Goal: Information Seeking & Learning: Learn about a topic

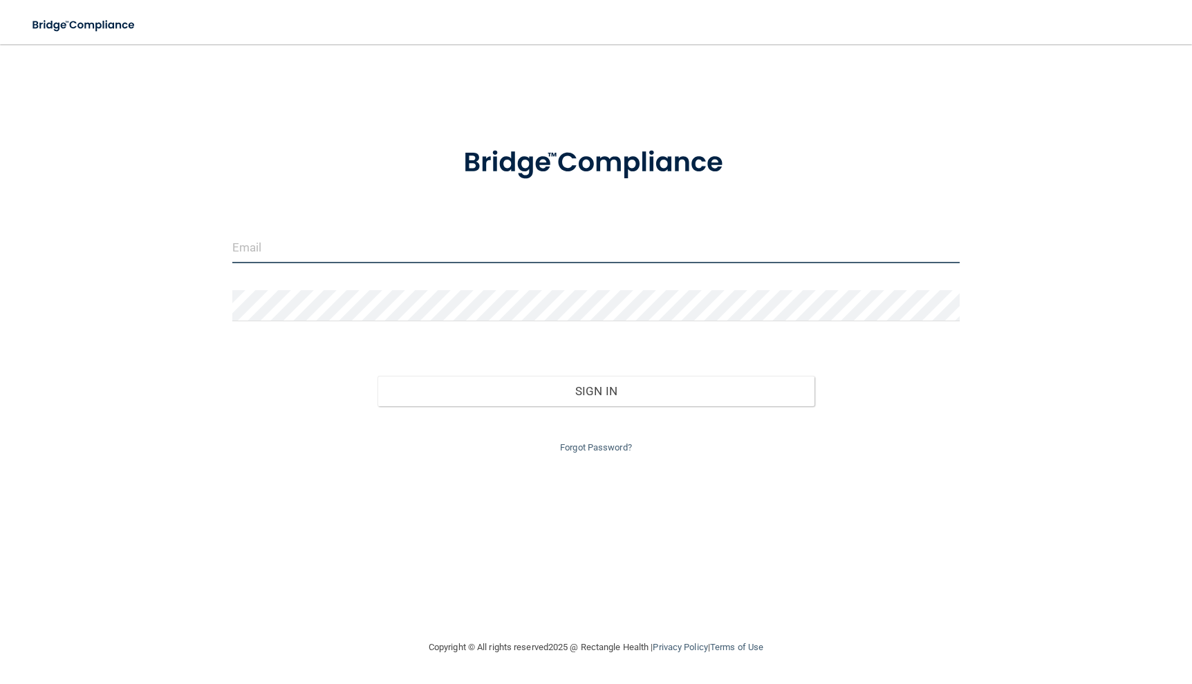
click at [288, 248] on input "email" at bounding box center [595, 247] width 727 height 31
type input "Deannadiveto@goochdental.com"
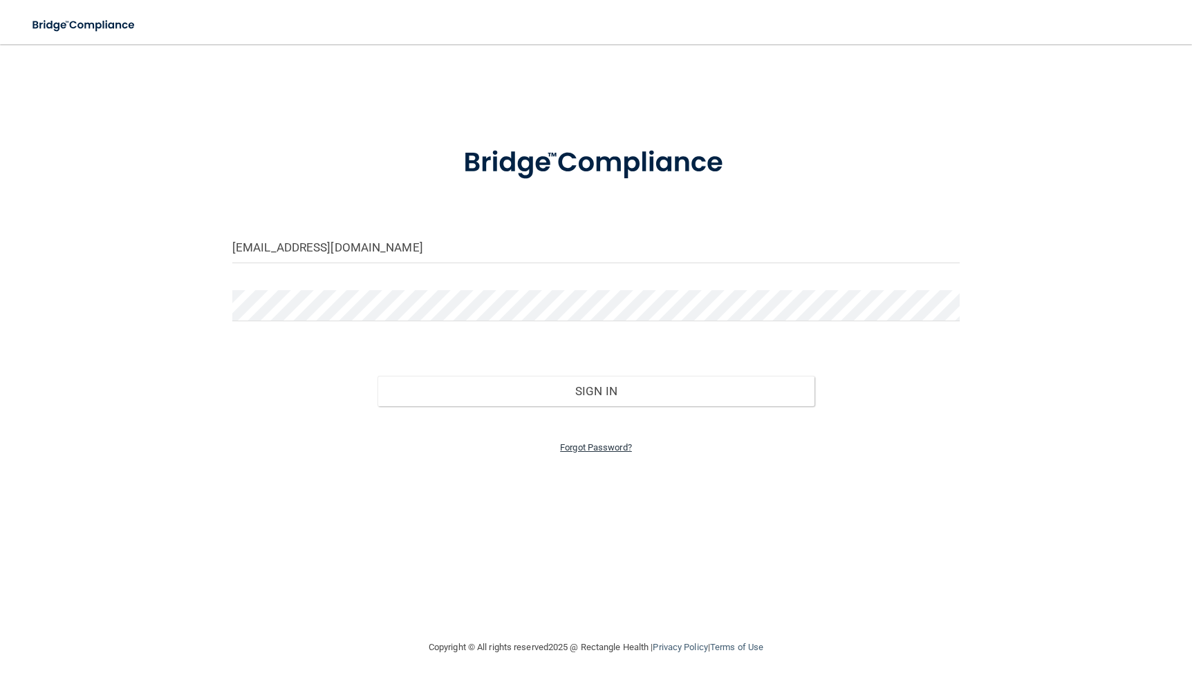
click at [608, 445] on link "Forgot Password?" at bounding box center [596, 447] width 72 height 10
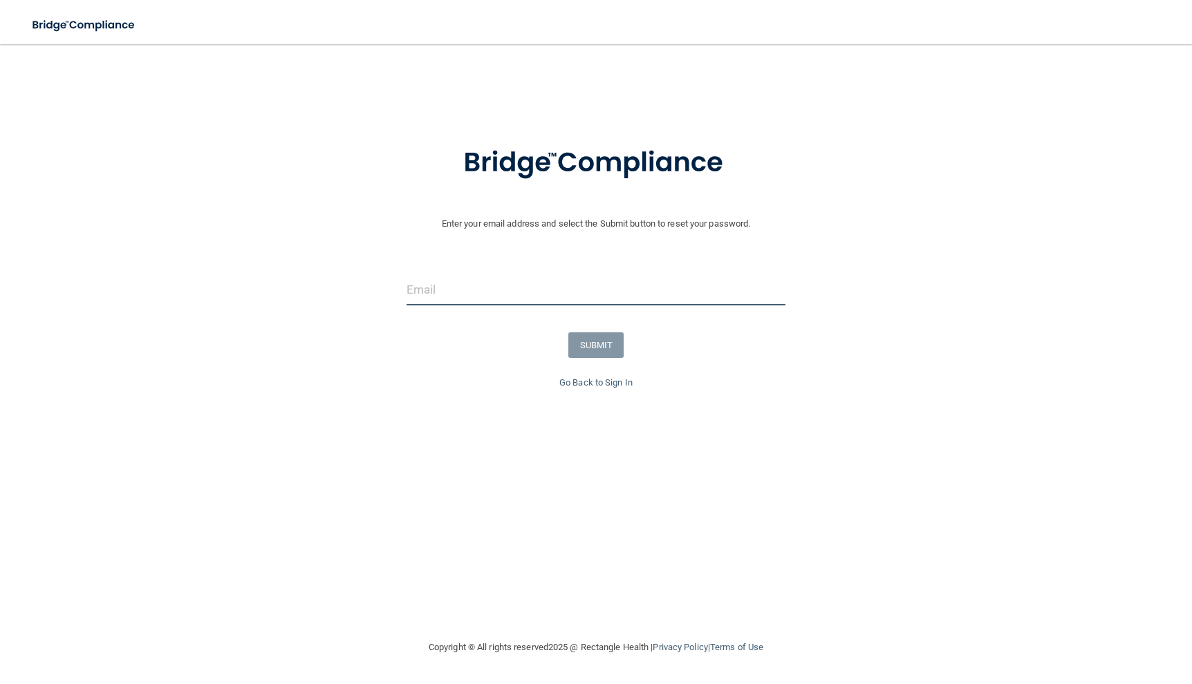
click at [463, 296] on input "email" at bounding box center [596, 289] width 379 height 31
type input "Deannadiveto@goochdental.com"
click at [595, 343] on button "SUBMIT" at bounding box center [596, 346] width 56 height 26
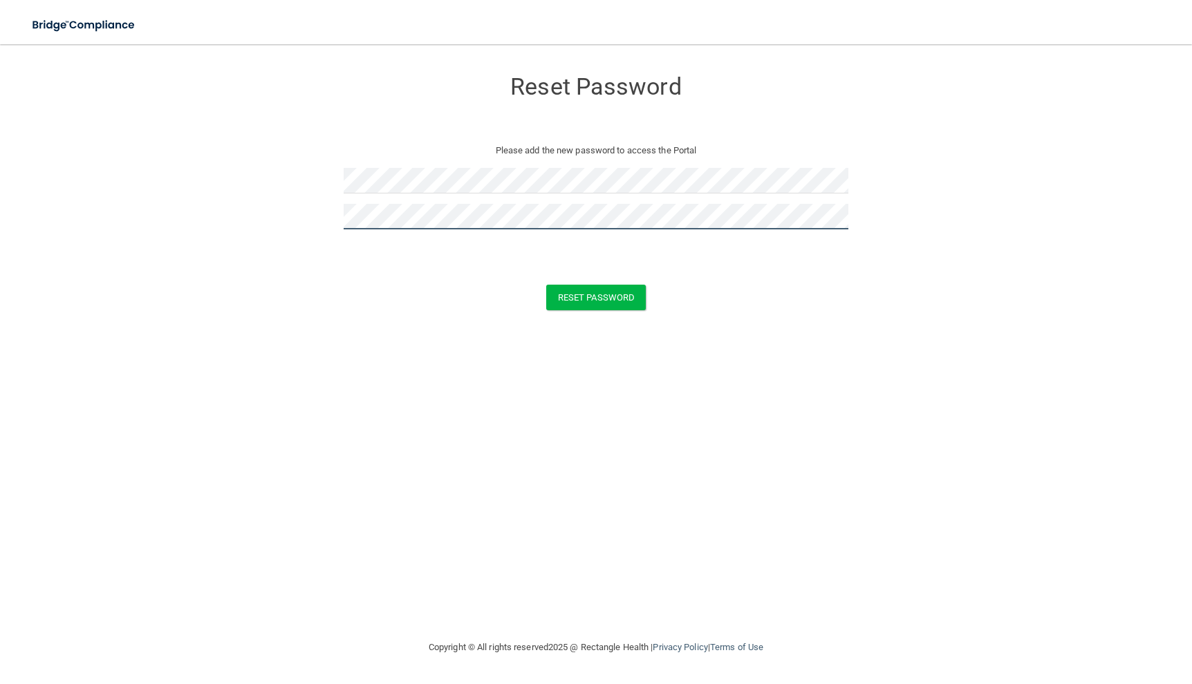
click at [546, 285] on button "Reset Password" at bounding box center [596, 298] width 100 height 26
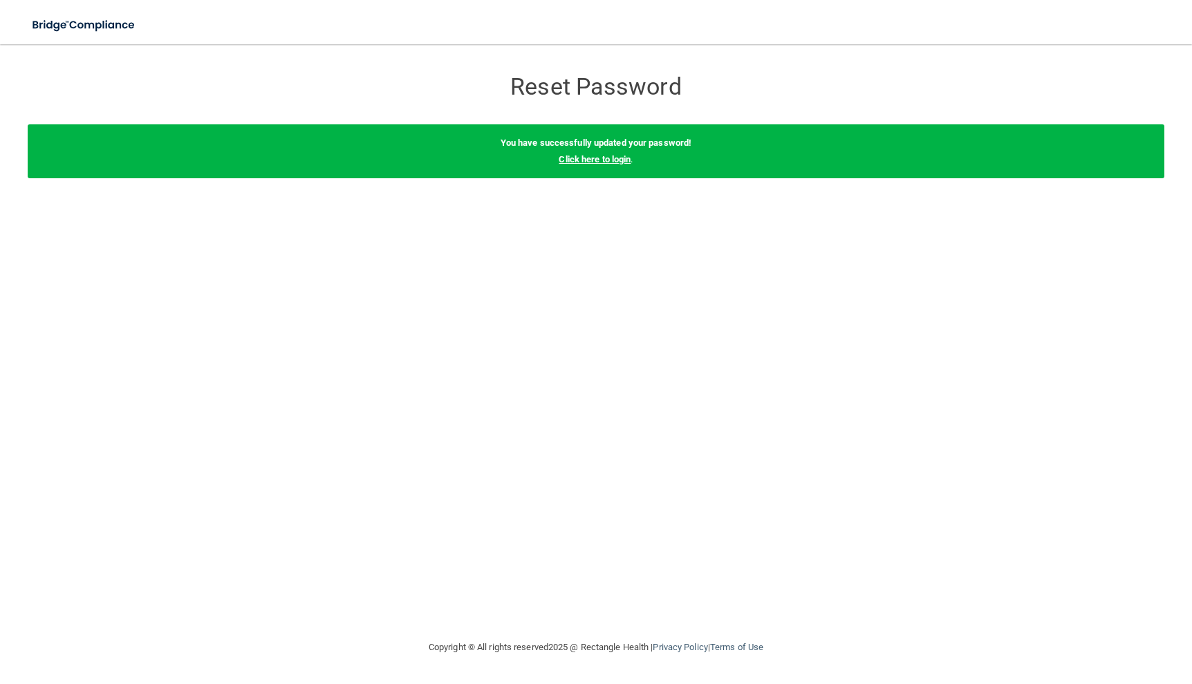
click at [579, 158] on link "Click here to login" at bounding box center [595, 159] width 72 height 10
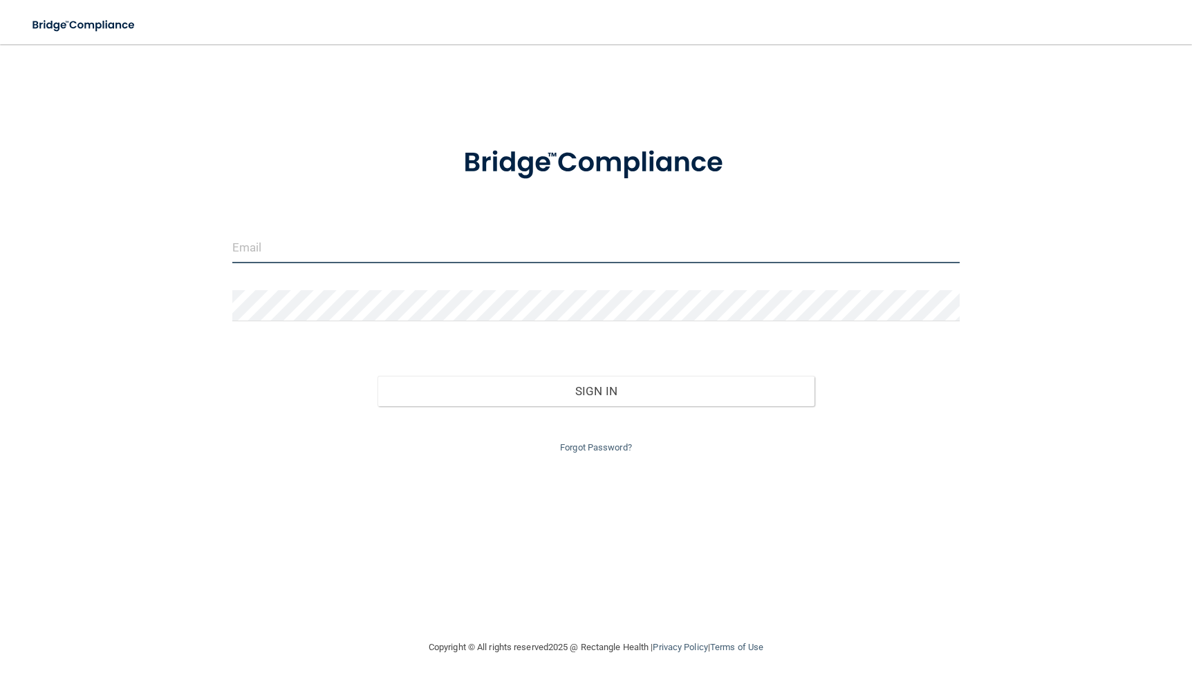
type input "[EMAIL_ADDRESS][DOMAIN_NAME]"
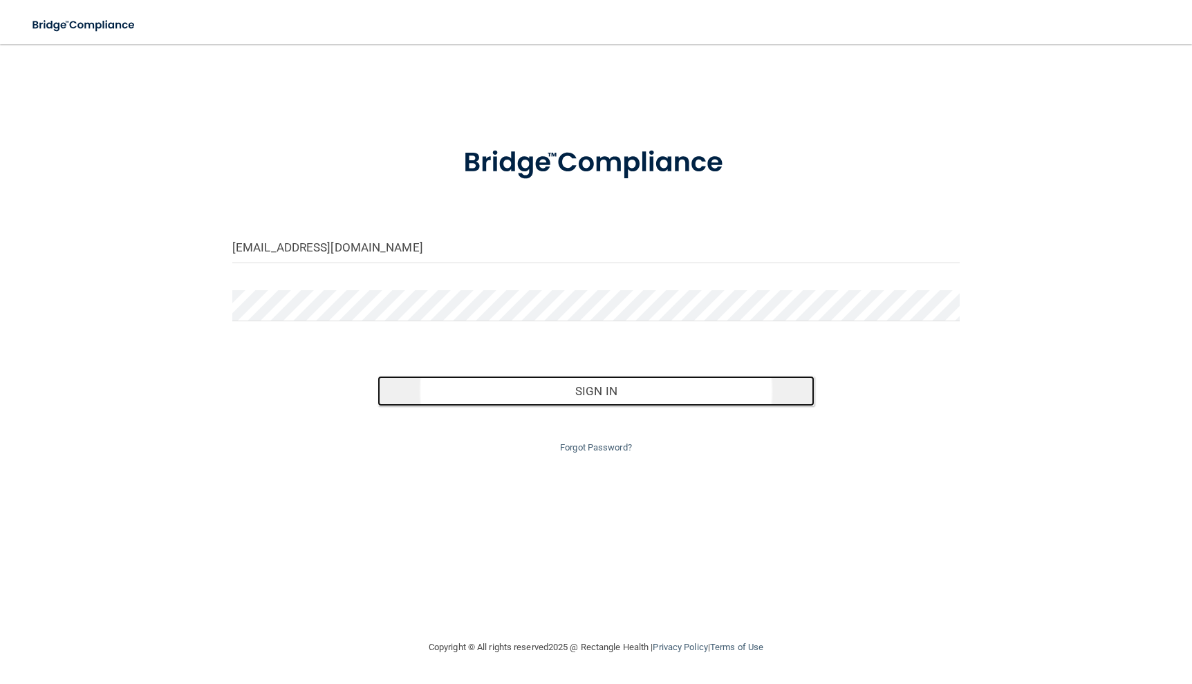
click at [539, 384] on button "Sign In" at bounding box center [595, 391] width 436 height 30
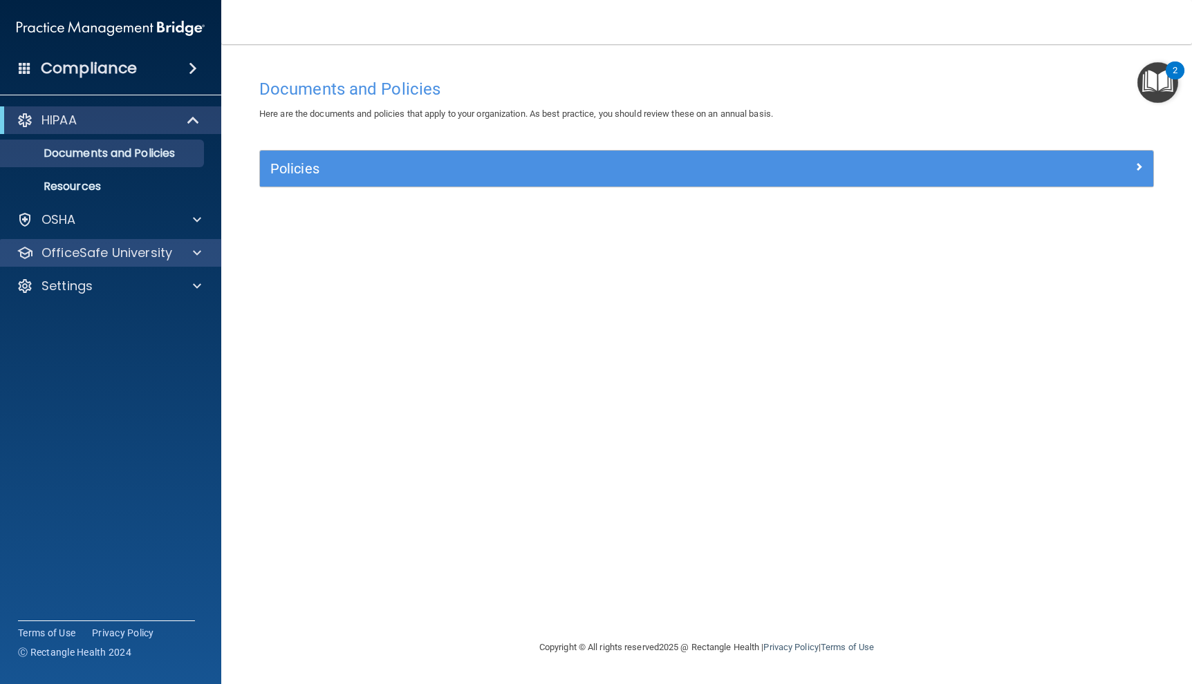
click at [133, 261] on div "OfficeSafe University" at bounding box center [111, 253] width 222 height 28
click at [194, 259] on span at bounding box center [197, 253] width 8 height 17
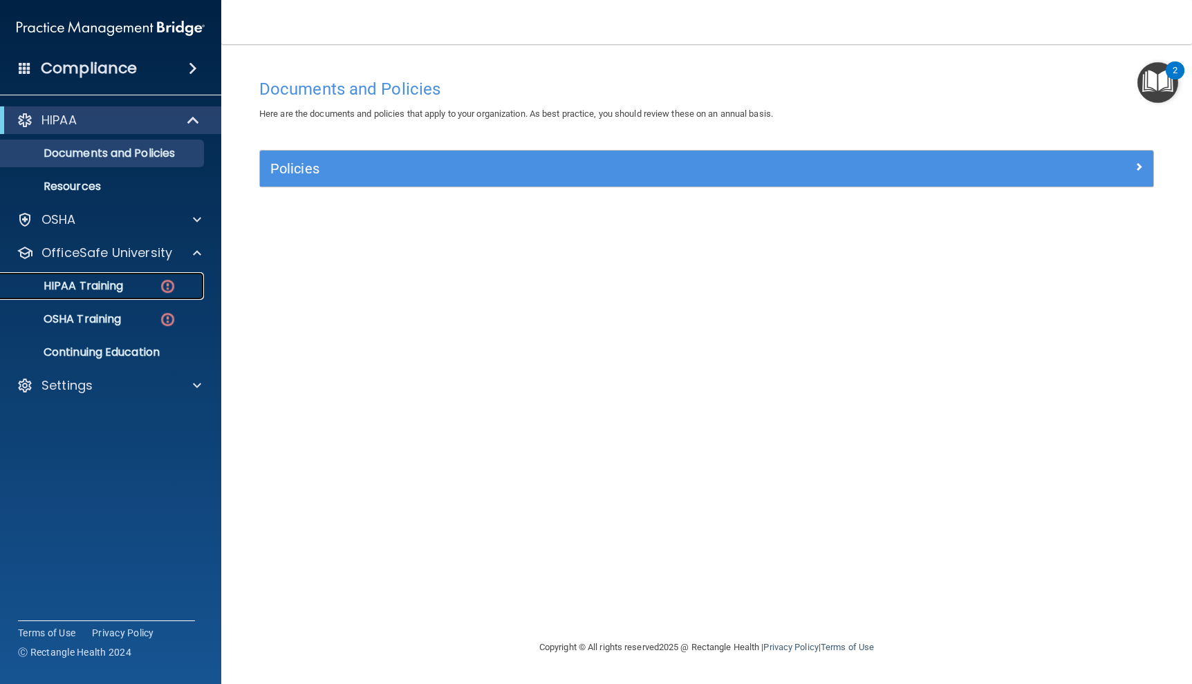
click at [108, 284] on p "HIPAA Training" at bounding box center [66, 286] width 114 height 14
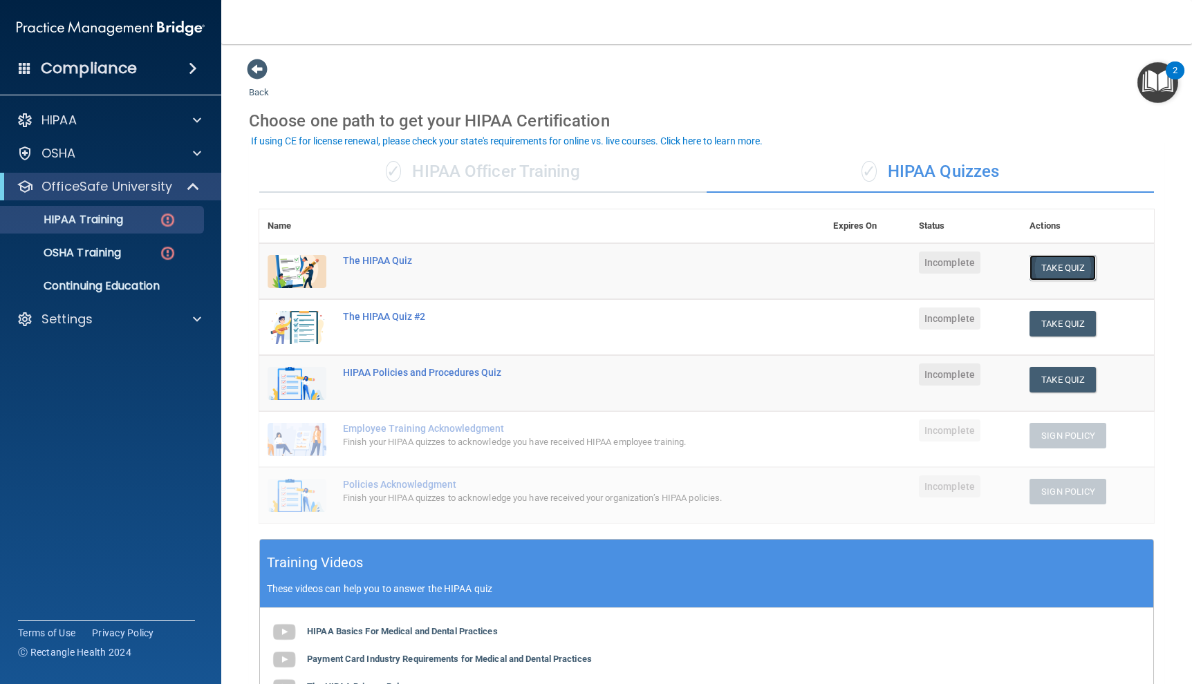
click at [1058, 271] on button "Take Quiz" at bounding box center [1062, 268] width 66 height 26
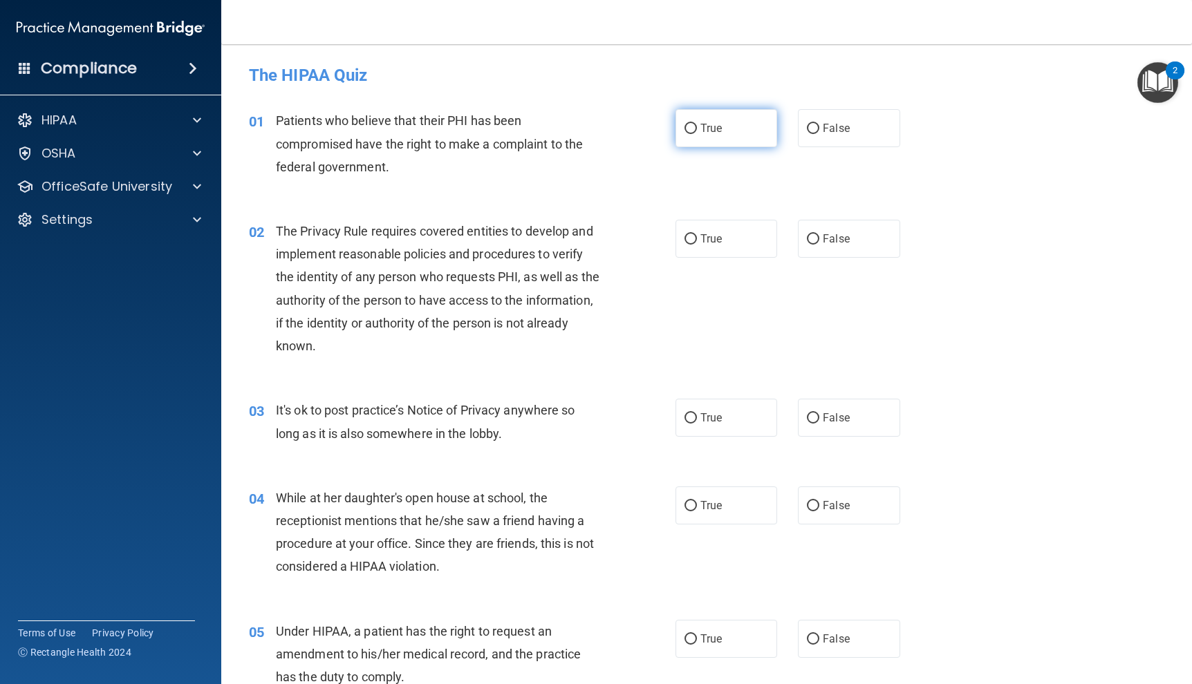
click at [691, 136] on label "True" at bounding box center [726, 128] width 102 height 38
click at [691, 134] on input "True" at bounding box center [690, 129] width 12 height 10
radio input "true"
click at [722, 236] on label "True" at bounding box center [726, 239] width 102 height 38
click at [697, 236] on input "True" at bounding box center [690, 239] width 12 height 10
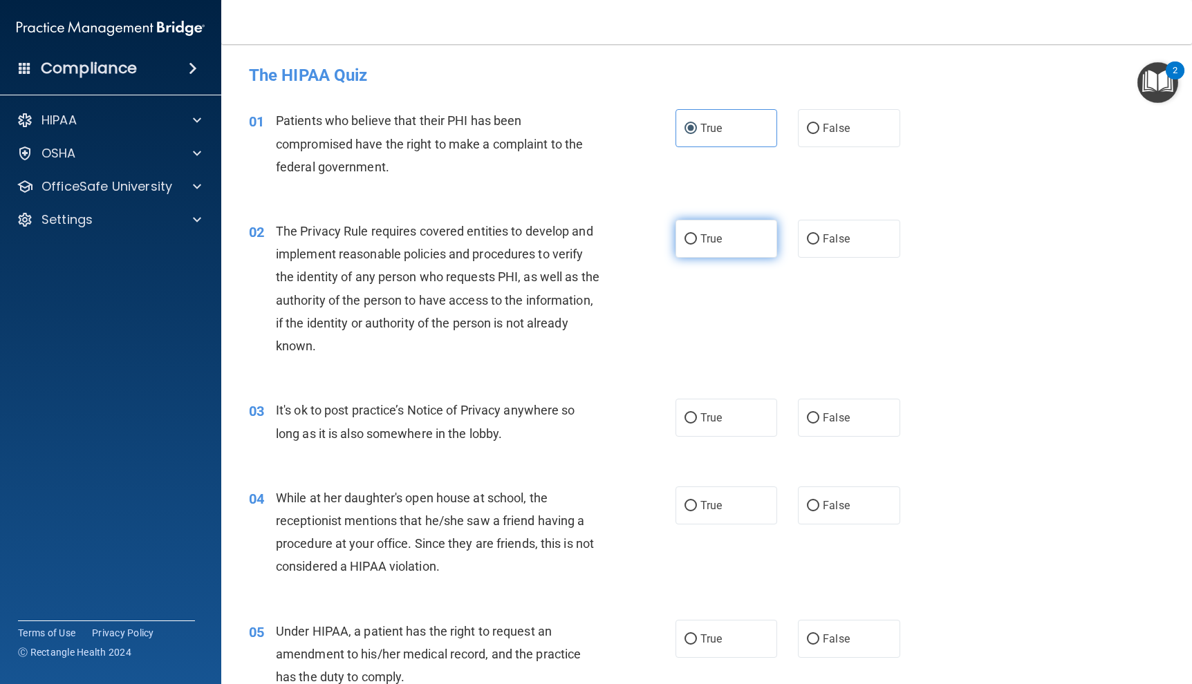
radio input "true"
click at [845, 411] on label "False" at bounding box center [849, 418] width 102 height 38
click at [819, 413] on input "False" at bounding box center [813, 418] width 12 height 10
radio input "true"
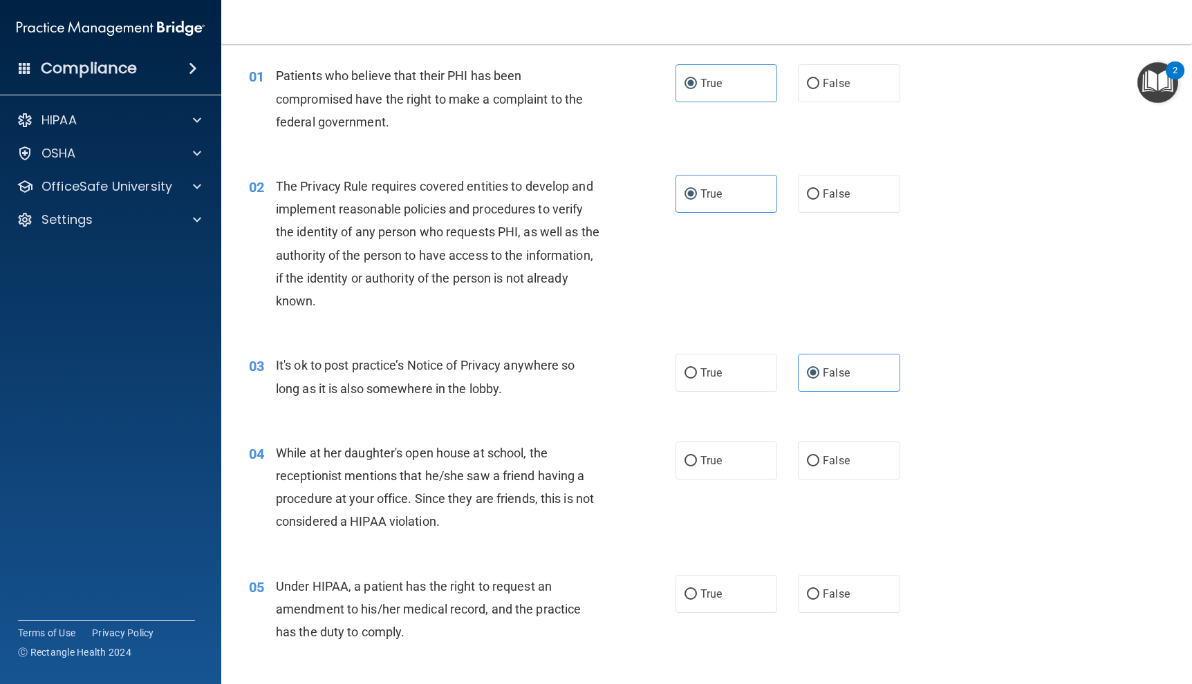
scroll to position [69, 0]
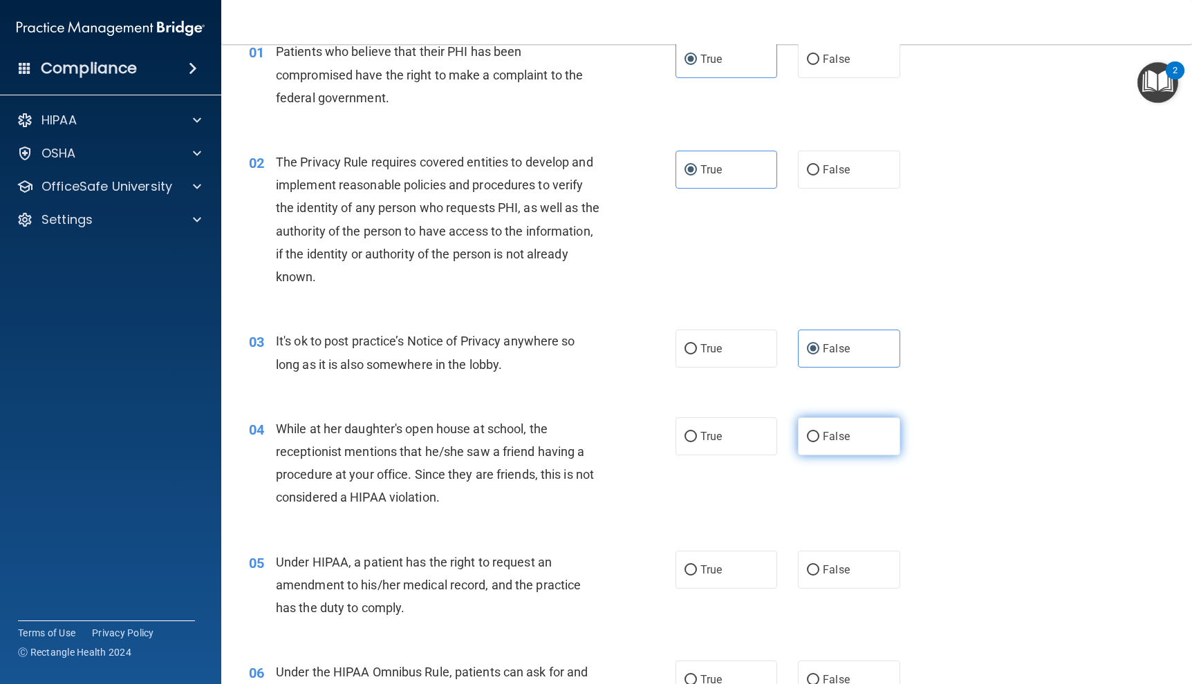
click at [823, 430] on span "False" at bounding box center [836, 436] width 27 height 13
click at [819, 432] on input "False" at bounding box center [813, 437] width 12 height 10
radio input "true"
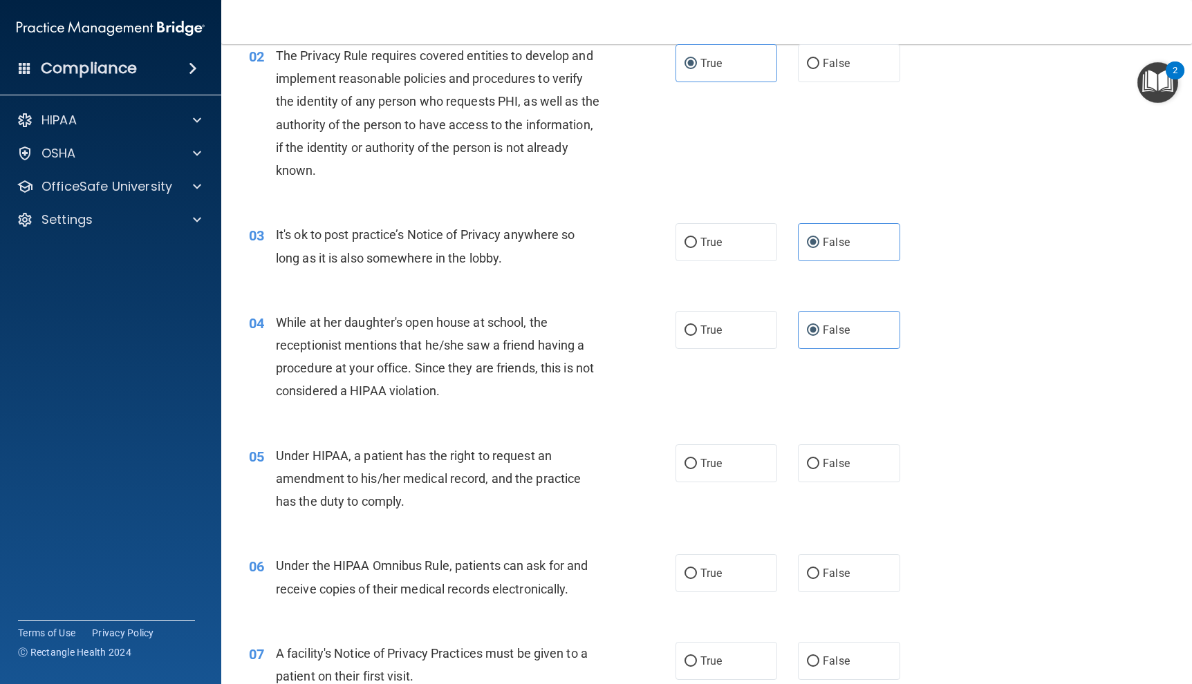
scroll to position [207, 0]
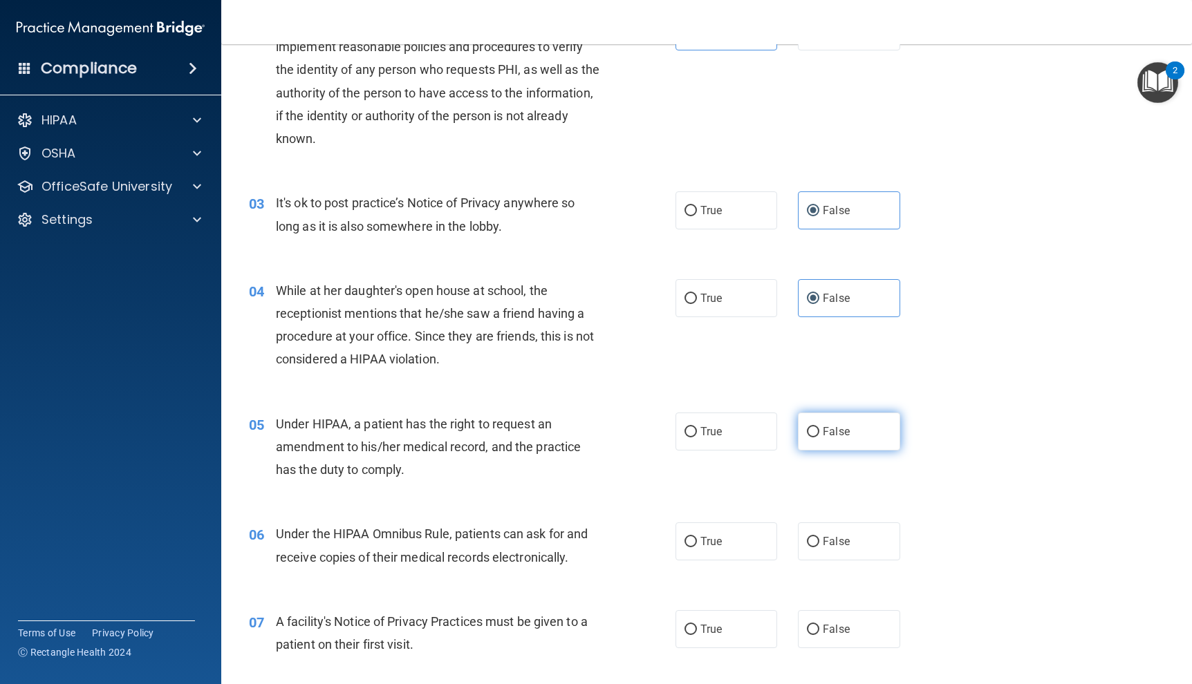
click at [828, 436] on span "False" at bounding box center [836, 431] width 27 height 13
click at [819, 436] on input "False" at bounding box center [813, 432] width 12 height 10
radio input "true"
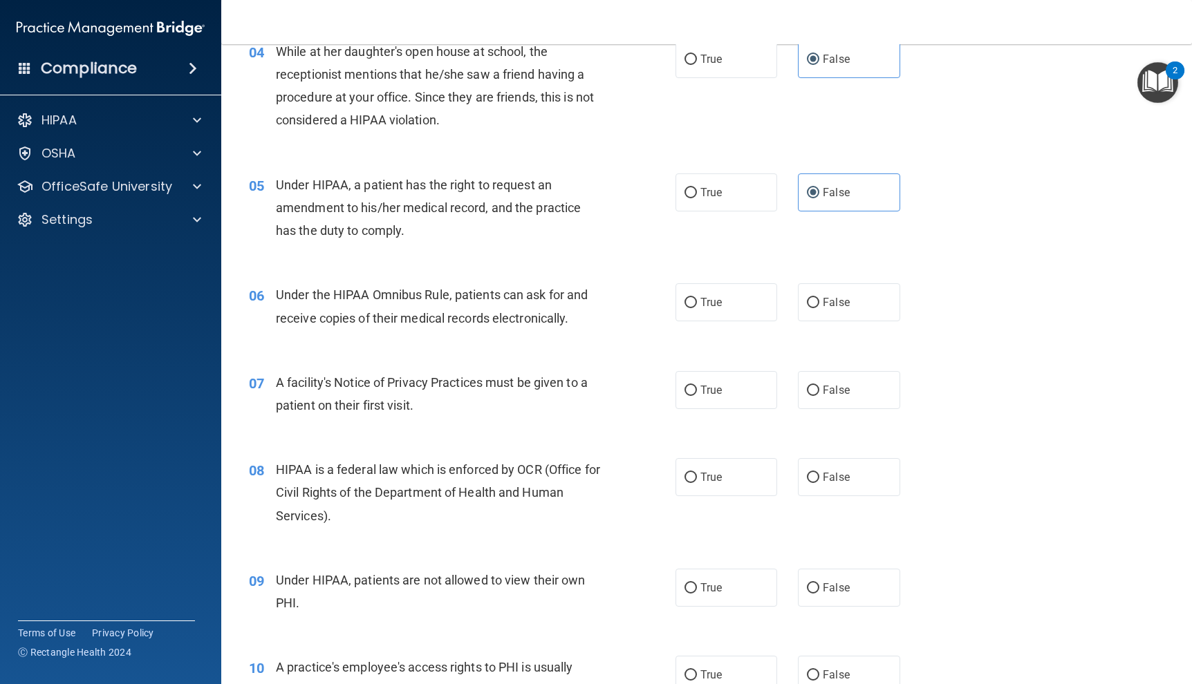
scroll to position [484, 0]
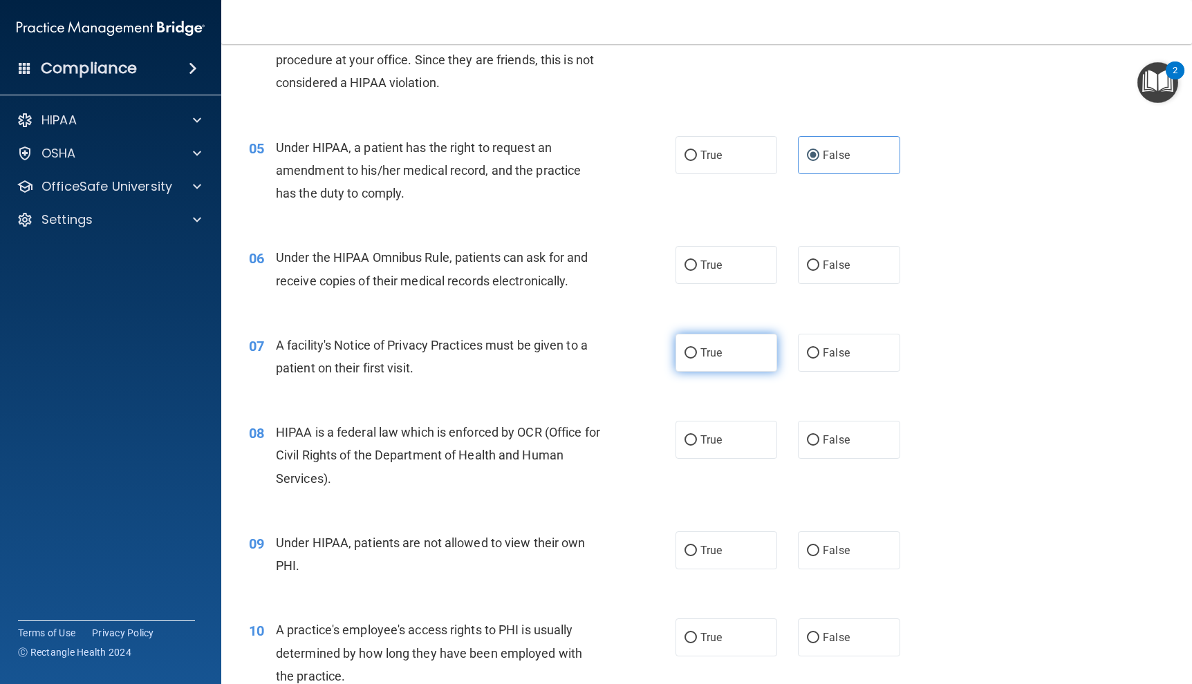
click at [696, 360] on label "True" at bounding box center [726, 353] width 102 height 38
click at [696, 359] on input "True" at bounding box center [690, 353] width 12 height 10
radio input "true"
click at [718, 259] on label "True" at bounding box center [726, 265] width 102 height 38
click at [697, 261] on input "True" at bounding box center [690, 266] width 12 height 10
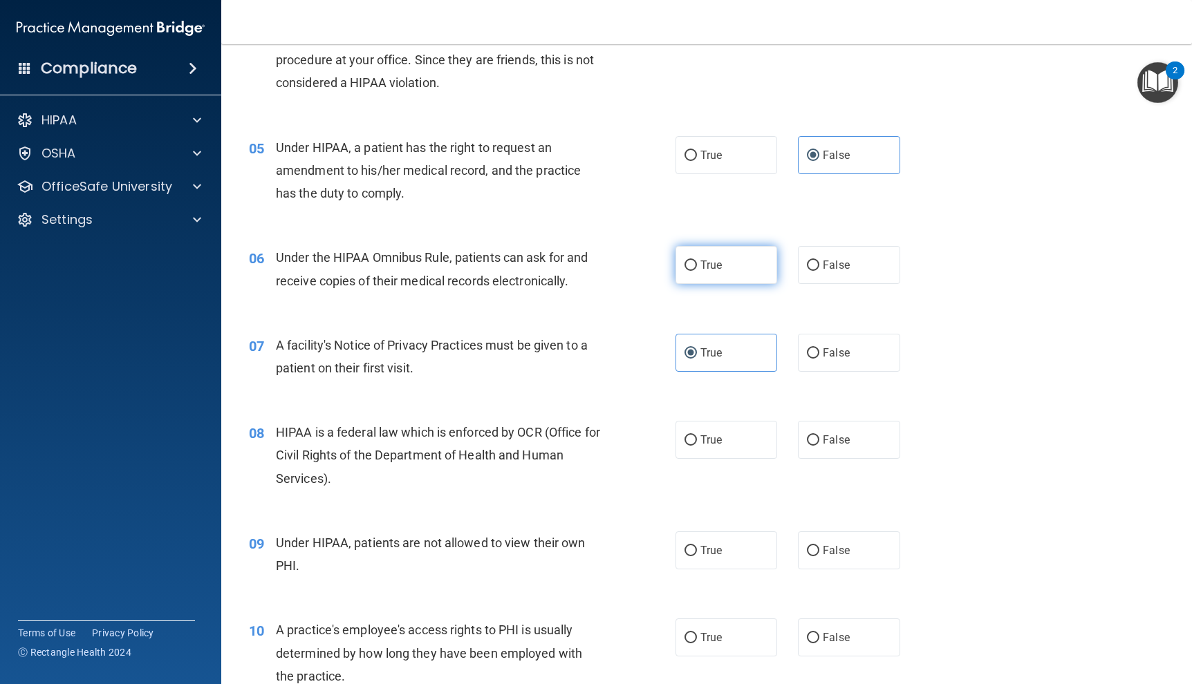
radio input "true"
click at [713, 364] on label "True" at bounding box center [726, 353] width 102 height 38
click at [697, 359] on input "True" at bounding box center [690, 353] width 12 height 10
click at [699, 429] on label "True" at bounding box center [726, 440] width 102 height 38
click at [697, 436] on input "True" at bounding box center [690, 441] width 12 height 10
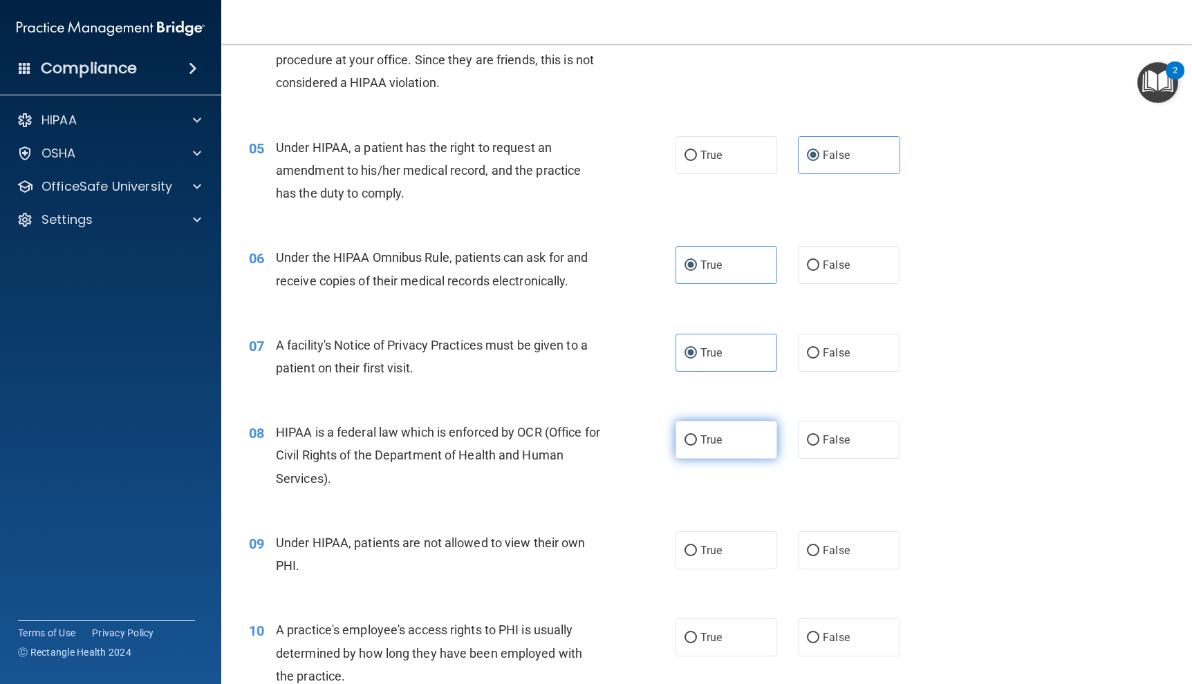
radio input "true"
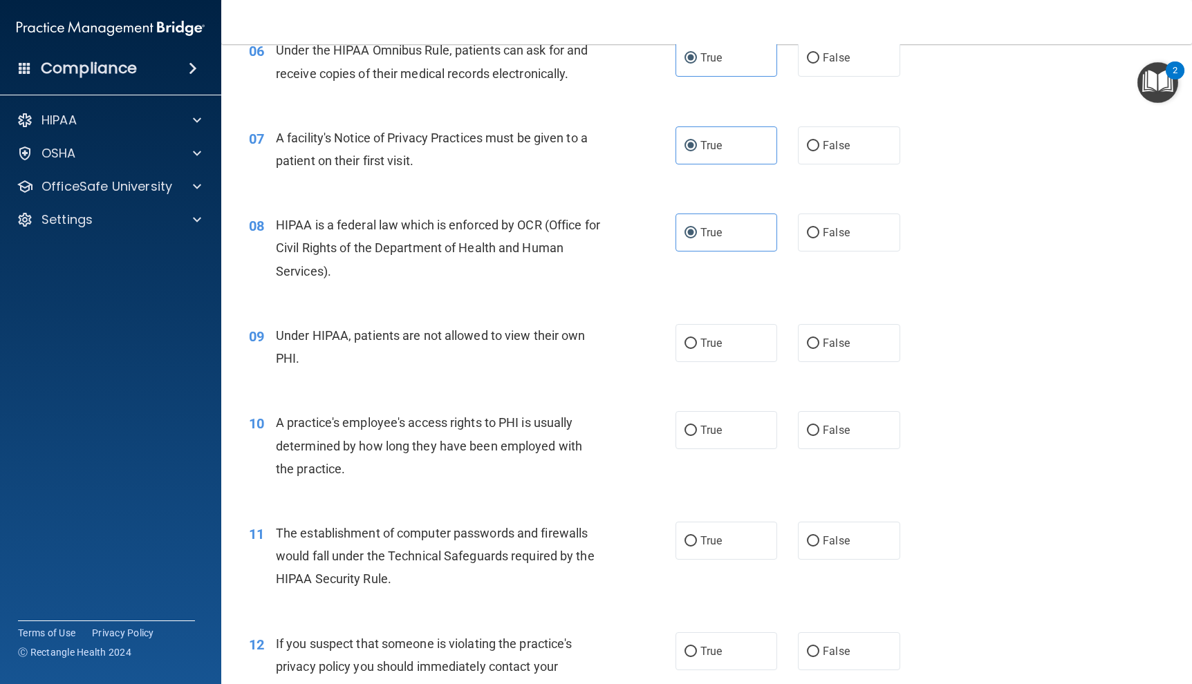
scroll to position [761, 0]
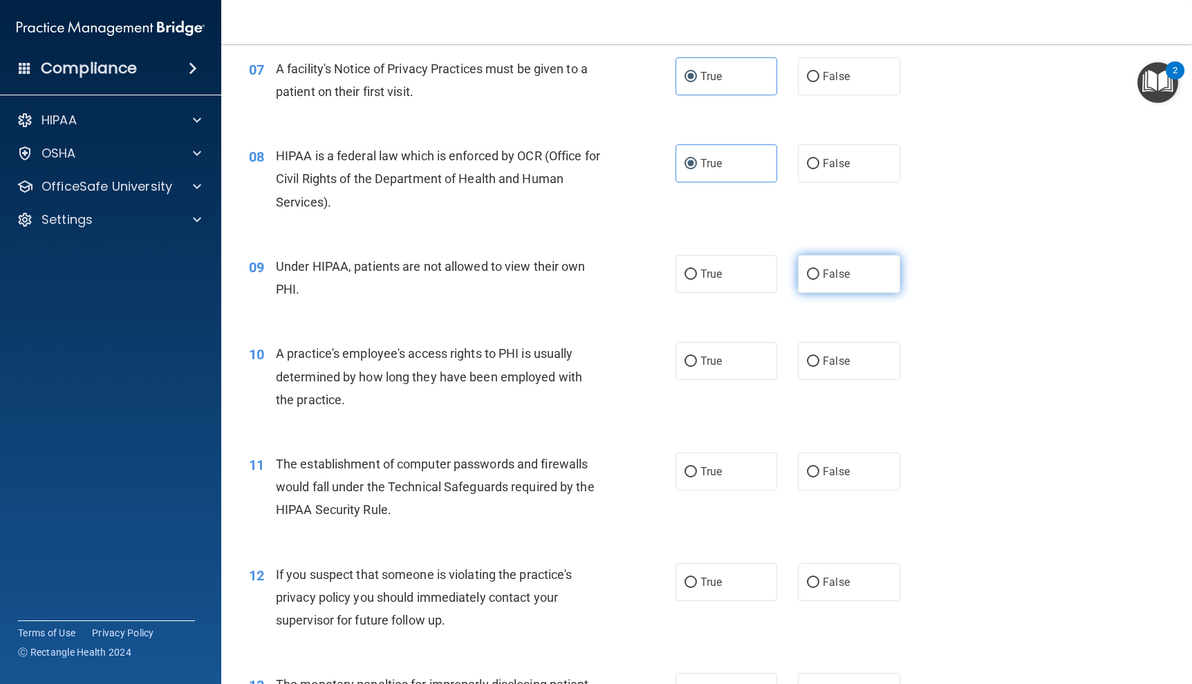
click at [815, 274] on label "False" at bounding box center [849, 274] width 102 height 38
click at [815, 274] on input "False" at bounding box center [813, 275] width 12 height 10
radio input "true"
click at [821, 373] on label "False" at bounding box center [849, 361] width 102 height 38
click at [819, 367] on input "False" at bounding box center [813, 362] width 12 height 10
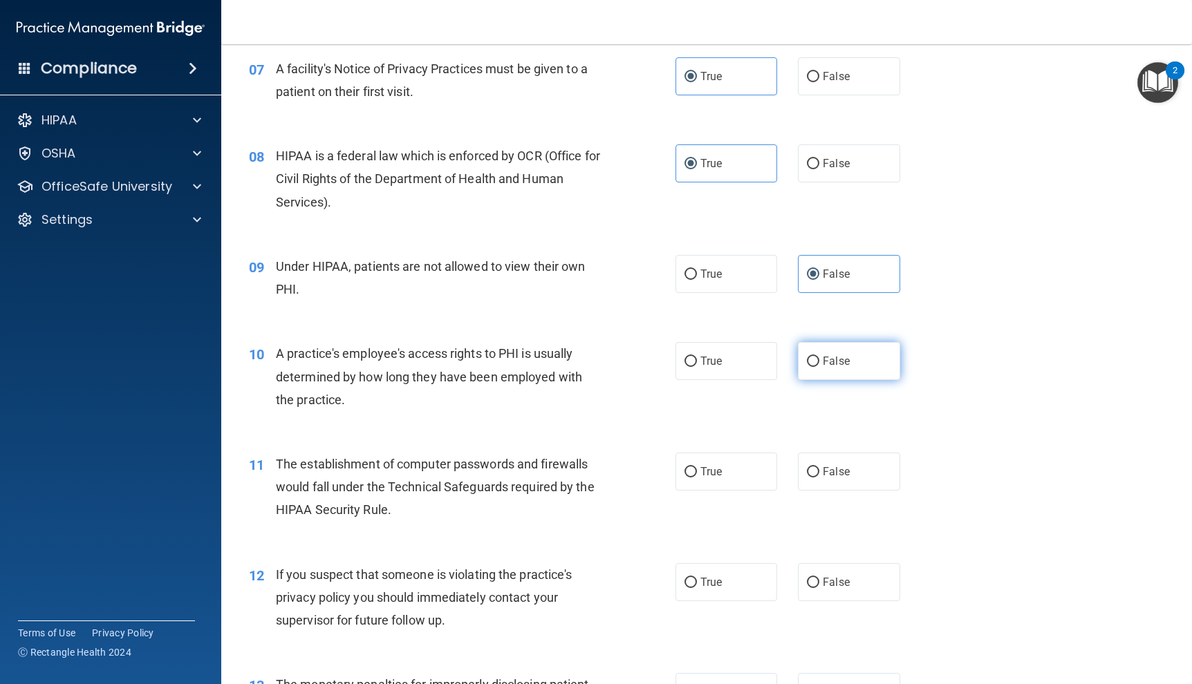
radio input "true"
click at [716, 475] on span "True" at bounding box center [710, 471] width 21 height 13
click at [697, 475] on input "True" at bounding box center [690, 472] width 12 height 10
radio input "true"
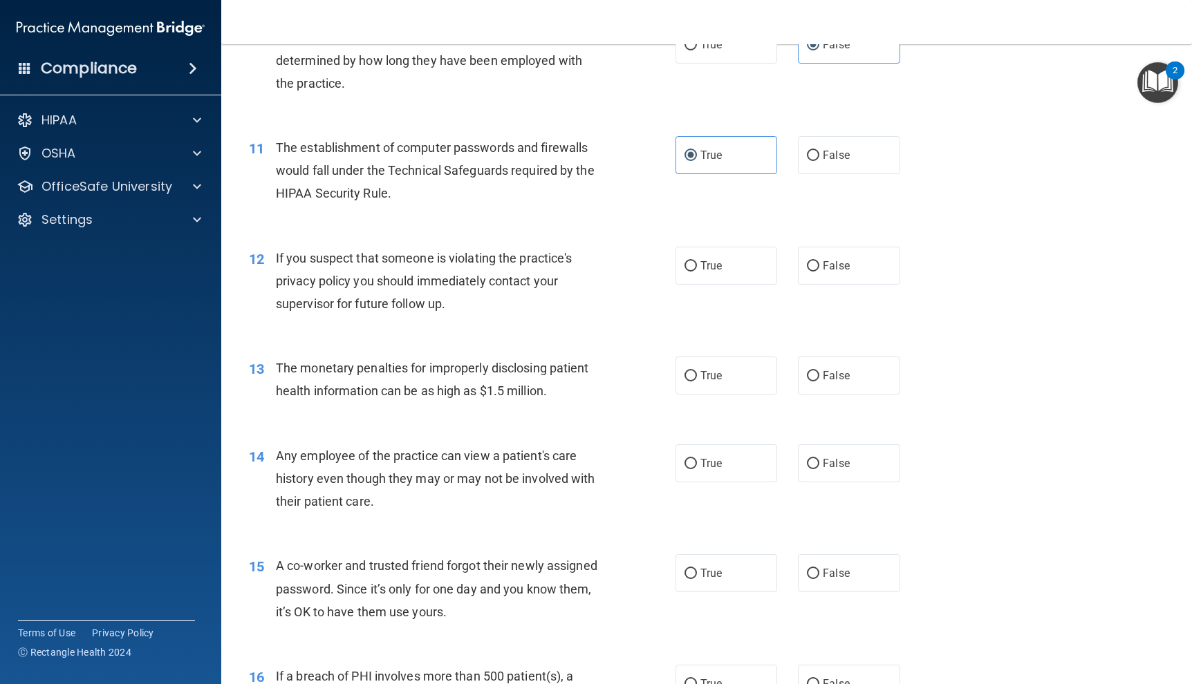
scroll to position [1106, 0]
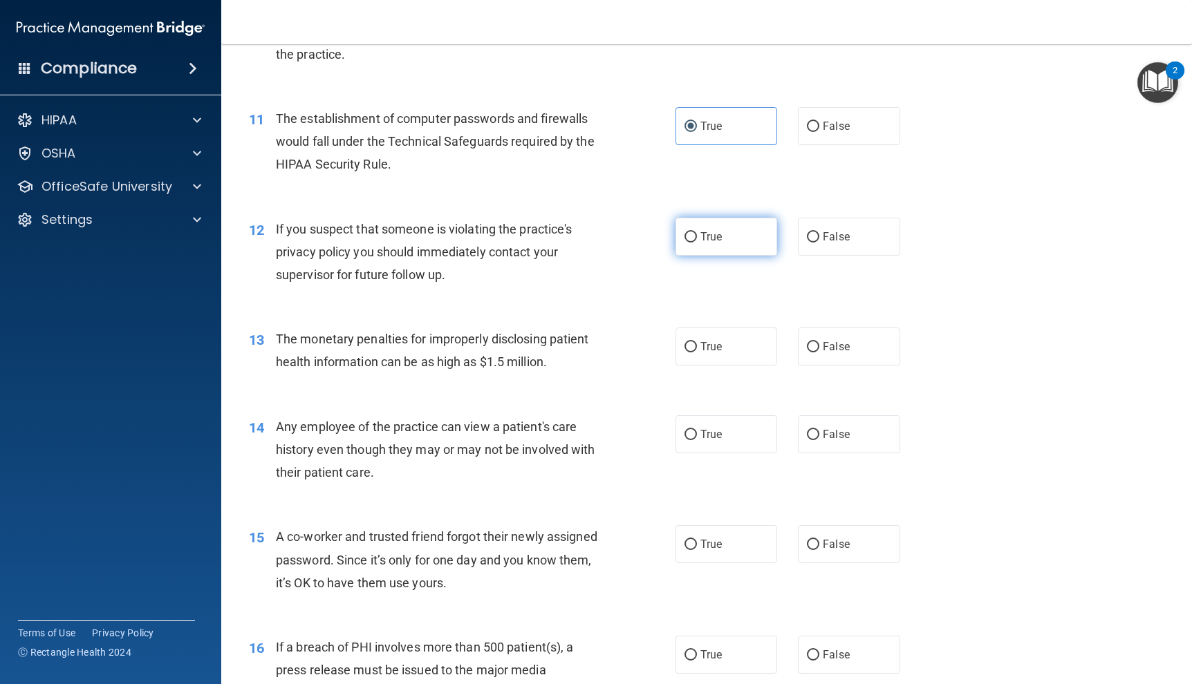
click at [695, 239] on label "True" at bounding box center [726, 237] width 102 height 38
click at [695, 239] on input "True" at bounding box center [690, 237] width 12 height 10
radio input "true"
click at [719, 335] on label "True" at bounding box center [726, 347] width 102 height 38
click at [697, 342] on input "True" at bounding box center [690, 347] width 12 height 10
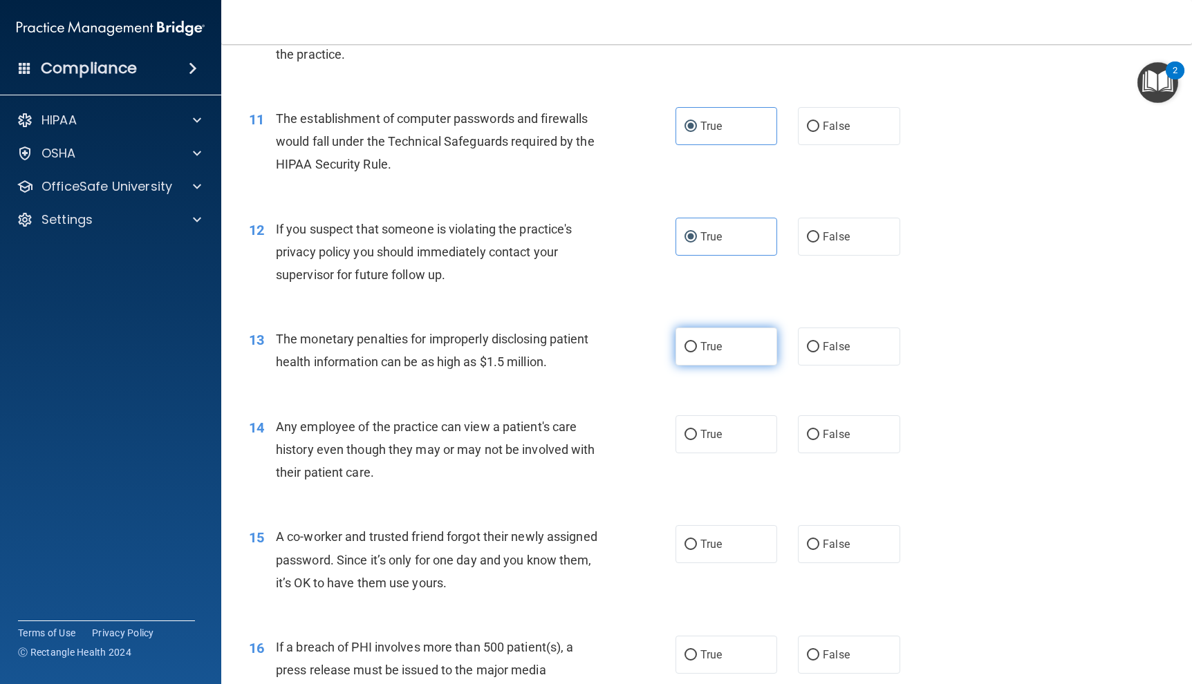
radio input "true"
click at [837, 342] on span "False" at bounding box center [836, 346] width 27 height 13
click at [819, 342] on input "False" at bounding box center [813, 347] width 12 height 10
radio input "true"
radio input "false"
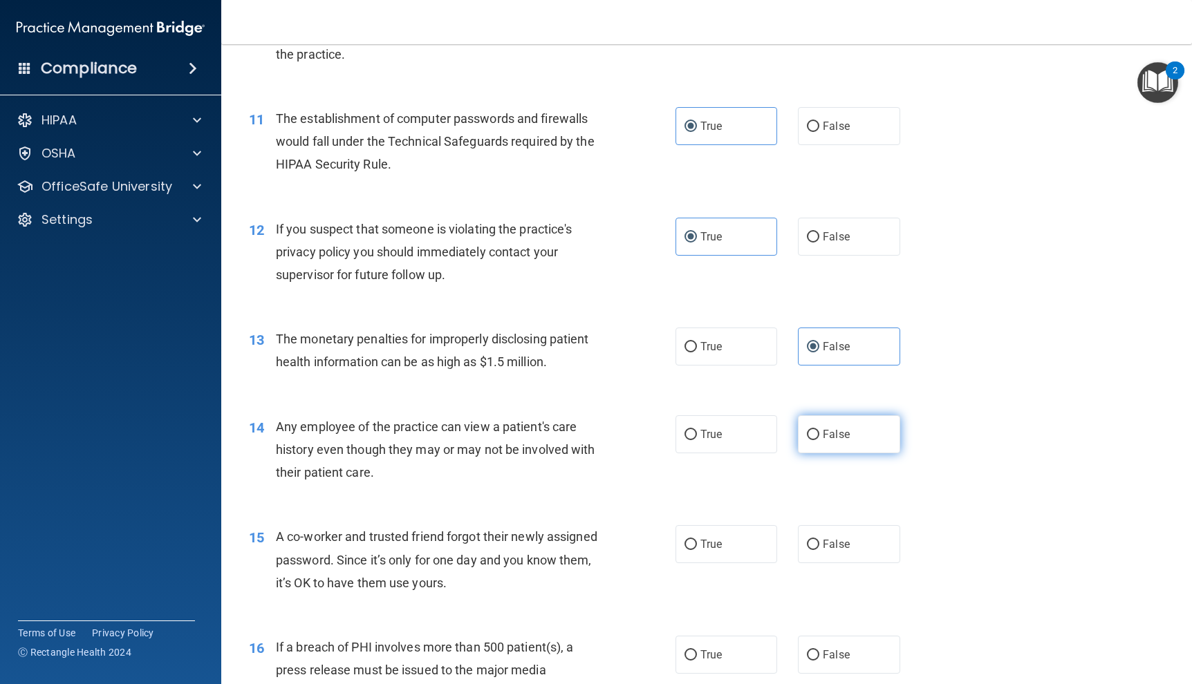
click at [860, 429] on label "False" at bounding box center [849, 435] width 102 height 38
click at [819, 430] on input "False" at bounding box center [813, 435] width 12 height 10
radio input "true"
click at [710, 360] on label "True" at bounding box center [726, 347] width 102 height 38
click at [697, 353] on input "True" at bounding box center [690, 347] width 12 height 10
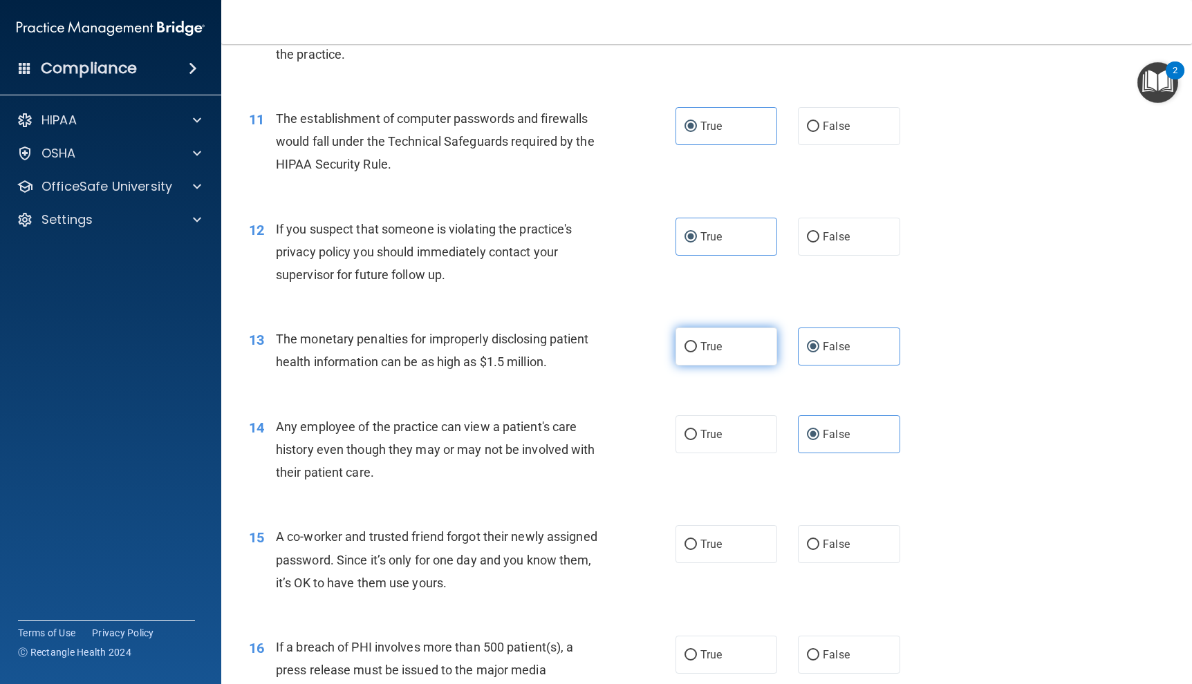
radio input "true"
radio input "false"
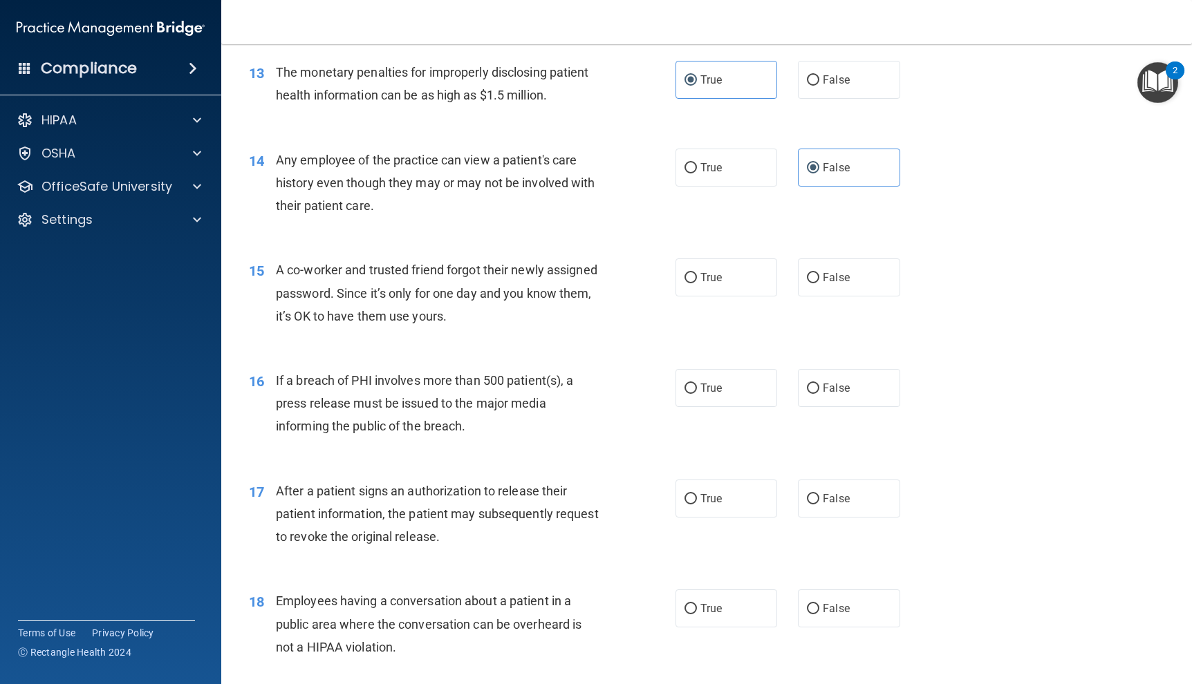
scroll to position [1383, 0]
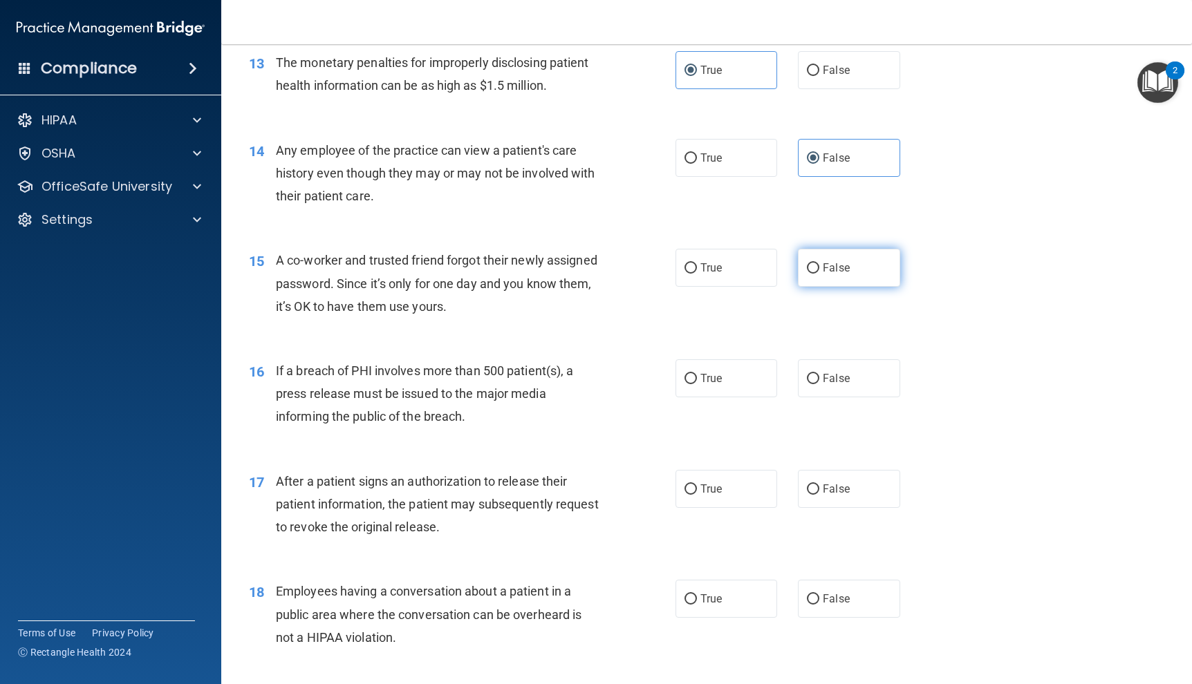
click at [846, 280] on label "False" at bounding box center [849, 268] width 102 height 38
click at [819, 274] on input "False" at bounding box center [813, 268] width 12 height 10
radio input "true"
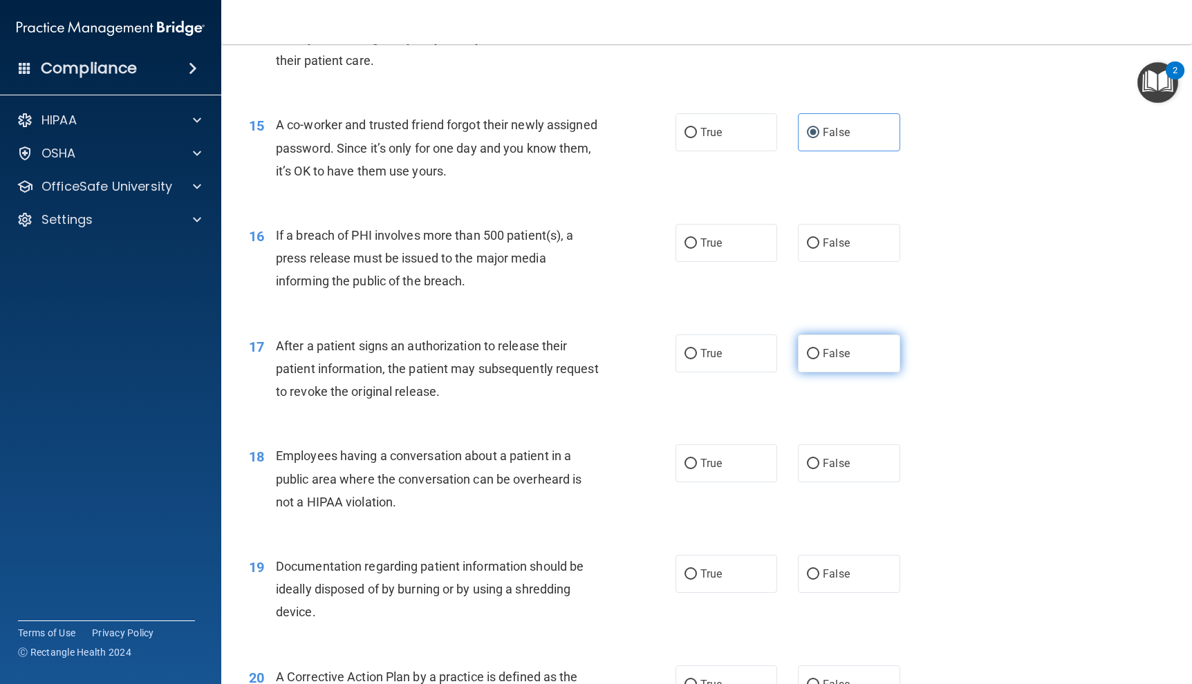
scroll to position [1590, 0]
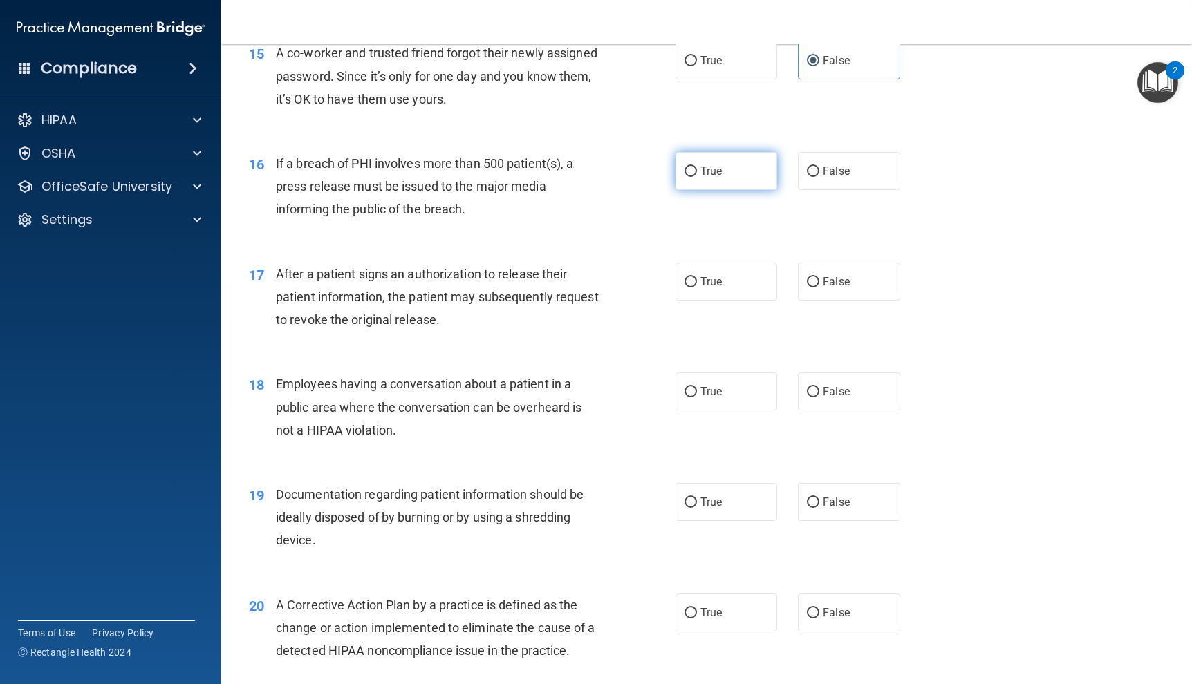
click at [729, 189] on label "True" at bounding box center [726, 171] width 102 height 38
click at [697, 177] on input "True" at bounding box center [690, 172] width 12 height 10
radio input "true"
click at [738, 280] on label "True" at bounding box center [726, 282] width 102 height 38
click at [697, 280] on input "True" at bounding box center [690, 282] width 12 height 10
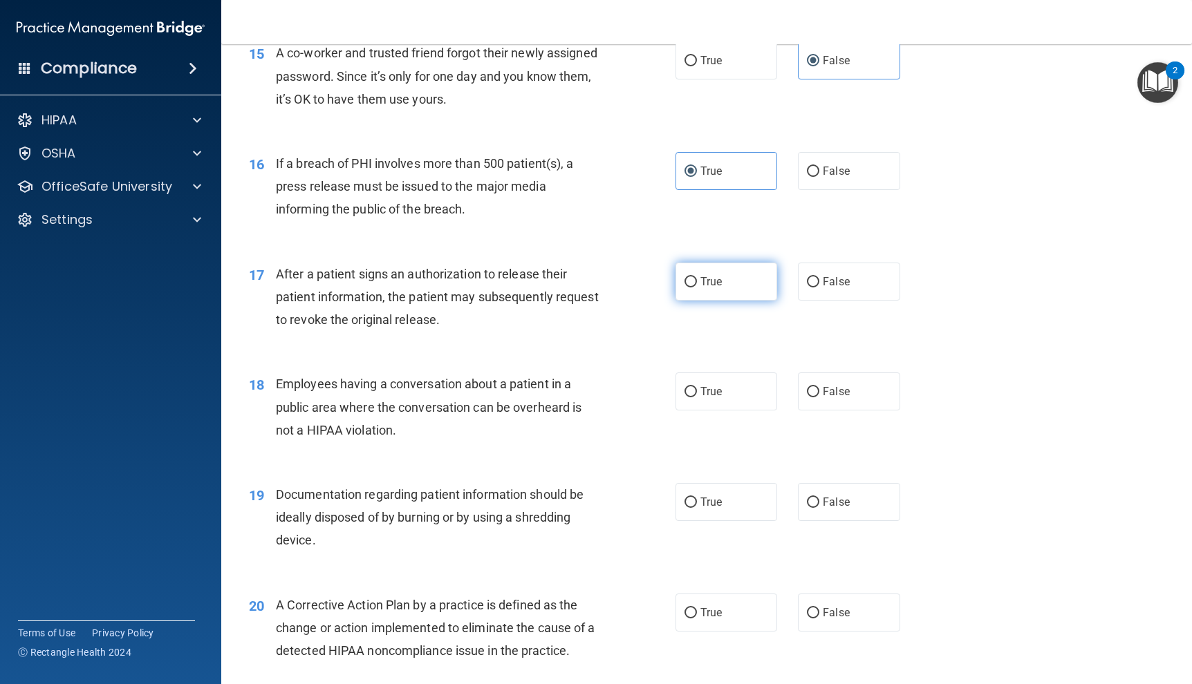
radio input "true"
click at [838, 400] on label "False" at bounding box center [849, 392] width 102 height 38
click at [819, 398] on input "False" at bounding box center [813, 392] width 12 height 10
radio input "true"
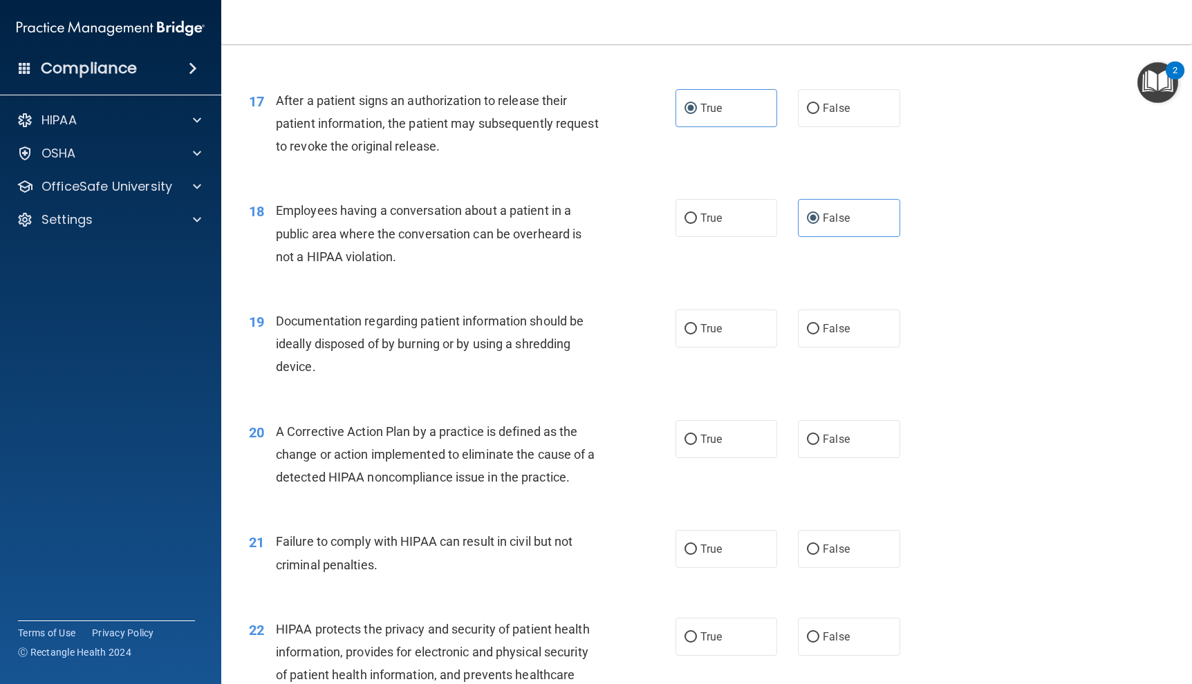
scroll to position [1867, 0]
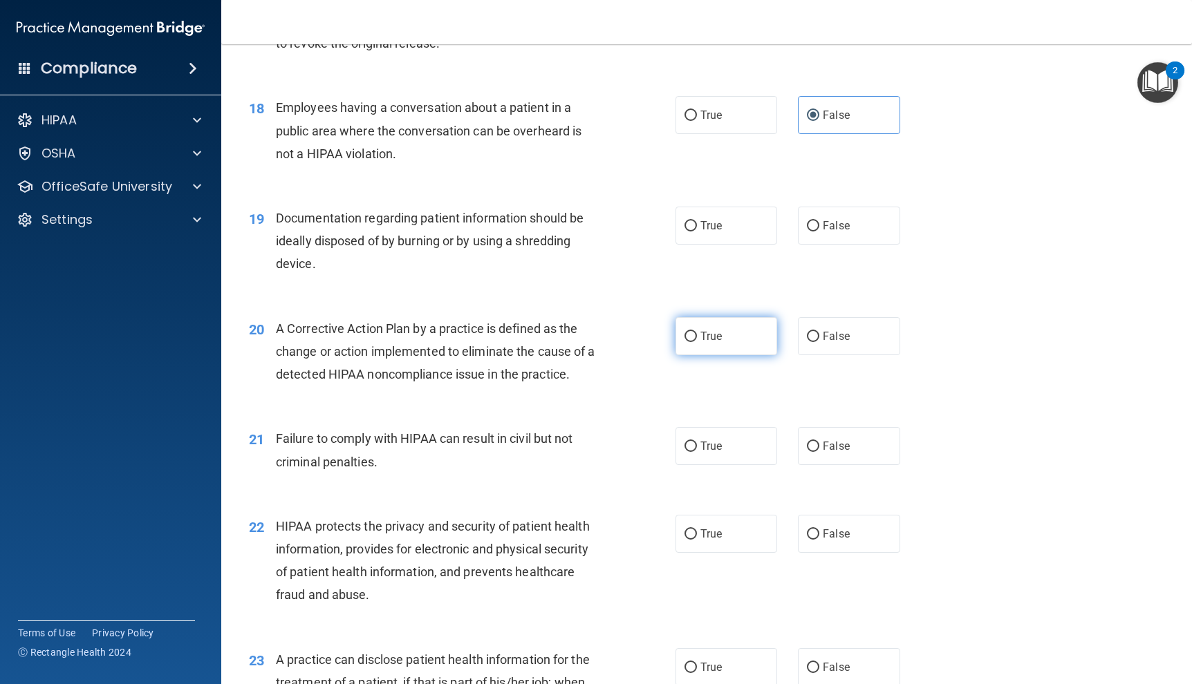
click at [726, 342] on label "True" at bounding box center [726, 336] width 102 height 38
click at [697, 342] on input "True" at bounding box center [690, 337] width 12 height 10
radio input "true"
click at [734, 252] on div "19 Documentation regarding patient information should be ideally disposed of by…" at bounding box center [707, 244] width 936 height 111
click at [733, 239] on label "True" at bounding box center [726, 226] width 102 height 38
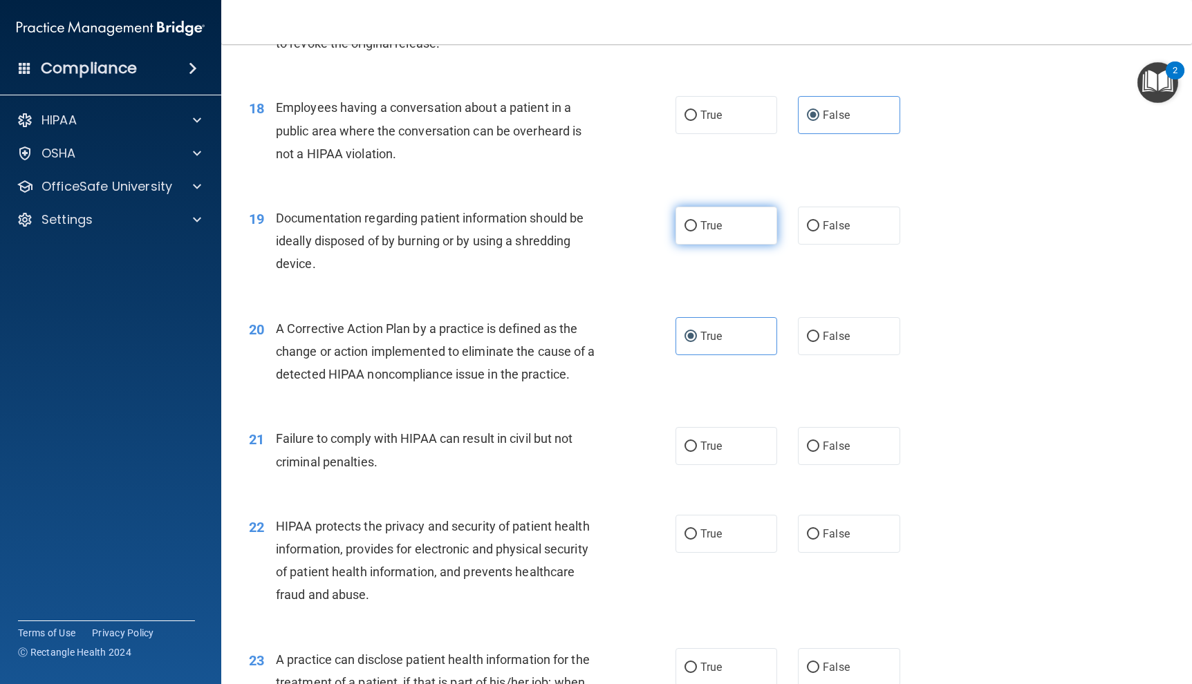
click at [697, 232] on input "True" at bounding box center [690, 226] width 12 height 10
radio input "true"
click at [843, 465] on label "False" at bounding box center [849, 446] width 102 height 38
click at [819, 452] on input "False" at bounding box center [813, 447] width 12 height 10
radio input "true"
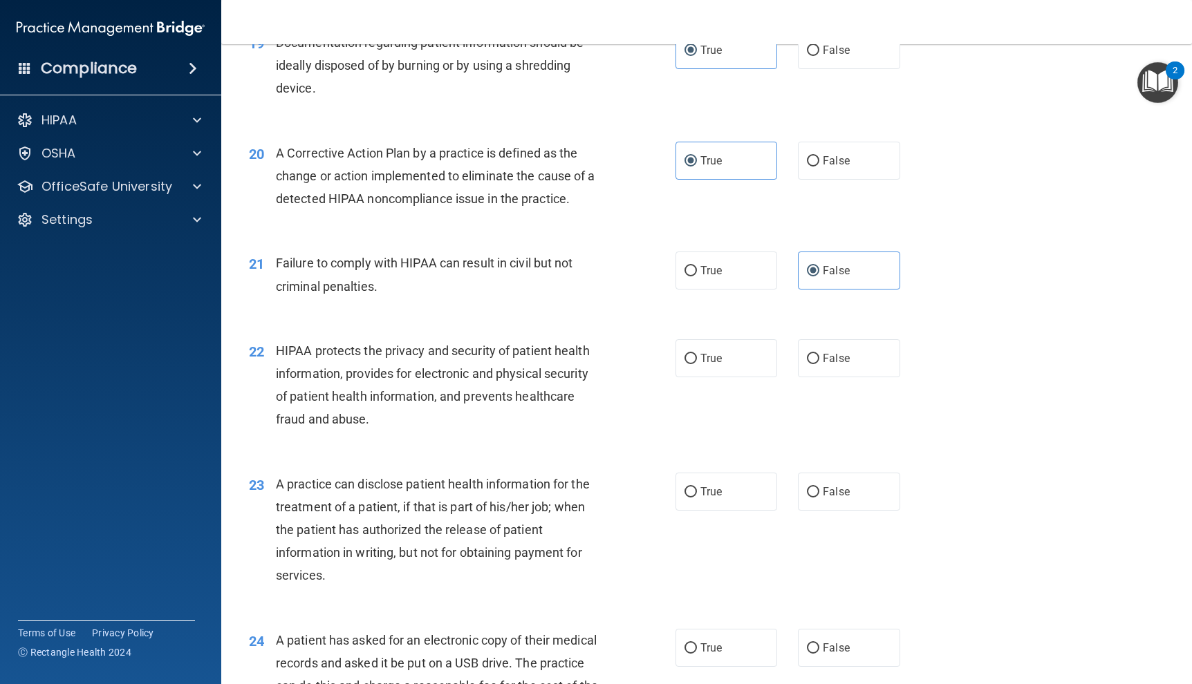
scroll to position [2074, 0]
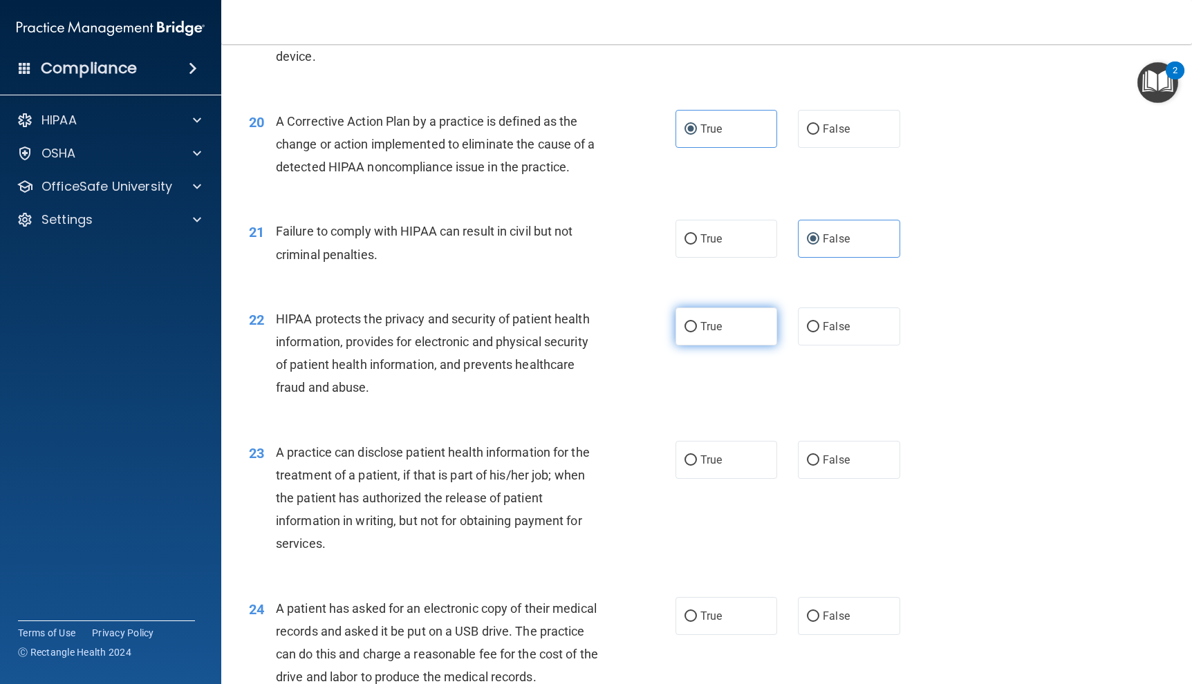
click at [716, 344] on label "True" at bounding box center [726, 327] width 102 height 38
click at [697, 333] on input "True" at bounding box center [690, 327] width 12 height 10
radio input "true"
click at [866, 451] on label "False" at bounding box center [849, 460] width 102 height 38
click at [819, 456] on input "False" at bounding box center [813, 461] width 12 height 10
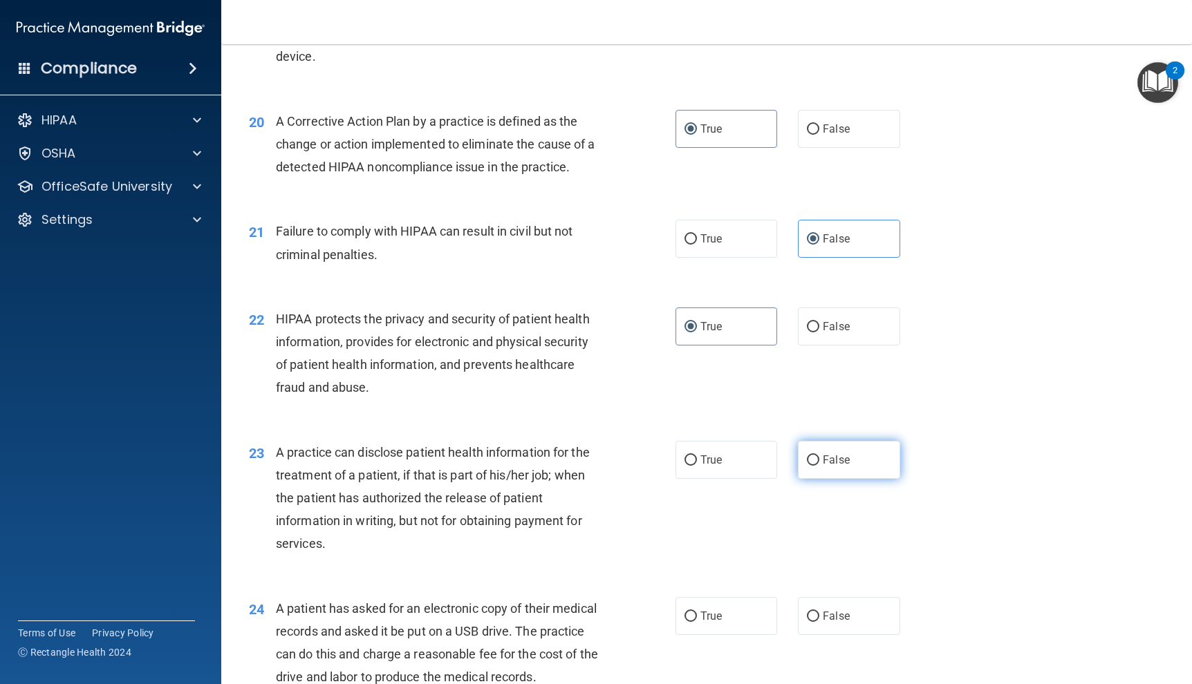
radio input "true"
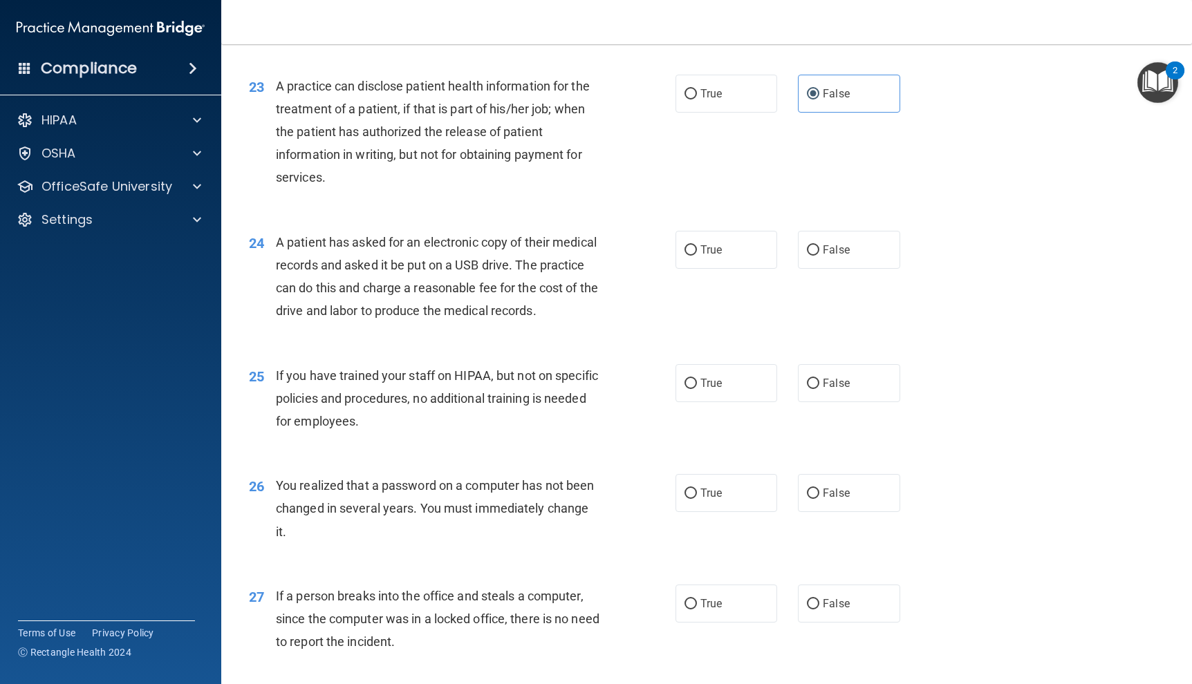
scroll to position [2489, 0]
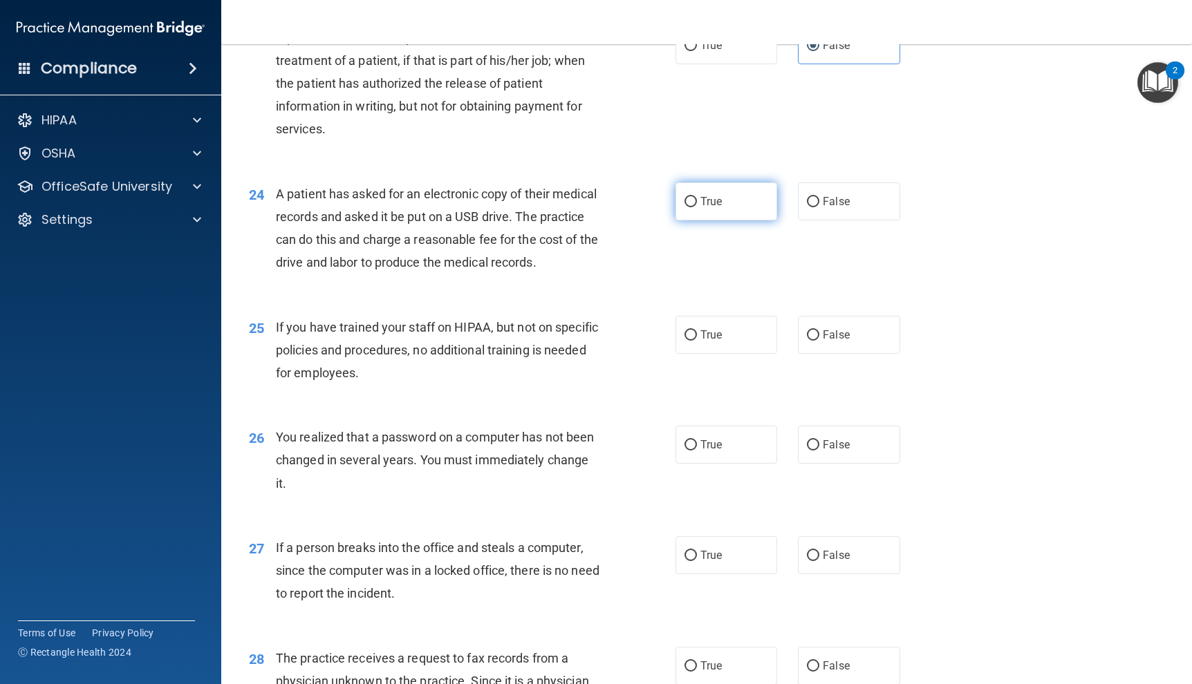
click at [686, 200] on input "True" at bounding box center [690, 202] width 12 height 10
radio input "true"
click at [838, 354] on label "False" at bounding box center [849, 335] width 102 height 38
click at [819, 341] on input "False" at bounding box center [813, 335] width 12 height 10
radio input "true"
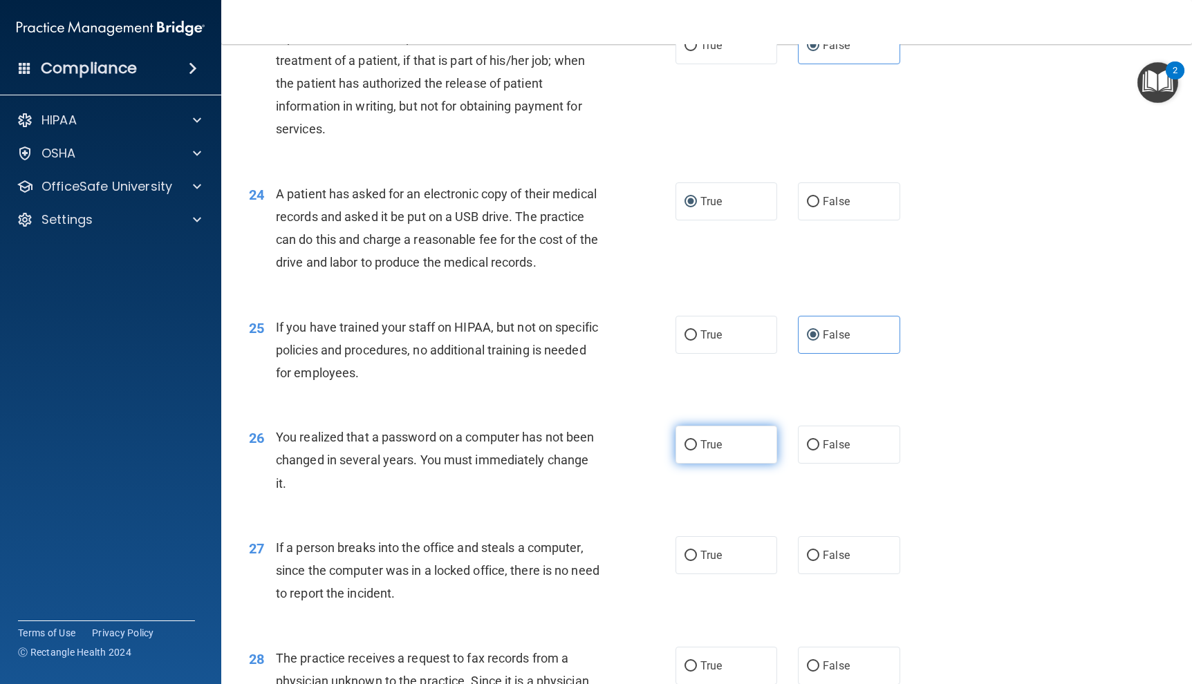
click at [735, 458] on label "True" at bounding box center [726, 445] width 102 height 38
click at [697, 451] on input "True" at bounding box center [690, 445] width 12 height 10
radio input "true"
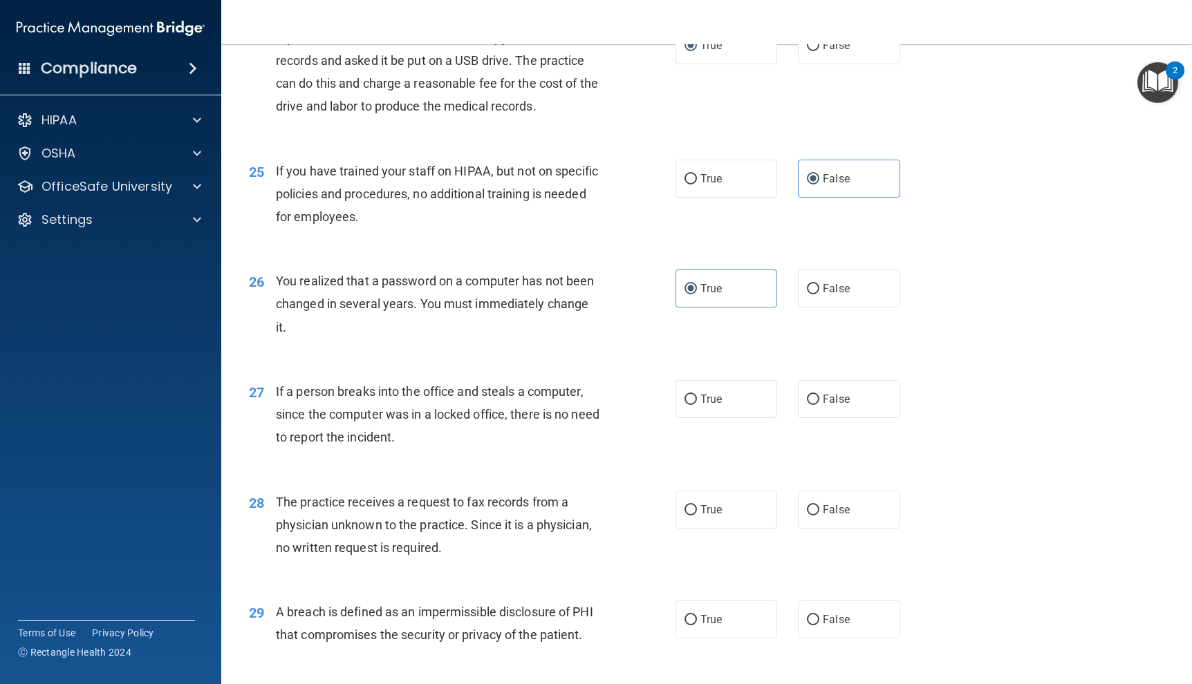
scroll to position [2696, 0]
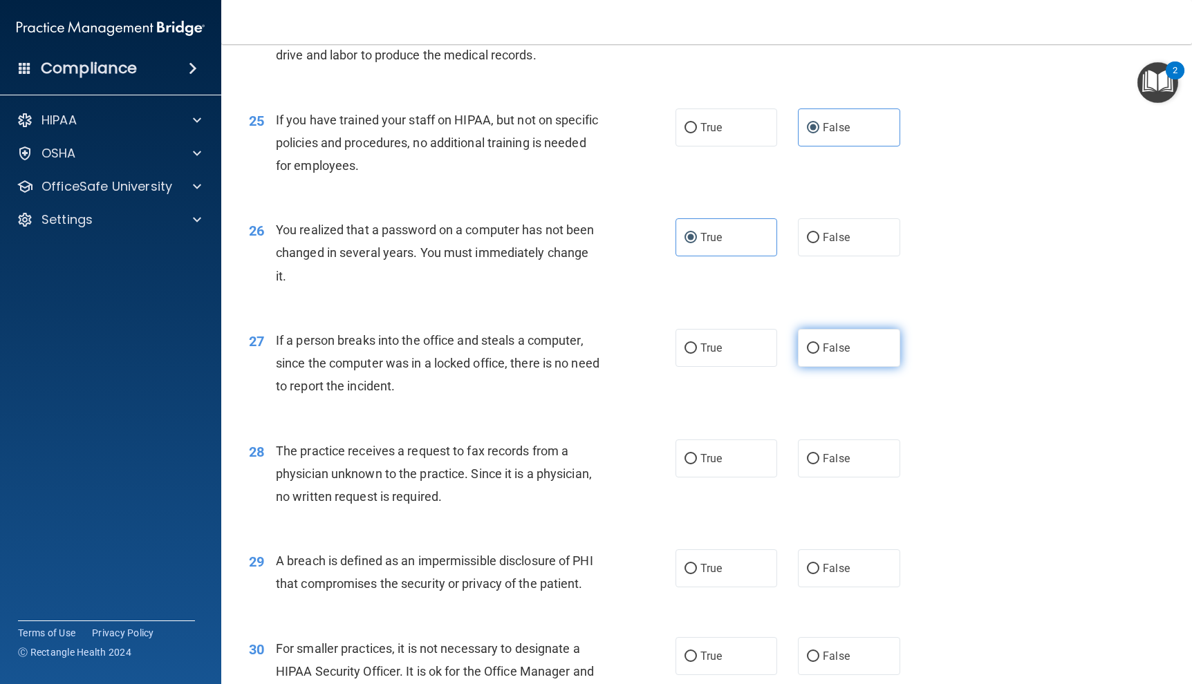
click at [859, 367] on label "False" at bounding box center [849, 348] width 102 height 38
click at [819, 354] on input "False" at bounding box center [813, 349] width 12 height 10
radio input "true"
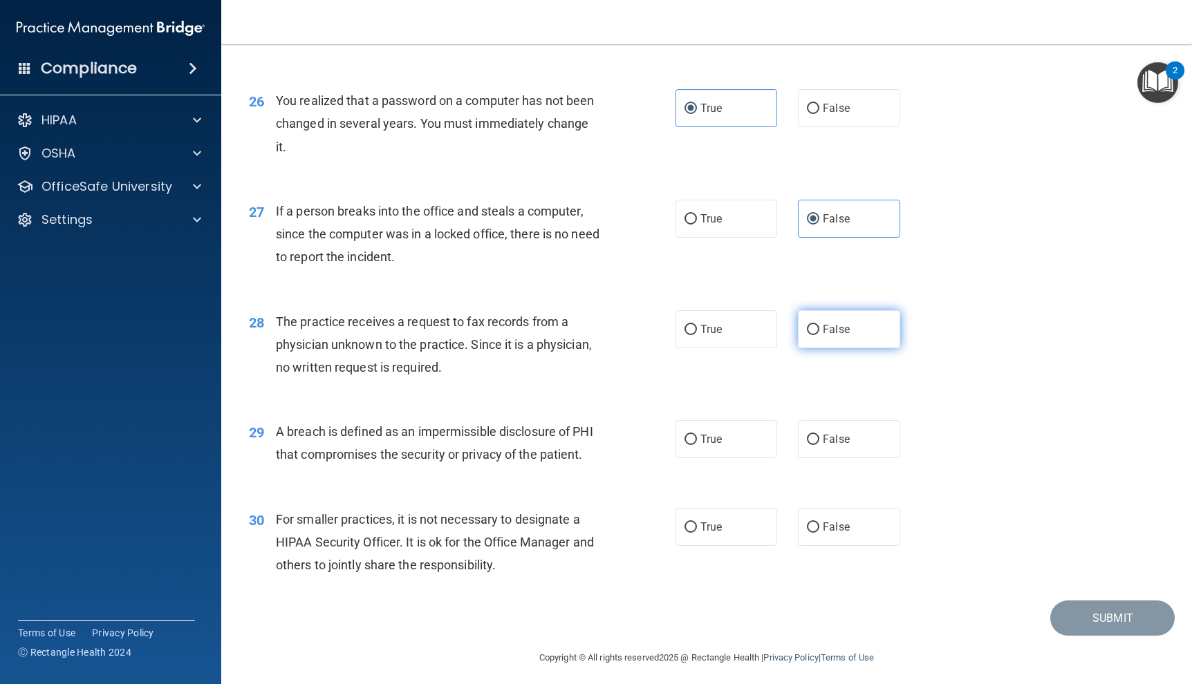
scroll to position [2835, 0]
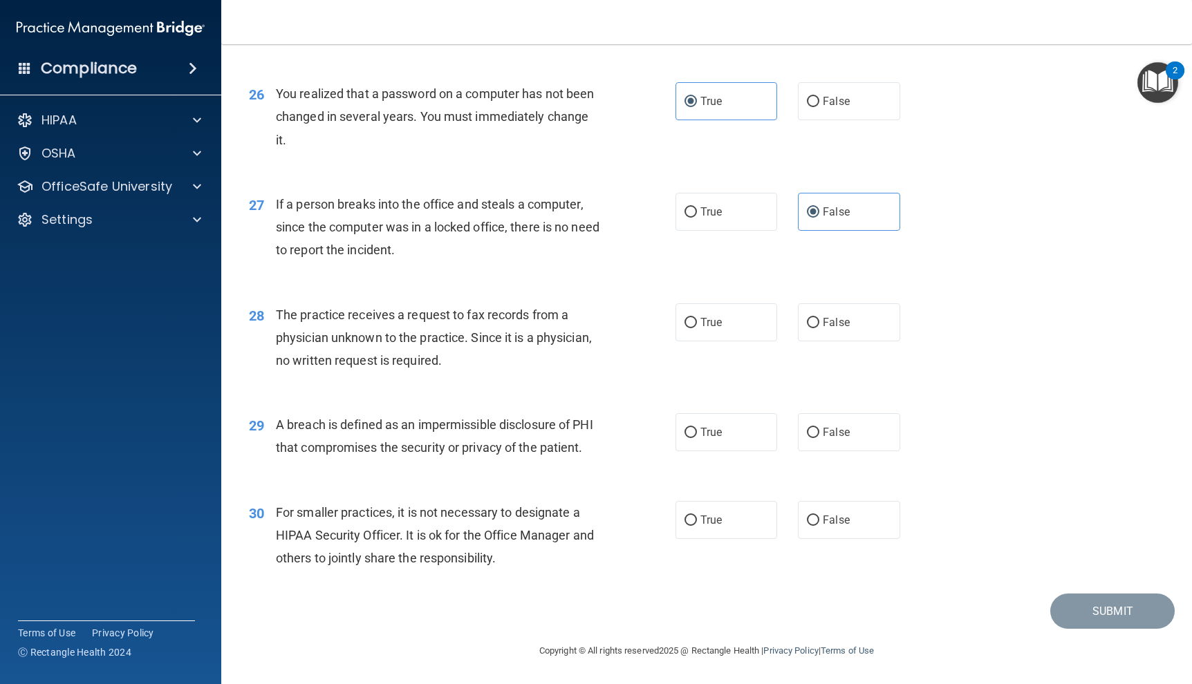
click at [828, 318] on div "28 The practice receives a request to fax records from a physician unknown to t…" at bounding box center [707, 341] width 936 height 111
click at [842, 329] on span "False" at bounding box center [836, 322] width 27 height 13
click at [819, 328] on input "False" at bounding box center [813, 323] width 12 height 10
radio input "true"
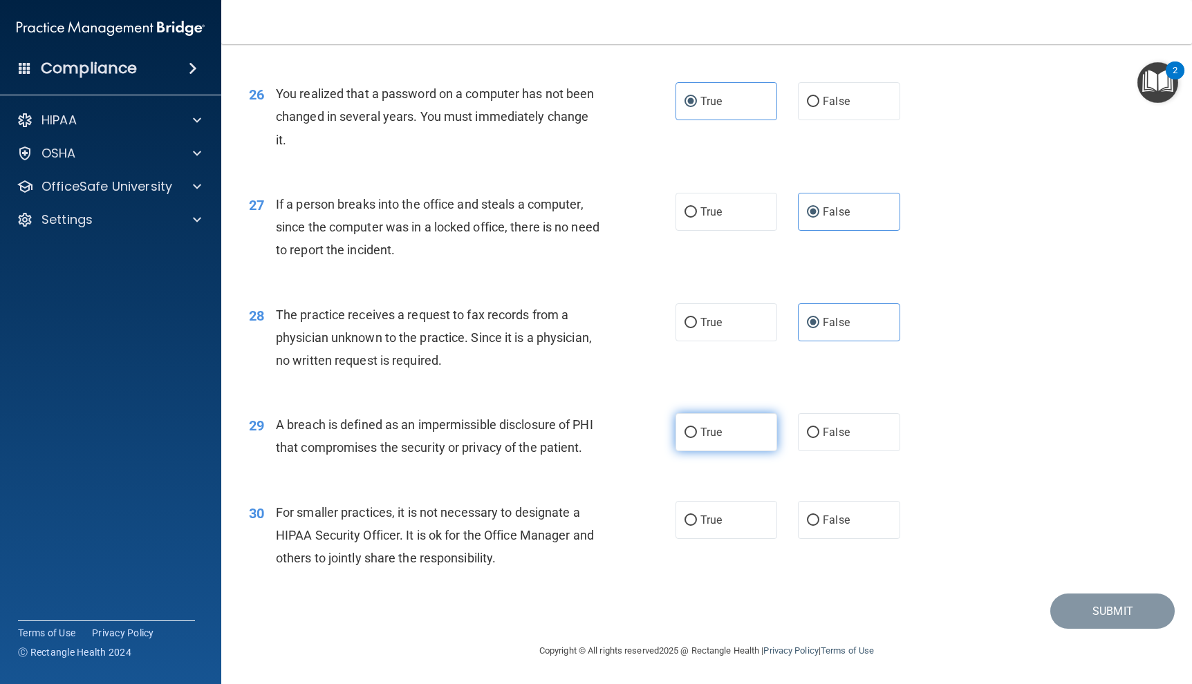
click at [731, 413] on label "True" at bounding box center [726, 432] width 102 height 38
click at [697, 428] on input "True" at bounding box center [690, 433] width 12 height 10
radio input "true"
click at [846, 526] on label "False" at bounding box center [849, 520] width 102 height 38
click at [819, 526] on input "False" at bounding box center [813, 521] width 12 height 10
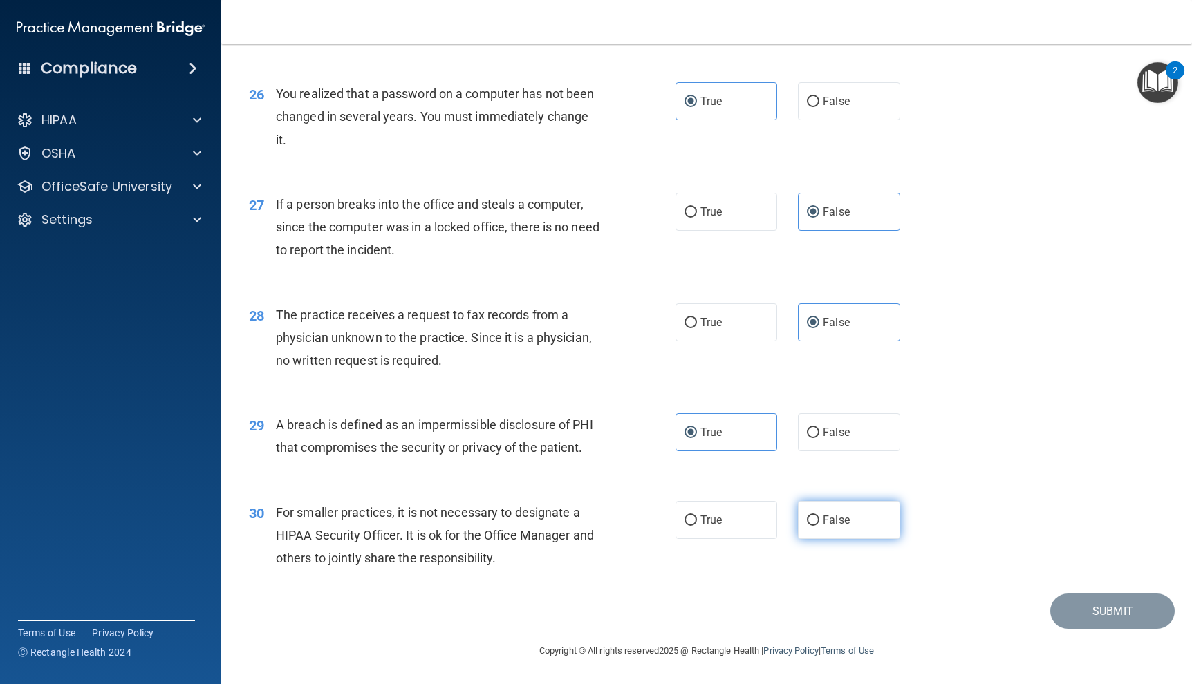
radio input "true"
click at [1063, 613] on button "Submit" at bounding box center [1112, 611] width 124 height 35
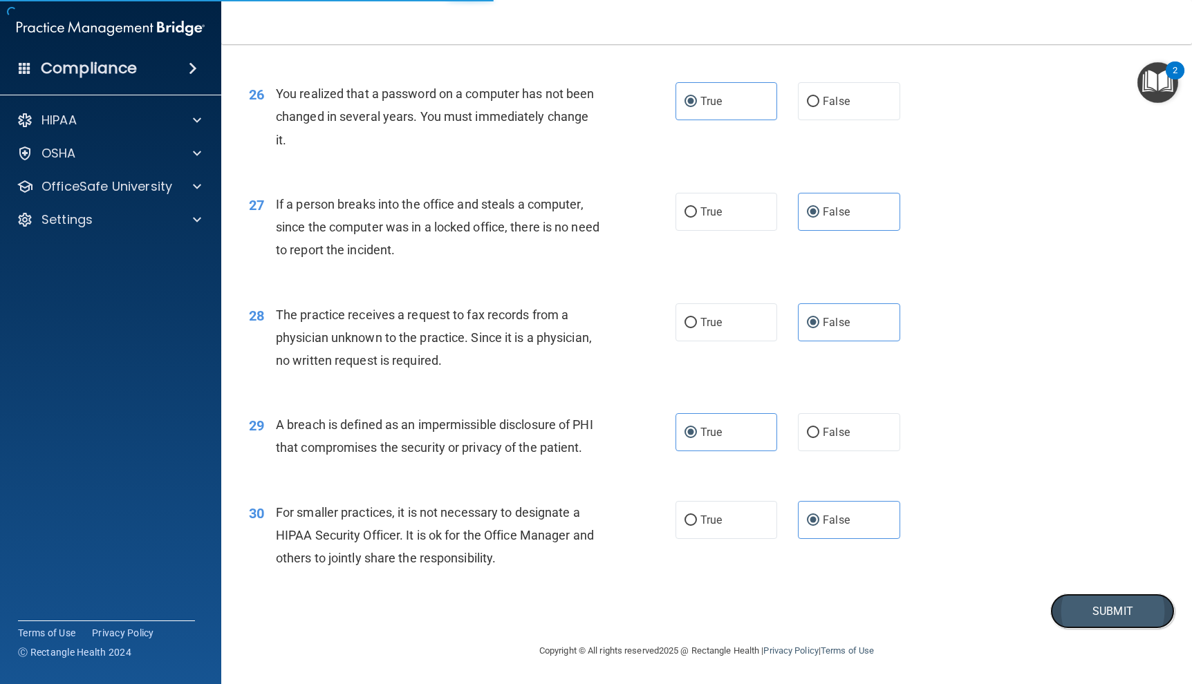
click at [1093, 615] on button "Submit" at bounding box center [1112, 611] width 124 height 35
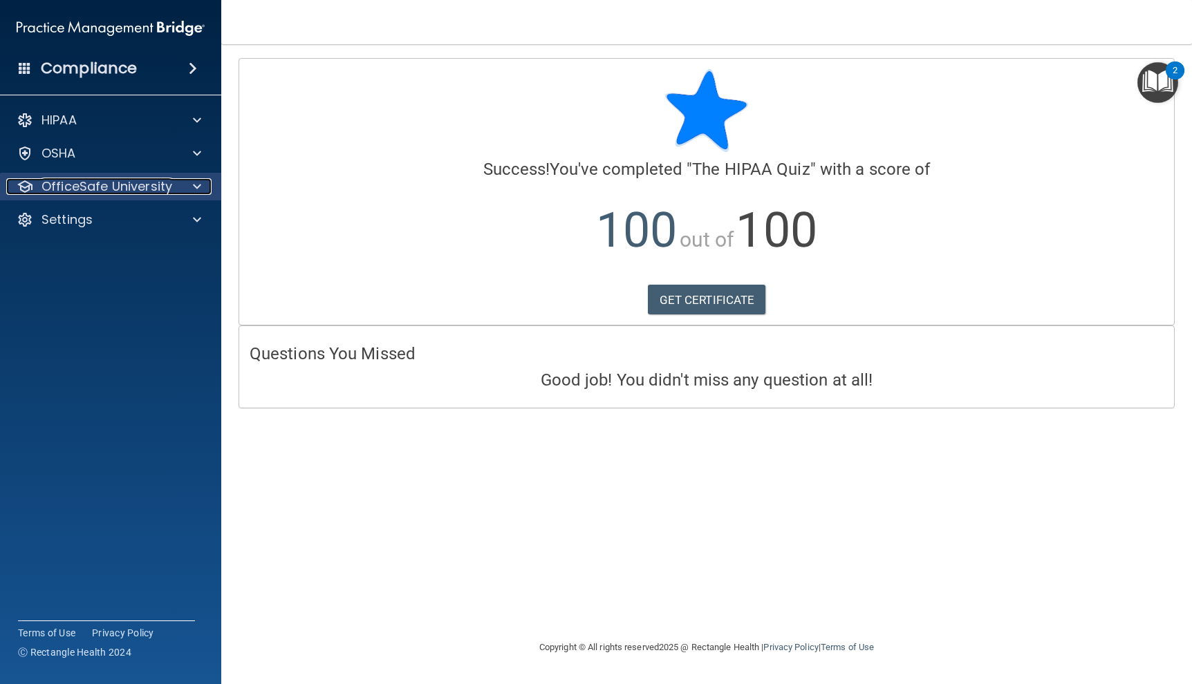
click at [120, 192] on p "OfficeSafe University" at bounding box center [106, 186] width 131 height 17
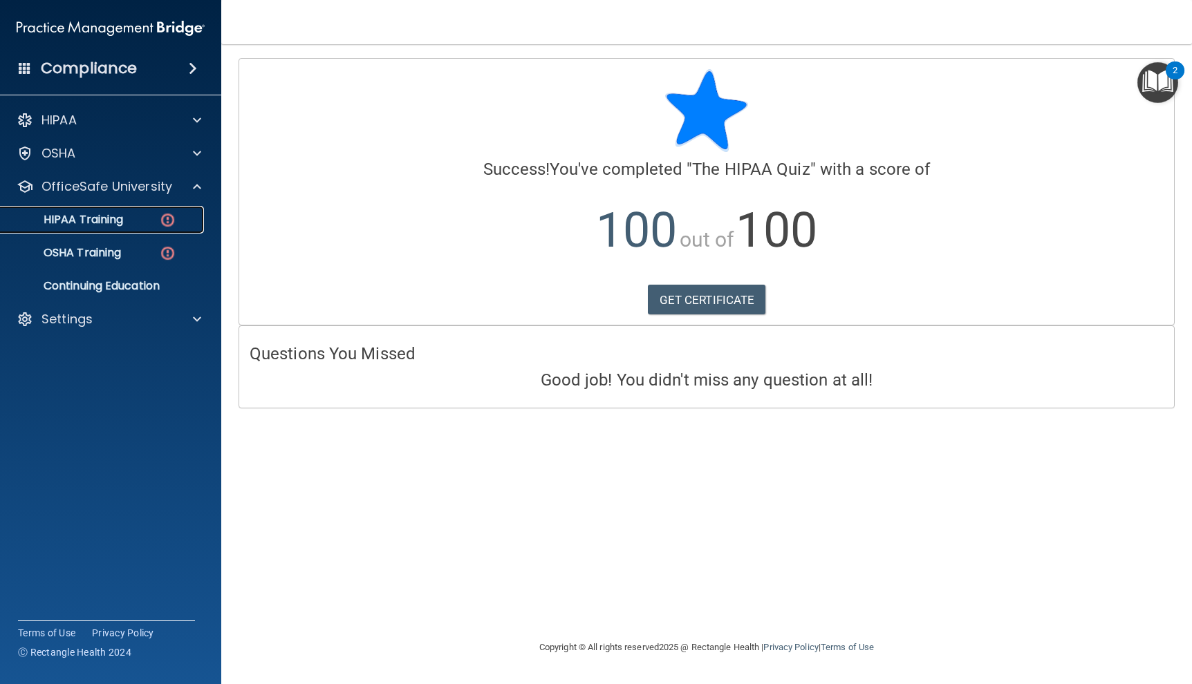
click at [138, 225] on div "HIPAA Training" at bounding box center [103, 220] width 189 height 14
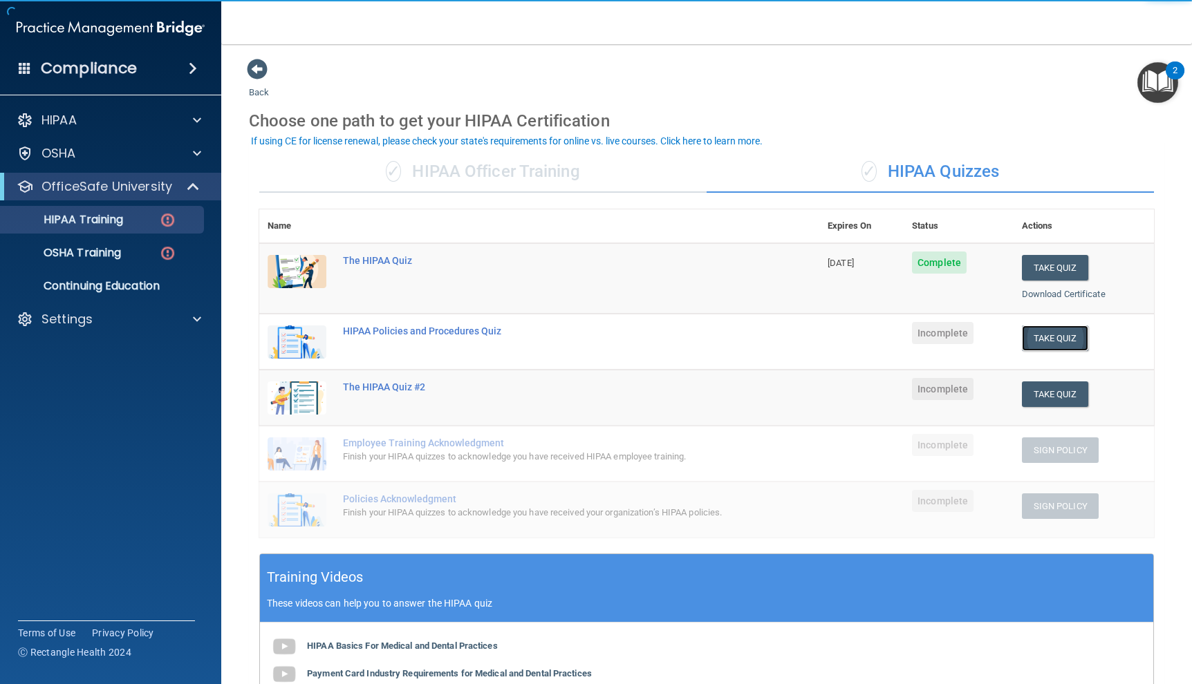
click at [1047, 342] on button "Take Quiz" at bounding box center [1055, 339] width 66 height 26
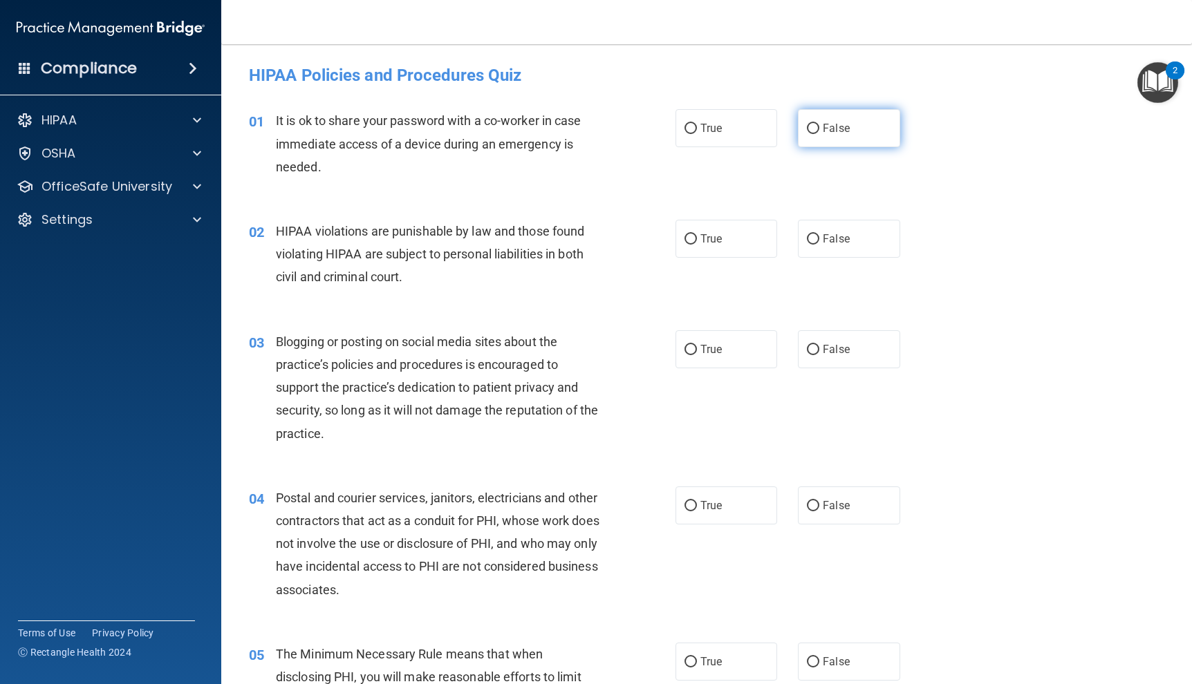
click at [828, 132] on span "False" at bounding box center [836, 128] width 27 height 13
click at [819, 132] on input "False" at bounding box center [813, 129] width 12 height 10
radio input "true"
click at [711, 249] on label "True" at bounding box center [726, 239] width 102 height 38
click at [697, 245] on input "True" at bounding box center [690, 239] width 12 height 10
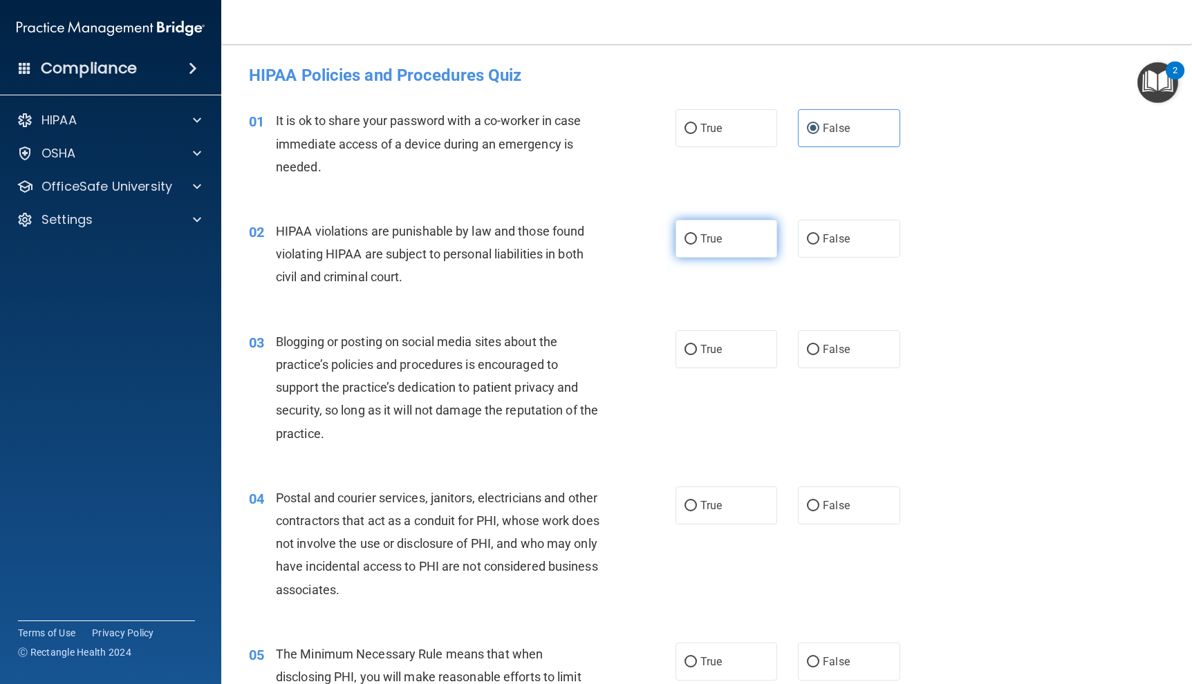
radio input "true"
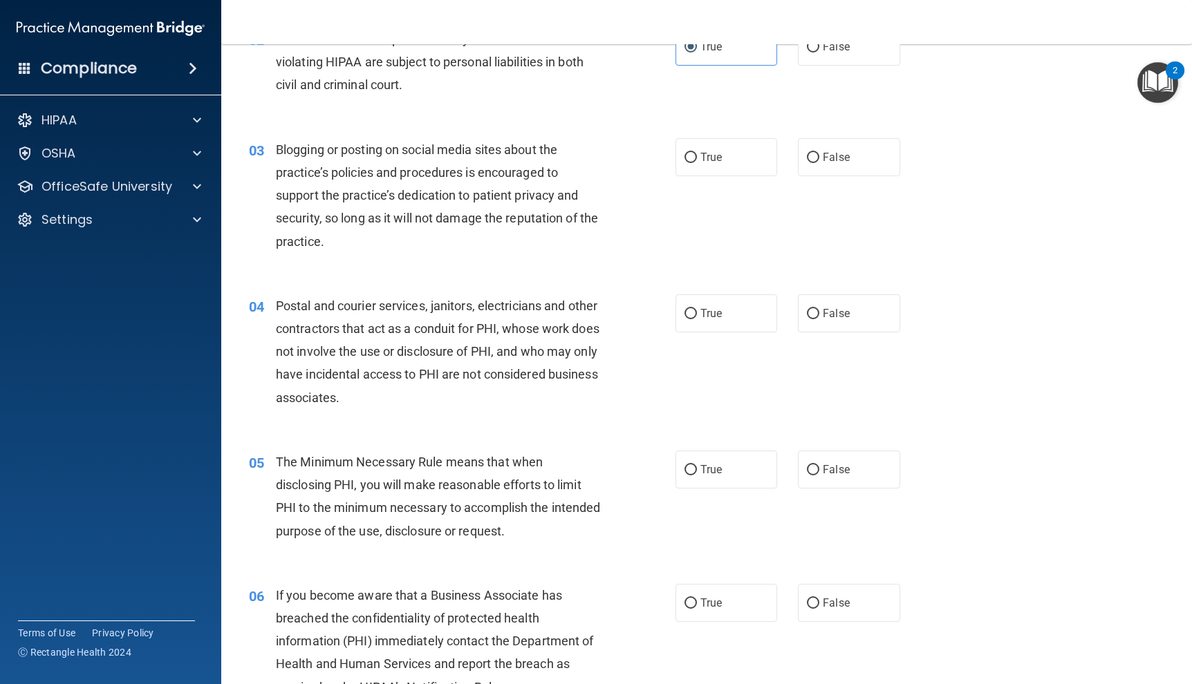
scroll to position [207, 0]
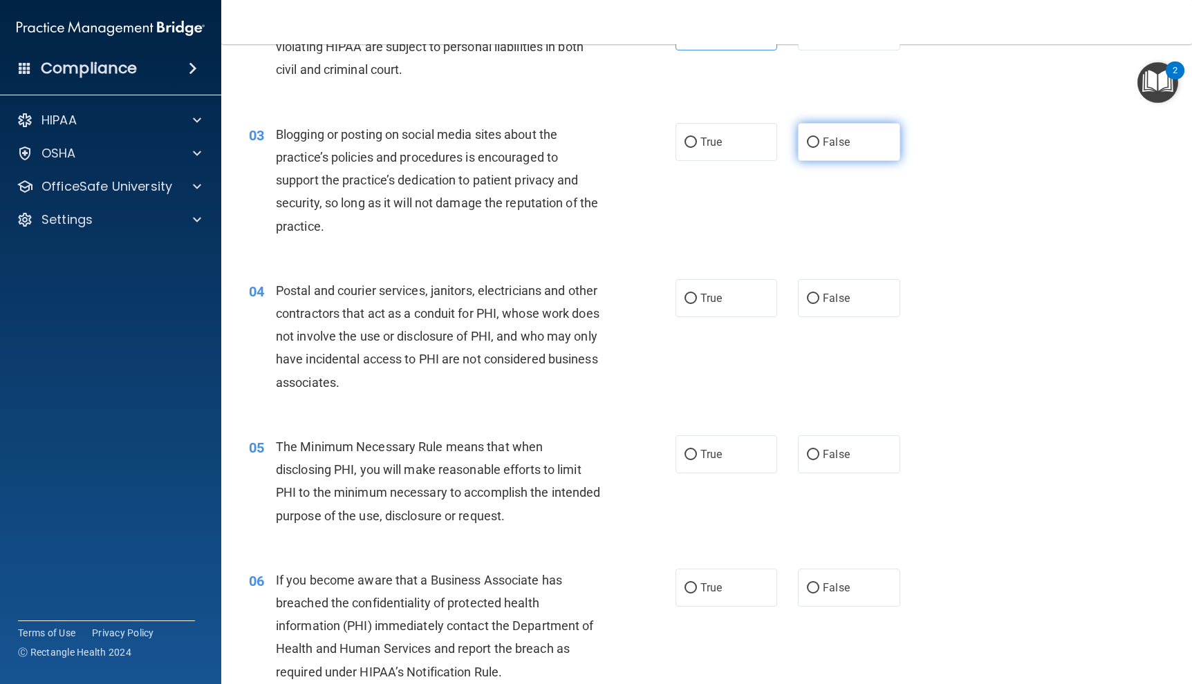
click at [815, 143] on label "False" at bounding box center [849, 142] width 102 height 38
click at [815, 143] on input "False" at bounding box center [813, 143] width 12 height 10
radio input "true"
click at [733, 310] on label "True" at bounding box center [726, 298] width 102 height 38
click at [697, 304] on input "True" at bounding box center [690, 299] width 12 height 10
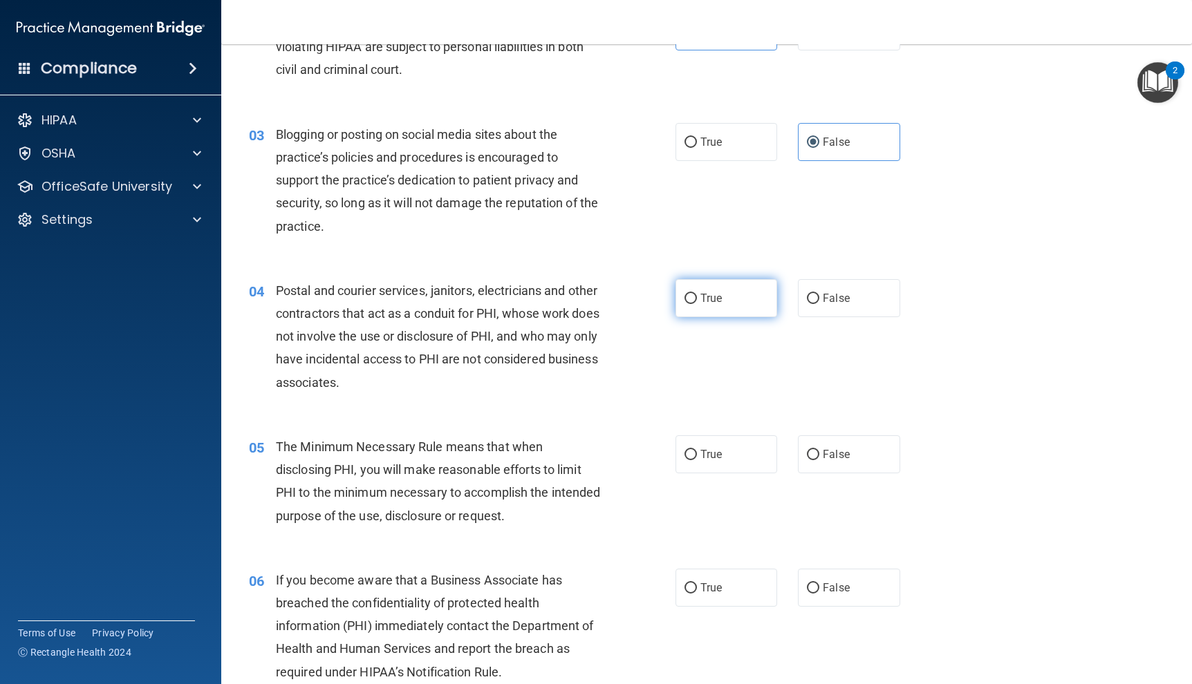
radio input "true"
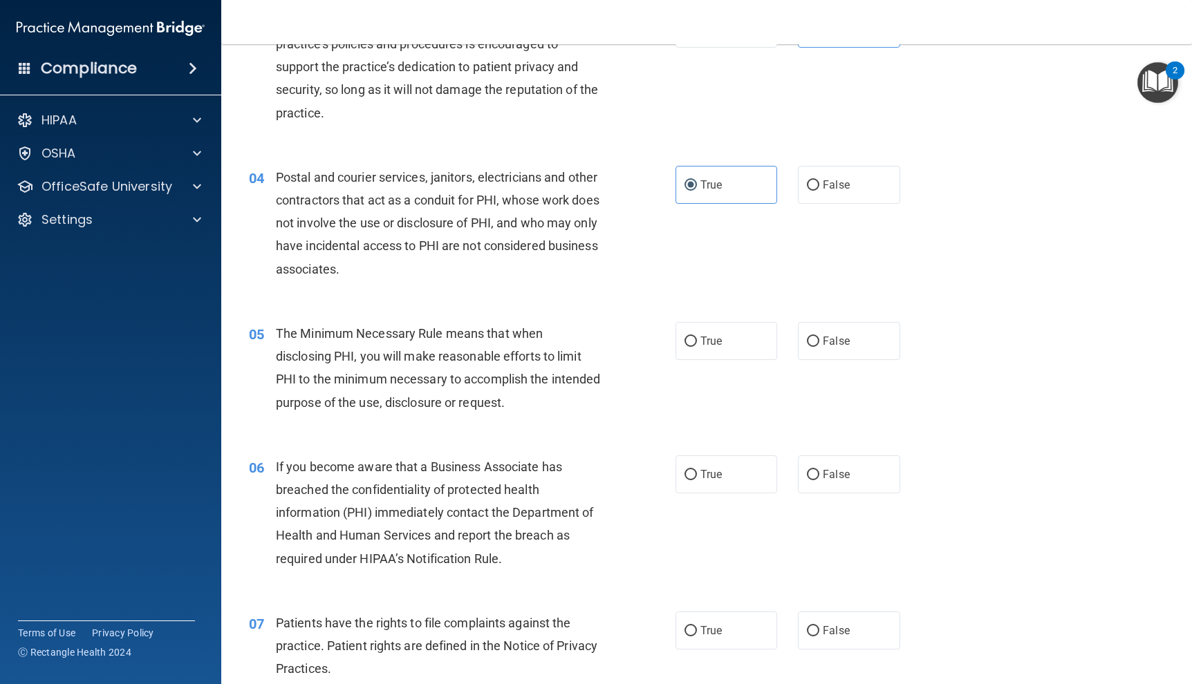
scroll to position [553, 0]
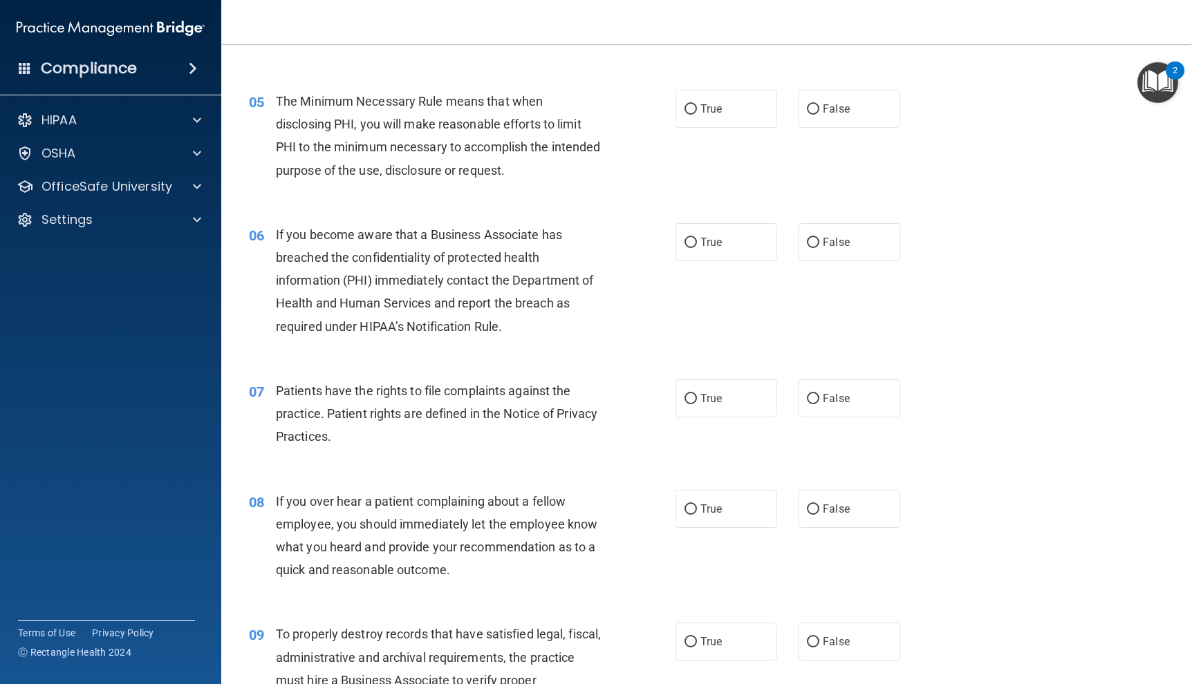
click at [717, 128] on div "05 The Minimum Necessary Rule means that when disclosing PHI, you will make rea…" at bounding box center [707, 139] width 936 height 133
click at [719, 120] on label "True" at bounding box center [726, 109] width 102 height 38
click at [697, 115] on input "True" at bounding box center [690, 109] width 12 height 10
radio input "true"
click at [850, 247] on label "False" at bounding box center [849, 242] width 102 height 38
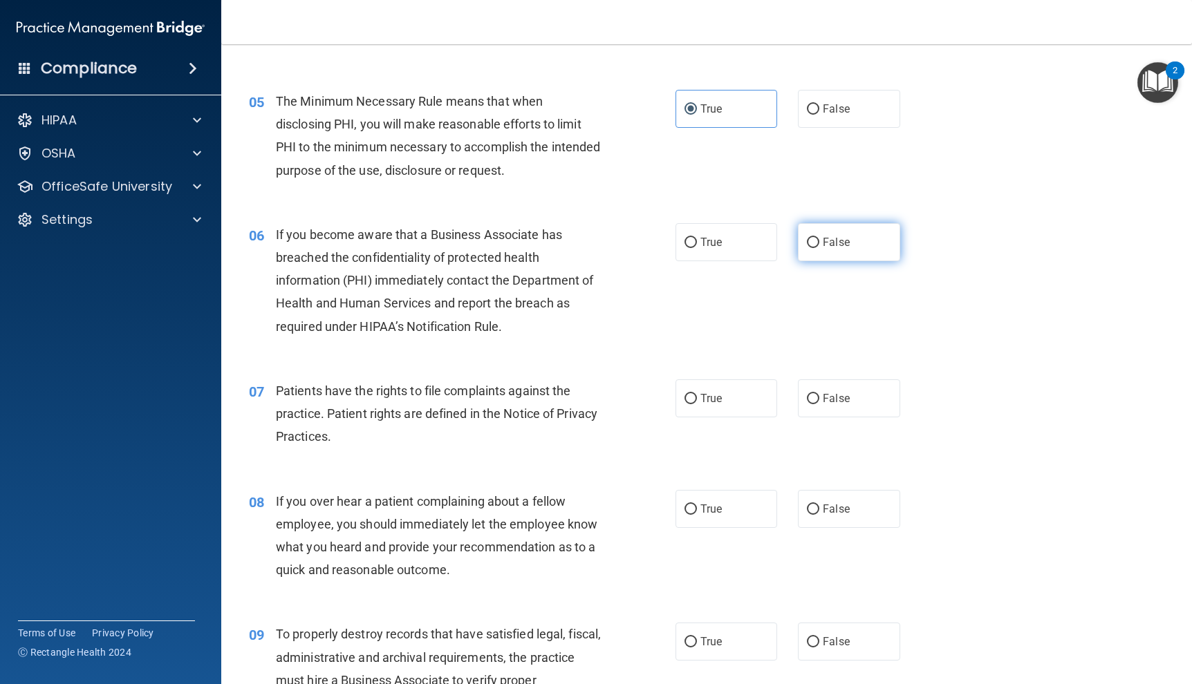
click at [819, 247] on input "False" at bounding box center [813, 243] width 12 height 10
radio input "true"
click at [736, 398] on label "True" at bounding box center [726, 399] width 102 height 38
click at [697, 398] on input "True" at bounding box center [690, 399] width 12 height 10
radio input "true"
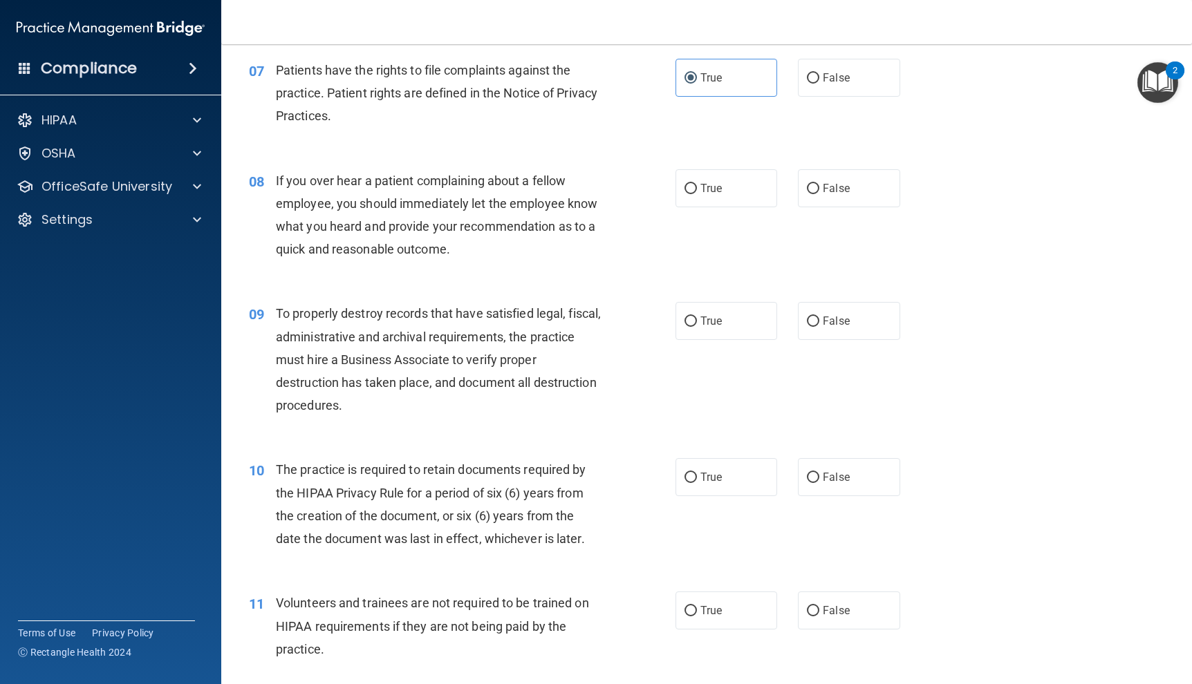
scroll to position [899, 0]
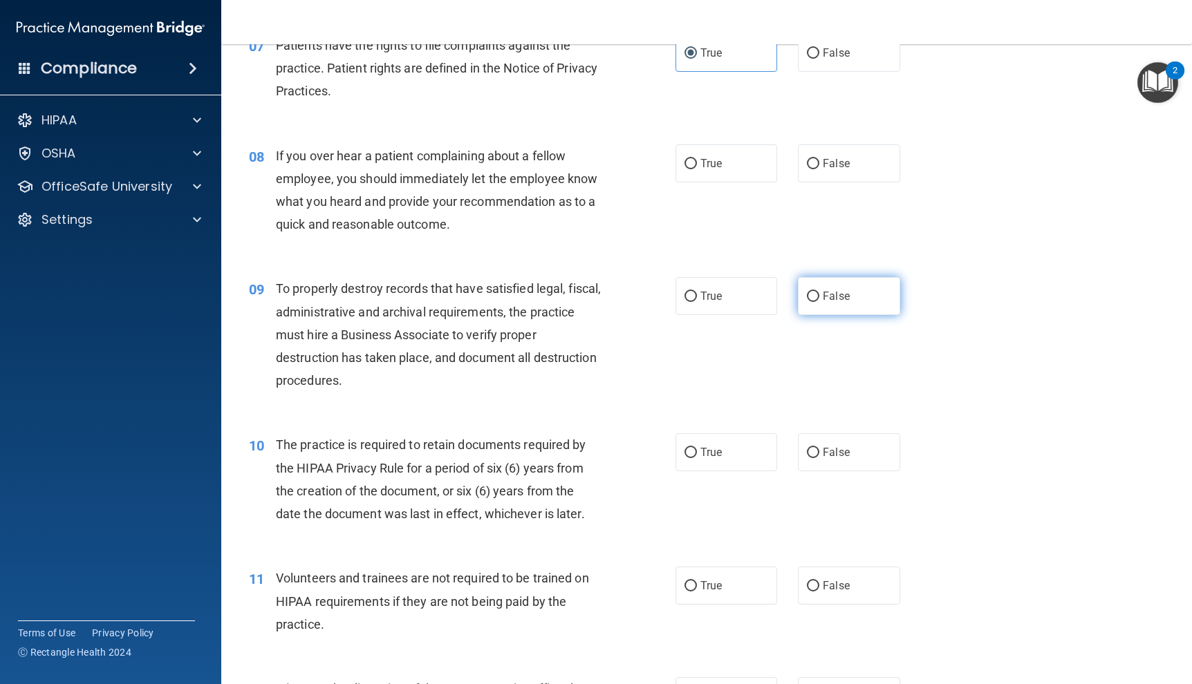
drag, startPoint x: 859, startPoint y: 313, endPoint x: 855, endPoint y: 306, distance: 8.4
click at [858, 311] on label "False" at bounding box center [849, 296] width 102 height 38
click at [819, 302] on input "False" at bounding box center [813, 297] width 12 height 10
radio input "true"
click at [830, 174] on label "False" at bounding box center [849, 163] width 102 height 38
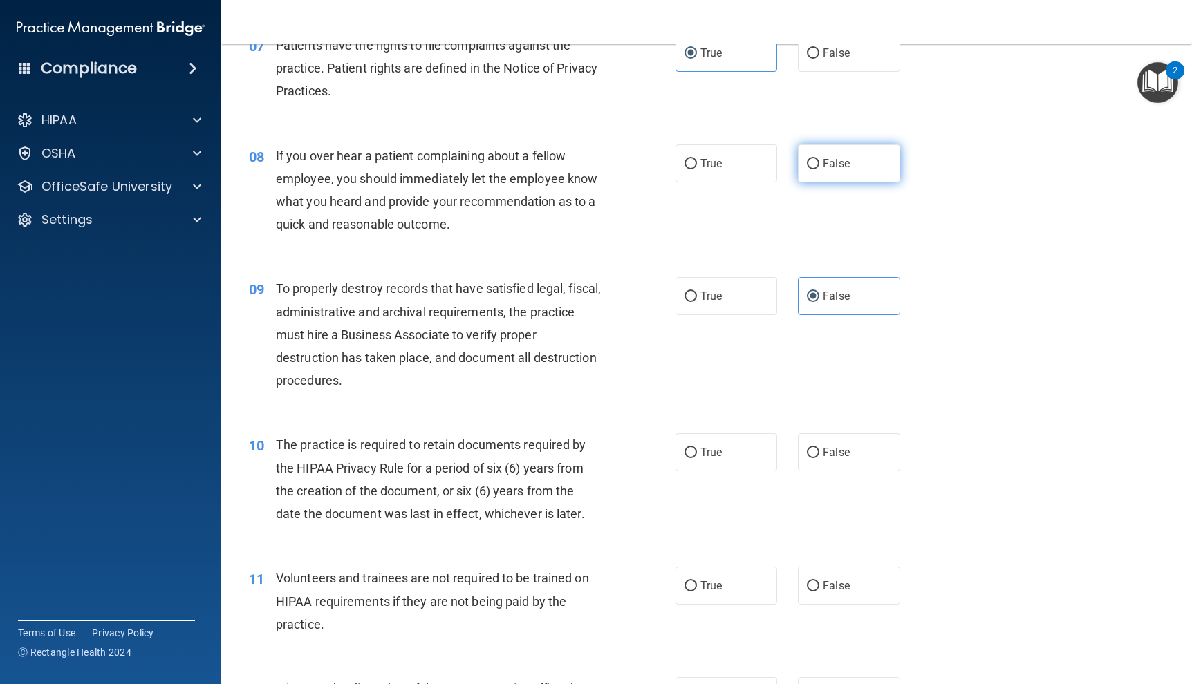
click at [819, 169] on input "False" at bounding box center [813, 164] width 12 height 10
radio input "true"
click at [761, 458] on label "True" at bounding box center [726, 452] width 102 height 38
click at [697, 458] on input "True" at bounding box center [690, 453] width 12 height 10
radio input "true"
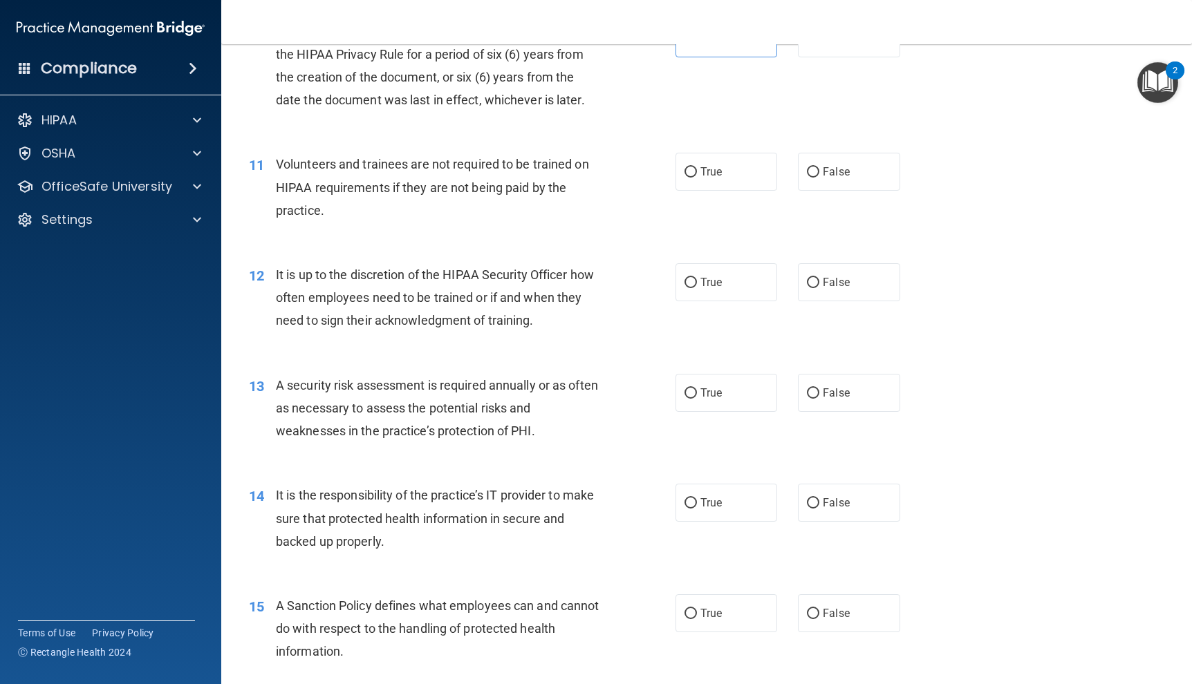
scroll to position [1314, 0]
click at [835, 184] on label "False" at bounding box center [849, 171] width 102 height 38
click at [819, 177] on input "False" at bounding box center [813, 172] width 12 height 10
radio input "true"
click at [823, 281] on span "False" at bounding box center [836, 281] width 27 height 13
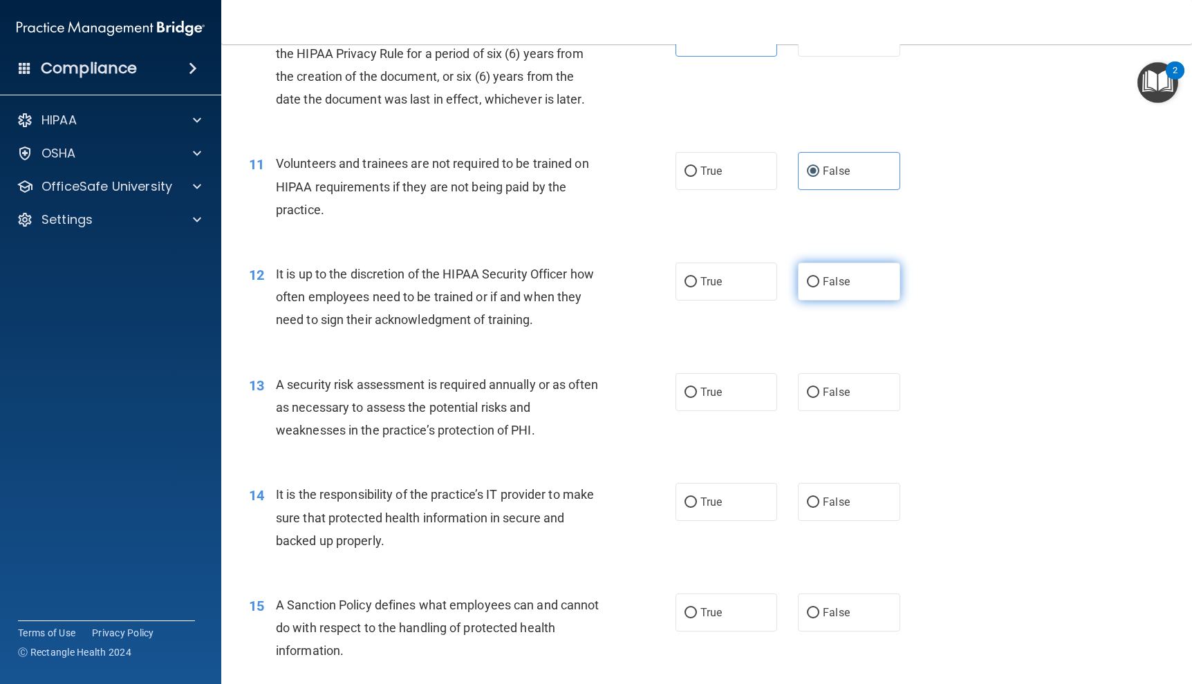
click at [819, 281] on input "False" at bounding box center [813, 282] width 12 height 10
radio input "true"
click at [747, 391] on label "True" at bounding box center [726, 392] width 102 height 38
click at [697, 391] on input "True" at bounding box center [690, 393] width 12 height 10
radio input "true"
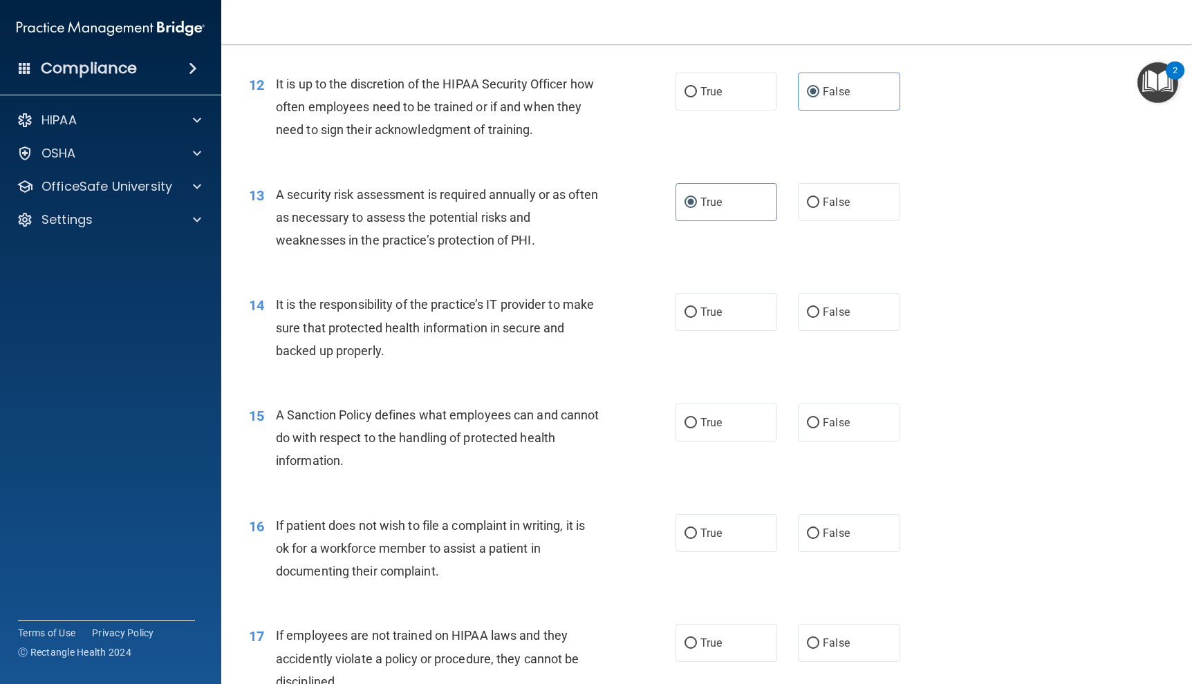
scroll to position [1521, 0]
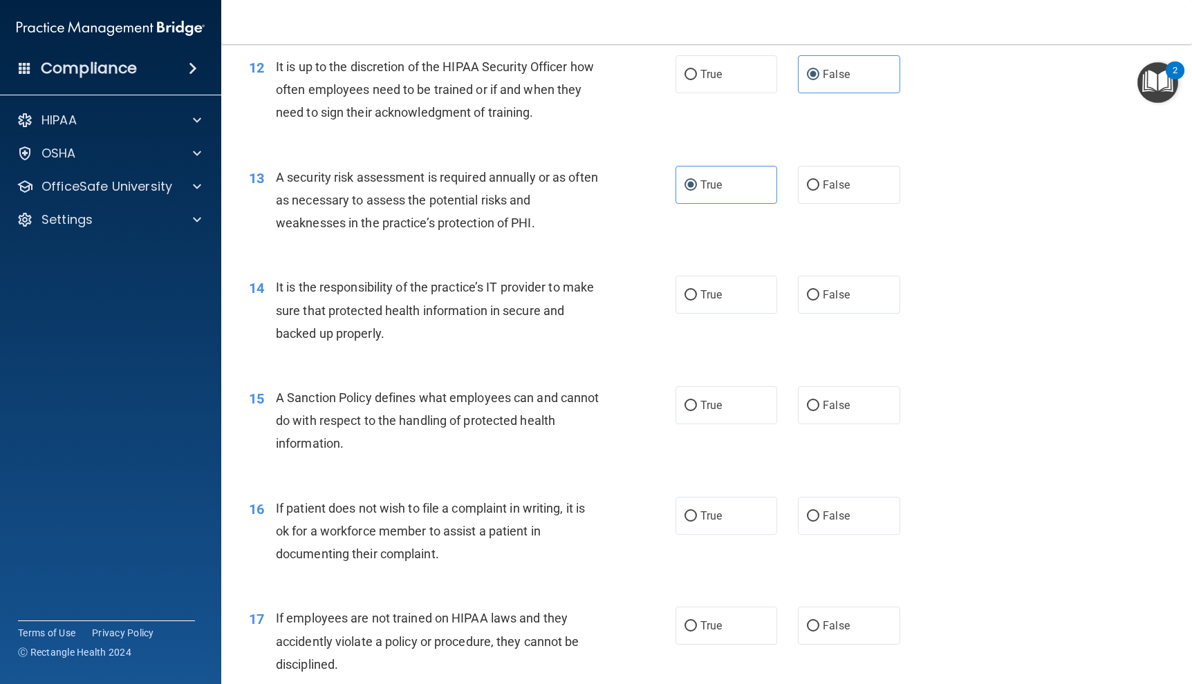
click at [864, 315] on div "14 It is the responsibility of the practice’s IT provider to make sure that pro…" at bounding box center [707, 314] width 936 height 111
click at [856, 306] on label "False" at bounding box center [849, 295] width 102 height 38
click at [819, 301] on input "False" at bounding box center [813, 295] width 12 height 10
radio input "true"
click at [852, 413] on label "False" at bounding box center [849, 405] width 102 height 38
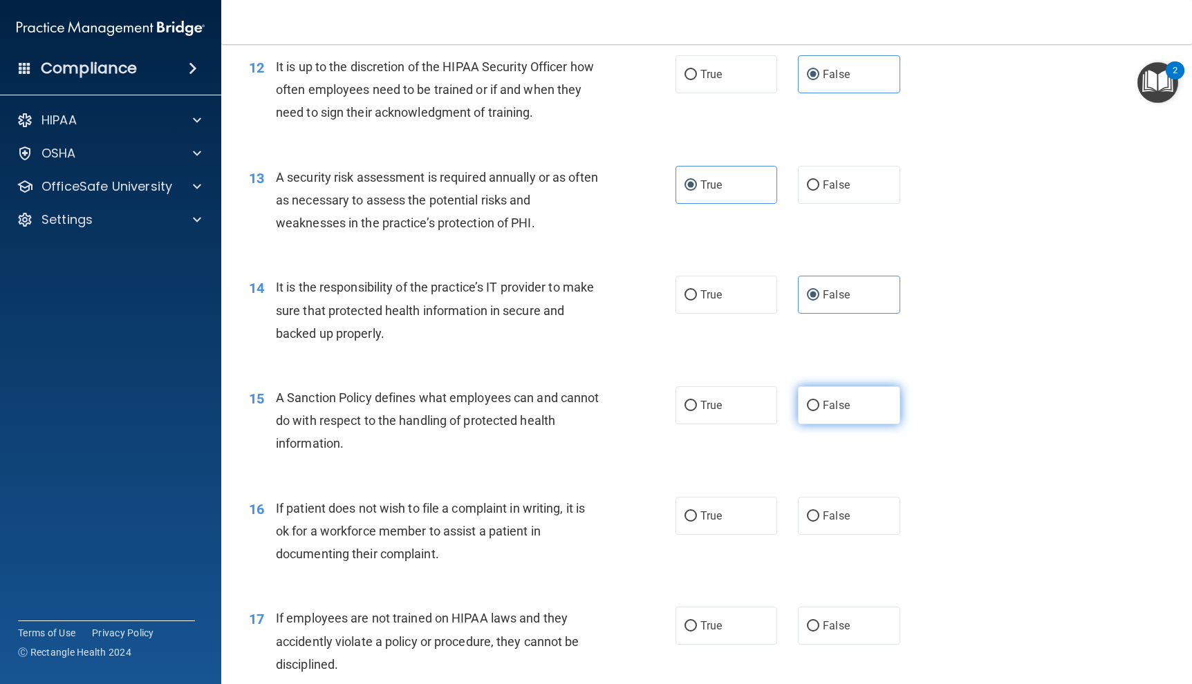
click at [819, 411] on input "False" at bounding box center [813, 406] width 12 height 10
radio input "true"
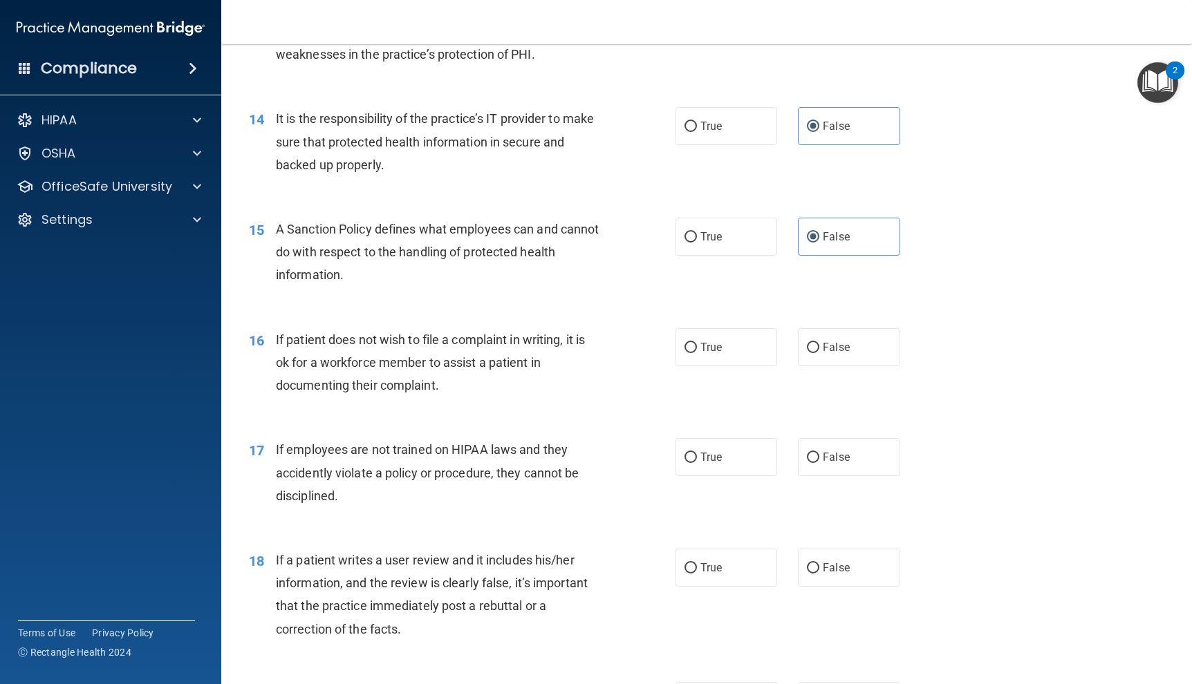
scroll to position [1728, 0]
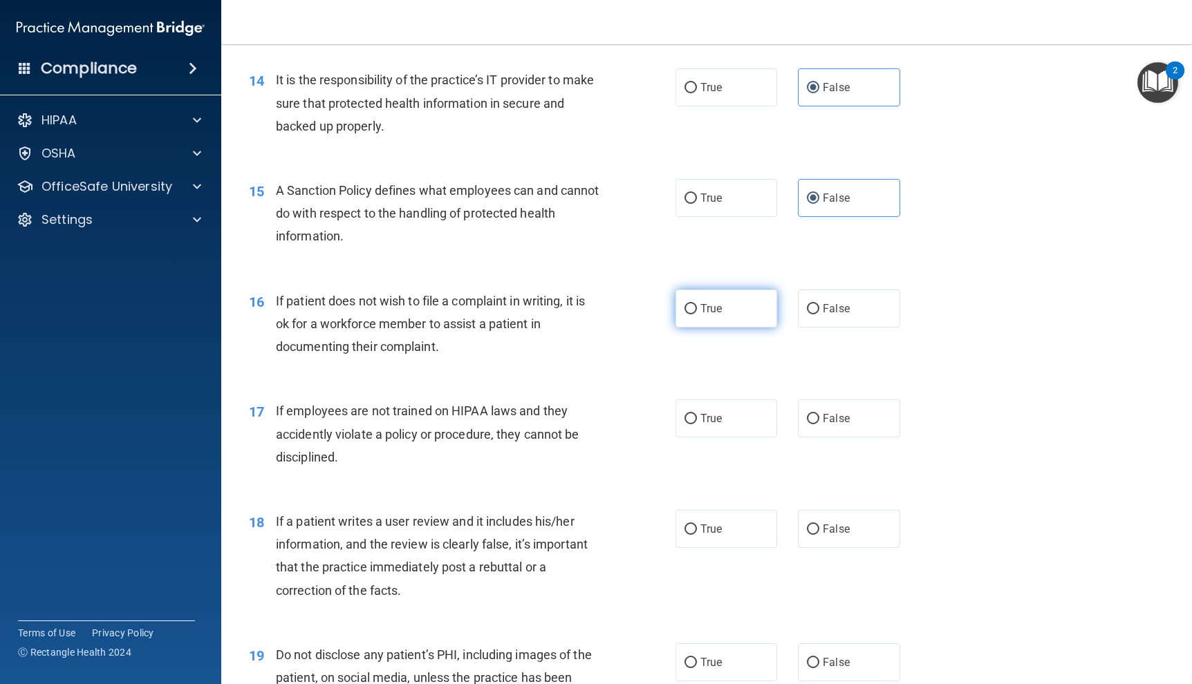
click at [725, 314] on label "True" at bounding box center [726, 309] width 102 height 38
click at [697, 314] on input "True" at bounding box center [690, 309] width 12 height 10
radio input "true"
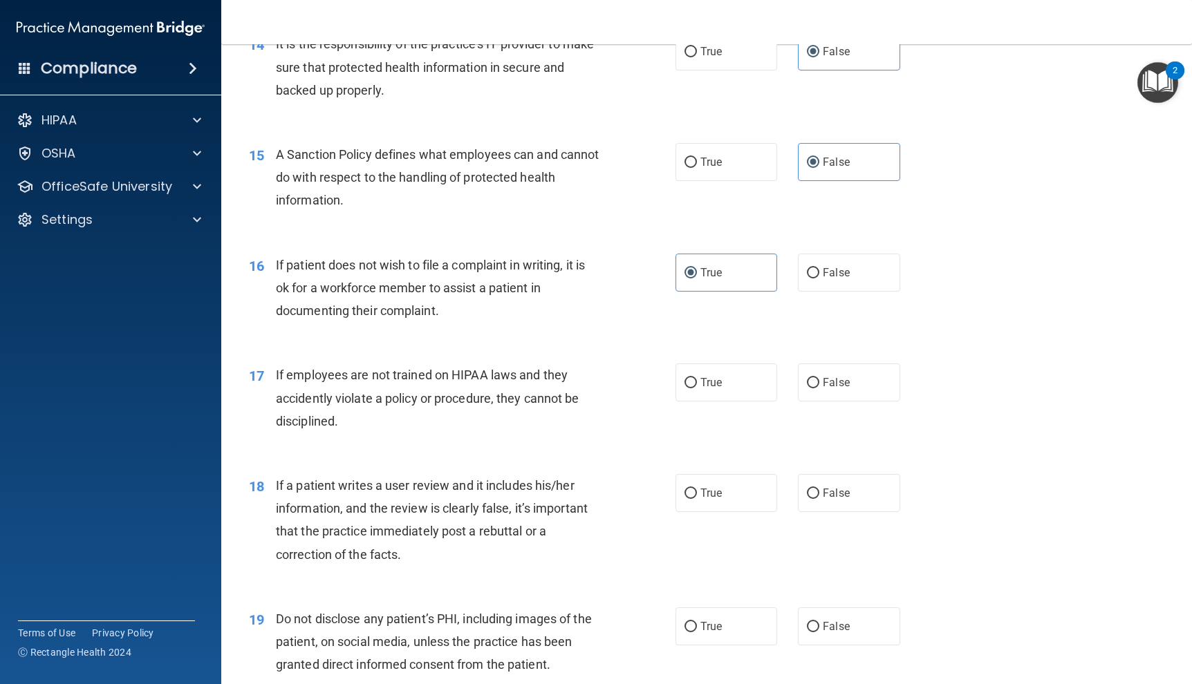
scroll to position [1798, 0]
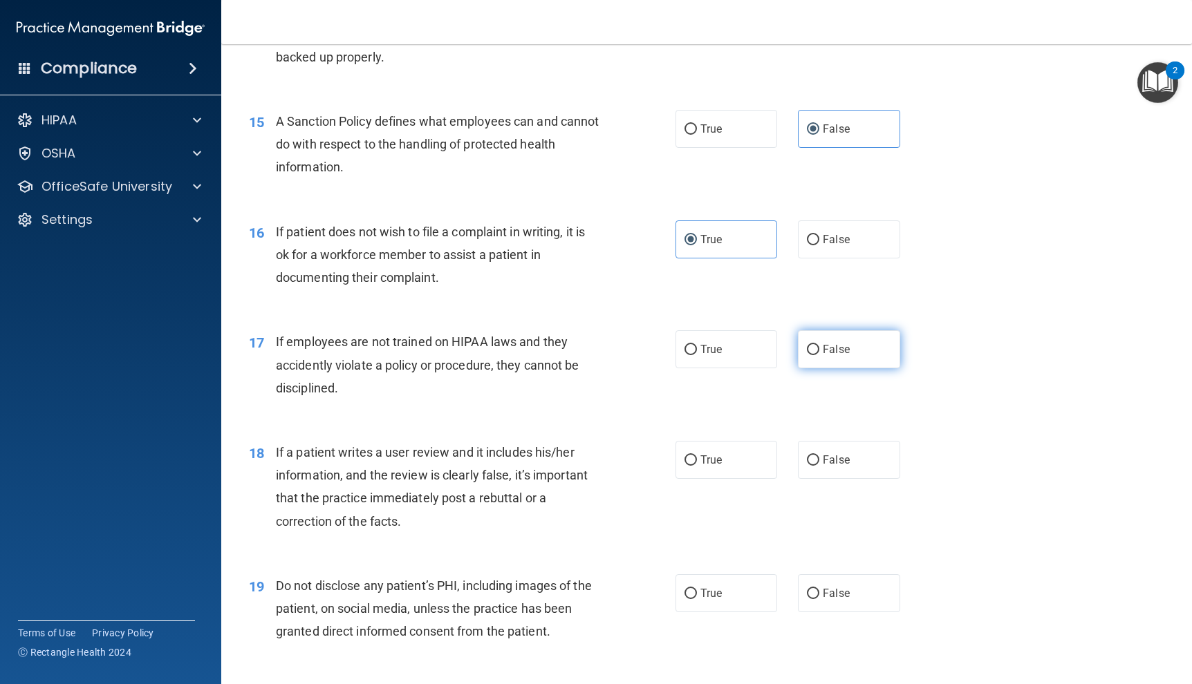
click at [853, 361] on label "False" at bounding box center [849, 349] width 102 height 38
click at [819, 355] on input "False" at bounding box center [813, 350] width 12 height 10
radio input "true"
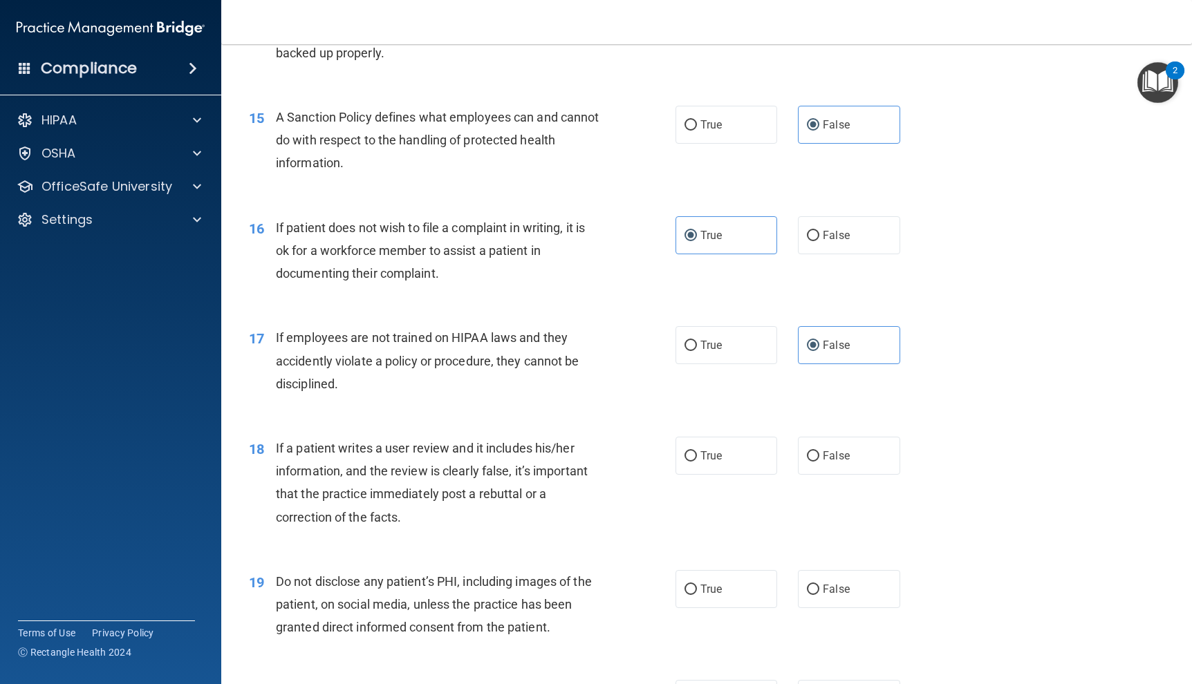
scroll to position [1867, 0]
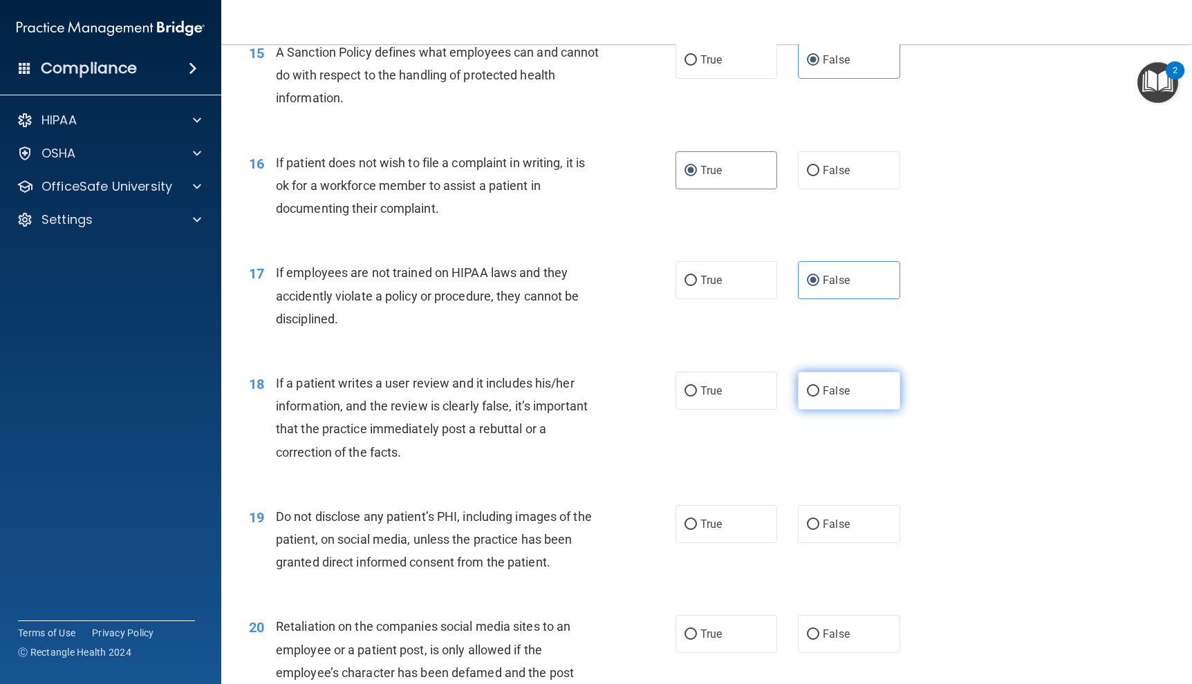
click at [848, 386] on label "False" at bounding box center [849, 391] width 102 height 38
click at [819, 386] on input "False" at bounding box center [813, 391] width 12 height 10
radio input "true"
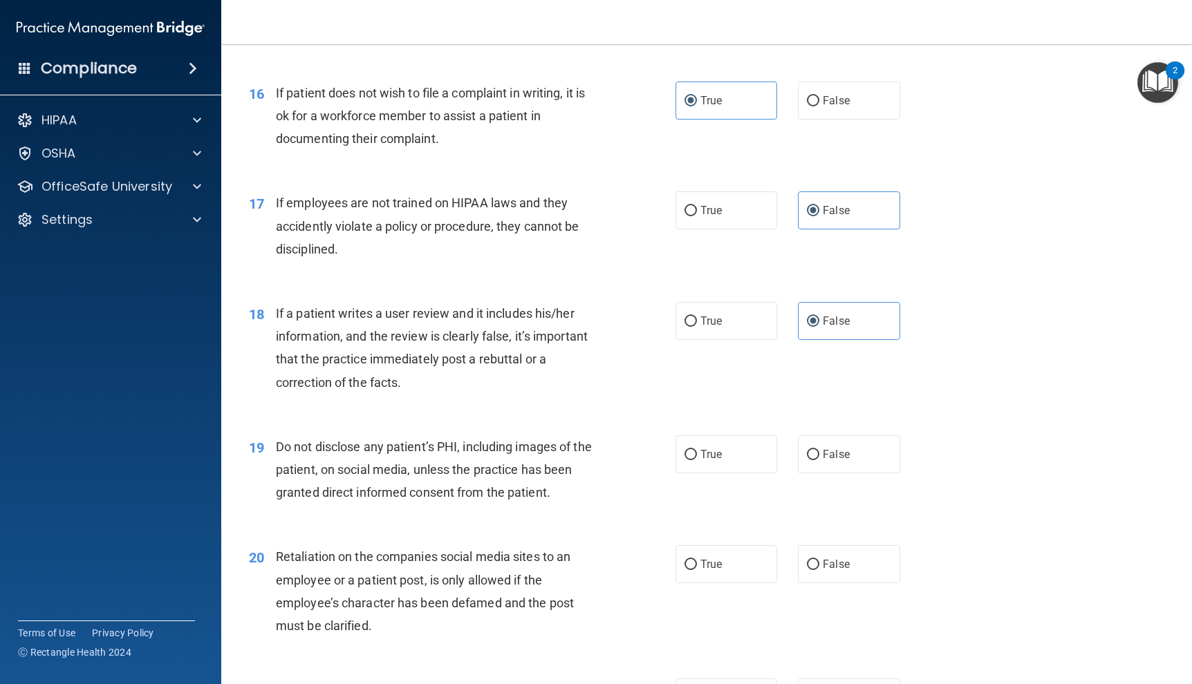
scroll to position [2005, 0]
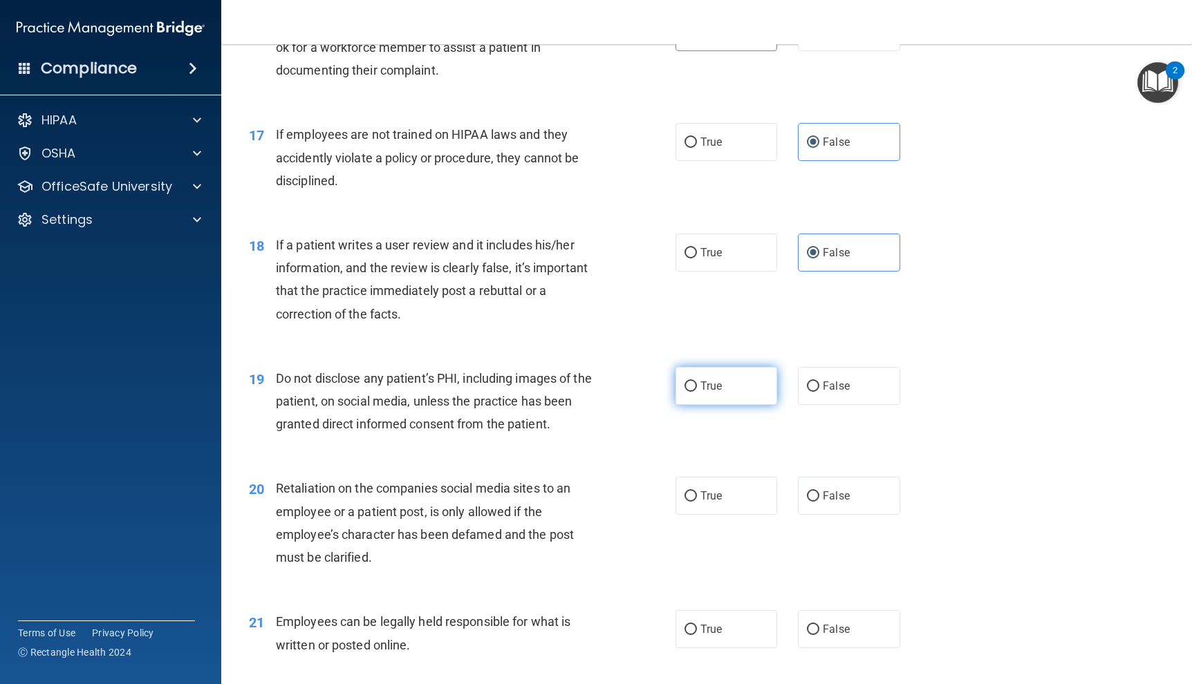
click at [761, 377] on label "True" at bounding box center [726, 386] width 102 height 38
click at [697, 382] on input "True" at bounding box center [690, 387] width 12 height 10
radio input "true"
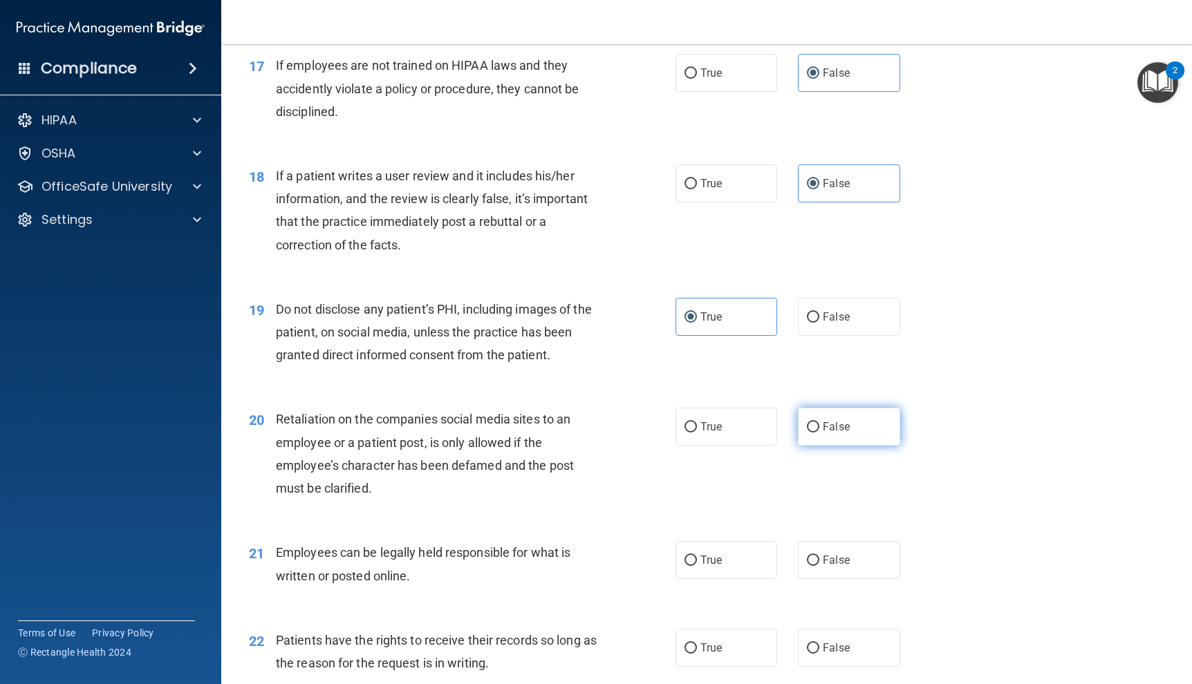
click at [829, 416] on label "False" at bounding box center [849, 427] width 102 height 38
click at [819, 422] on input "False" at bounding box center [813, 427] width 12 height 10
radio input "true"
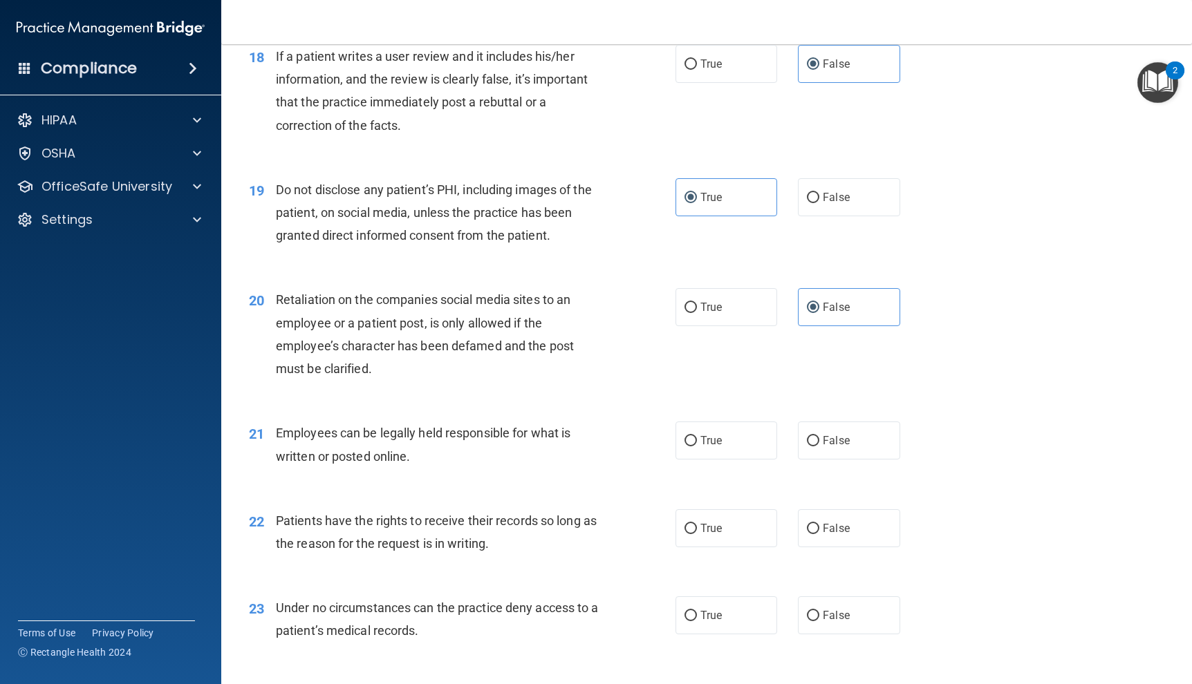
scroll to position [2212, 0]
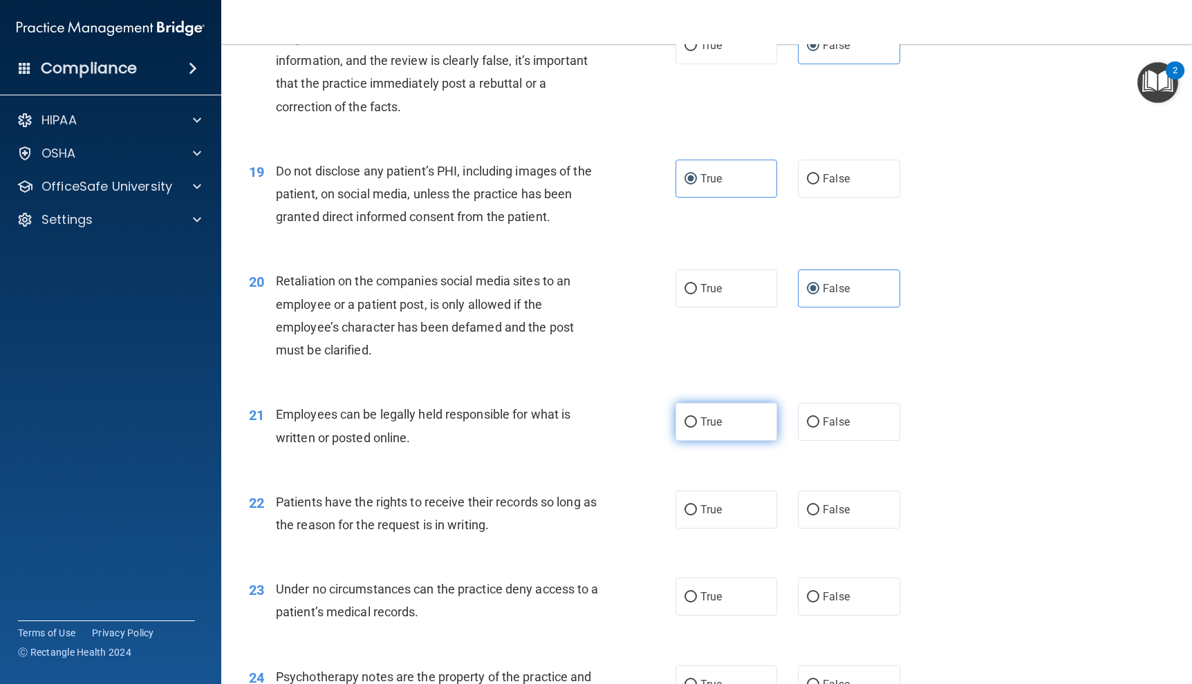
click at [702, 427] on span "True" at bounding box center [710, 422] width 21 height 13
click at [697, 427] on input "True" at bounding box center [690, 423] width 12 height 10
radio input "true"
click at [814, 429] on label "False" at bounding box center [849, 422] width 102 height 38
click at [814, 428] on input "False" at bounding box center [813, 423] width 12 height 10
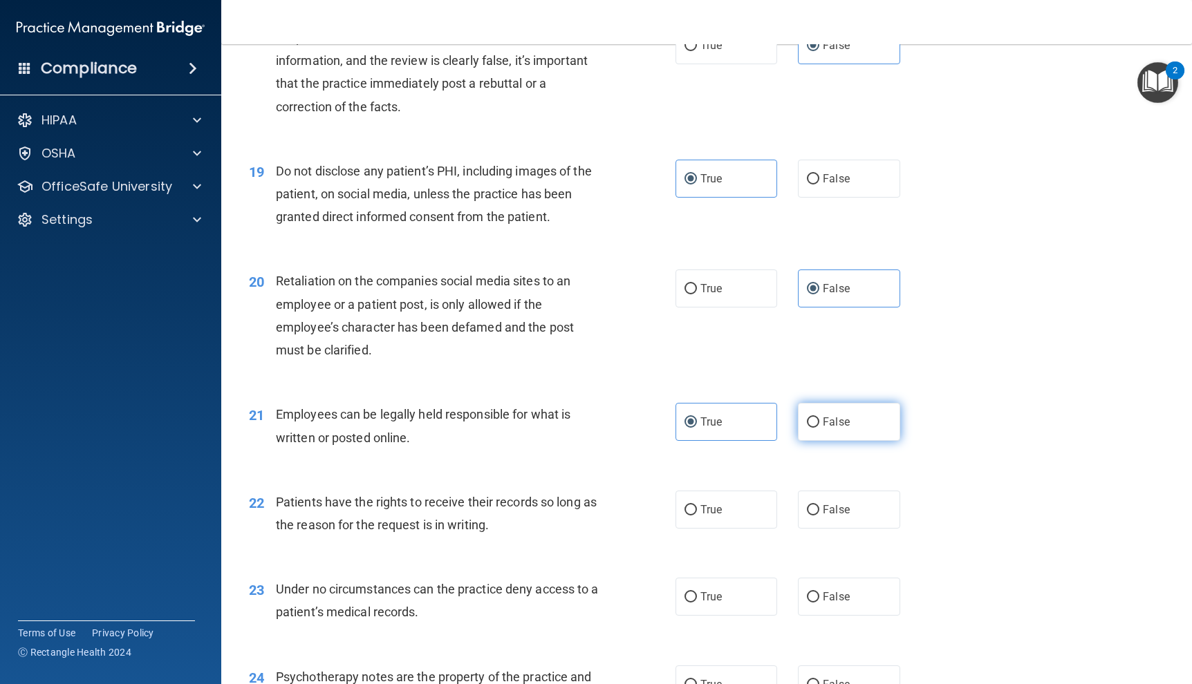
radio input "true"
click at [761, 432] on label "True" at bounding box center [726, 422] width 102 height 38
click at [697, 428] on input "True" at bounding box center [690, 423] width 12 height 10
radio input "true"
radio input "false"
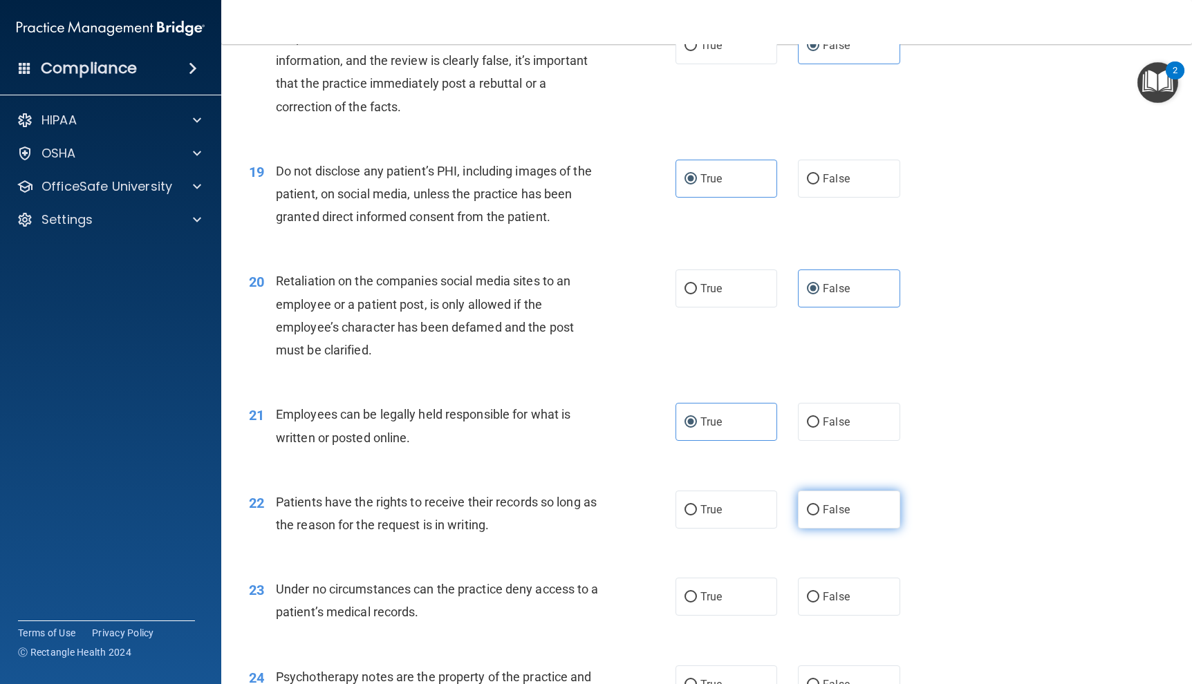
click at [841, 514] on span "False" at bounding box center [836, 509] width 27 height 13
click at [819, 514] on input "False" at bounding box center [813, 510] width 12 height 10
radio input "true"
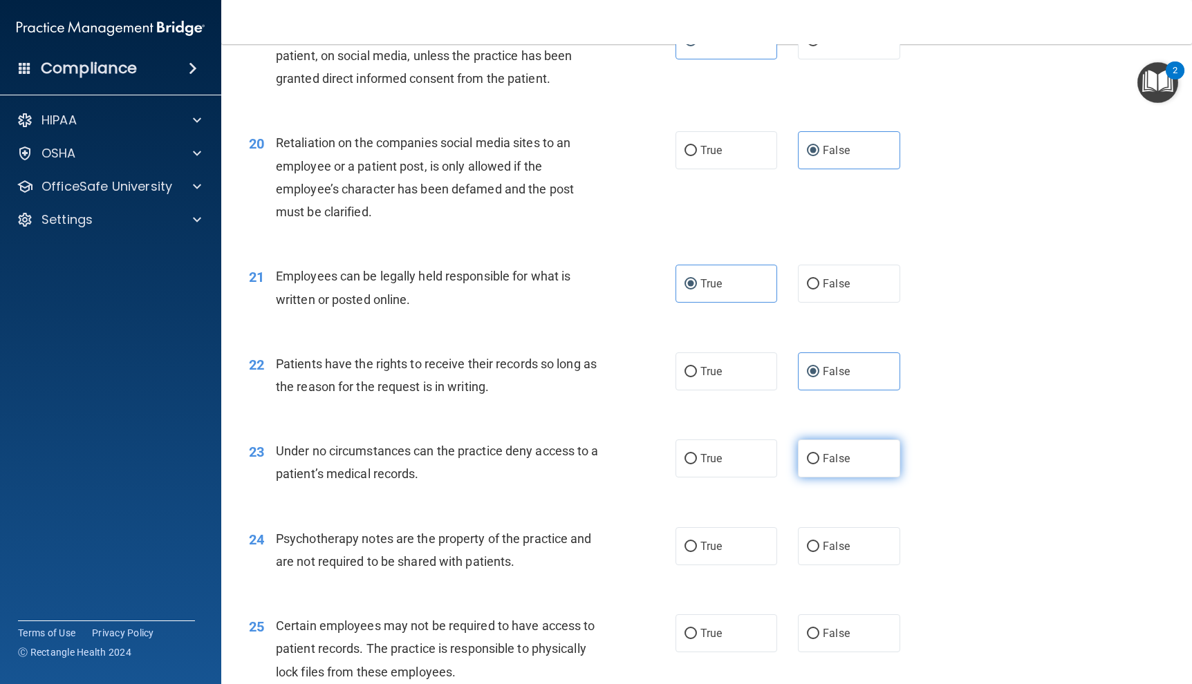
click at [834, 467] on label "False" at bounding box center [849, 459] width 102 height 38
click at [819, 465] on input "False" at bounding box center [813, 459] width 12 height 10
radio input "true"
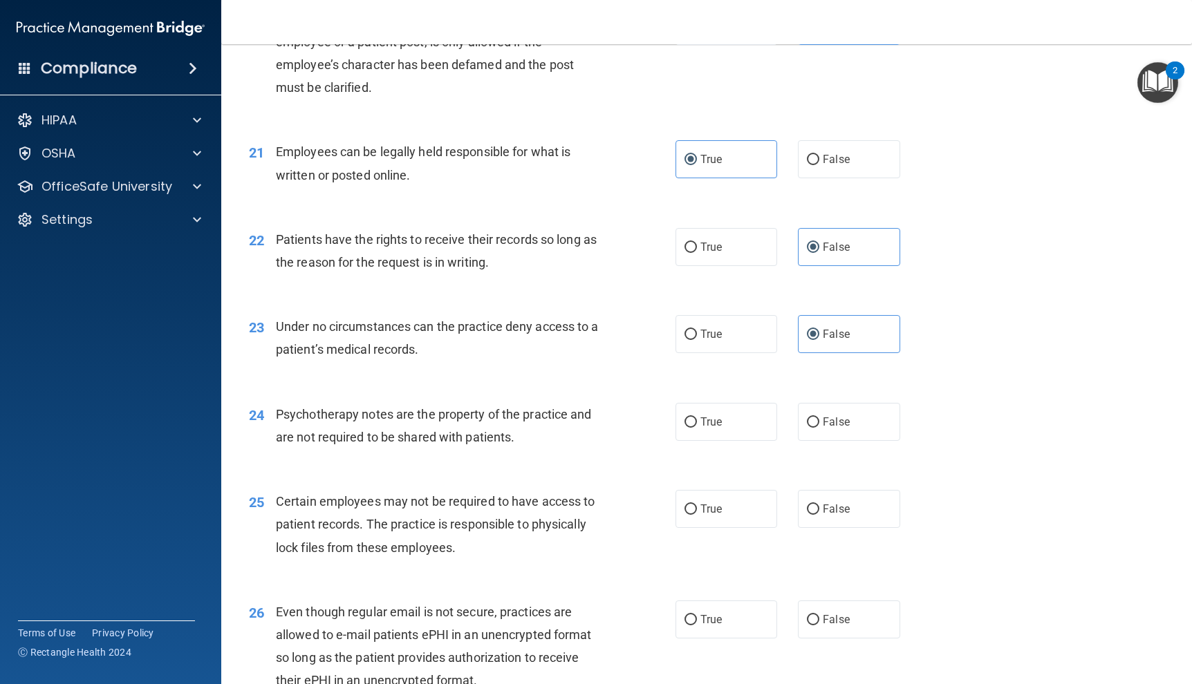
scroll to position [2489, 0]
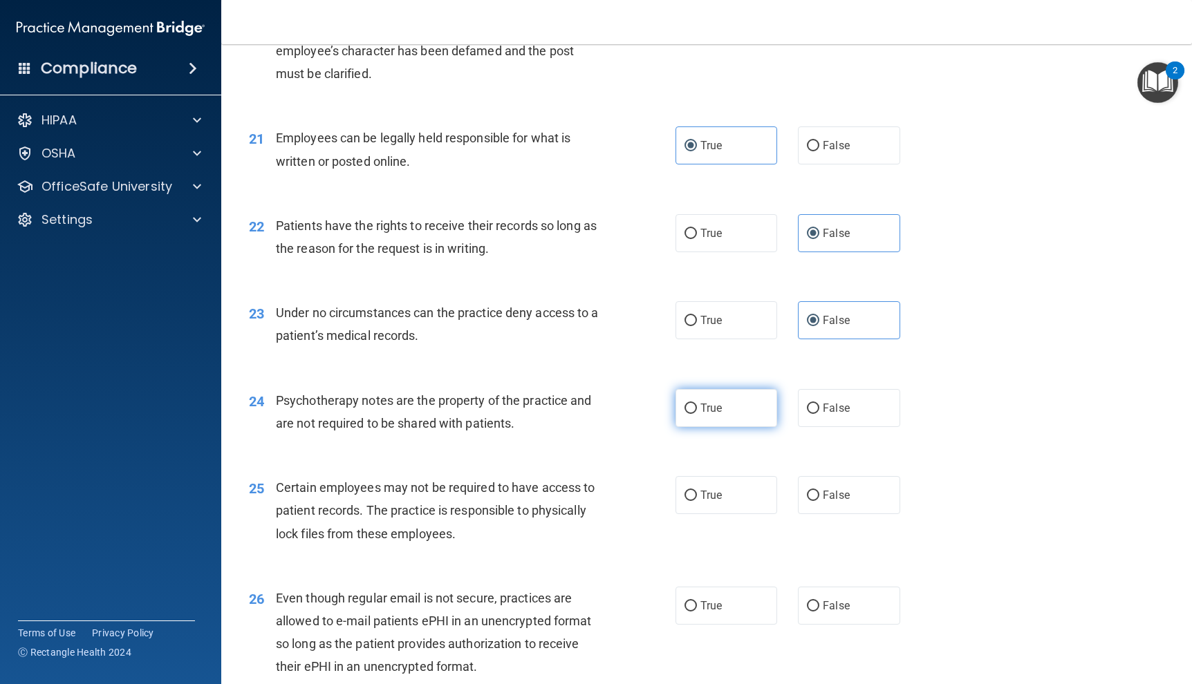
click at [730, 418] on label "True" at bounding box center [726, 408] width 102 height 38
click at [697, 414] on input "True" at bounding box center [690, 409] width 12 height 10
radio input "true"
click at [718, 479] on label "True" at bounding box center [726, 495] width 102 height 38
click at [697, 491] on input "True" at bounding box center [690, 496] width 12 height 10
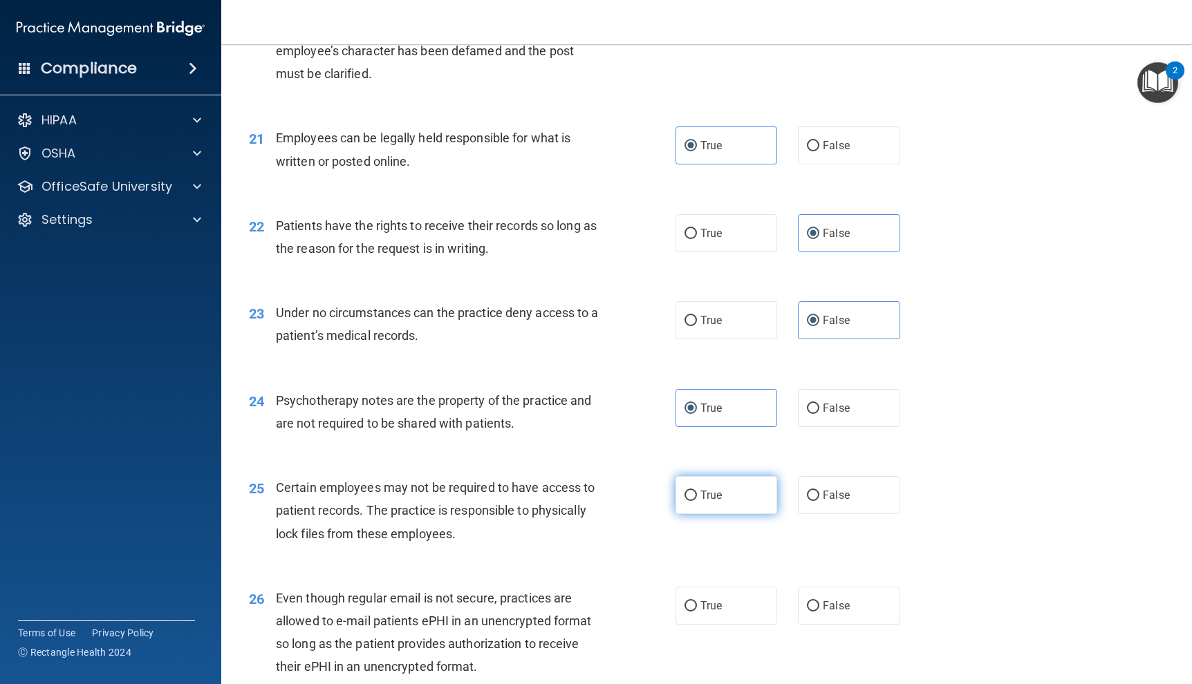
radio input "true"
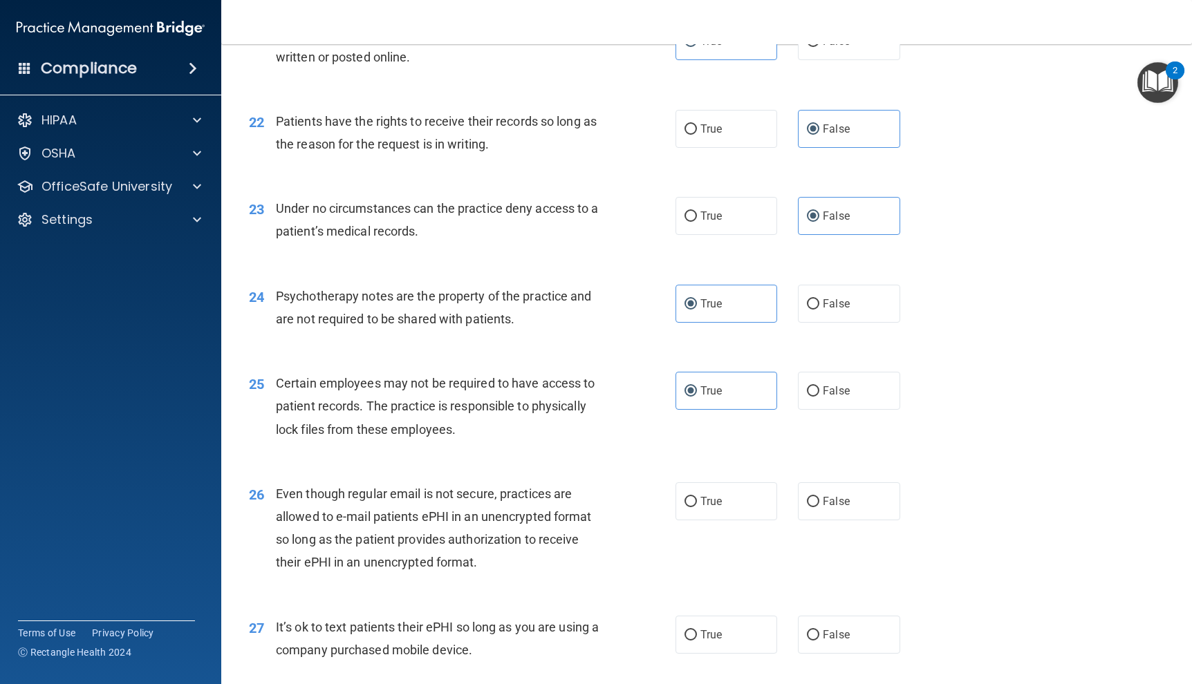
scroll to position [2696, 0]
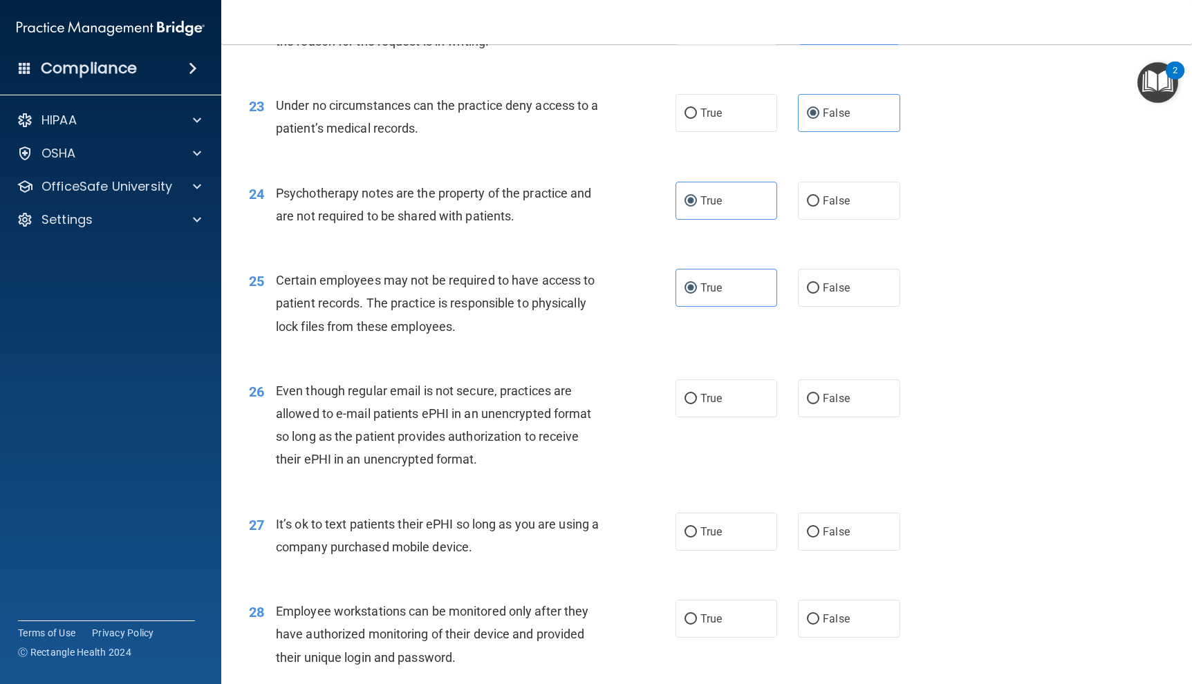
drag, startPoint x: 734, startPoint y: 405, endPoint x: 805, endPoint y: 420, distance: 73.5
click at [734, 405] on label "True" at bounding box center [726, 399] width 102 height 38
click at [697, 404] on input "True" at bounding box center [690, 399] width 12 height 10
radio input "true"
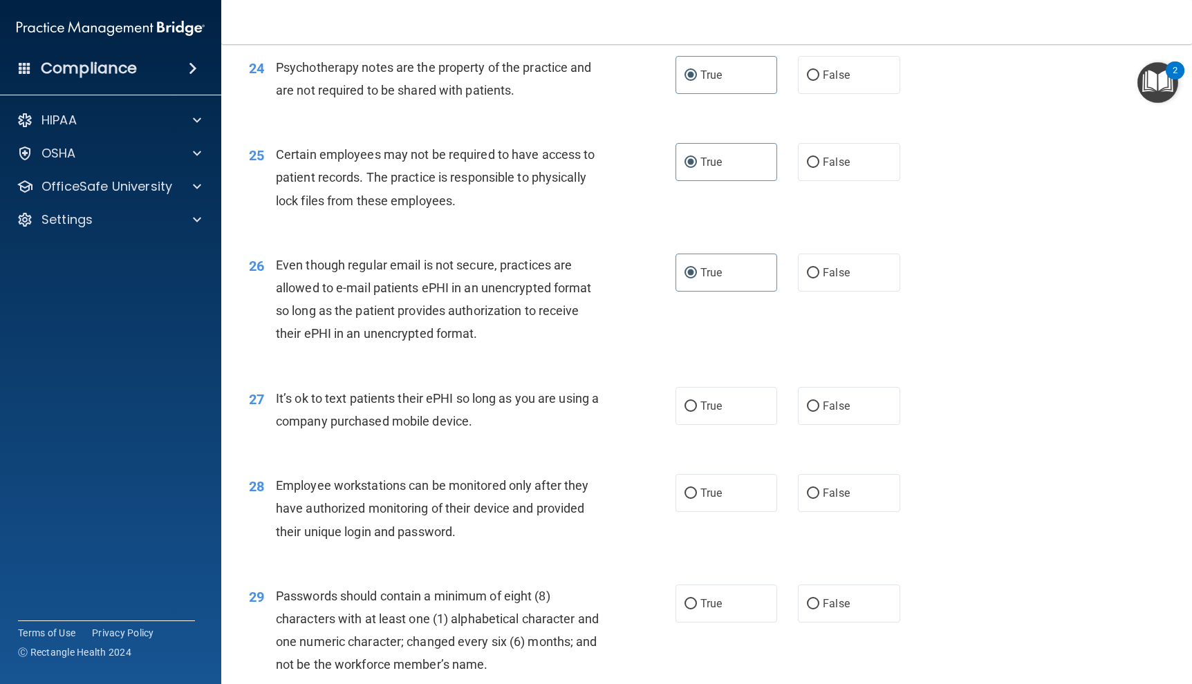
scroll to position [2835, 0]
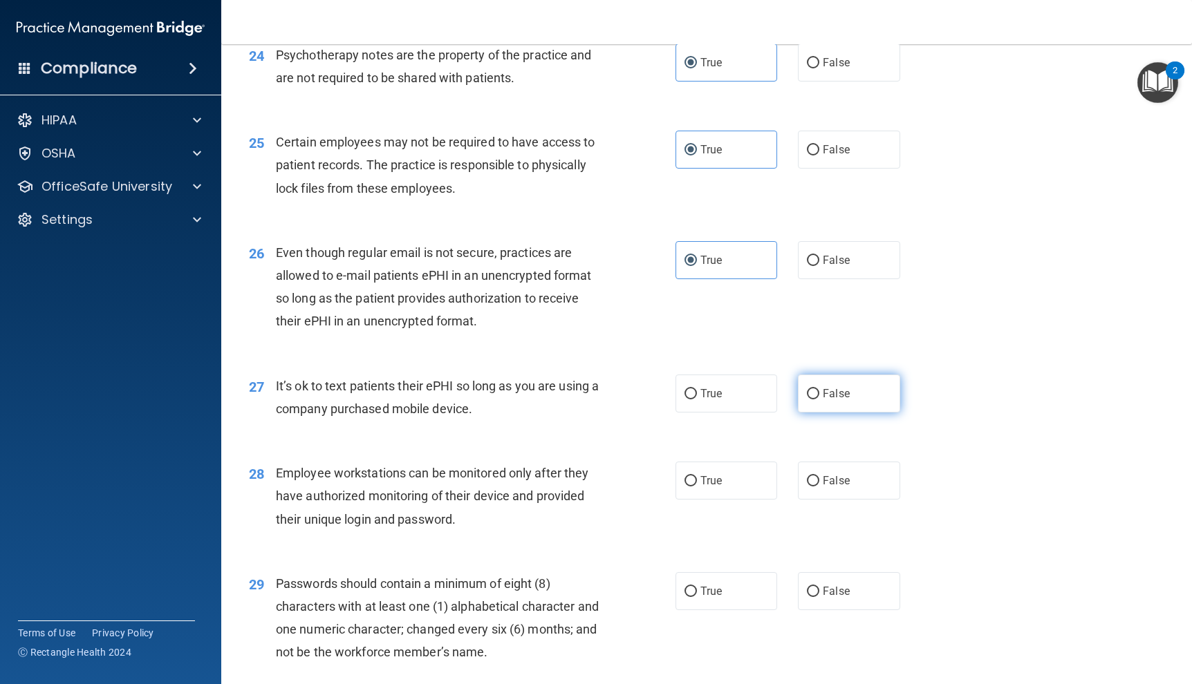
click at [859, 402] on label "False" at bounding box center [849, 394] width 102 height 38
click at [819, 400] on input "False" at bounding box center [813, 394] width 12 height 10
radio input "true"
click at [850, 475] on label "False" at bounding box center [849, 481] width 102 height 38
click at [819, 476] on input "False" at bounding box center [813, 481] width 12 height 10
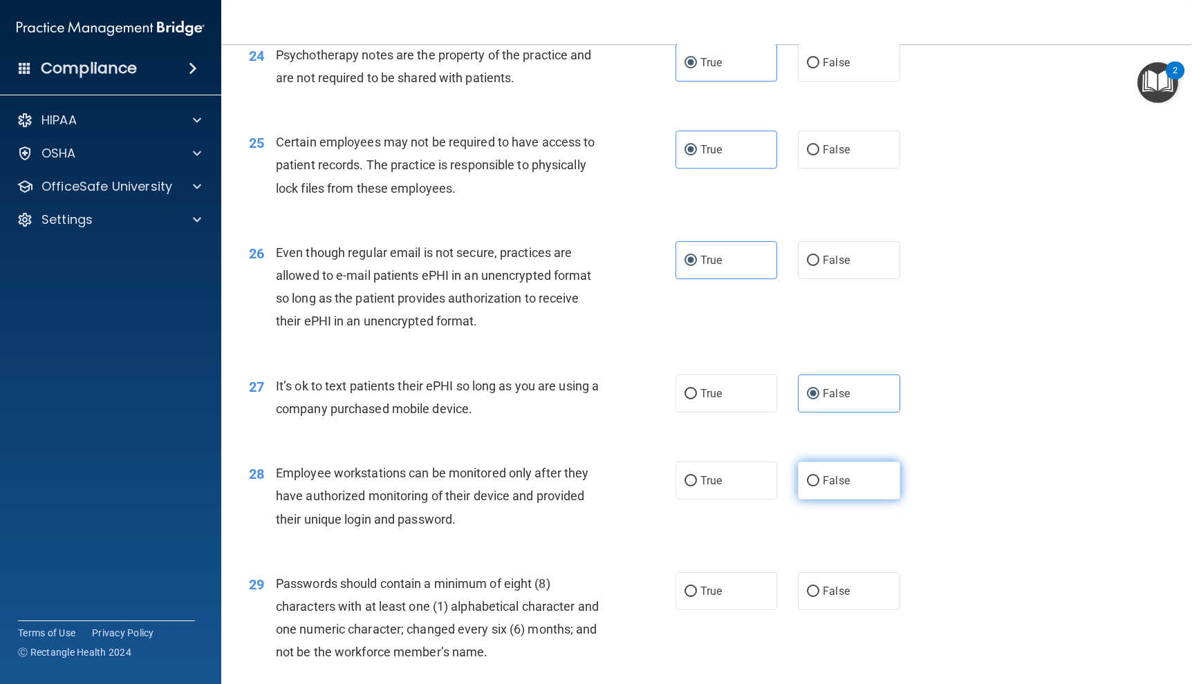
radio input "true"
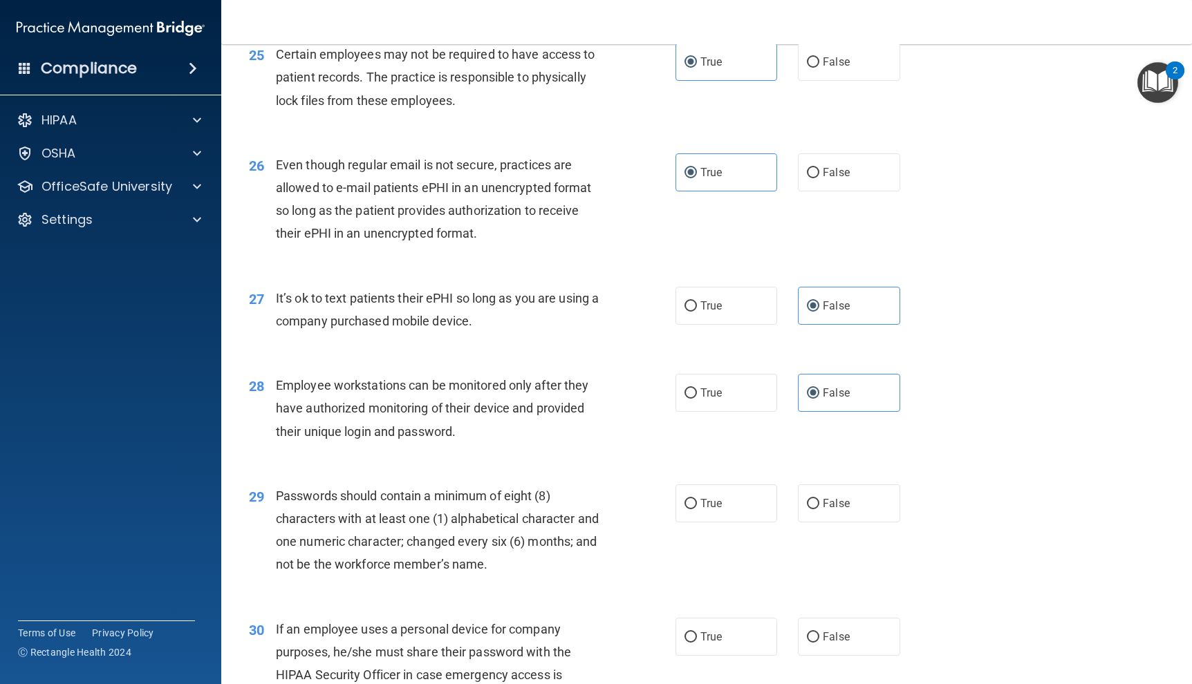
scroll to position [2973, 0]
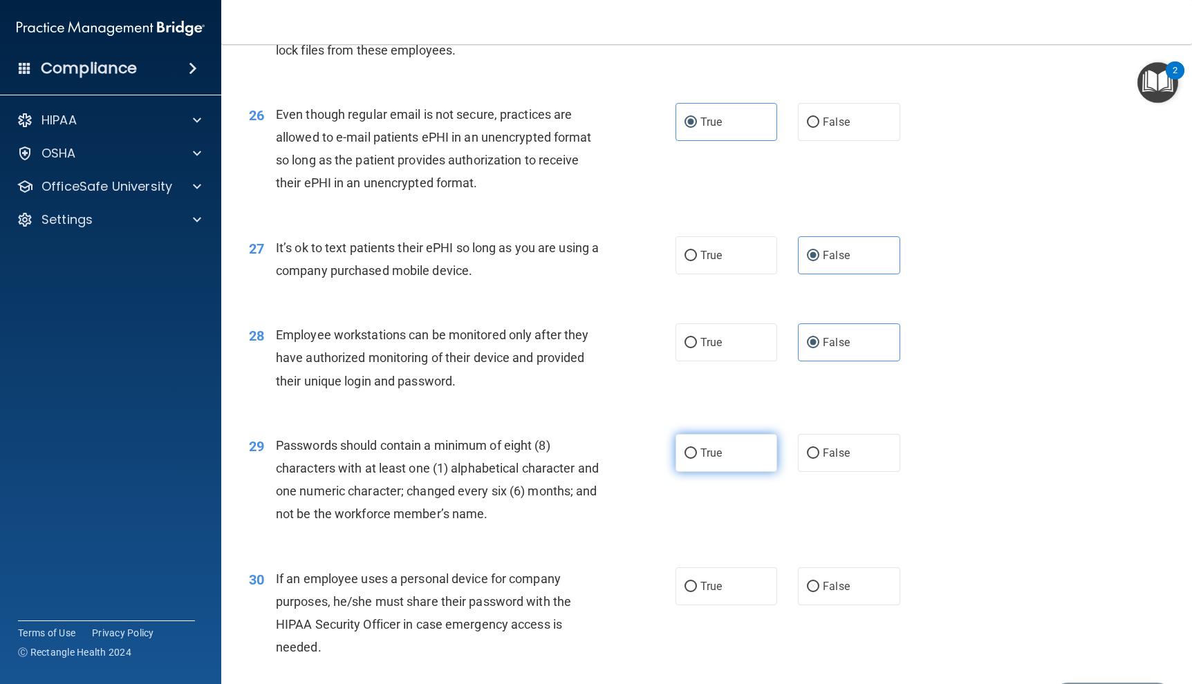
click at [752, 463] on label "True" at bounding box center [726, 453] width 102 height 38
click at [697, 459] on input "True" at bounding box center [690, 454] width 12 height 10
radio input "true"
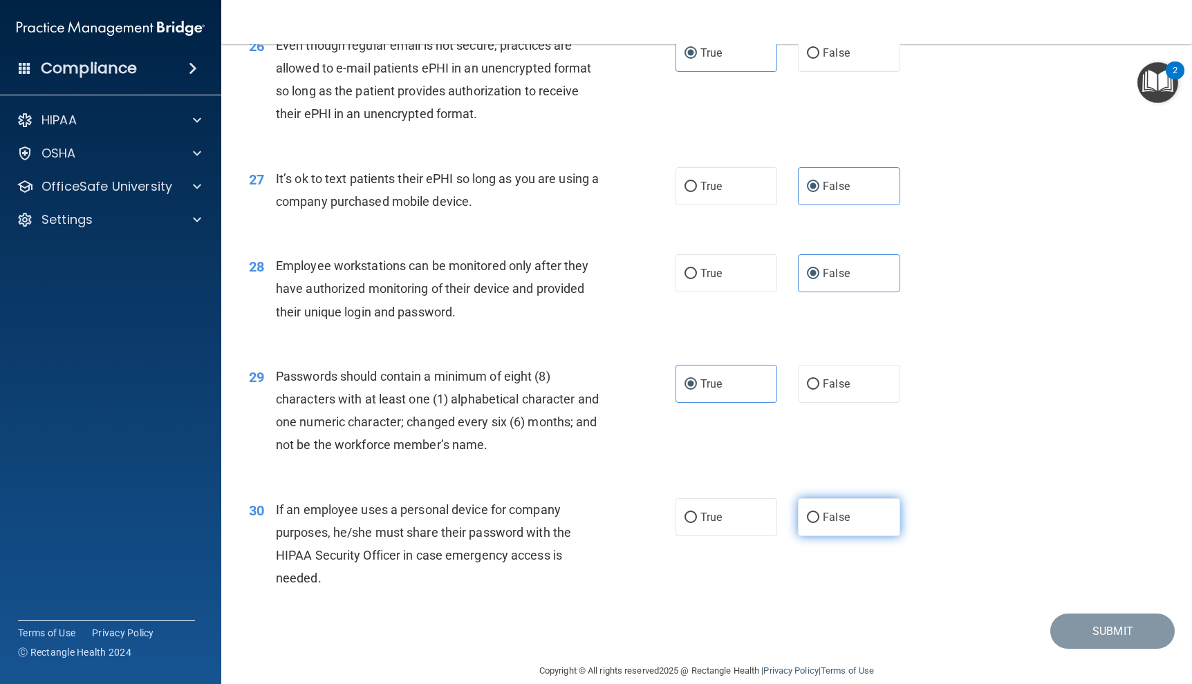
click at [866, 513] on label "False" at bounding box center [849, 517] width 102 height 38
click at [819, 513] on input "False" at bounding box center [813, 518] width 12 height 10
radio input "true"
click at [1079, 631] on button "Submit" at bounding box center [1112, 631] width 124 height 35
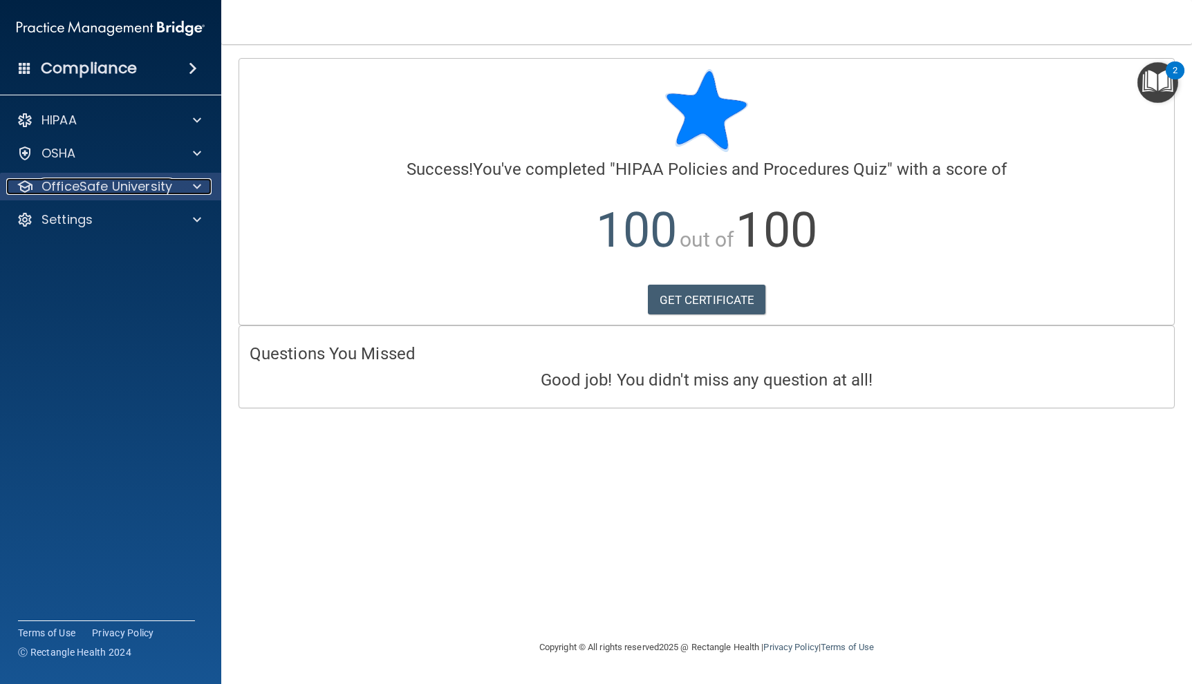
click at [109, 181] on p "OfficeSafe University" at bounding box center [106, 186] width 131 height 17
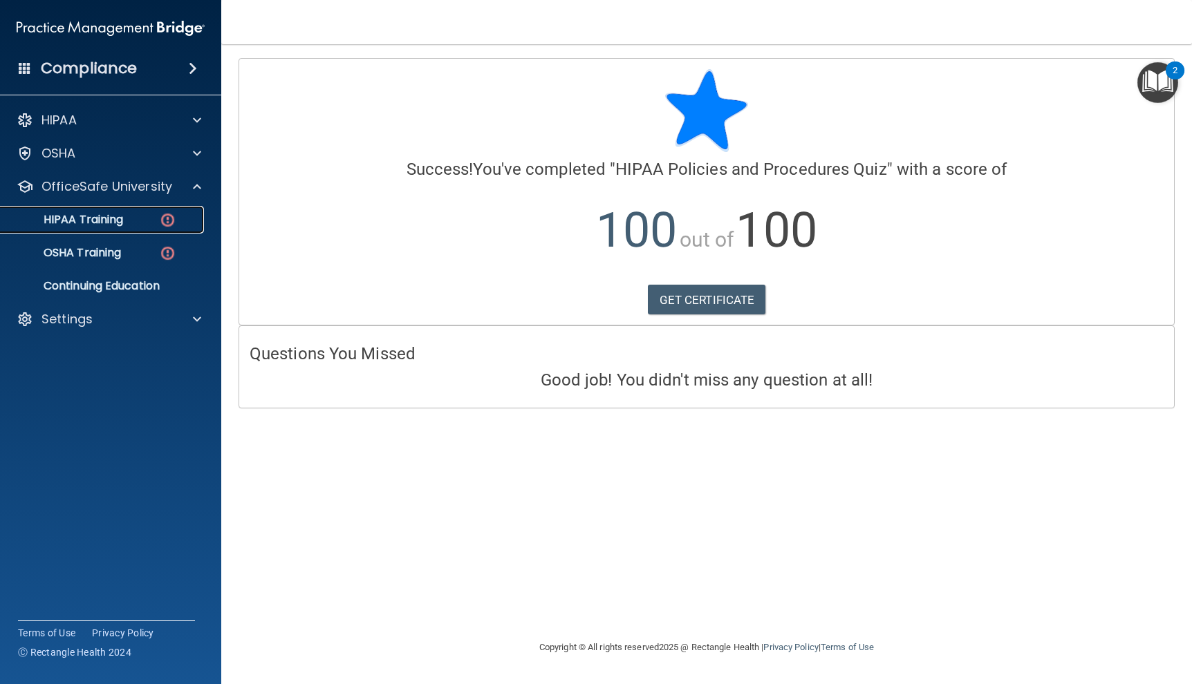
click at [122, 227] on p "HIPAA Training" at bounding box center [66, 220] width 114 height 14
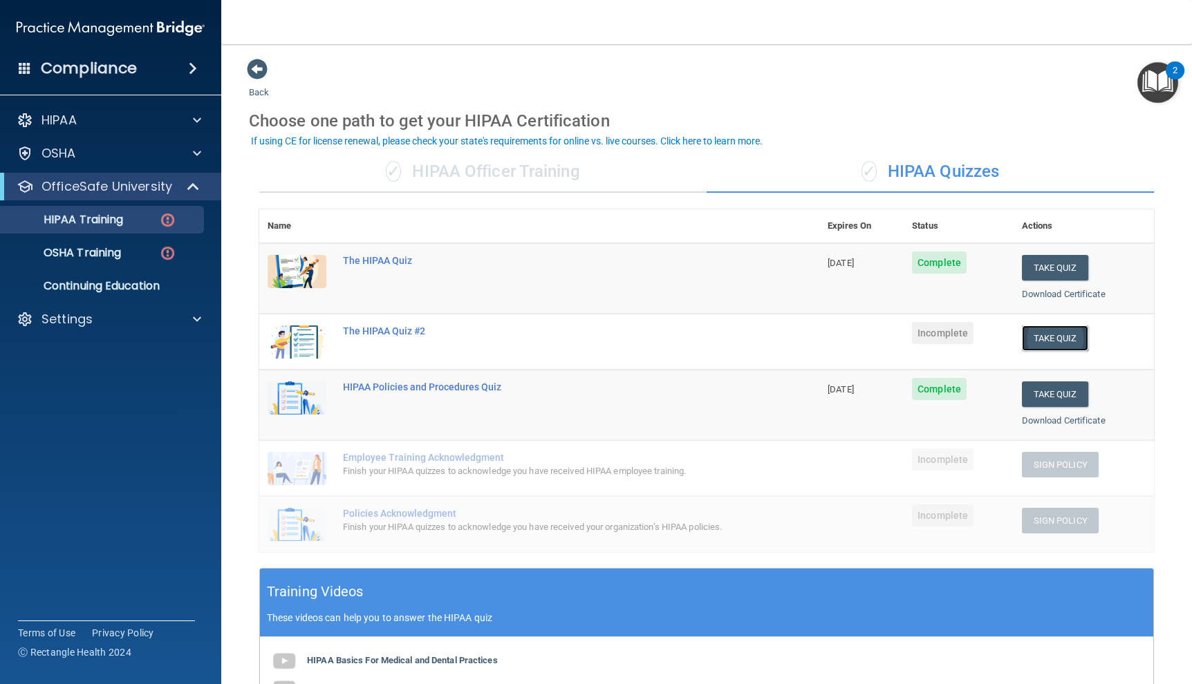
click at [1035, 334] on button "Take Quiz" at bounding box center [1055, 339] width 66 height 26
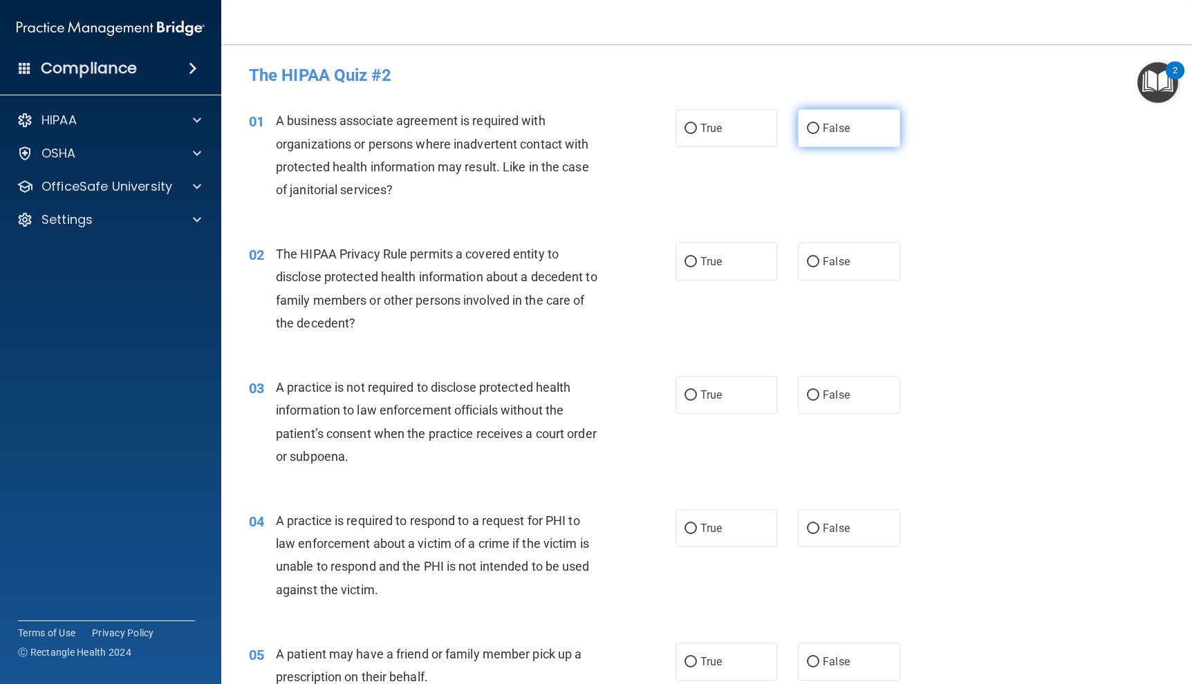
click at [842, 122] on span "False" at bounding box center [836, 128] width 27 height 13
click at [819, 124] on input "False" at bounding box center [813, 129] width 12 height 10
radio input "true"
click at [704, 258] on span "True" at bounding box center [710, 261] width 21 height 13
click at [697, 258] on input "True" at bounding box center [690, 262] width 12 height 10
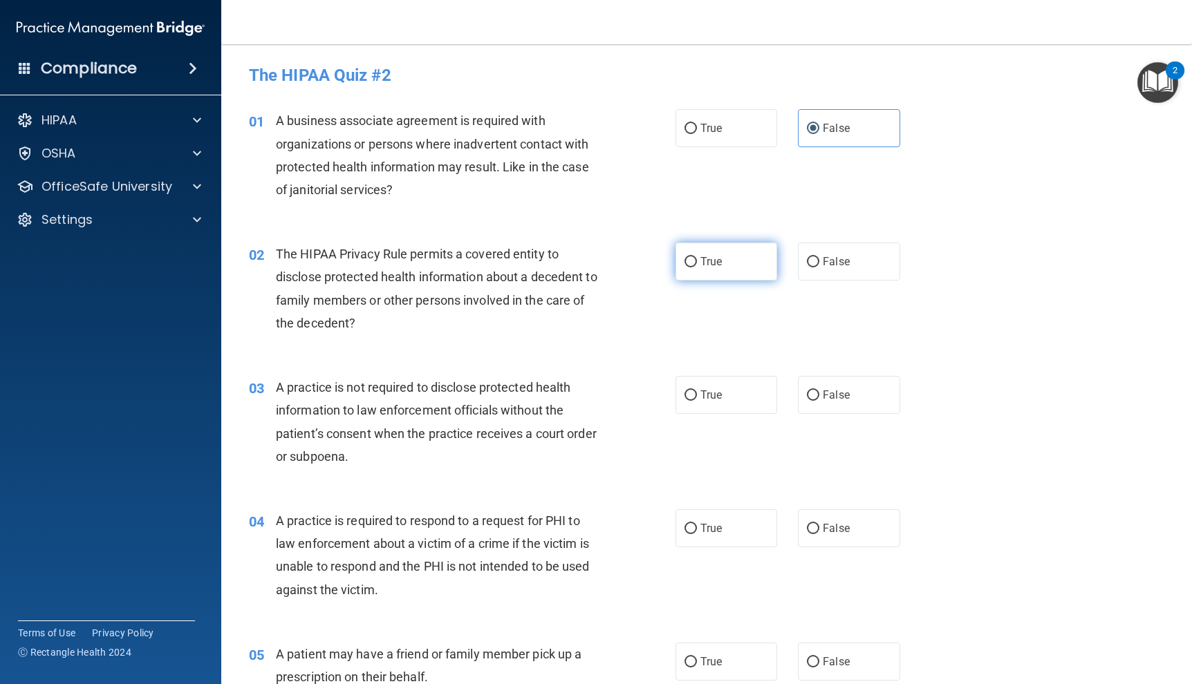
radio input "true"
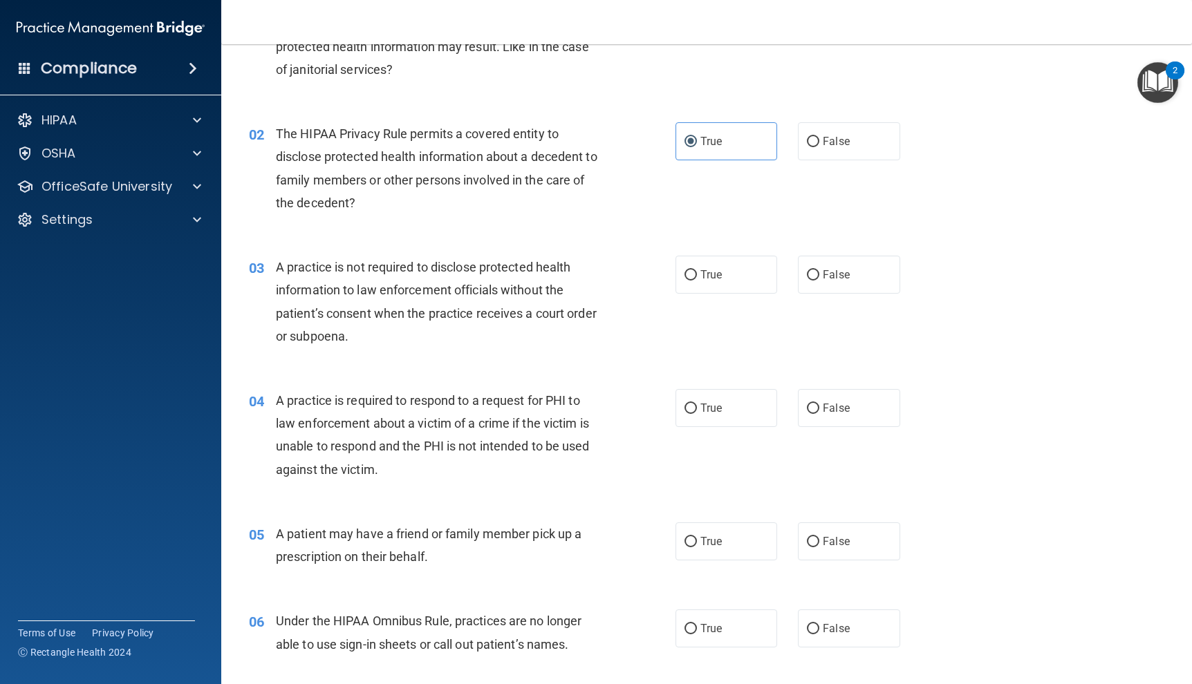
scroll to position [207, 0]
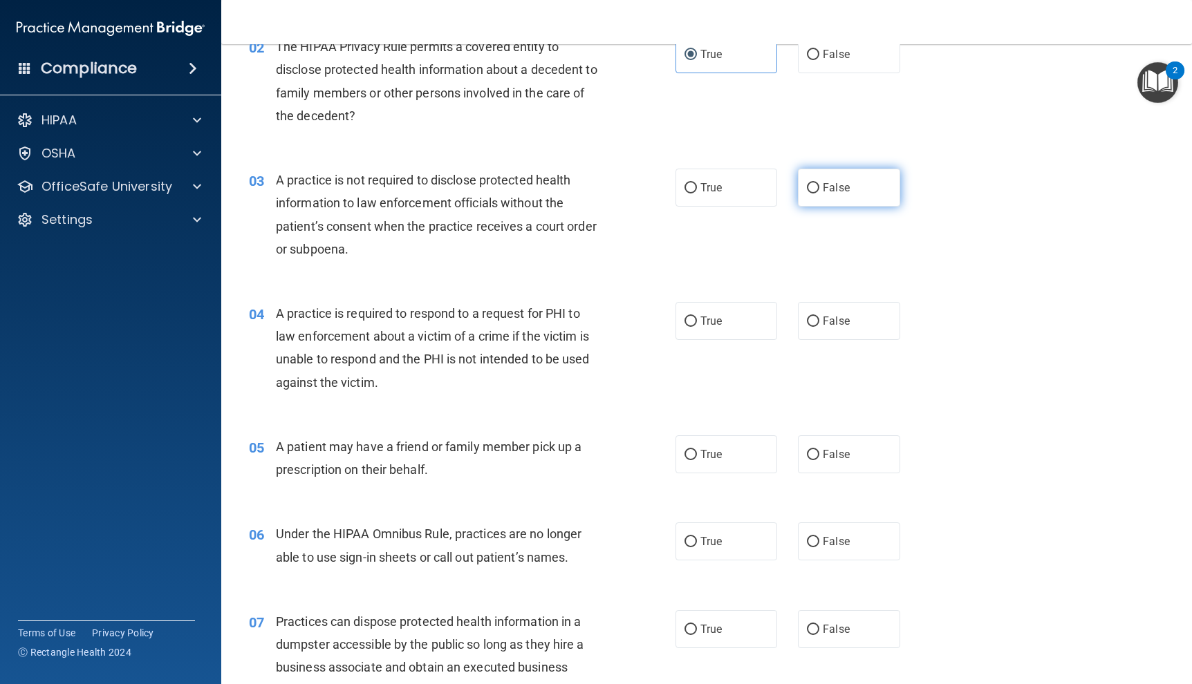
click at [822, 170] on label "False" at bounding box center [849, 188] width 102 height 38
click at [819, 183] on input "False" at bounding box center [813, 188] width 12 height 10
radio input "true"
click at [724, 324] on label "True" at bounding box center [726, 321] width 102 height 38
click at [697, 324] on input "True" at bounding box center [690, 322] width 12 height 10
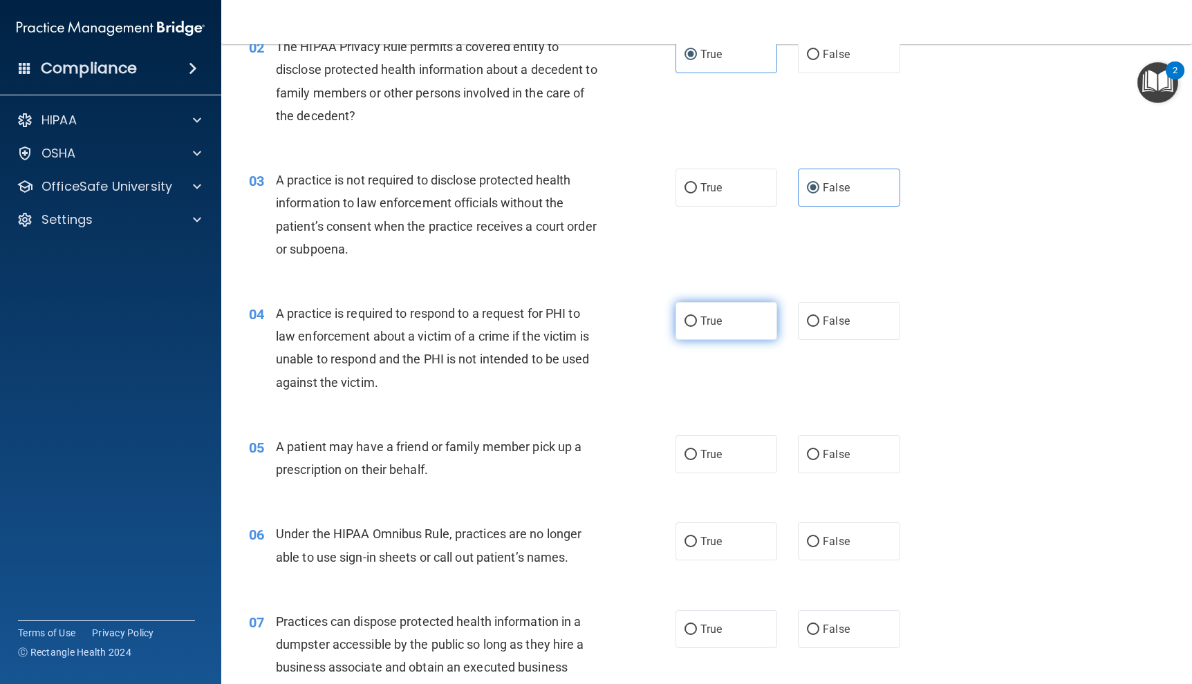
radio input "true"
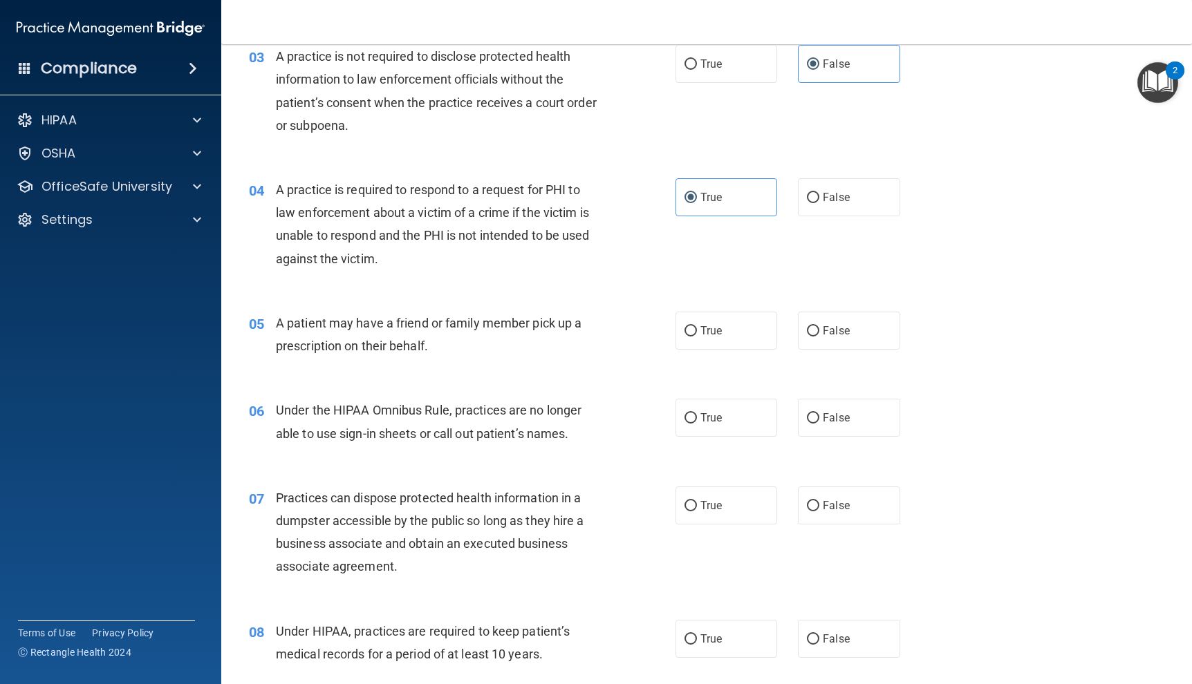
scroll to position [415, 0]
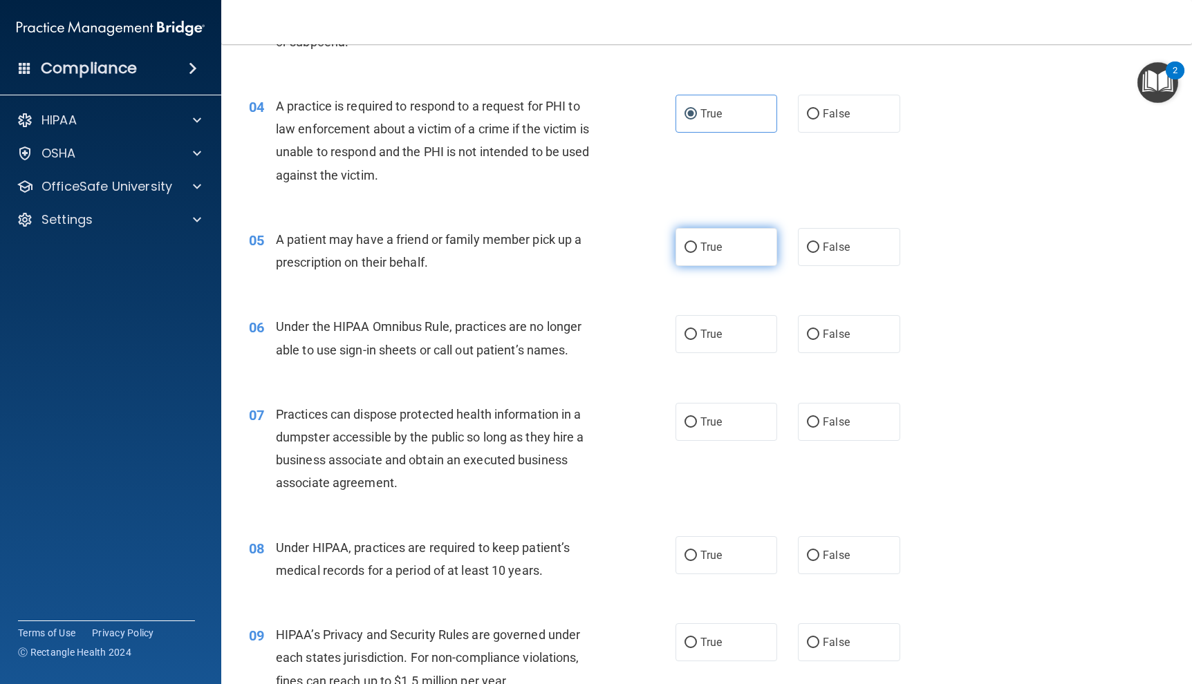
click at [725, 250] on label "True" at bounding box center [726, 247] width 102 height 38
click at [697, 250] on input "True" at bounding box center [690, 248] width 12 height 10
radio input "true"
click at [842, 326] on label "False" at bounding box center [849, 334] width 102 height 38
click at [819, 330] on input "False" at bounding box center [813, 335] width 12 height 10
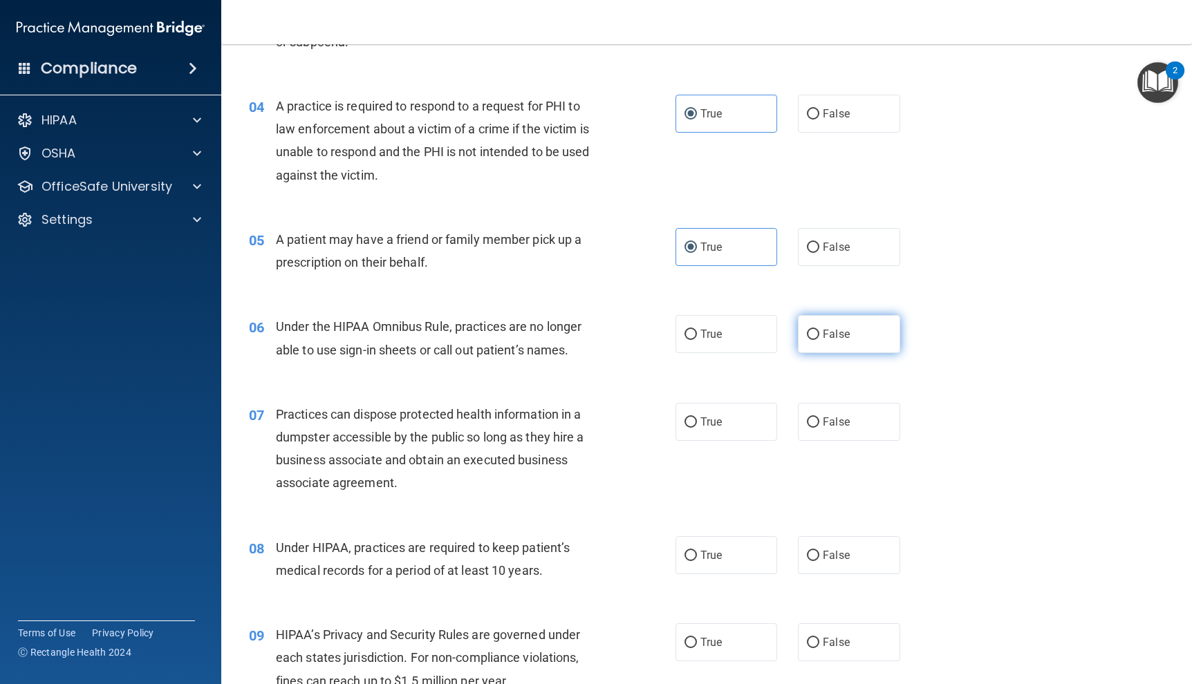
radio input "true"
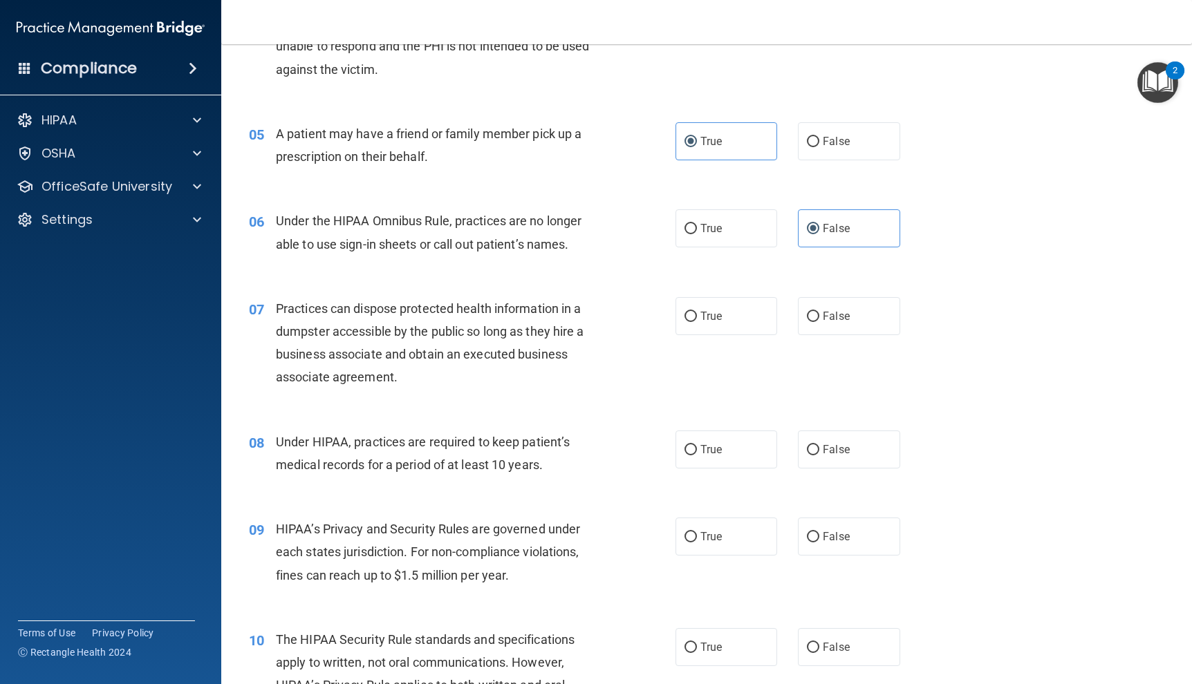
scroll to position [553, 0]
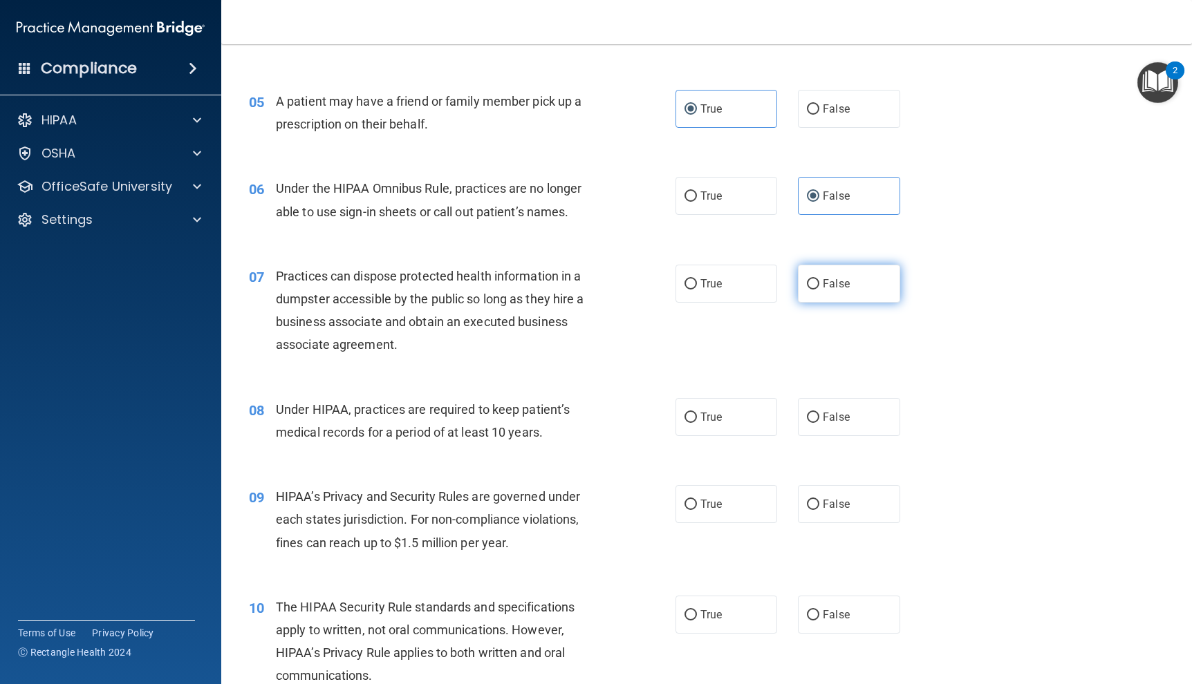
click at [816, 290] on label "False" at bounding box center [849, 284] width 102 height 38
click at [816, 290] on input "False" at bounding box center [813, 284] width 12 height 10
radio input "true"
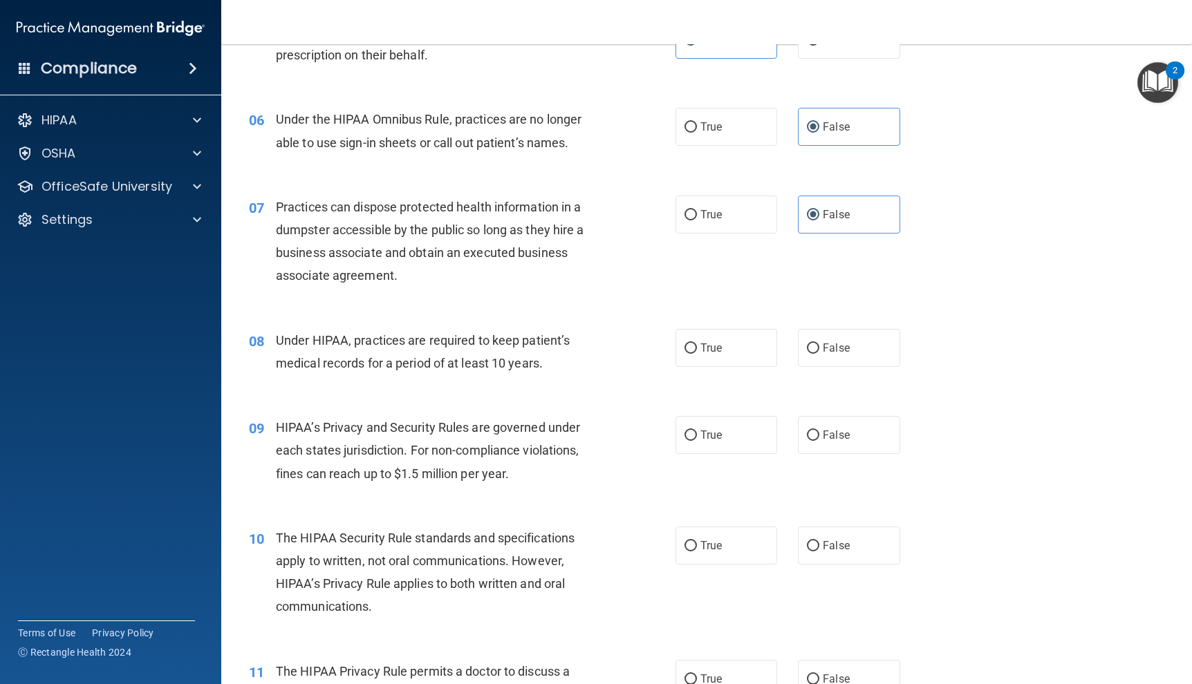
scroll to position [691, 0]
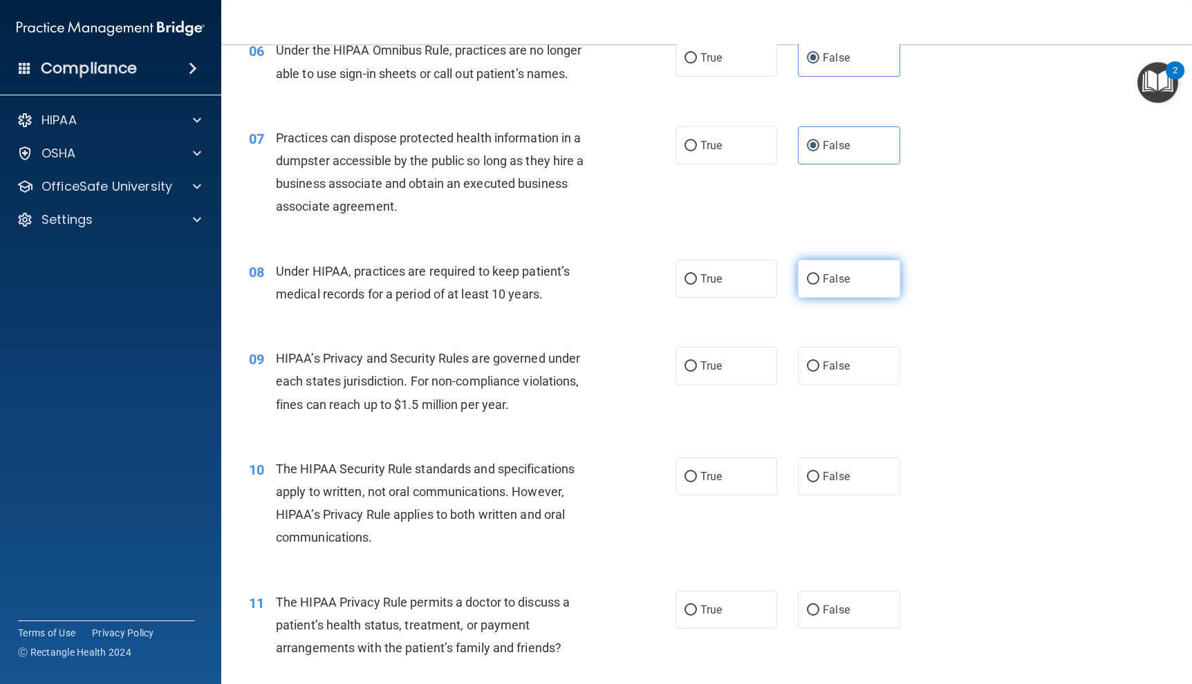
click at [808, 278] on input "False" at bounding box center [813, 279] width 12 height 10
radio input "true"
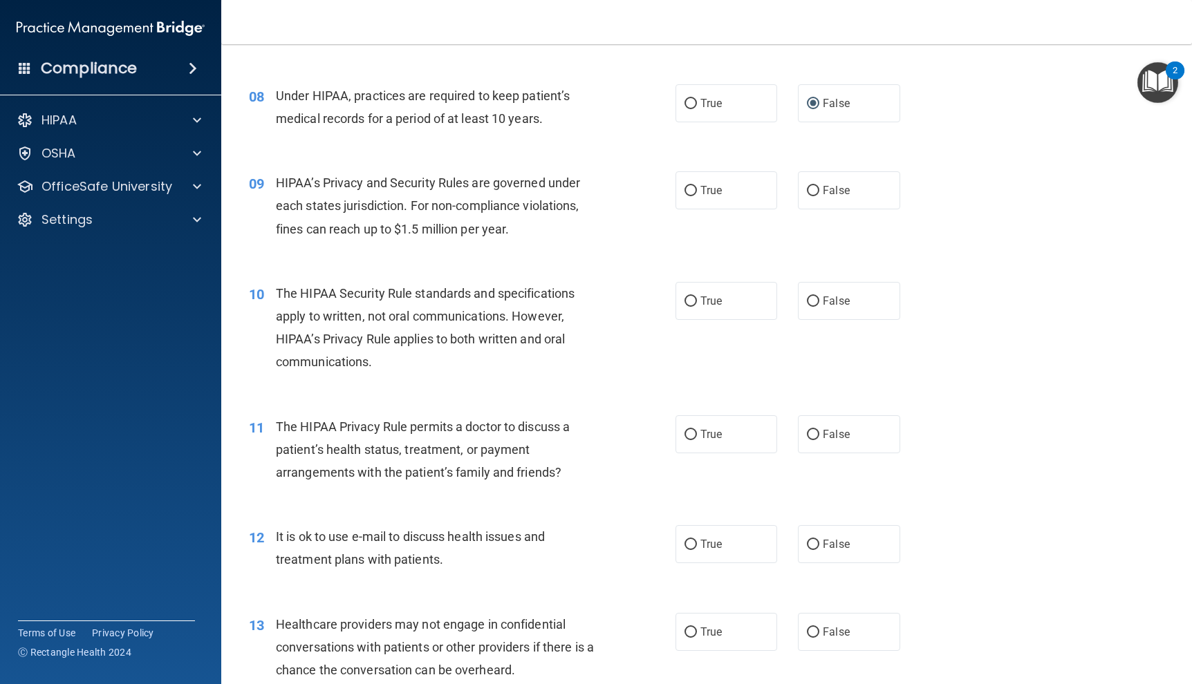
scroll to position [899, 0]
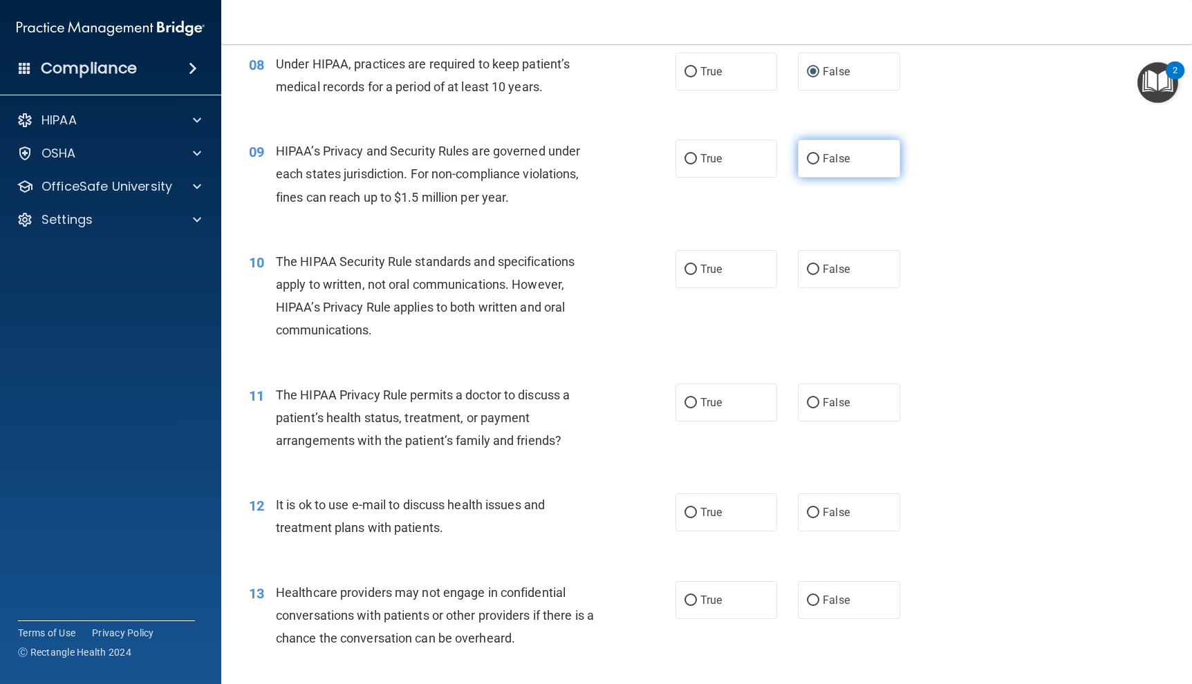
click at [805, 174] on label "False" at bounding box center [849, 159] width 102 height 38
click at [807, 165] on input "False" at bounding box center [813, 159] width 12 height 10
radio input "true"
click at [738, 288] on div "10 The HIPAA Security Rule standards and specifications apply to written, not o…" at bounding box center [707, 299] width 936 height 133
click at [677, 257] on label "True" at bounding box center [726, 269] width 102 height 38
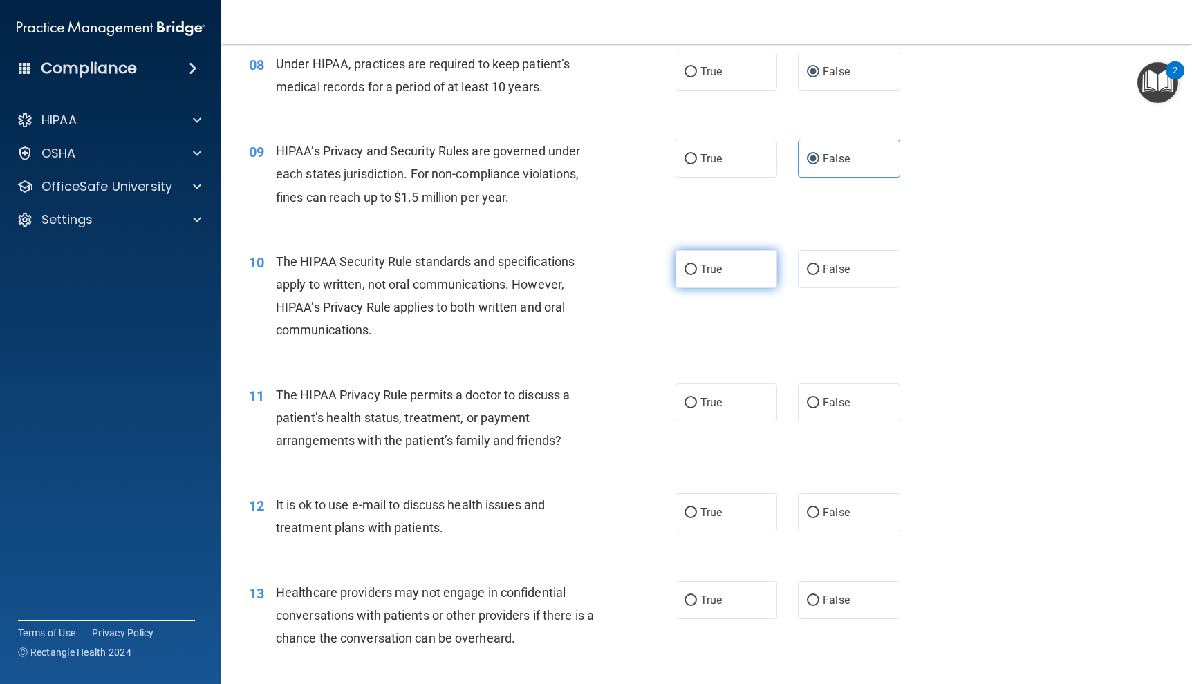
click at [684, 265] on input "True" at bounding box center [690, 270] width 12 height 10
radio input "true"
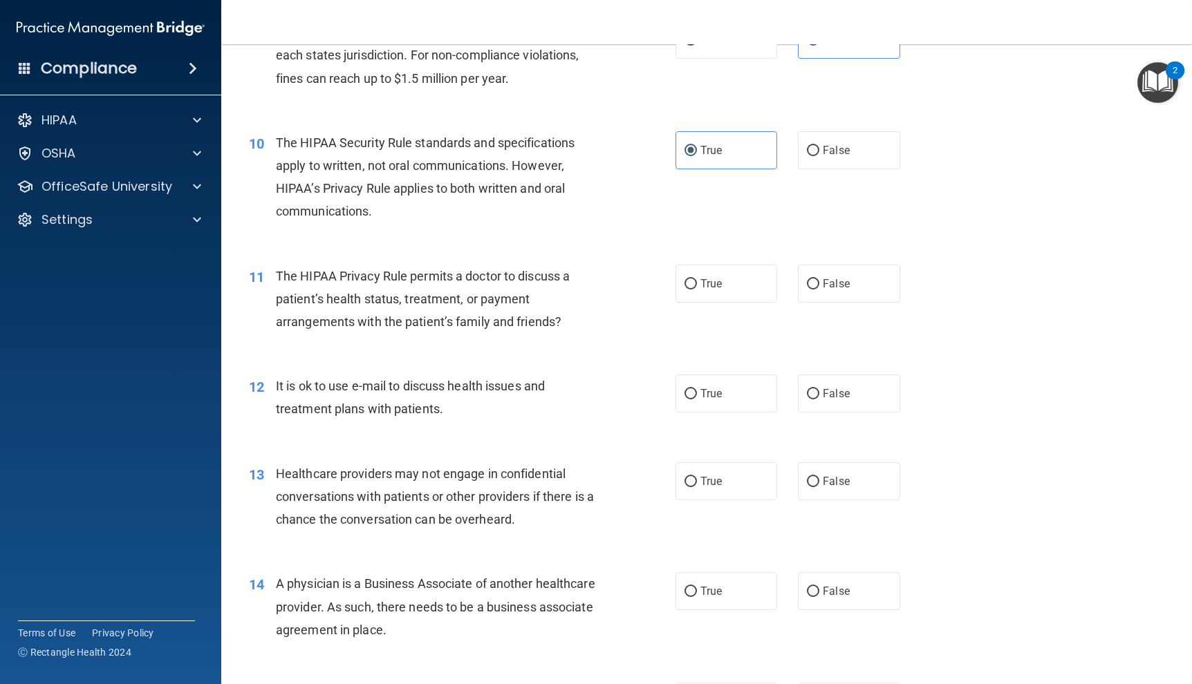
scroll to position [1106, 0]
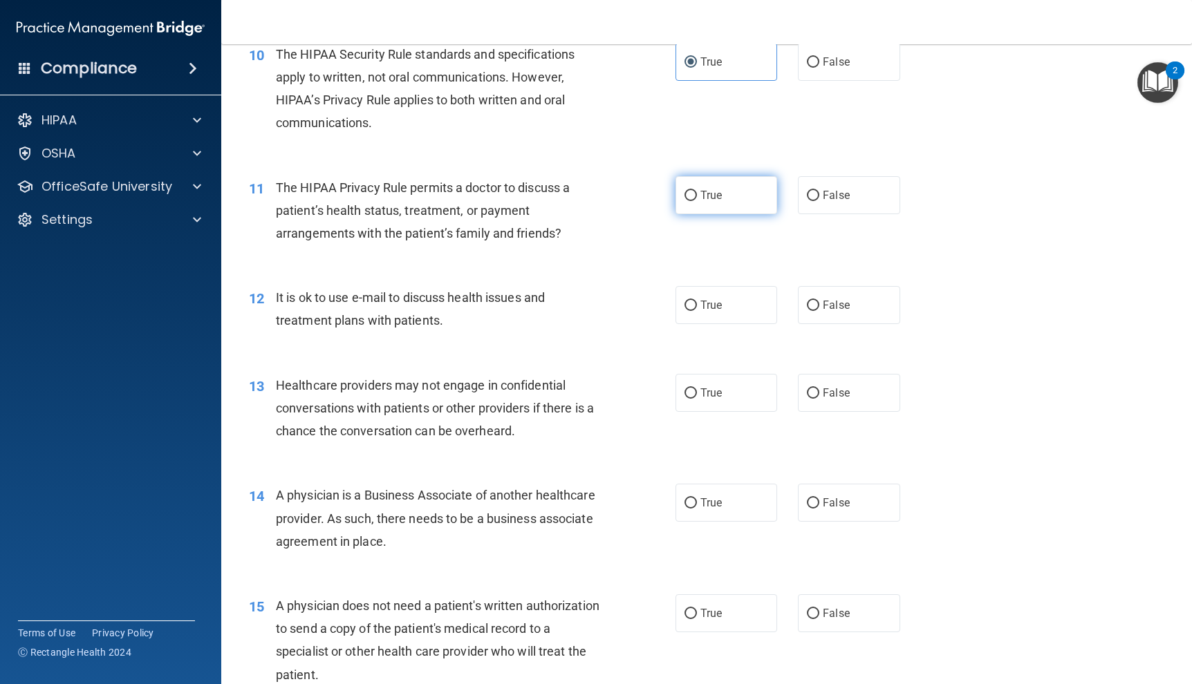
click at [702, 205] on label "True" at bounding box center [726, 195] width 102 height 38
click at [697, 201] on input "True" at bounding box center [690, 196] width 12 height 10
radio input "true"
click at [725, 304] on label "True" at bounding box center [726, 305] width 102 height 38
click at [697, 304] on input "True" at bounding box center [690, 306] width 12 height 10
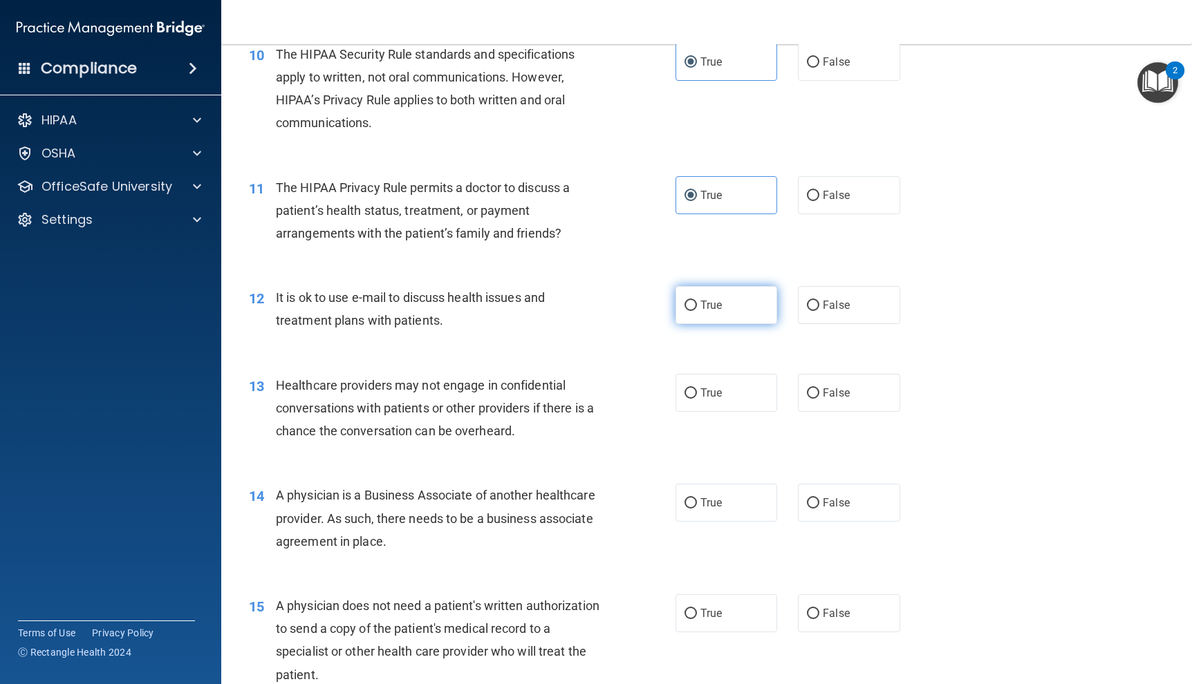
radio input "true"
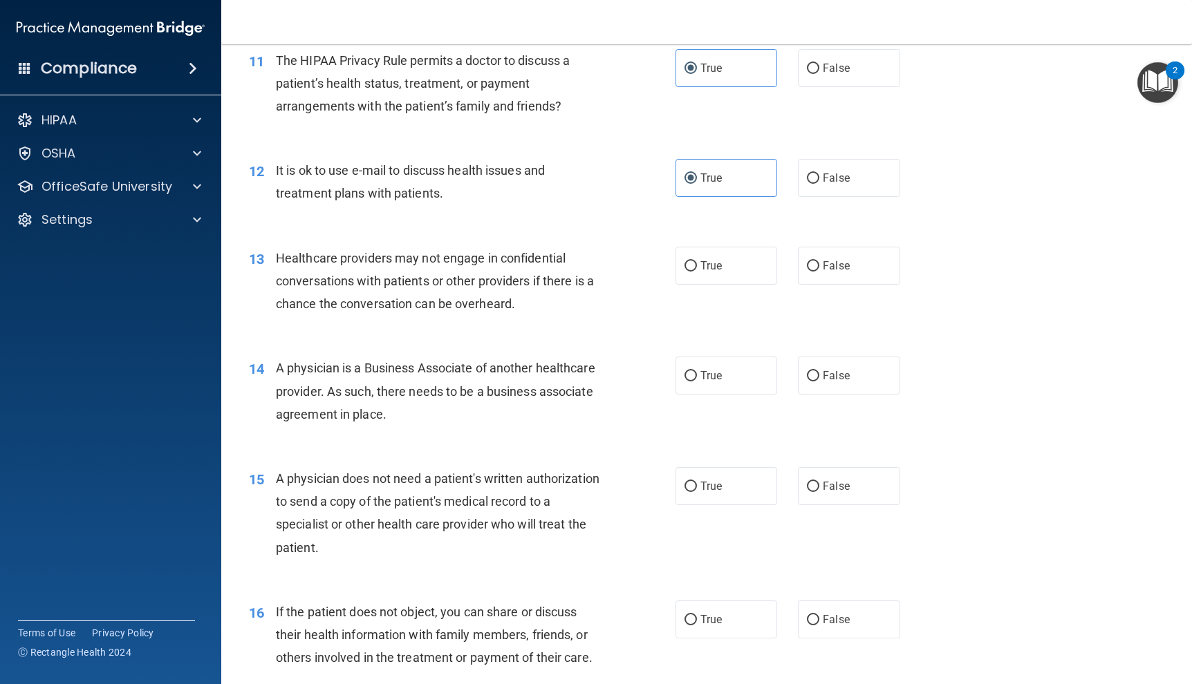
scroll to position [1244, 0]
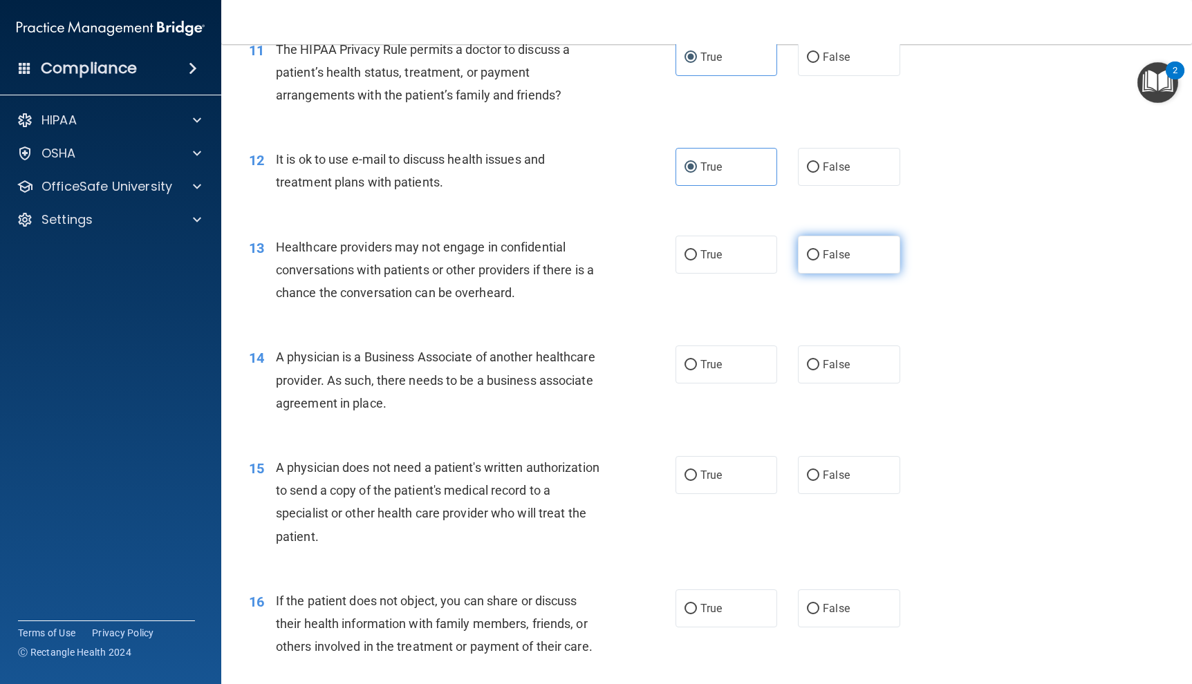
click at [837, 253] on span "False" at bounding box center [836, 254] width 27 height 13
click at [819, 253] on input "False" at bounding box center [813, 255] width 12 height 10
radio input "true"
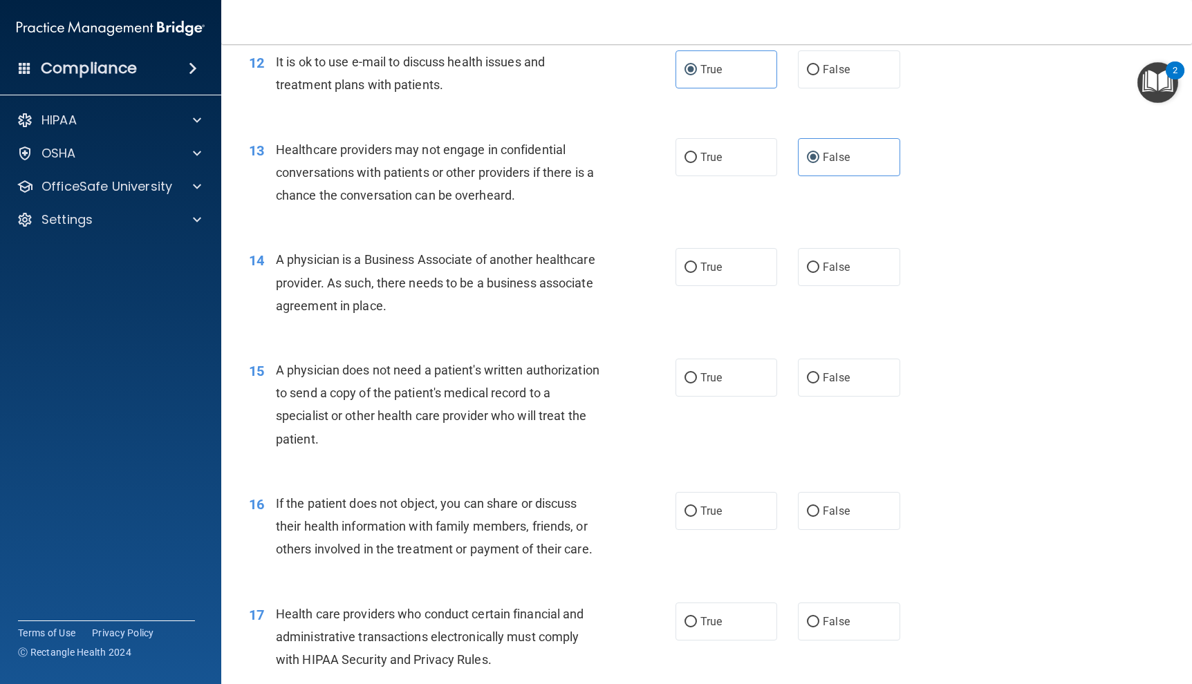
scroll to position [1383, 0]
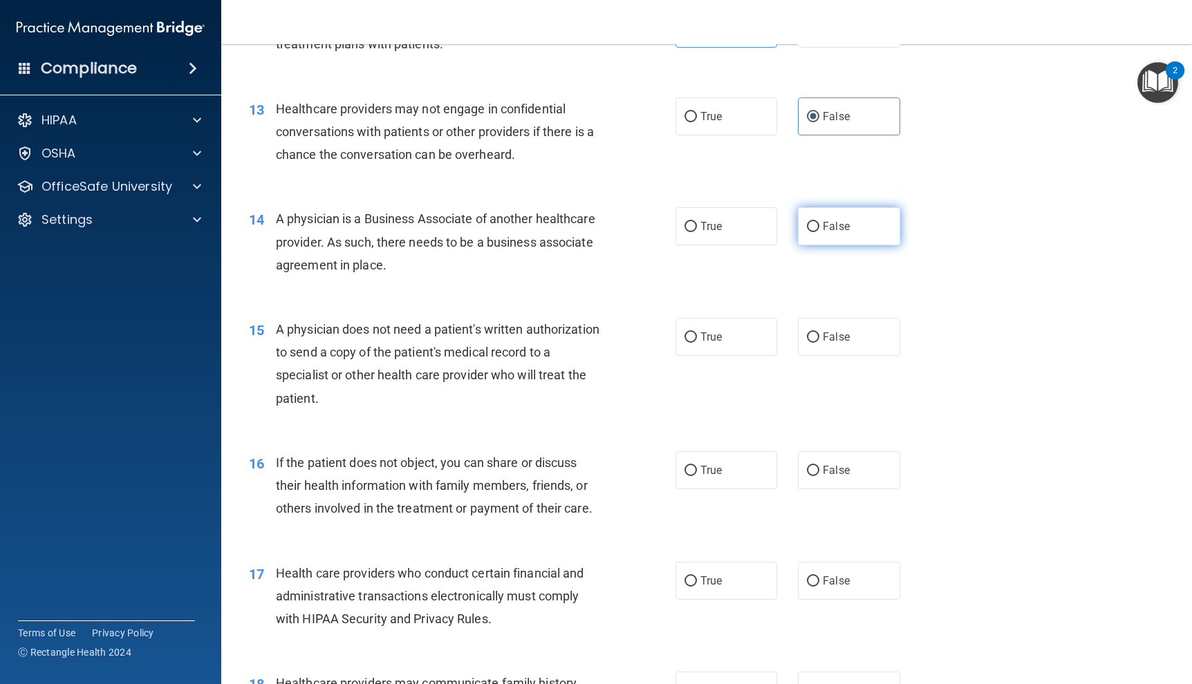
click at [823, 228] on span "False" at bounding box center [836, 226] width 27 height 13
click at [818, 228] on input "False" at bounding box center [813, 227] width 12 height 10
radio input "true"
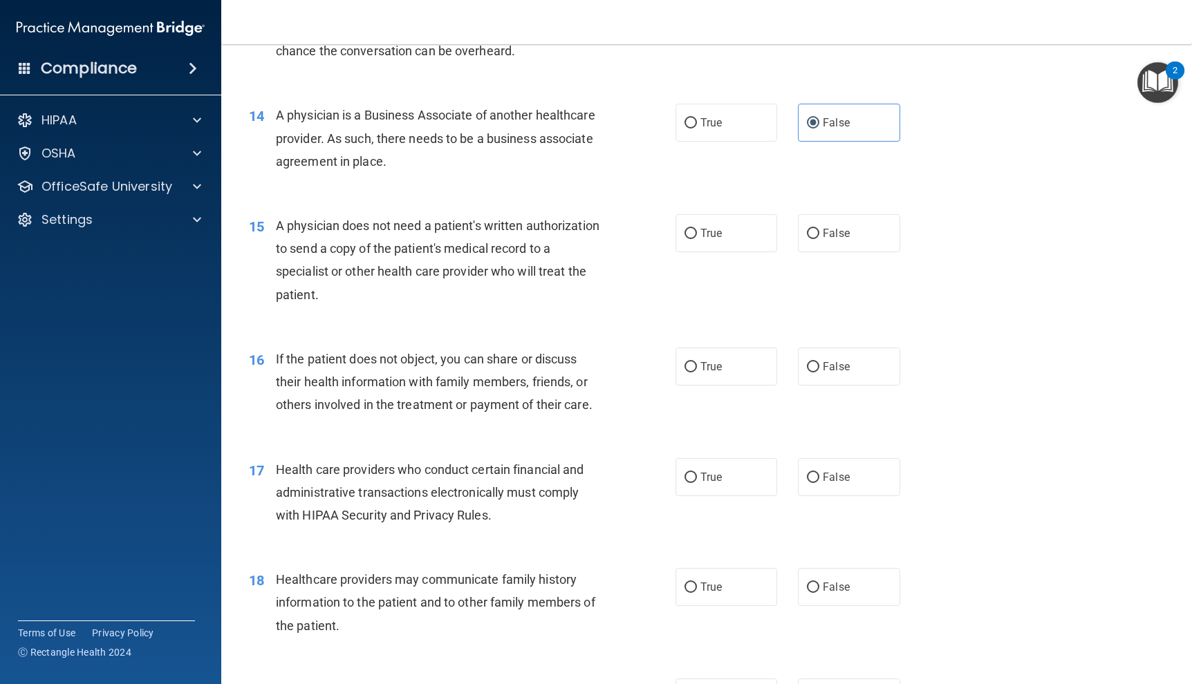
scroll to position [1590, 0]
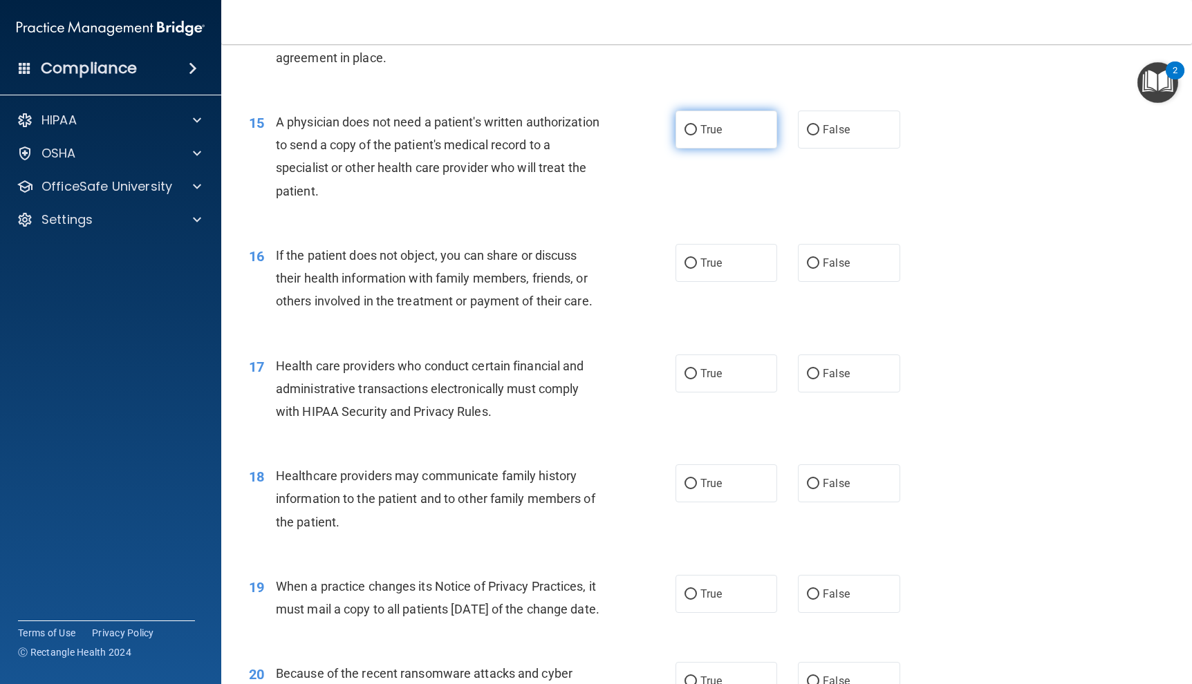
click at [681, 120] on label "True" at bounding box center [726, 130] width 102 height 38
click at [684, 125] on input "True" at bounding box center [690, 130] width 12 height 10
radio input "true"
click at [752, 256] on label "True" at bounding box center [726, 263] width 102 height 38
click at [697, 259] on input "True" at bounding box center [690, 264] width 12 height 10
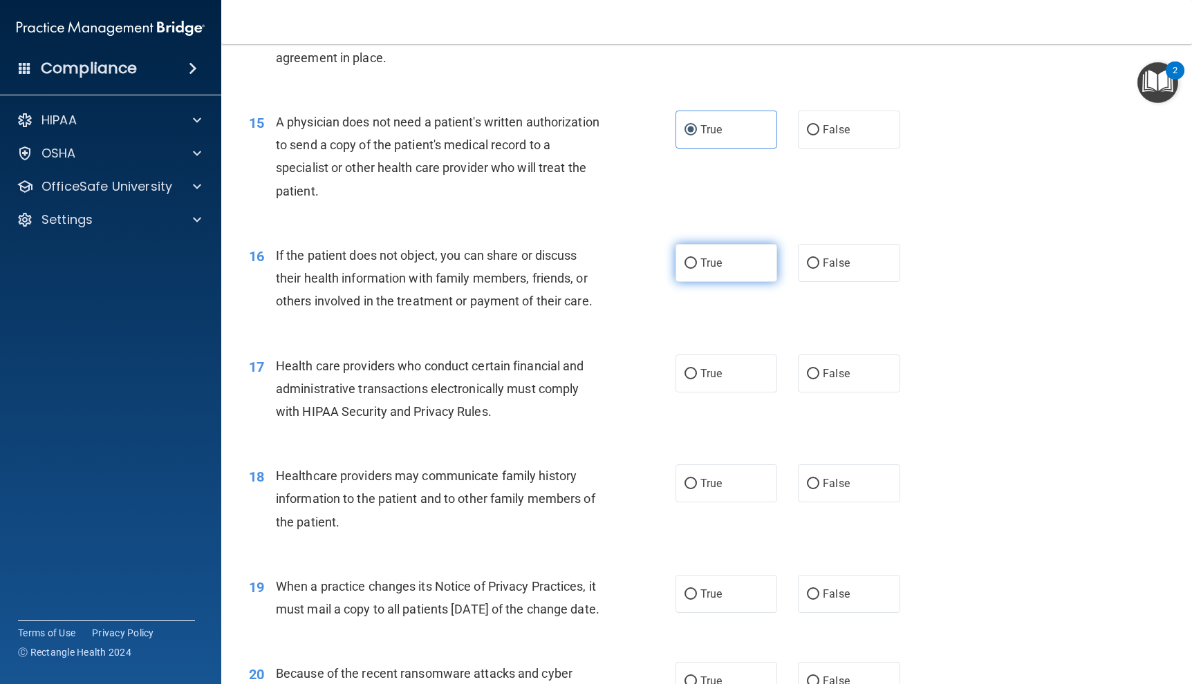
radio input "true"
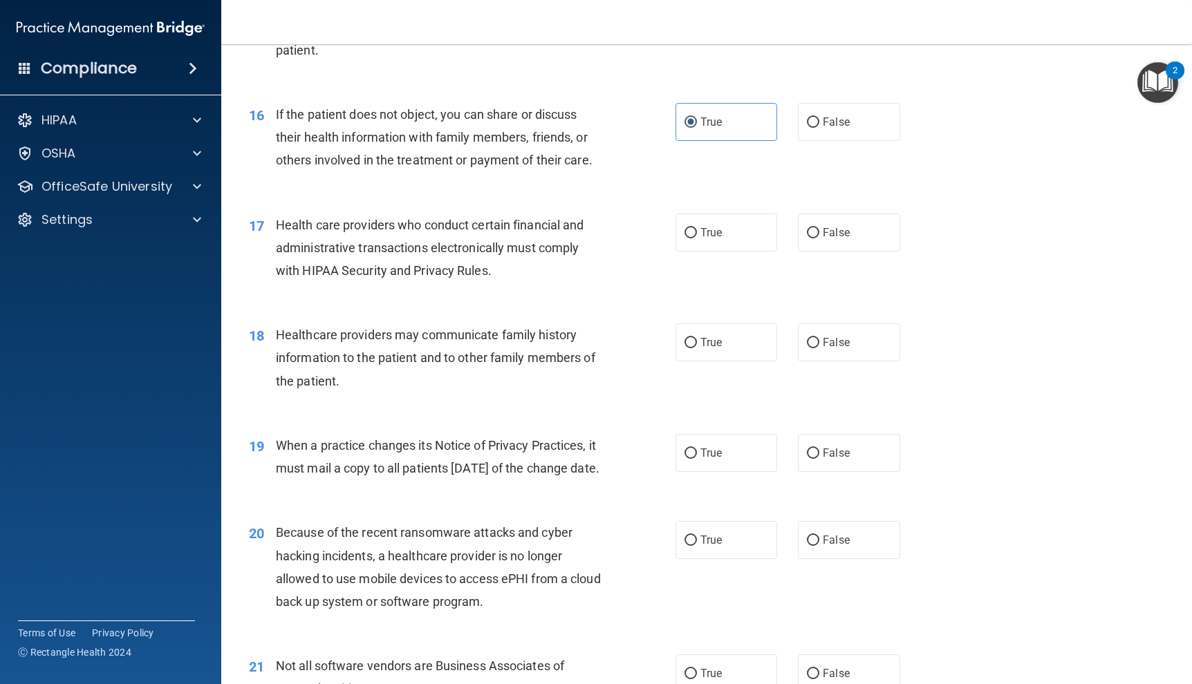
scroll to position [1798, 0]
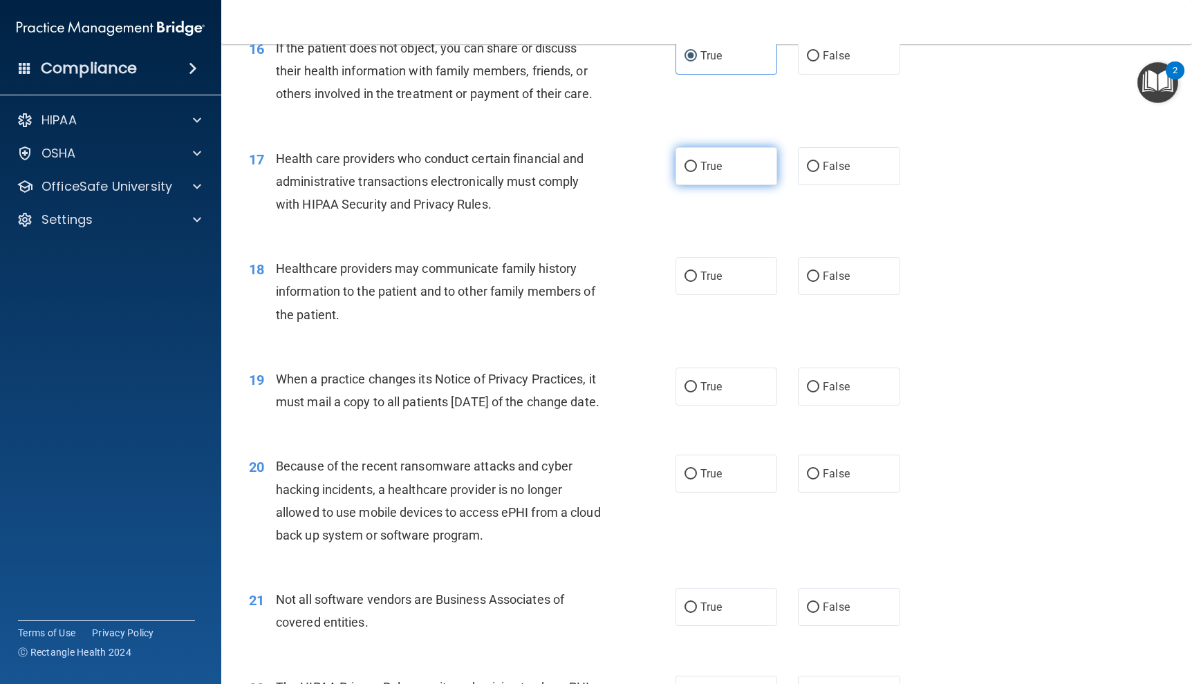
click at [718, 172] on label "True" at bounding box center [726, 166] width 102 height 38
click at [697, 172] on input "True" at bounding box center [690, 167] width 12 height 10
radio input "true"
click at [861, 295] on label "False" at bounding box center [849, 276] width 102 height 38
click at [819, 282] on input "False" at bounding box center [813, 277] width 12 height 10
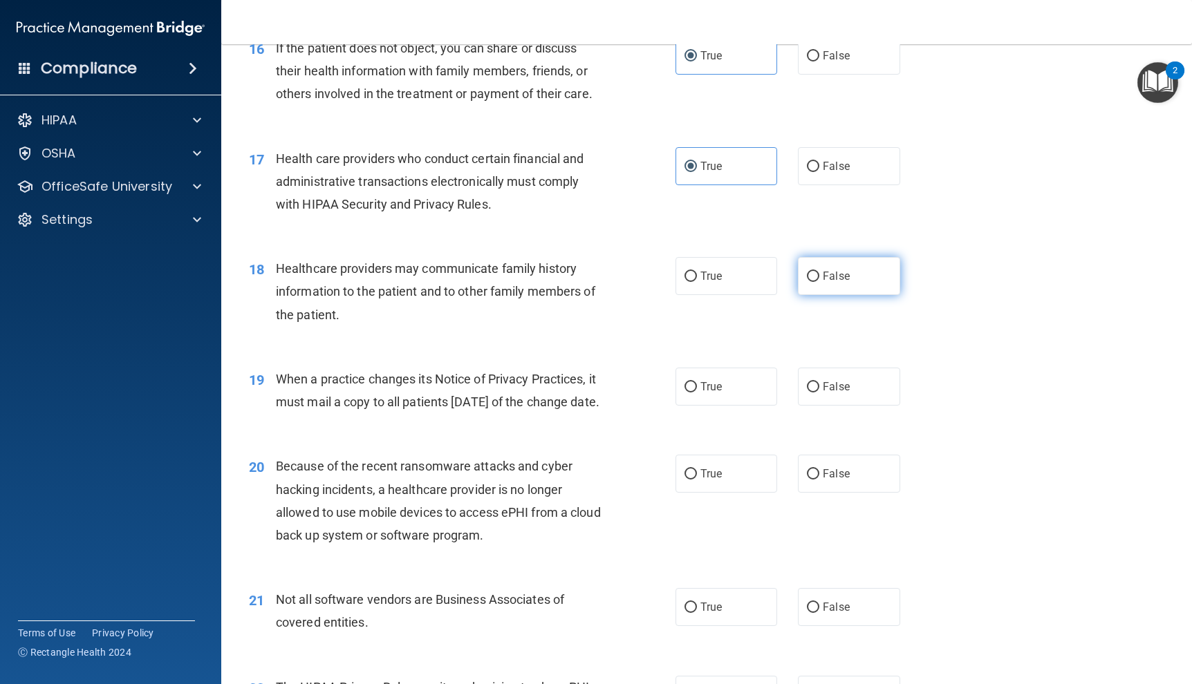
radio input "true"
click at [859, 359] on div "19 When a practice changes its Notice of Privacy Practices, it must mail a copy…" at bounding box center [707, 394] width 936 height 87
click at [859, 377] on label "False" at bounding box center [849, 387] width 102 height 38
click at [819, 382] on input "False" at bounding box center [813, 387] width 12 height 10
radio input "true"
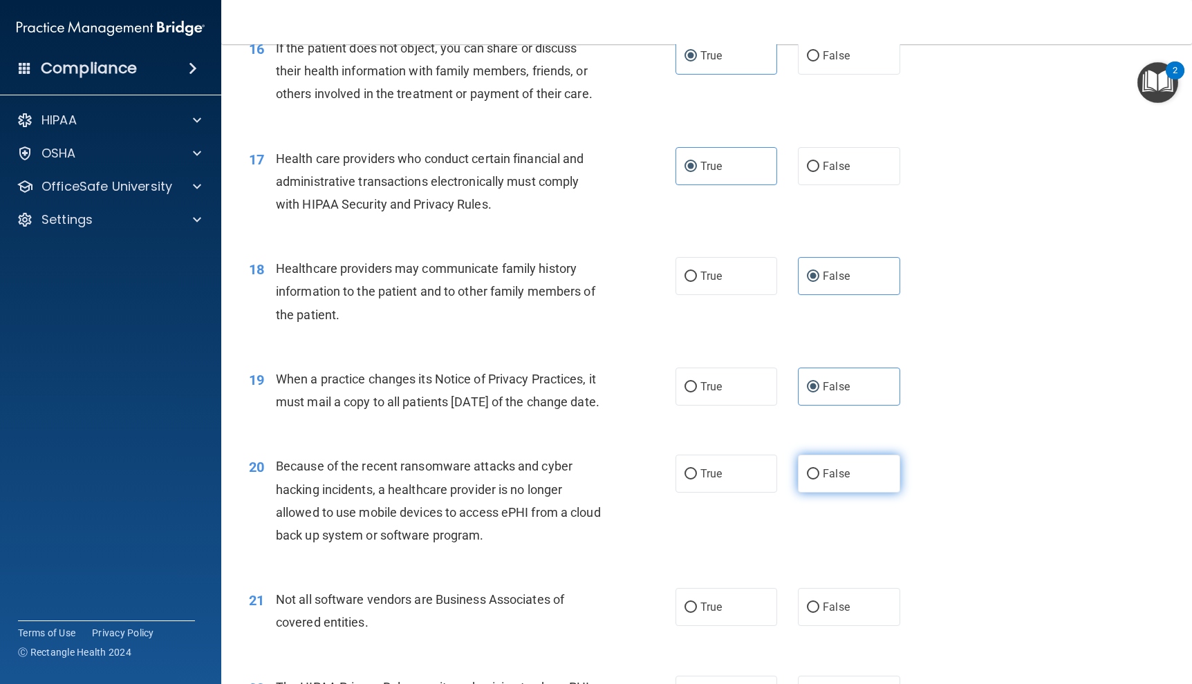
click at [831, 481] on span "False" at bounding box center [836, 473] width 27 height 13
click at [819, 480] on input "False" at bounding box center [813, 474] width 12 height 10
radio input "true"
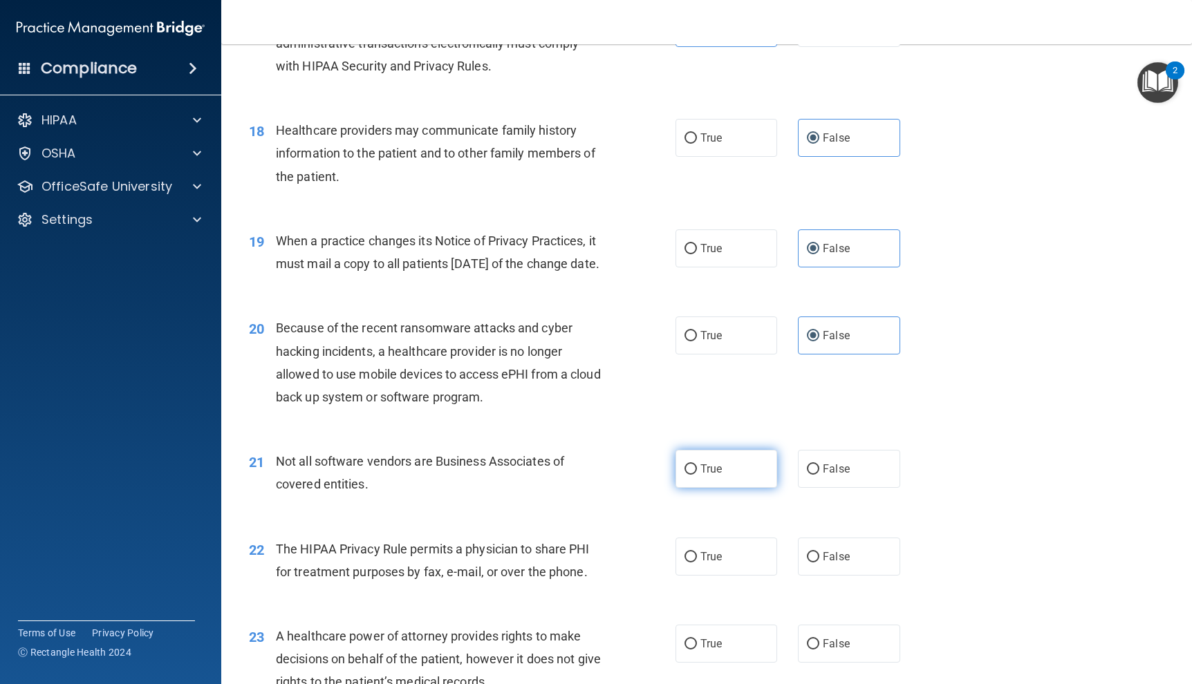
click at [722, 485] on label "True" at bounding box center [726, 469] width 102 height 38
click at [697, 475] on input "True" at bounding box center [690, 470] width 12 height 10
radio input "true"
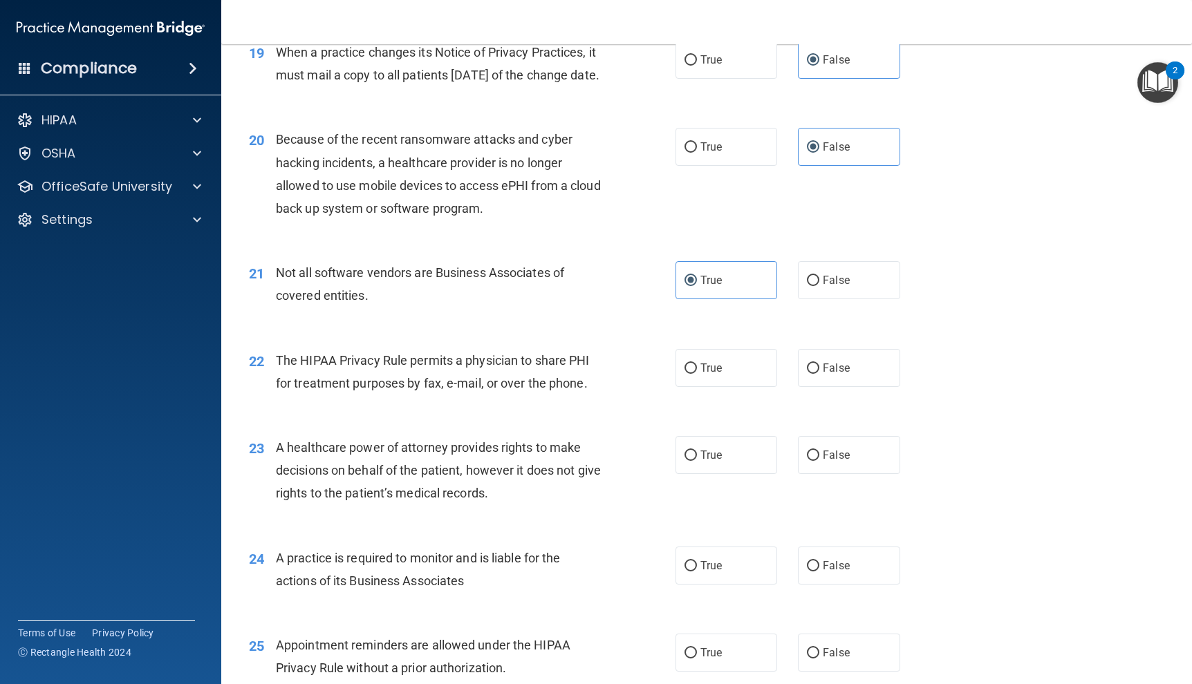
scroll to position [2143, 0]
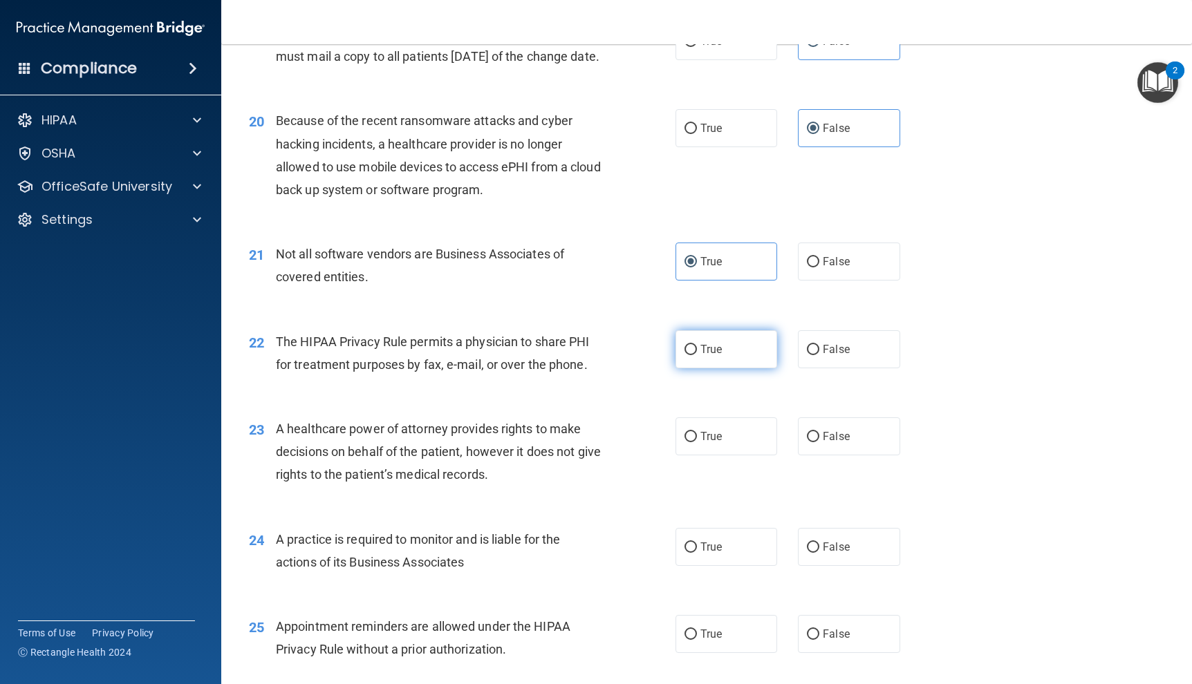
click at [727, 369] on label "True" at bounding box center [726, 349] width 102 height 38
click at [697, 355] on input "True" at bounding box center [690, 350] width 12 height 10
radio input "true"
click at [846, 456] on label "False" at bounding box center [849, 437] width 102 height 38
click at [819, 442] on input "False" at bounding box center [813, 437] width 12 height 10
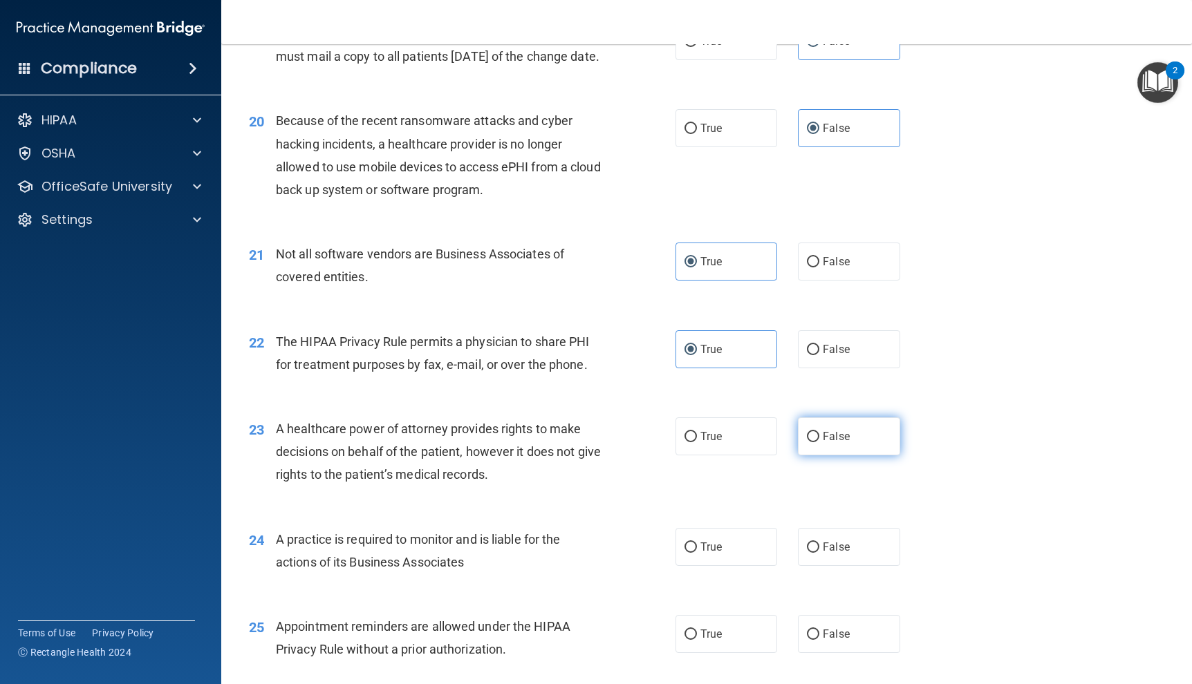
radio input "true"
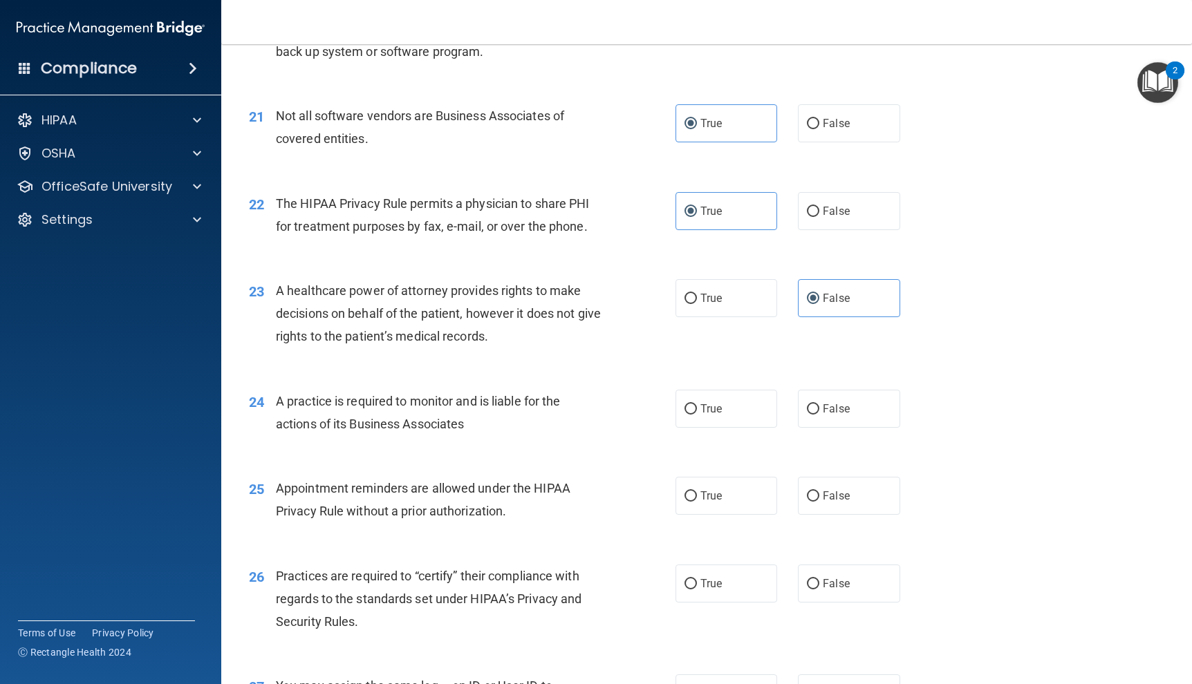
scroll to position [2351, 0]
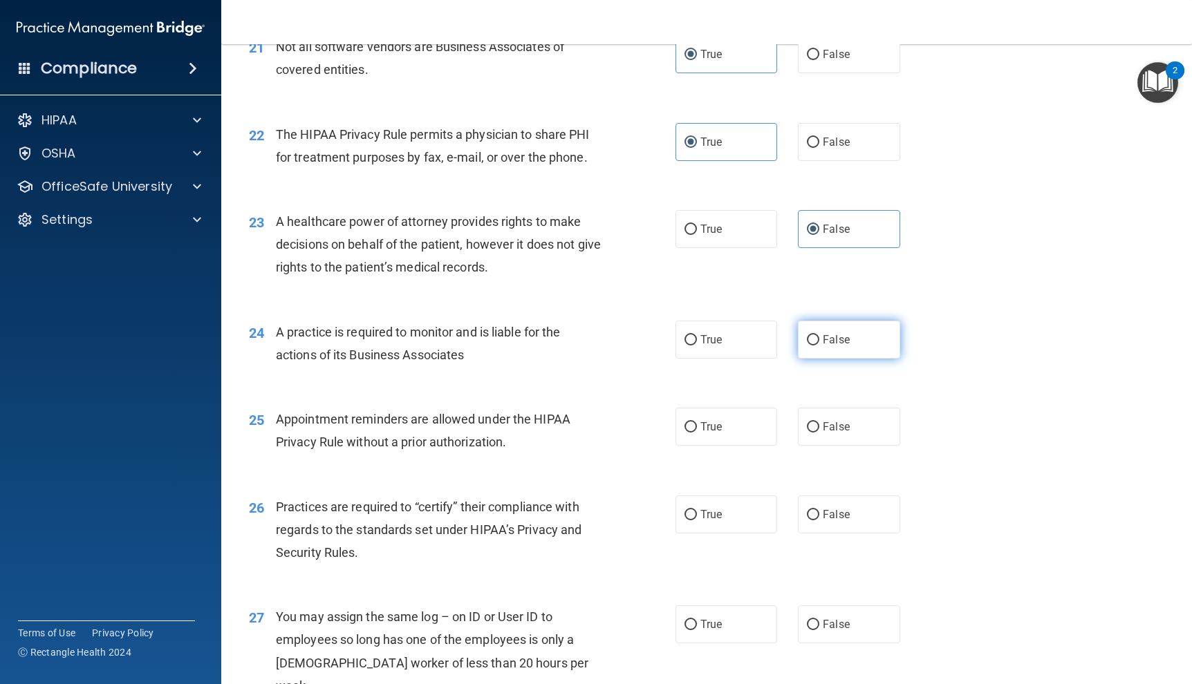
click at [837, 359] on label "False" at bounding box center [849, 340] width 102 height 38
click at [819, 346] on input "False" at bounding box center [813, 340] width 12 height 10
radio input "true"
click at [731, 446] on label "True" at bounding box center [726, 427] width 102 height 38
click at [697, 433] on input "True" at bounding box center [690, 427] width 12 height 10
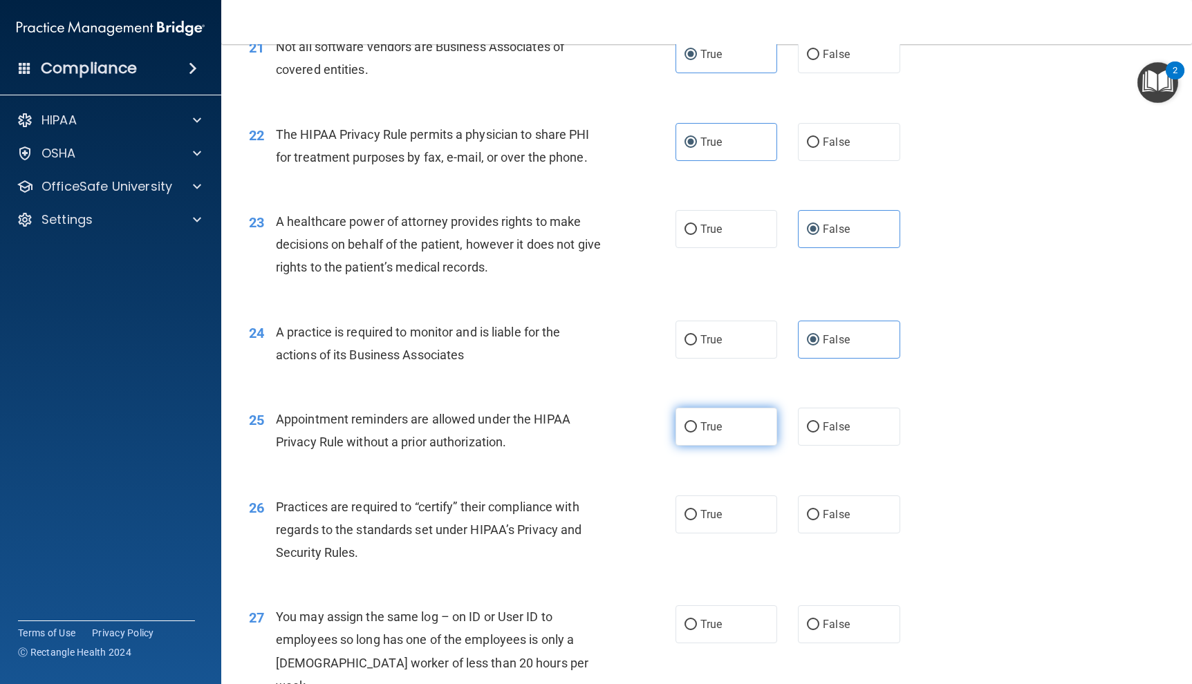
radio input "true"
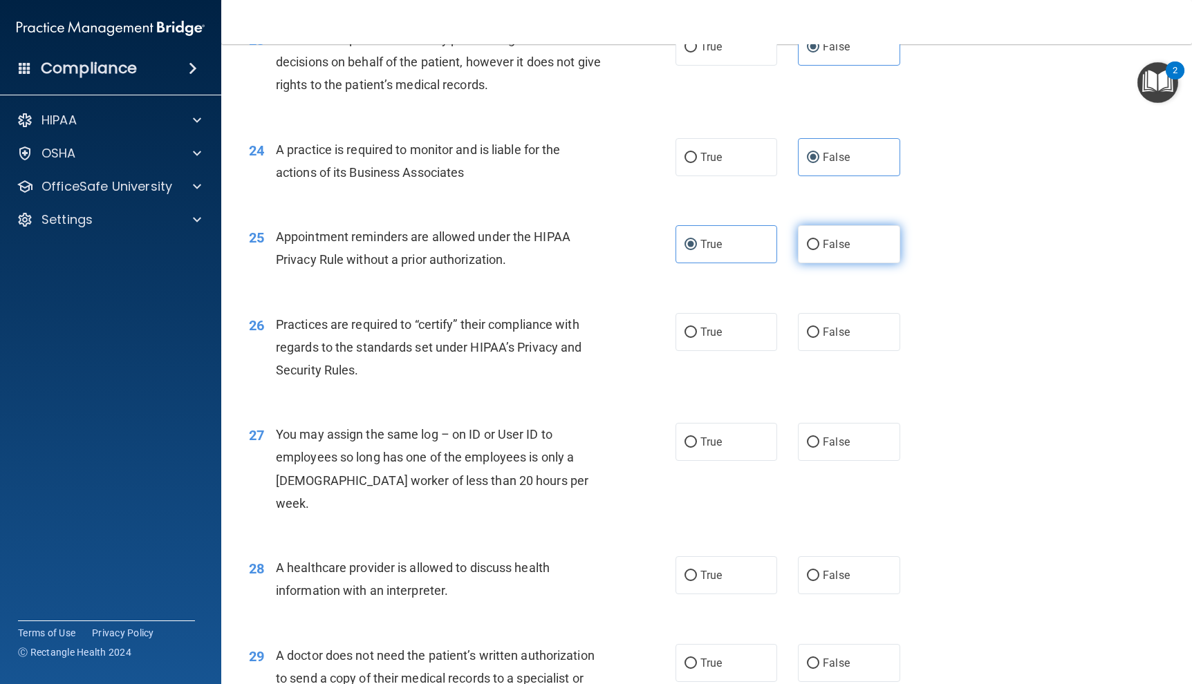
scroll to position [2558, 0]
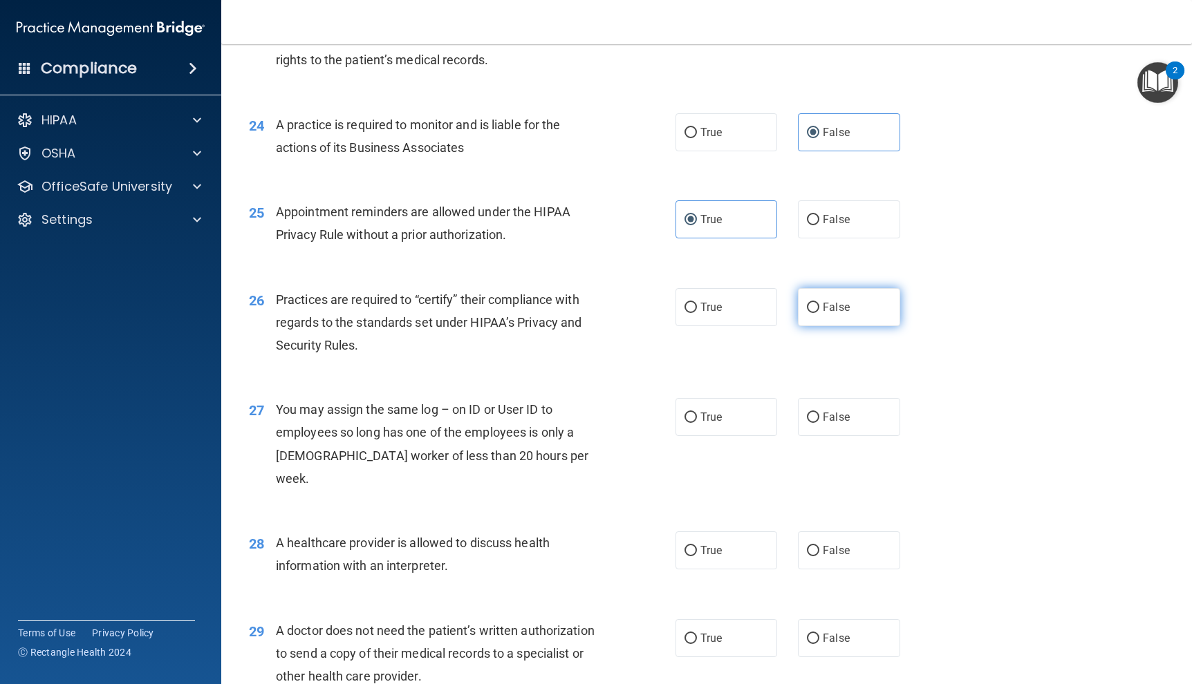
click at [803, 317] on label "False" at bounding box center [849, 307] width 102 height 38
click at [807, 313] on input "False" at bounding box center [813, 308] width 12 height 10
radio input "true"
drag, startPoint x: 838, startPoint y: 438, endPoint x: 915, endPoint y: 431, distance: 77.0
click at [839, 424] on span "False" at bounding box center [836, 417] width 27 height 13
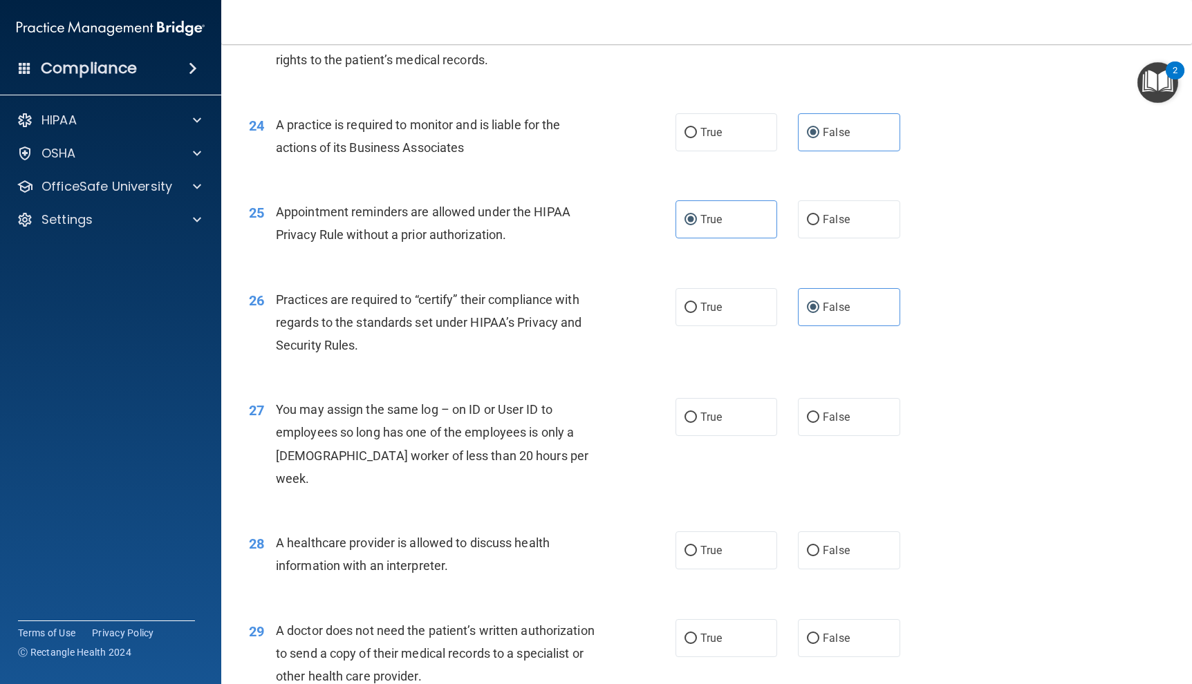
click at [819, 423] on input "False" at bounding box center [813, 418] width 12 height 10
radio input "true"
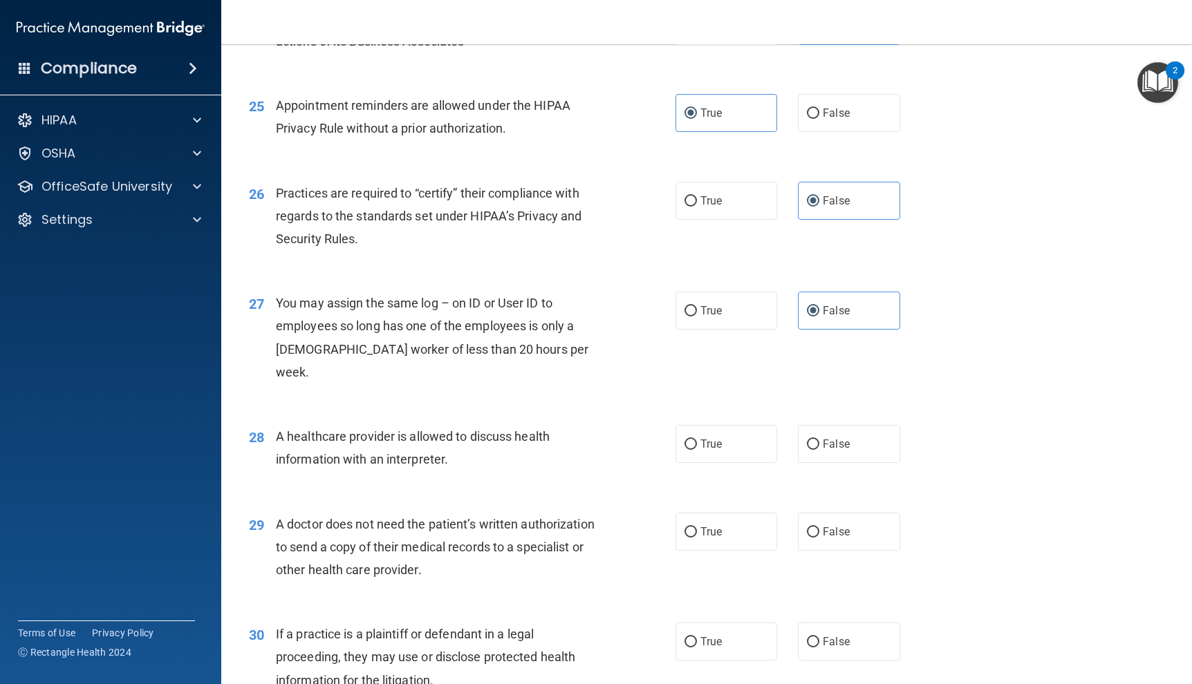
scroll to position [2696, 0]
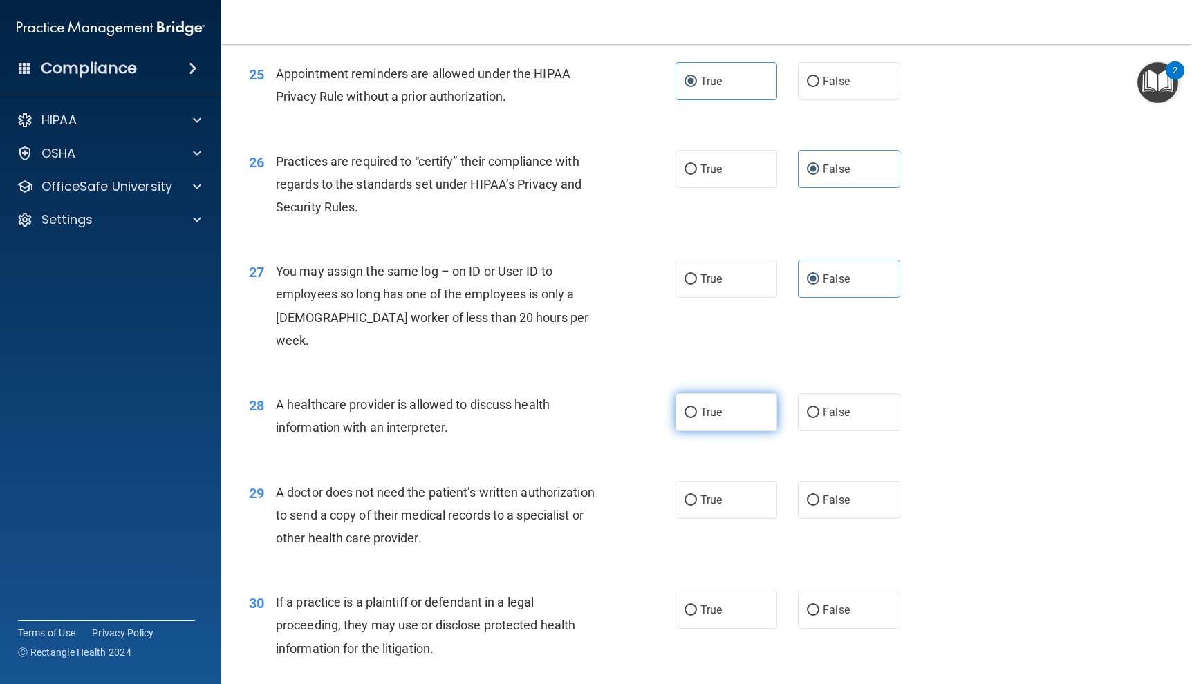
click at [727, 425] on label "True" at bounding box center [726, 412] width 102 height 38
click at [697, 418] on input "True" at bounding box center [690, 413] width 12 height 10
radio input "true"
click at [727, 485] on label "True" at bounding box center [726, 500] width 102 height 38
click at [697, 496] on input "True" at bounding box center [690, 501] width 12 height 10
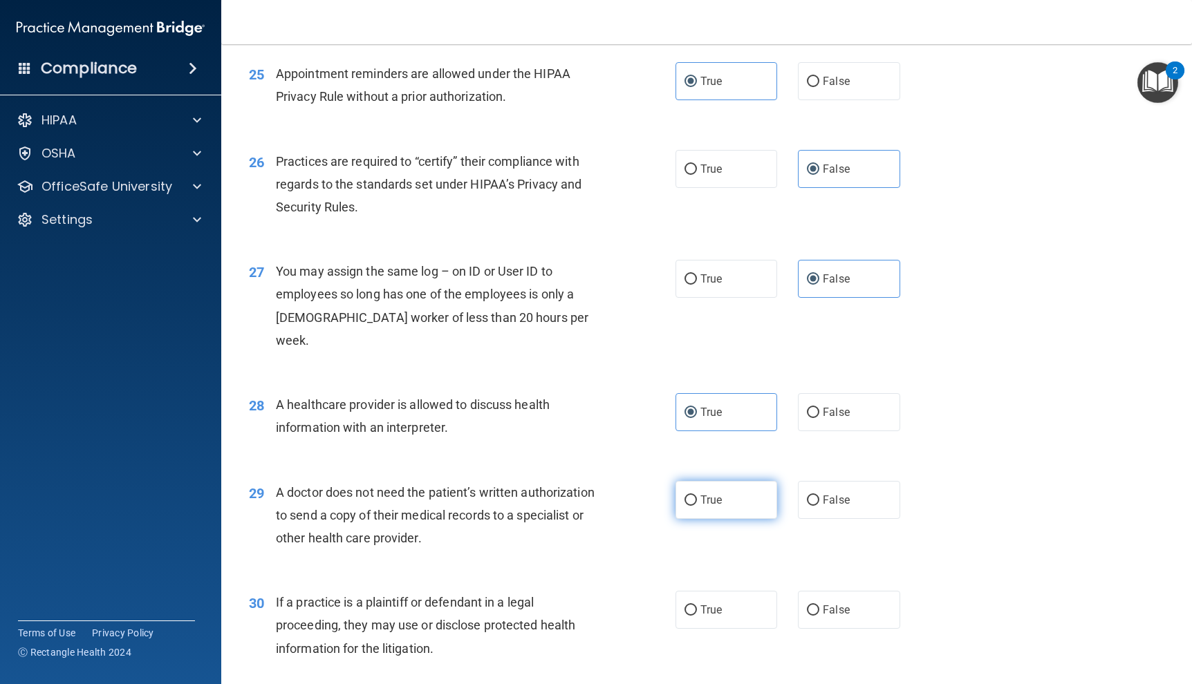
radio input "true"
click at [747, 606] on label "True" at bounding box center [726, 610] width 102 height 38
click at [697, 606] on input "True" at bounding box center [690, 611] width 12 height 10
radio input "true"
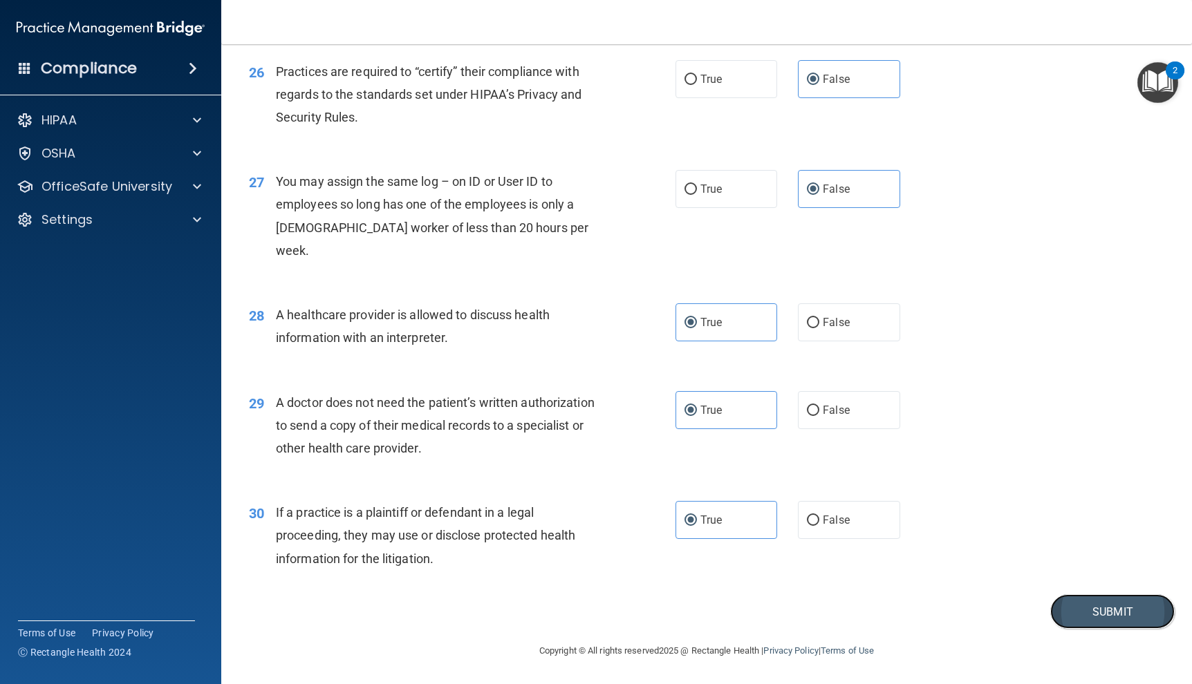
click at [1067, 610] on button "Submit" at bounding box center [1112, 612] width 124 height 35
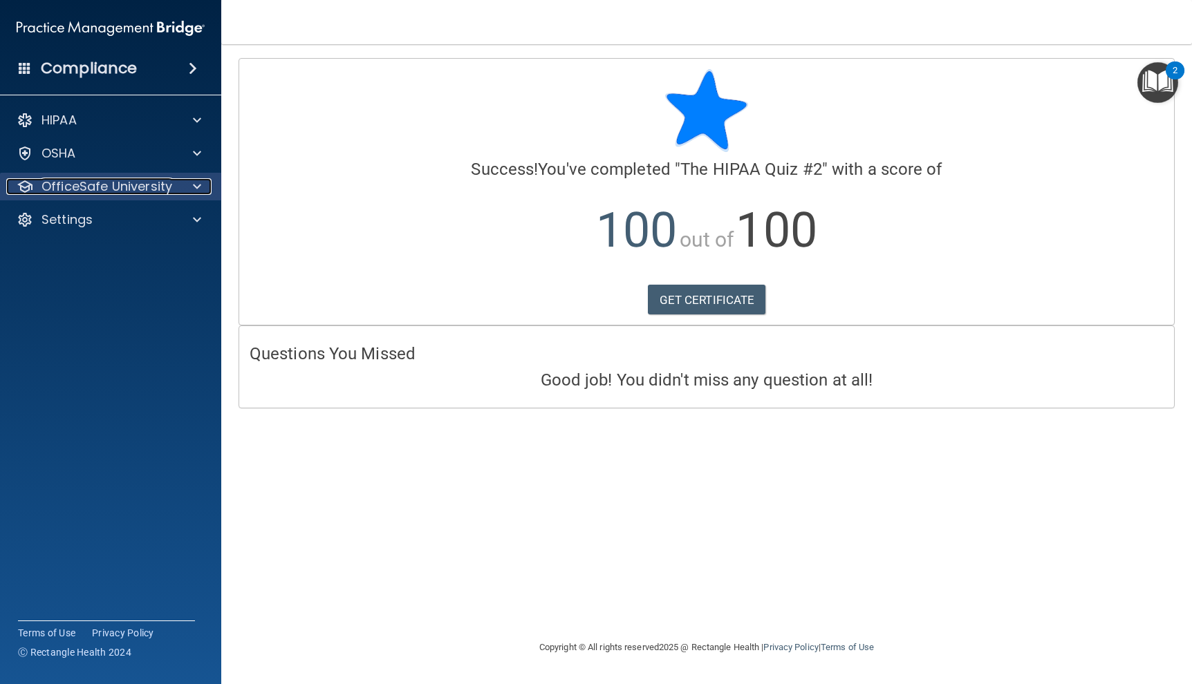
click at [127, 187] on p "OfficeSafe University" at bounding box center [106, 186] width 131 height 17
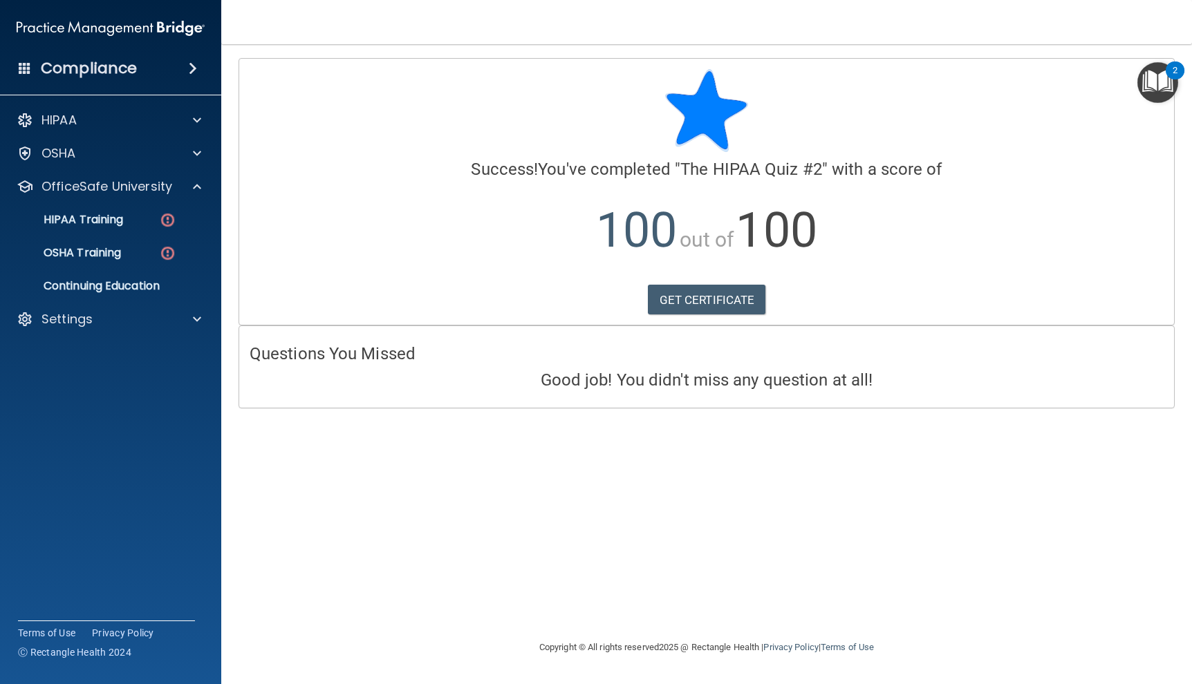
click at [111, 235] on ul "HIPAA Training OSHA Training Continuing Education" at bounding box center [111, 250] width 250 height 100
click at [113, 214] on p "HIPAA Training" at bounding box center [66, 220] width 114 height 14
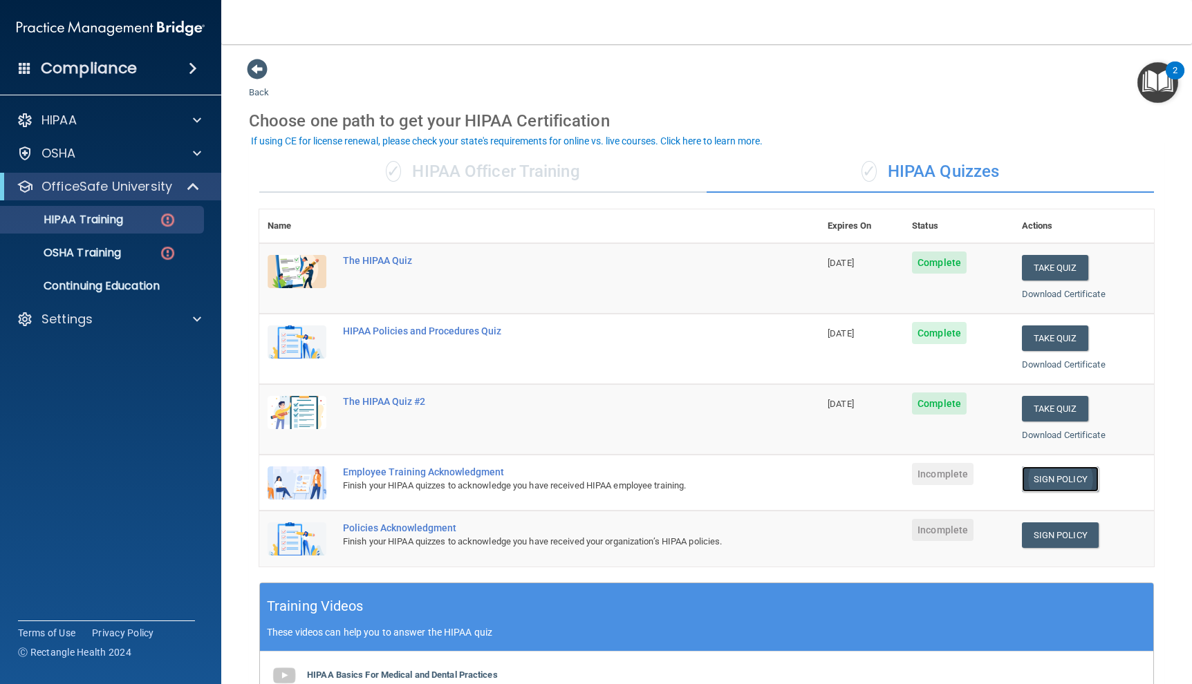
click at [1063, 478] on link "Sign Policy" at bounding box center [1060, 480] width 77 height 26
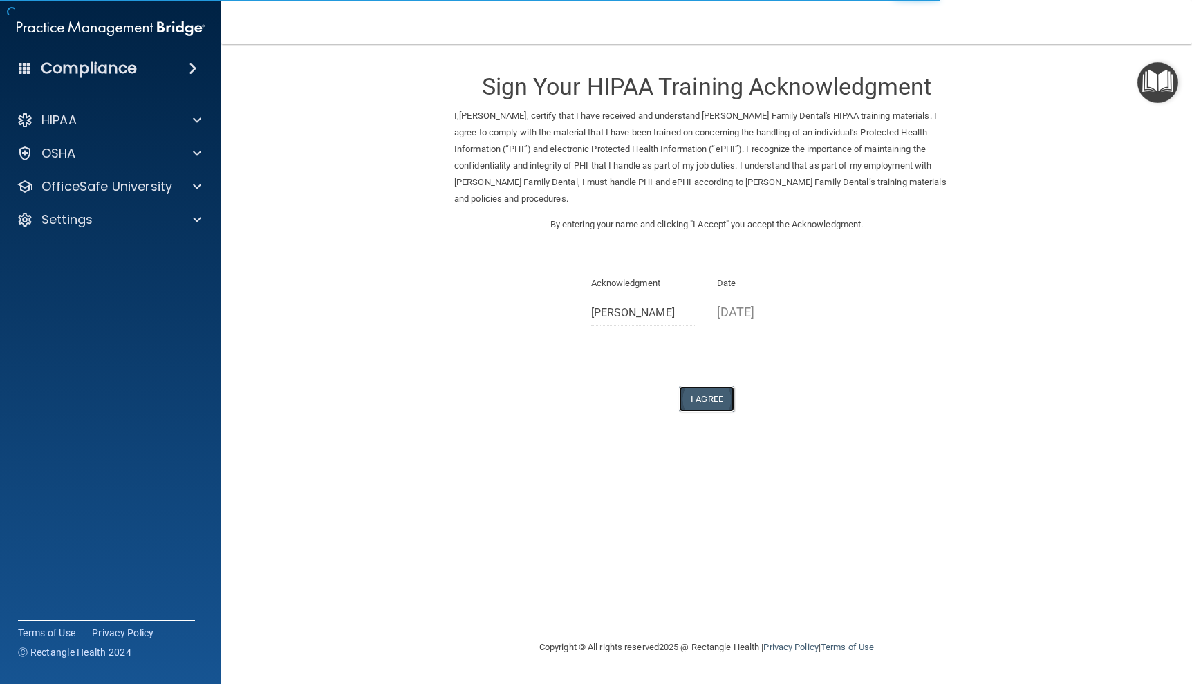
click at [709, 386] on button "I Agree" at bounding box center [706, 399] width 55 height 26
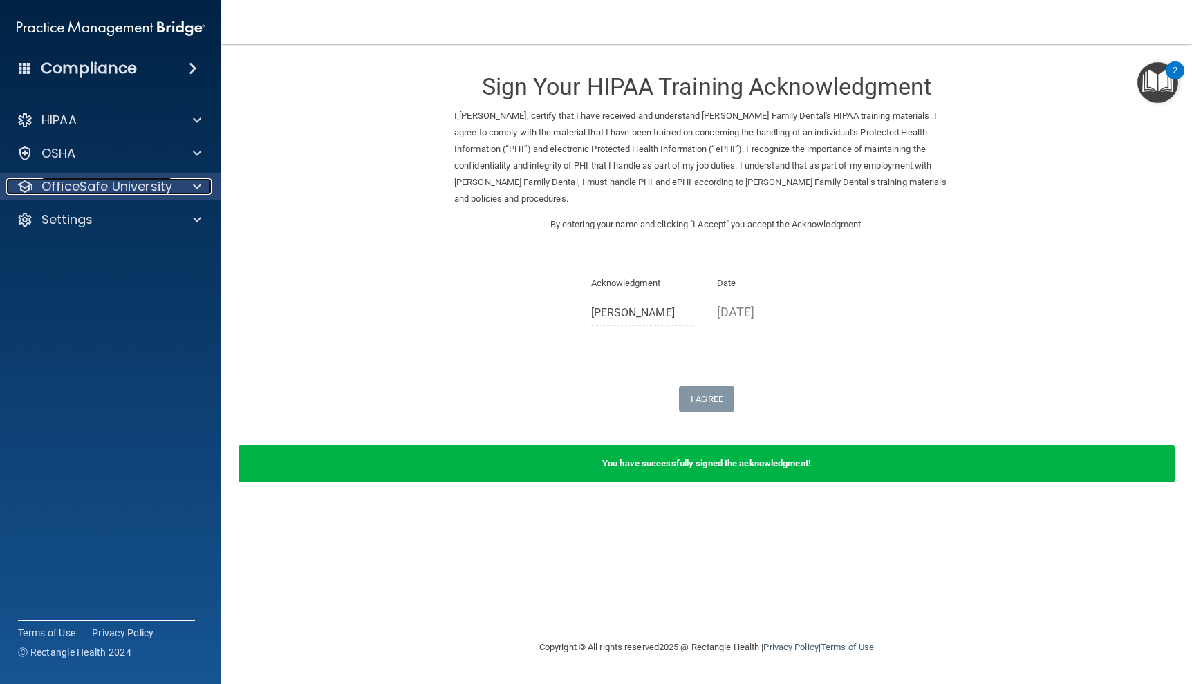
click at [160, 184] on p "OfficeSafe University" at bounding box center [106, 186] width 131 height 17
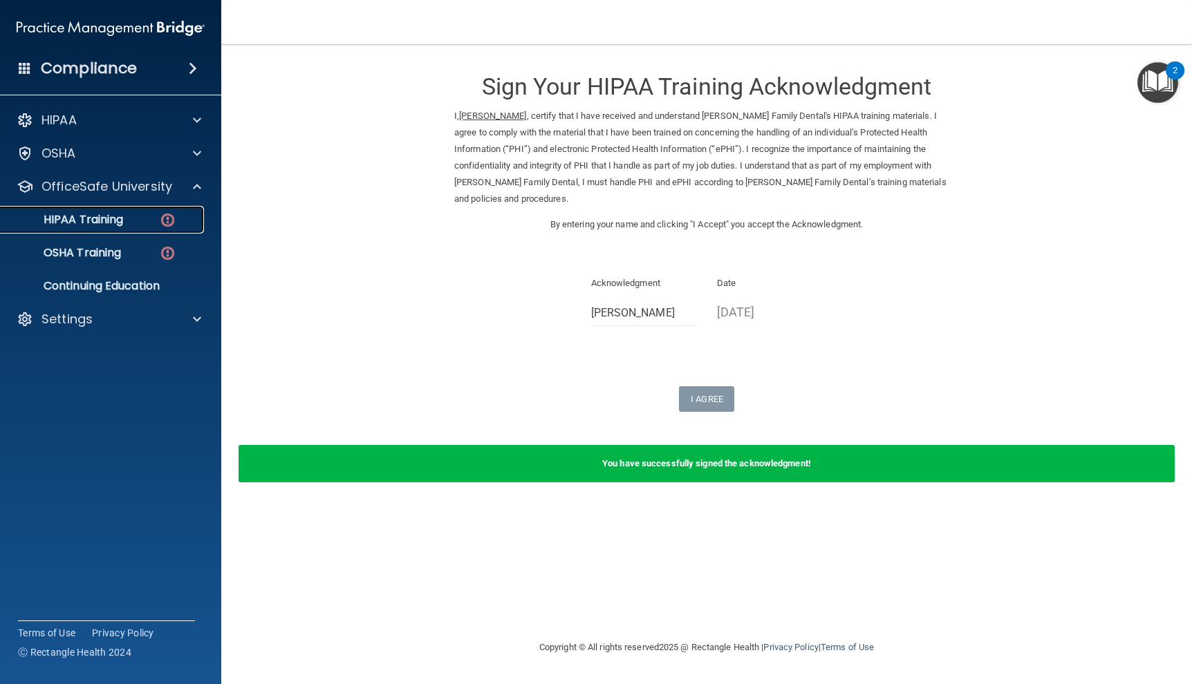
click at [145, 227] on link "HIPAA Training" at bounding box center [95, 220] width 218 height 28
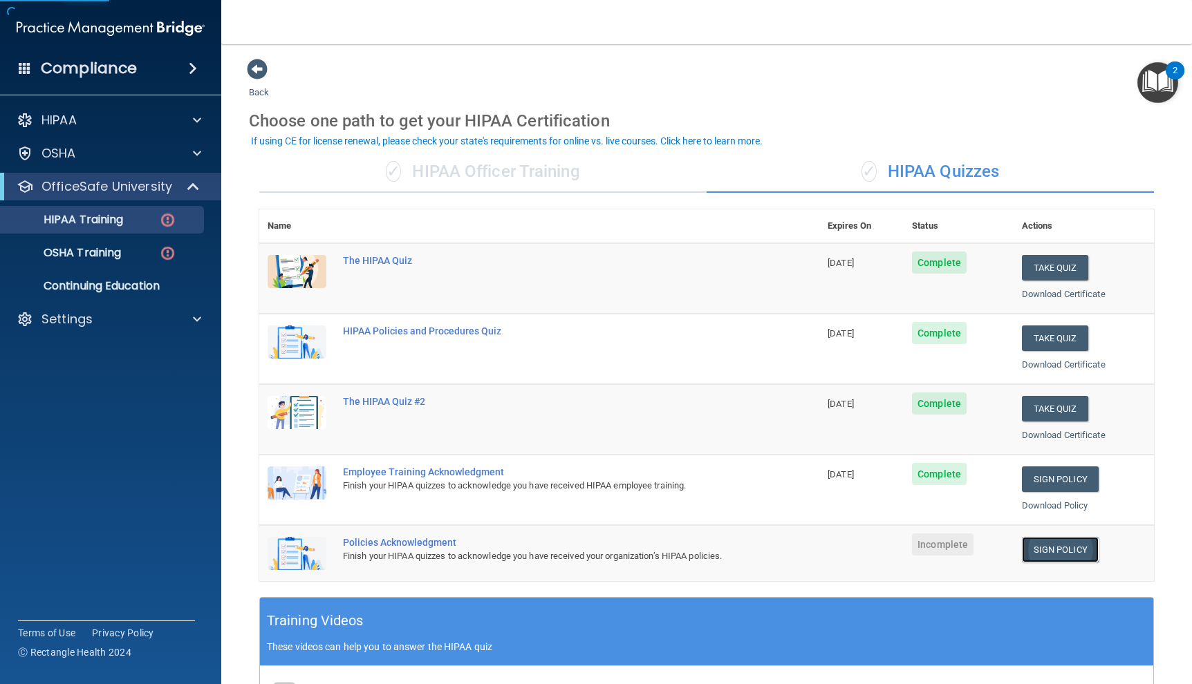
click at [1072, 555] on link "Sign Policy" at bounding box center [1060, 550] width 77 height 26
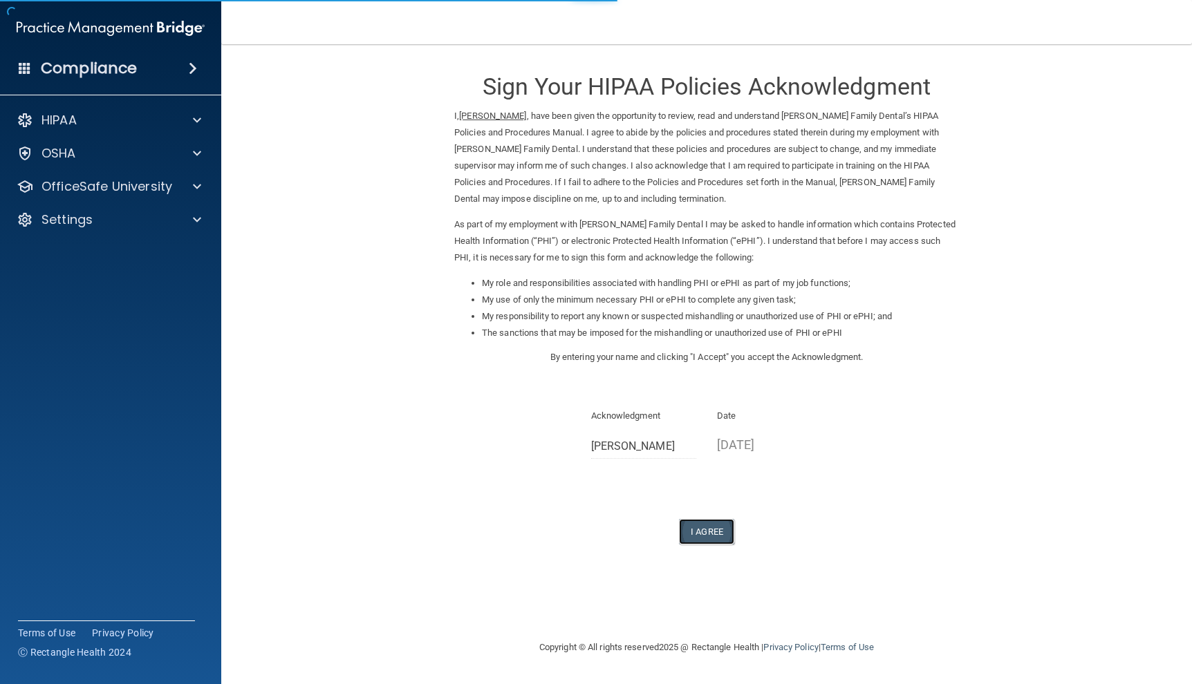
click at [711, 525] on button "I Agree" at bounding box center [706, 532] width 55 height 26
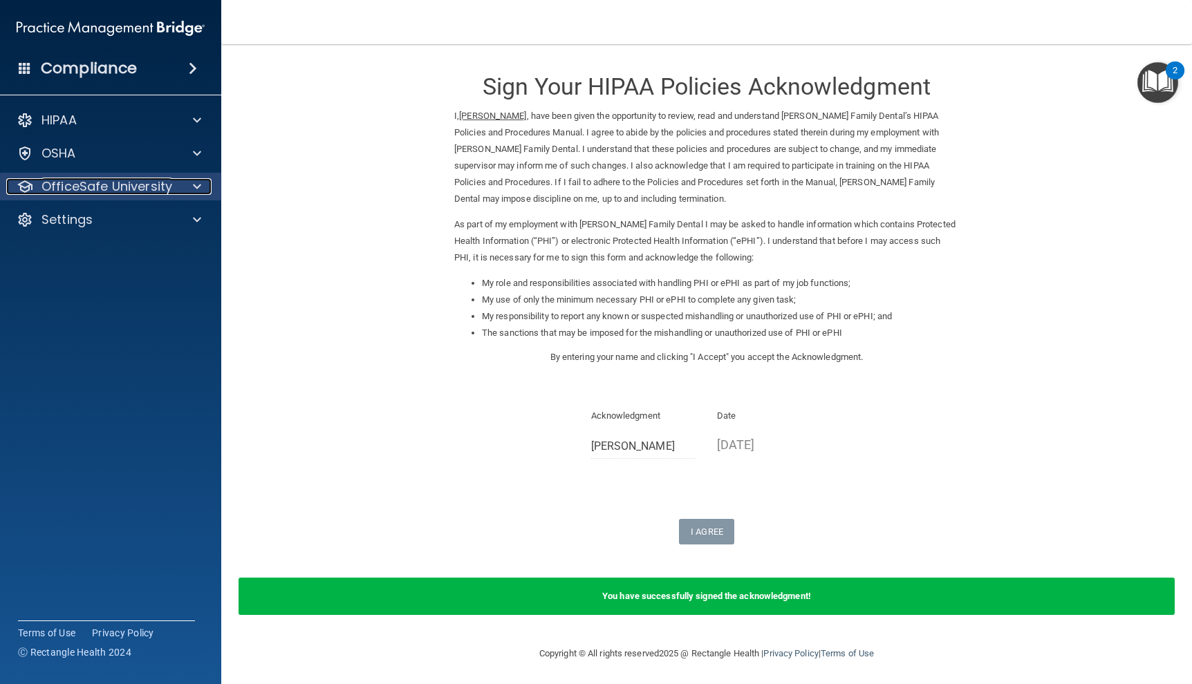
click at [107, 183] on p "OfficeSafe University" at bounding box center [106, 186] width 131 height 17
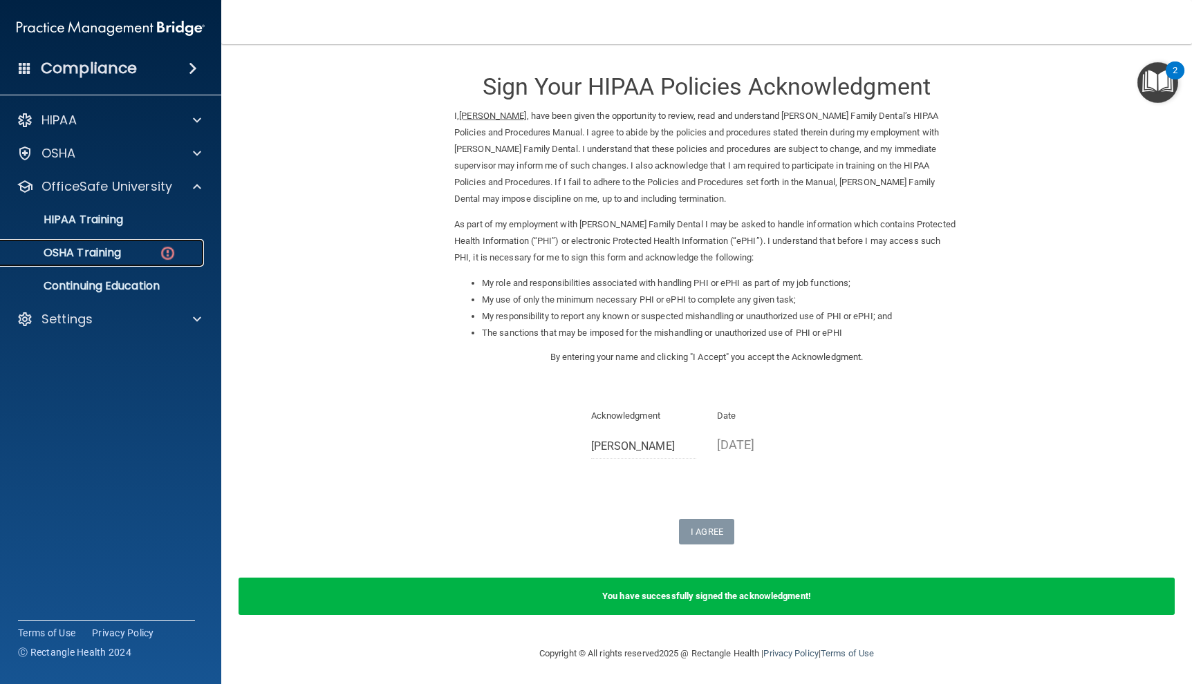
click at [121, 253] on p "OSHA Training" at bounding box center [65, 253] width 112 height 14
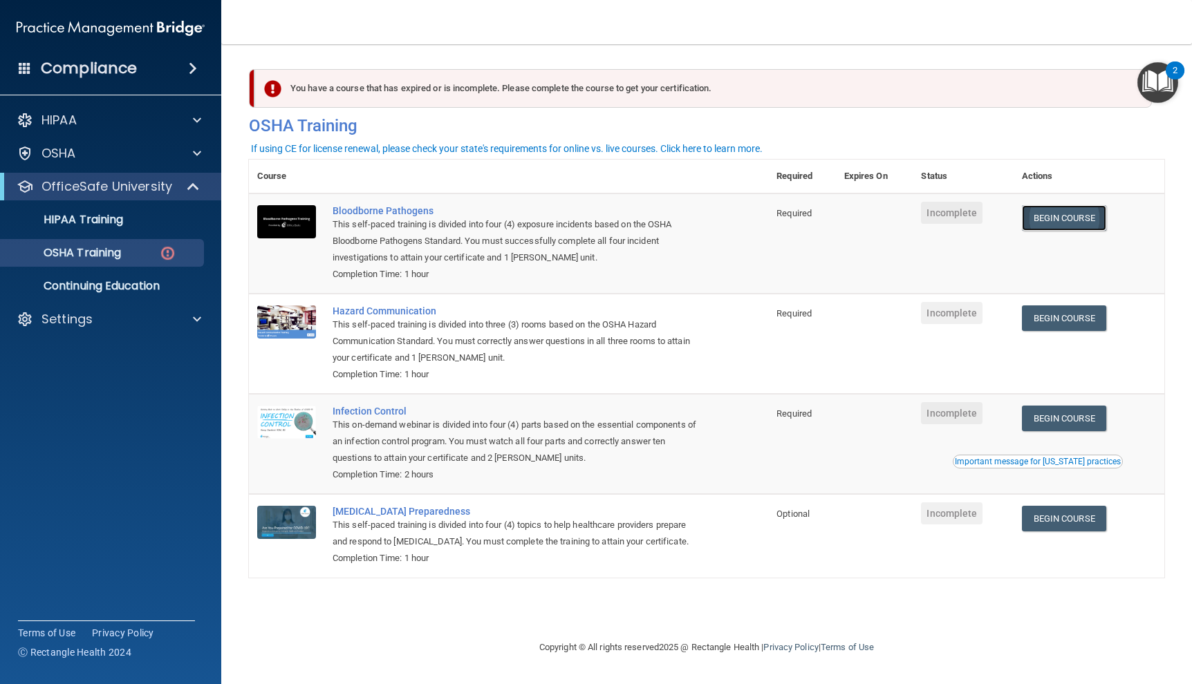
click at [1043, 210] on link "Begin Course" at bounding box center [1064, 218] width 84 height 26
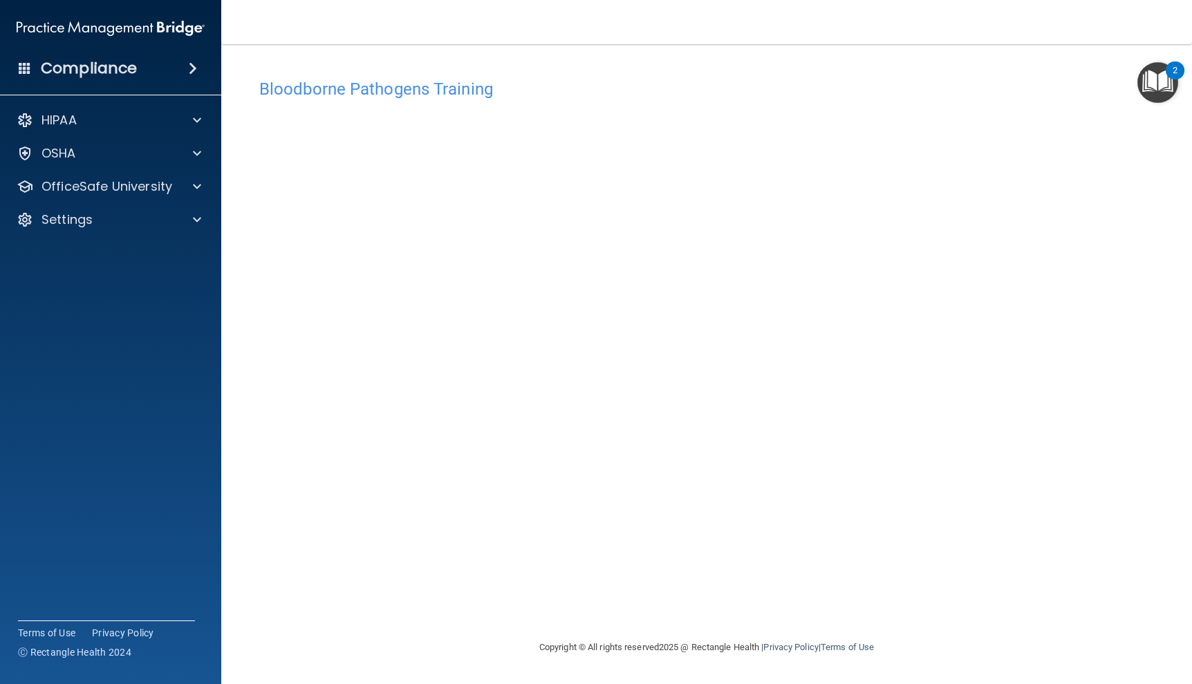
click at [773, 552] on div "Bloodborne Pathogens Training This course doesn’t expire until . Are you sure y…" at bounding box center [706, 356] width 915 height 568
click at [133, 196] on div "OfficeSafe University" at bounding box center [111, 187] width 222 height 28
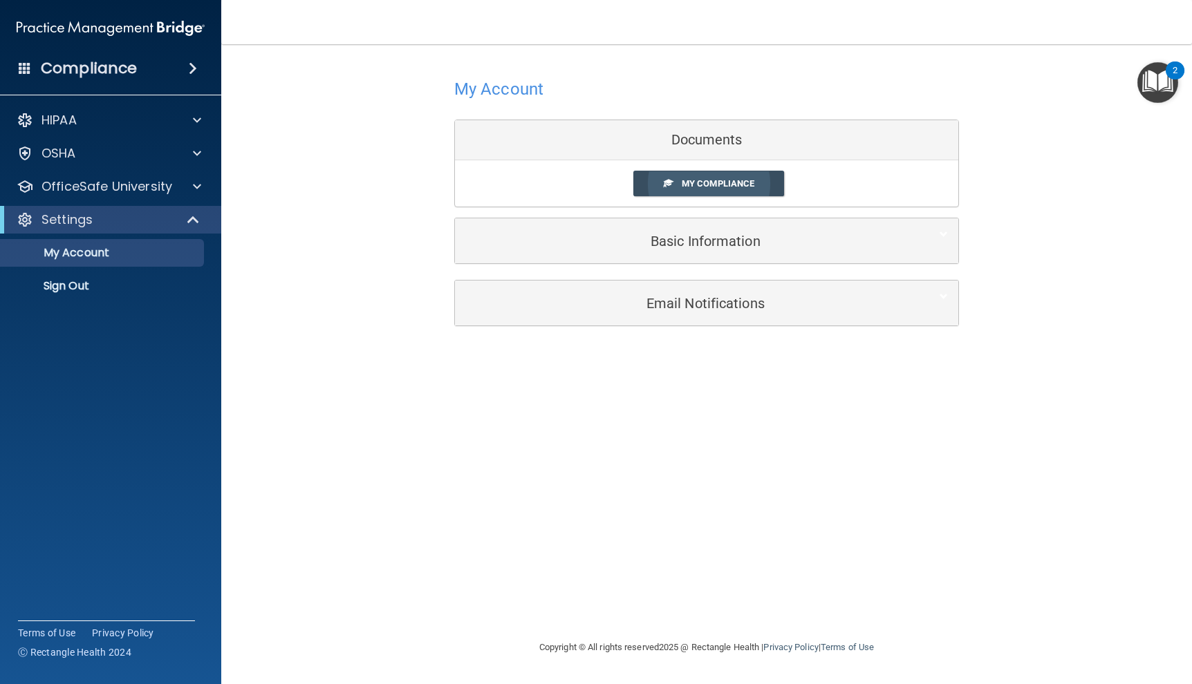
click at [705, 185] on span "My Compliance" at bounding box center [718, 183] width 73 height 10
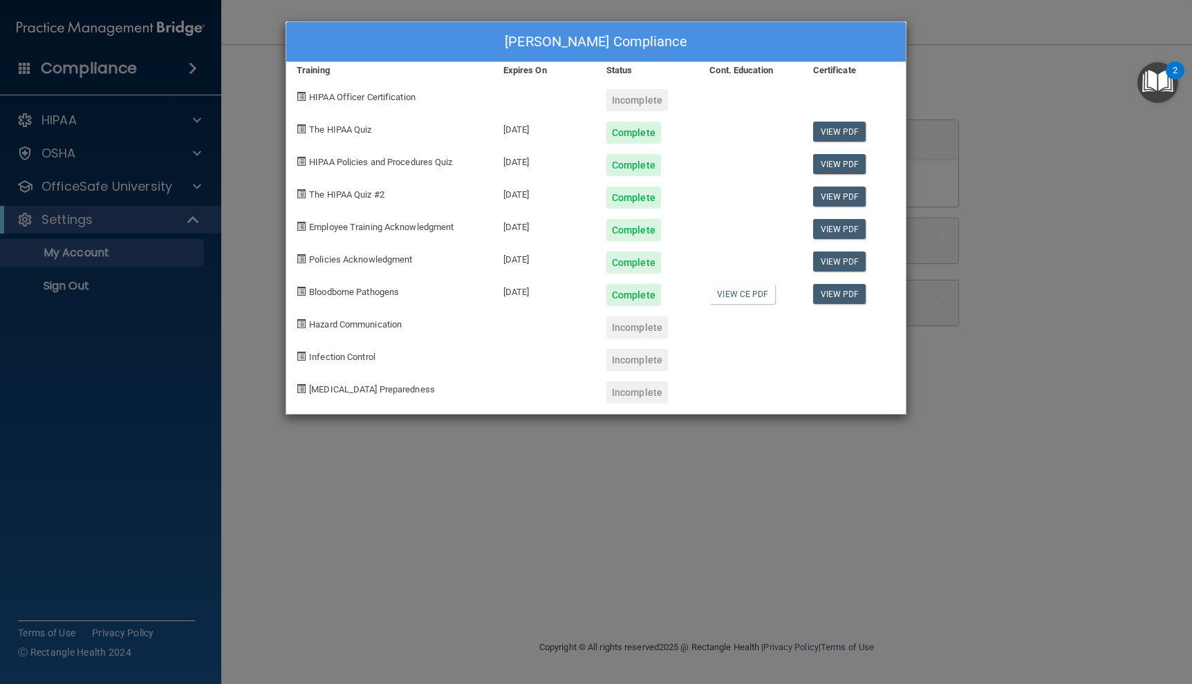
click at [109, 206] on div "Deanna Diveto's Compliance Training Expires On Status Cont. Education Certifica…" at bounding box center [596, 342] width 1192 height 684
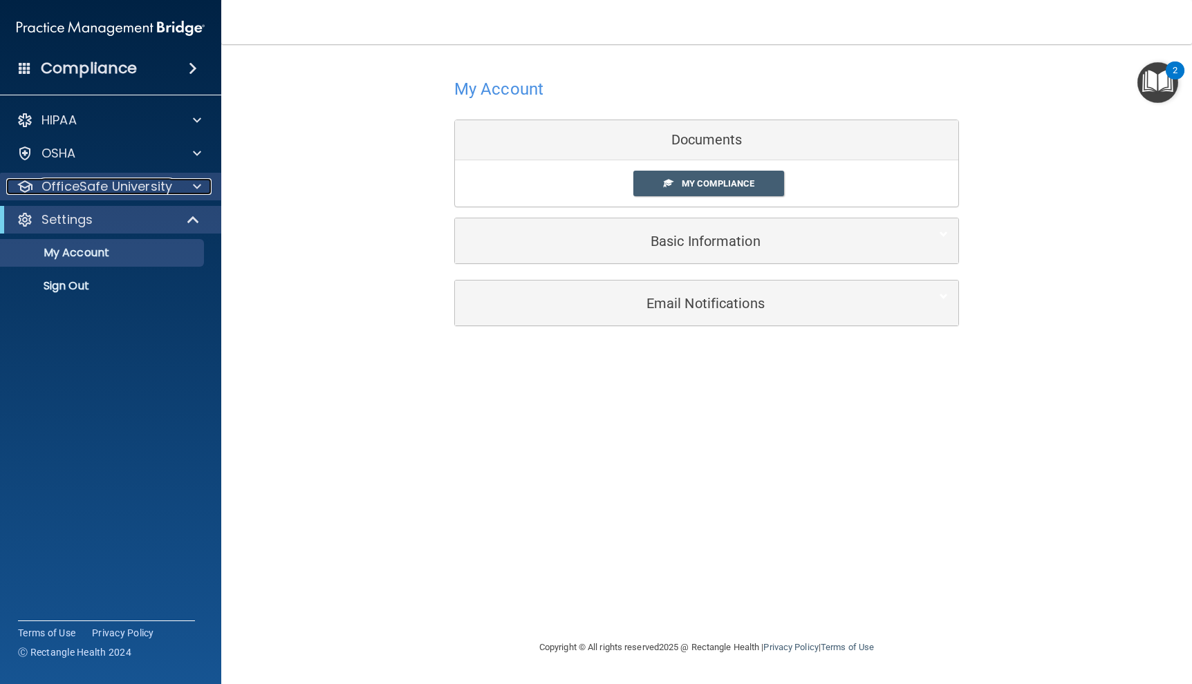
click at [123, 185] on p "OfficeSafe University" at bounding box center [106, 186] width 131 height 17
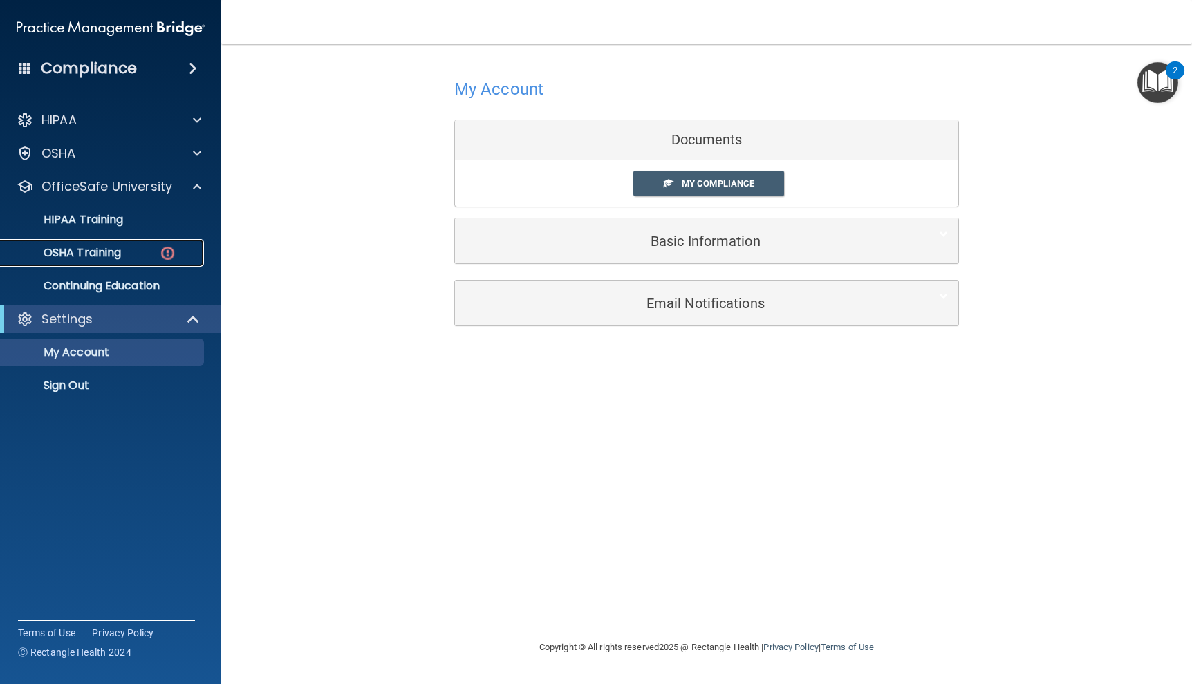
click at [136, 259] on div "OSHA Training" at bounding box center [103, 253] width 189 height 14
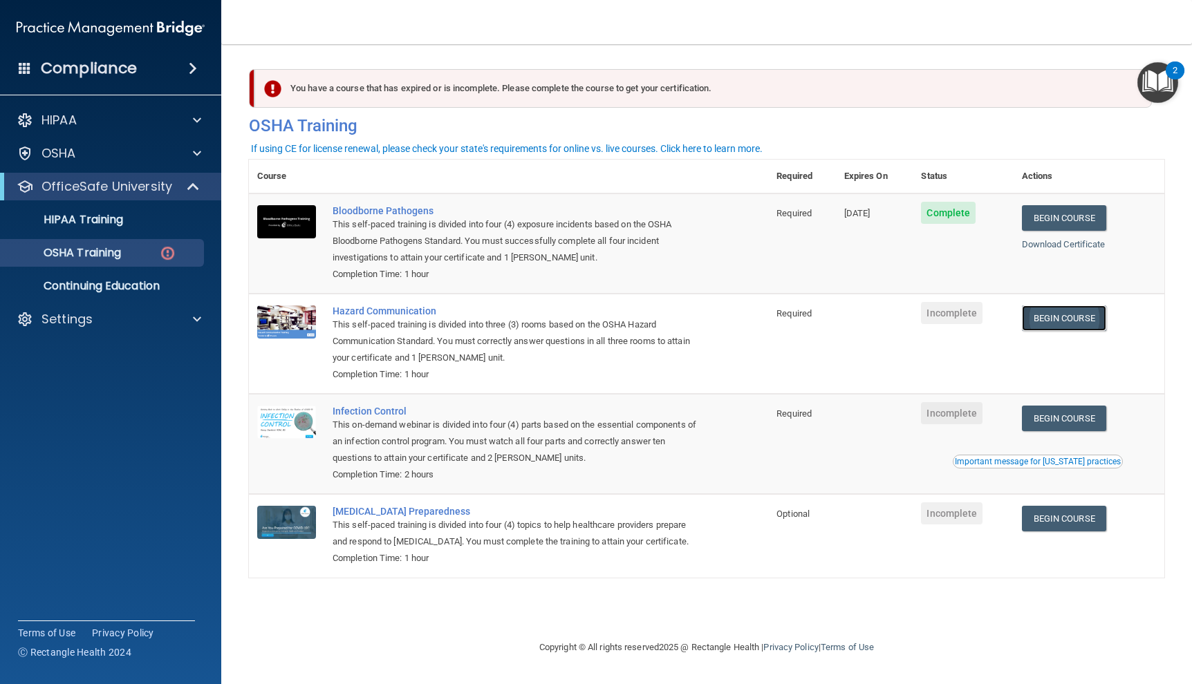
click at [1067, 320] on link "Begin Course" at bounding box center [1064, 319] width 84 height 26
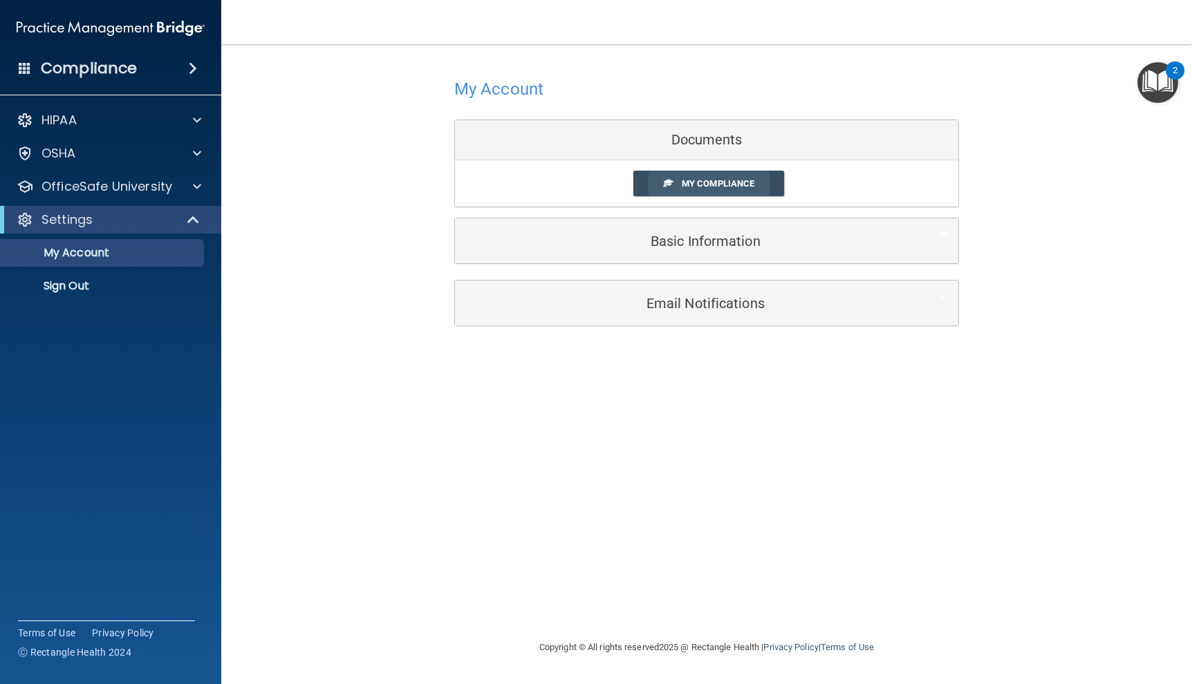
click at [691, 191] on link "My Compliance" at bounding box center [708, 184] width 151 height 26
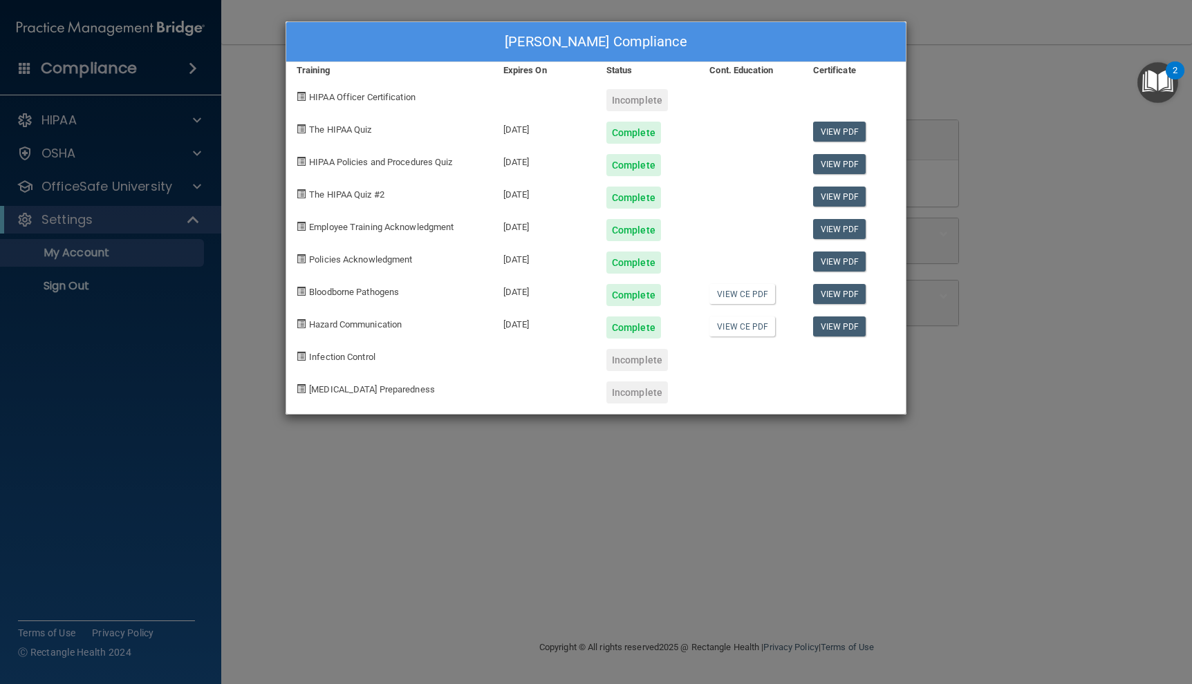
click at [106, 186] on div "[PERSON_NAME] Compliance Training Expires On Status Cont. Education Certificate…" at bounding box center [596, 342] width 1192 height 684
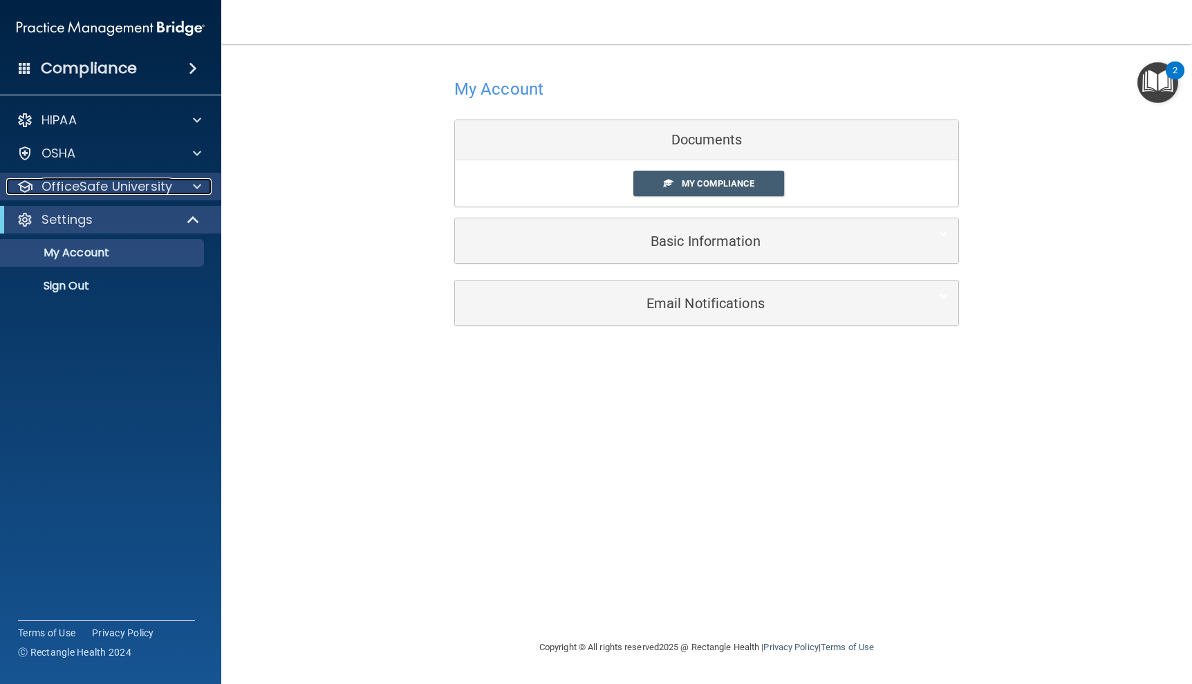
click at [124, 193] on p "OfficeSafe University" at bounding box center [106, 186] width 131 height 17
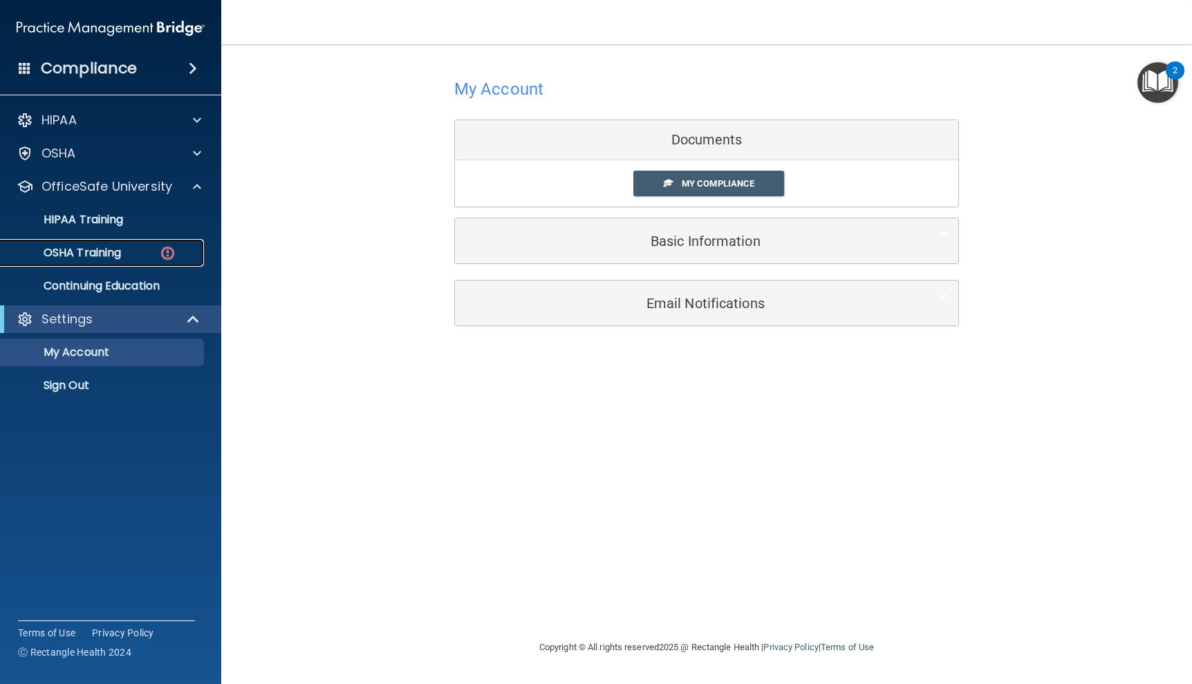
click at [125, 244] on link "OSHA Training" at bounding box center [95, 253] width 218 height 28
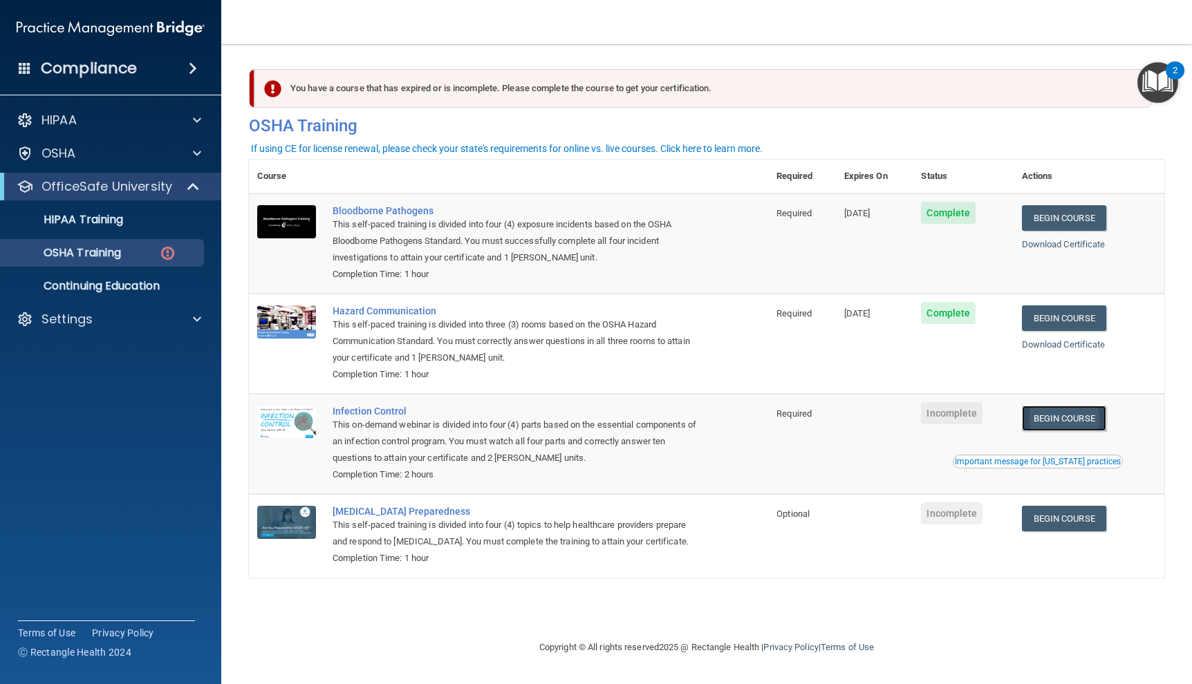
click at [1071, 429] on link "Begin Course" at bounding box center [1064, 419] width 84 height 26
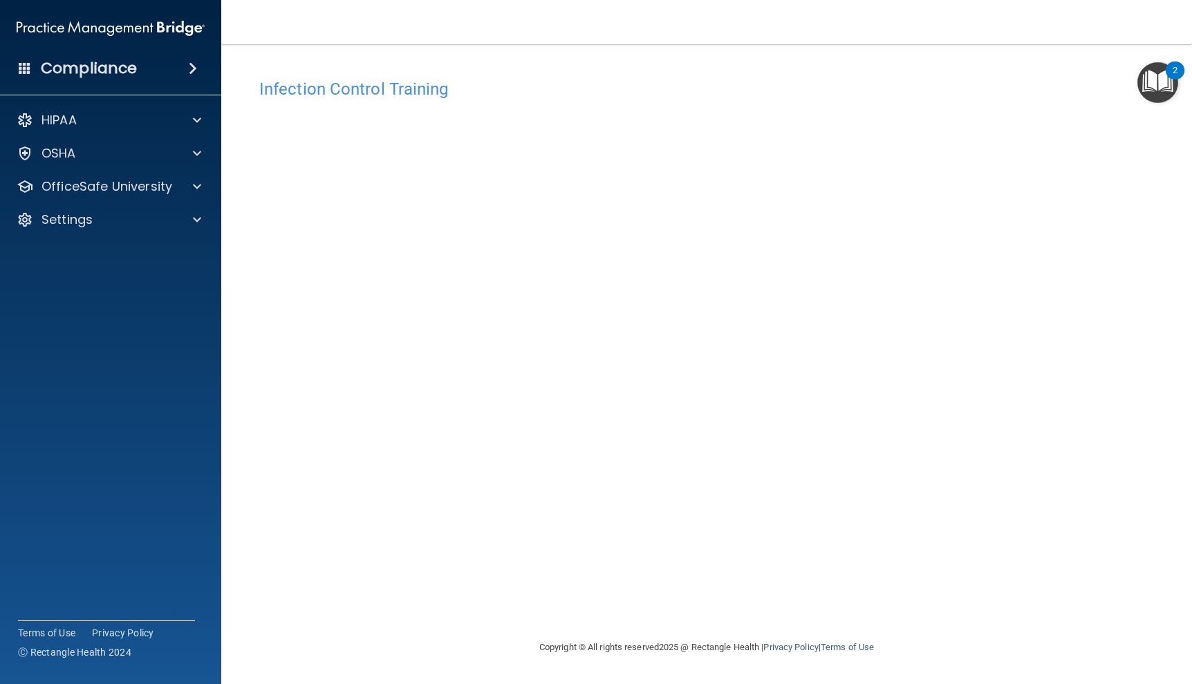
click at [118, 201] on div "HIPAA Documents and Policies Report an Incident Business Associates Emergency P…" at bounding box center [111, 173] width 222 height 144
click at [133, 188] on p "OfficeSafe University" at bounding box center [106, 186] width 131 height 17
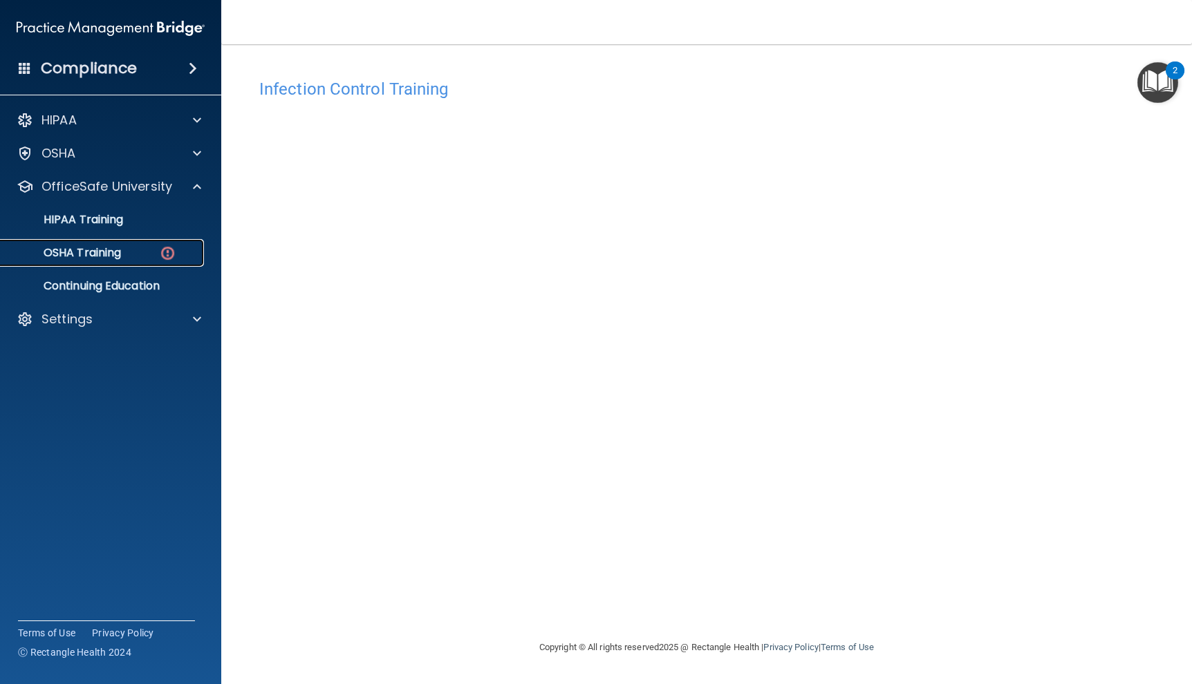
click at [161, 266] on link "OSHA Training" at bounding box center [95, 253] width 218 height 28
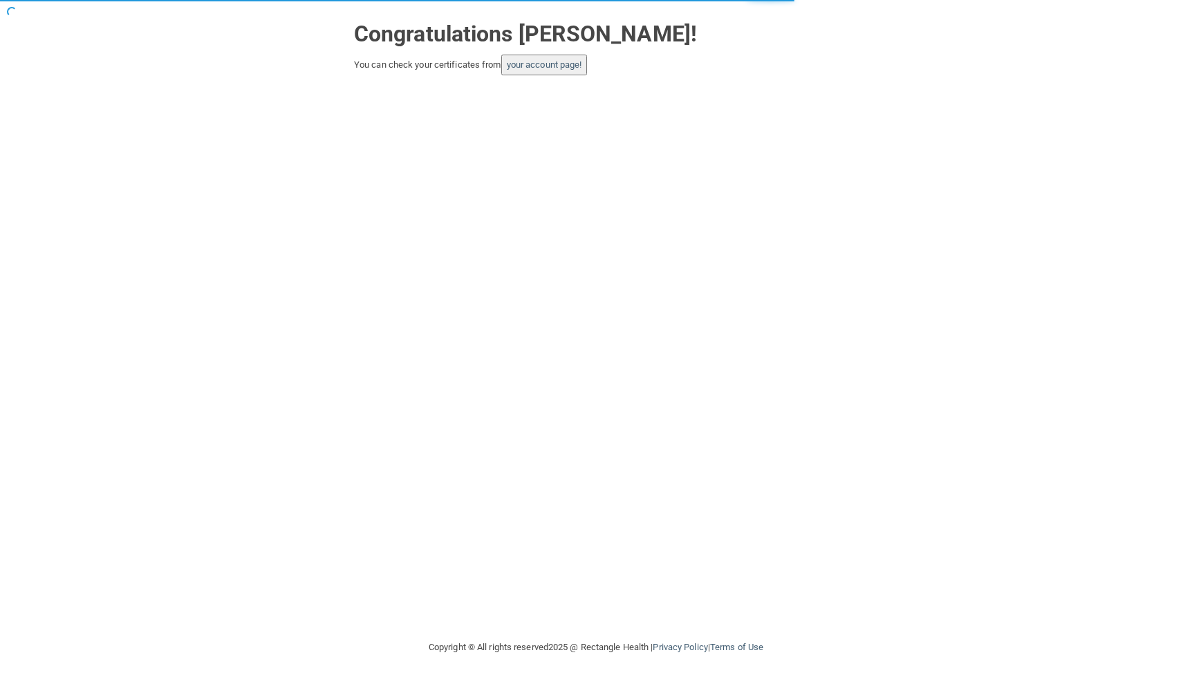
click at [551, 71] on button "your account page!" at bounding box center [544, 65] width 86 height 21
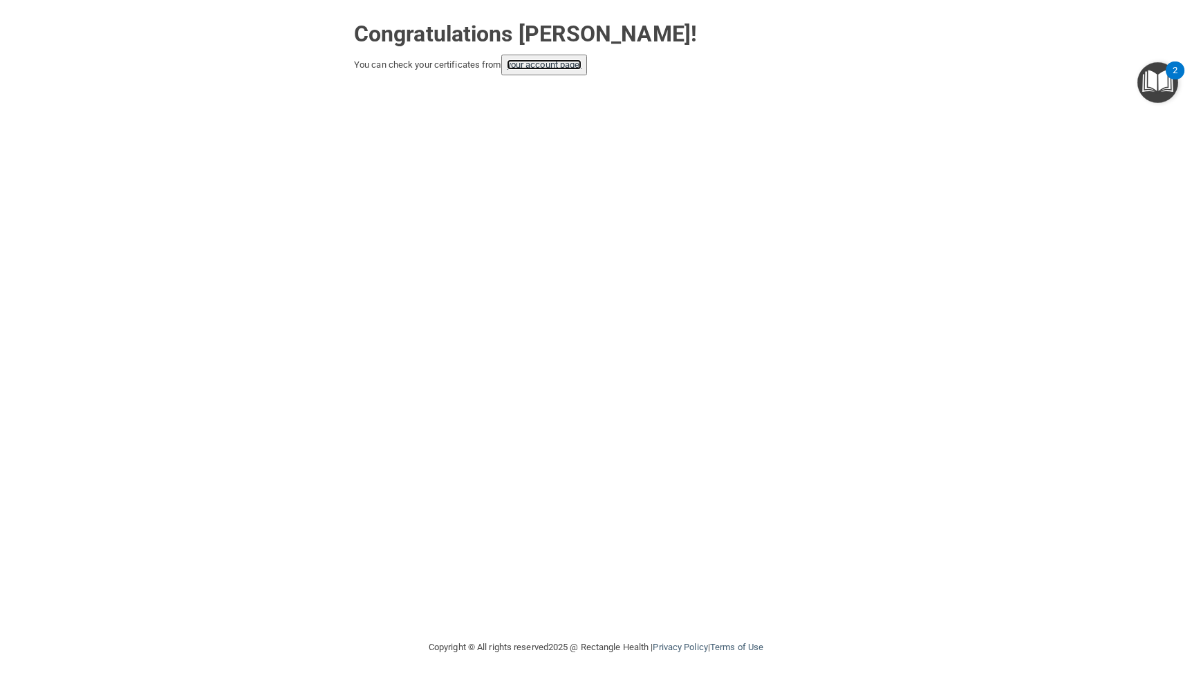
click at [559, 70] on link "your account page!" at bounding box center [544, 64] width 75 height 10
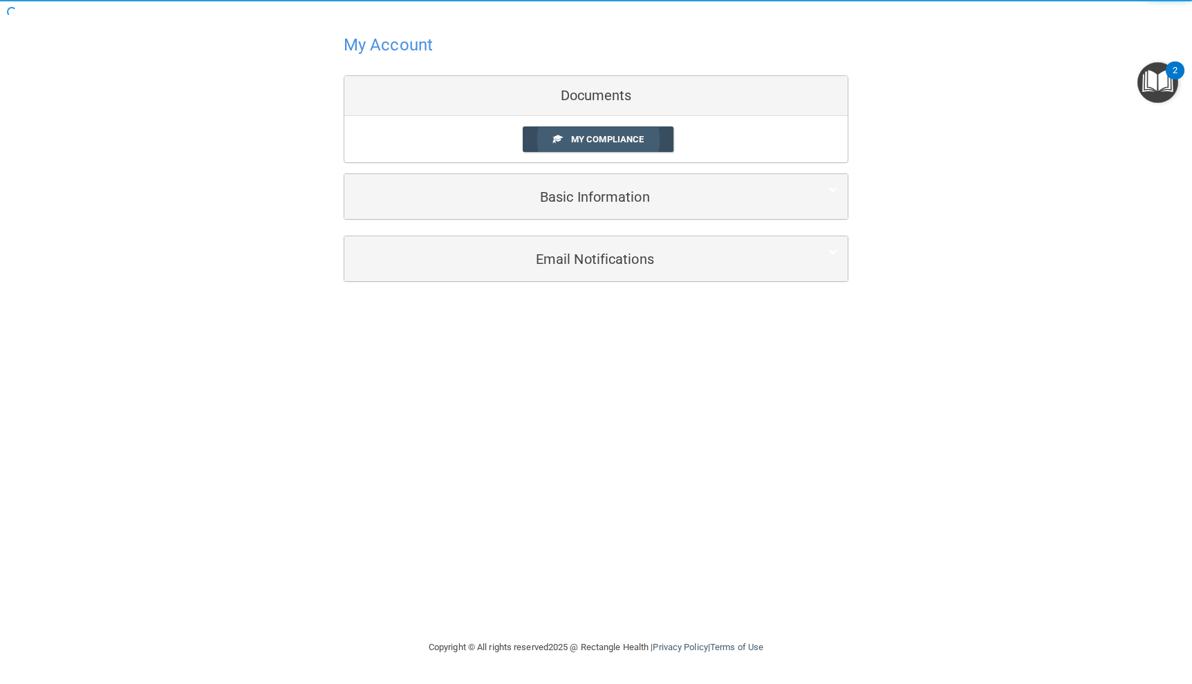
click at [568, 144] on link "My Compliance" at bounding box center [598, 140] width 151 height 26
